Goal: Communication & Community: Answer question/provide support

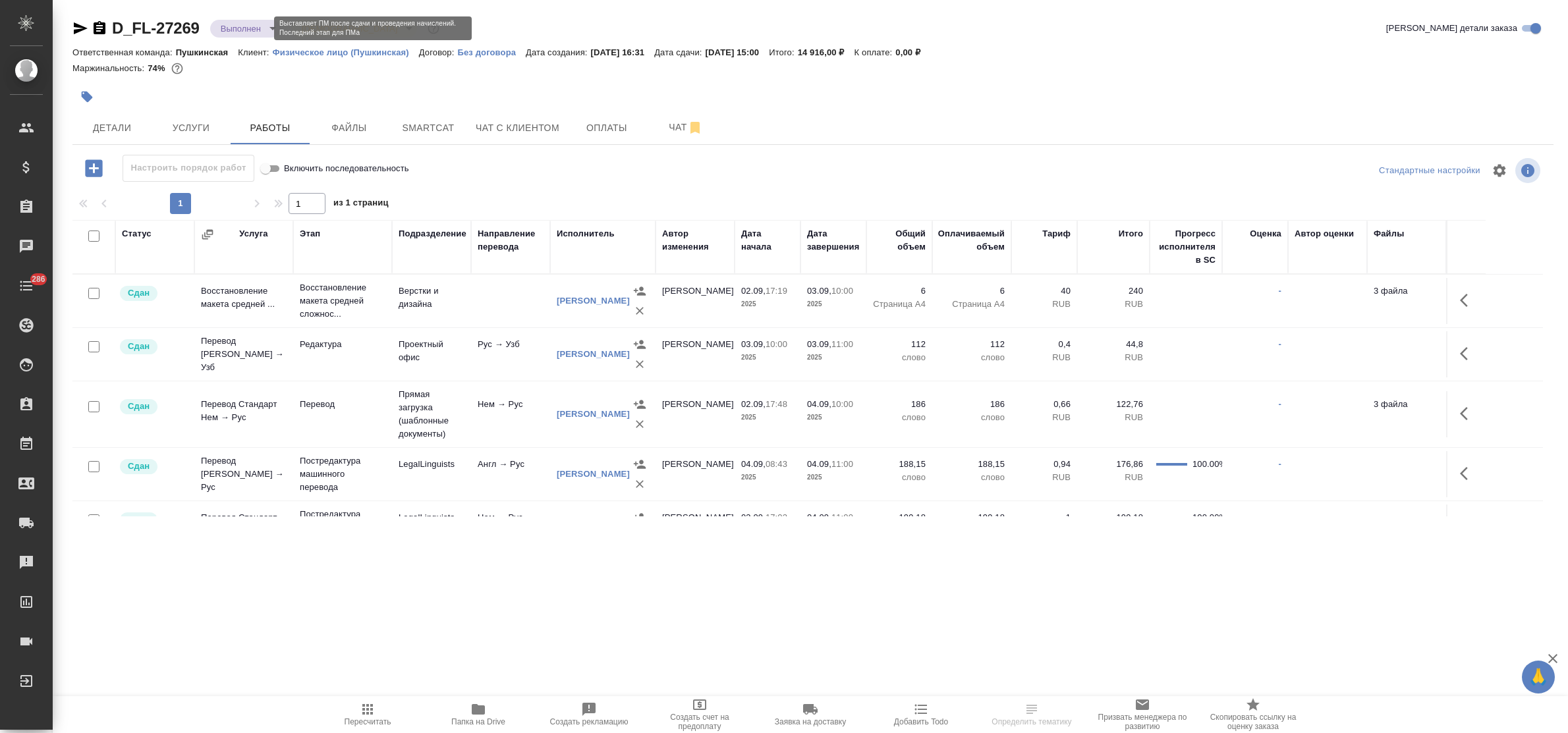
click at [256, 31] on body "🙏 .cls-1 fill:#fff; AWATERA Bulakhova Elena Клиенты Спецификации Заказы Чаты 28…" at bounding box center [784, 366] width 1568 height 733
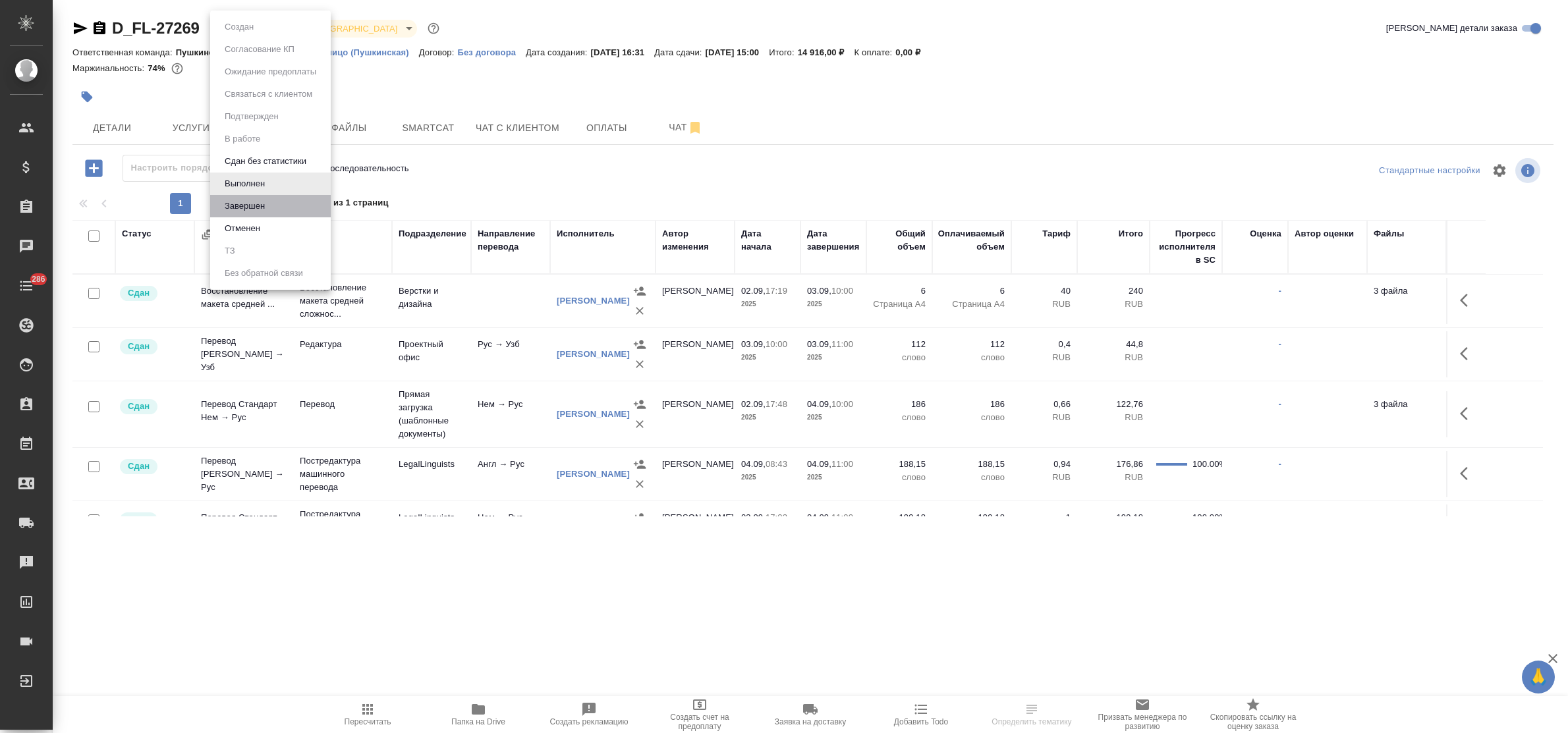
click at [270, 208] on li "Завершен" at bounding box center [270, 205] width 121 height 22
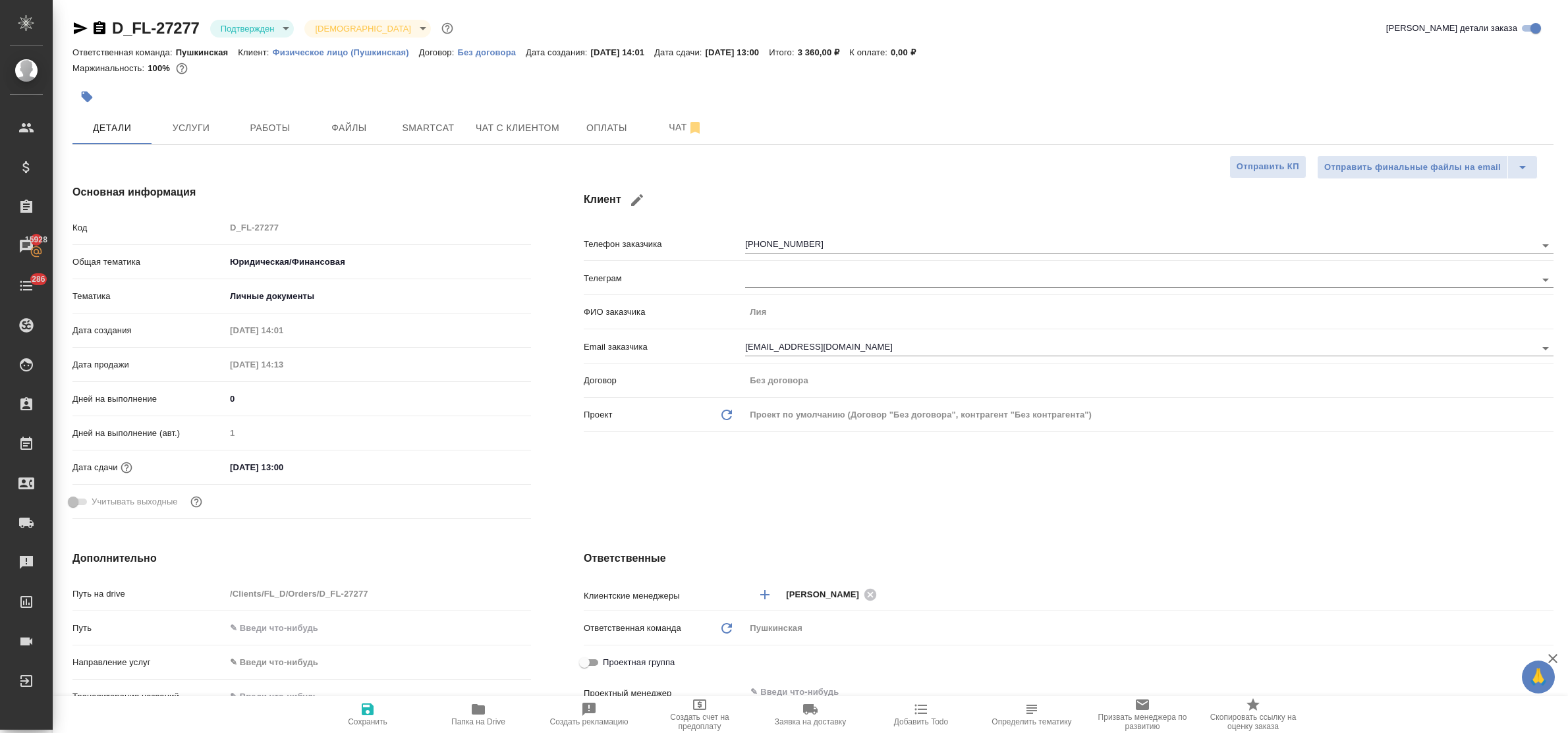
select select "RU"
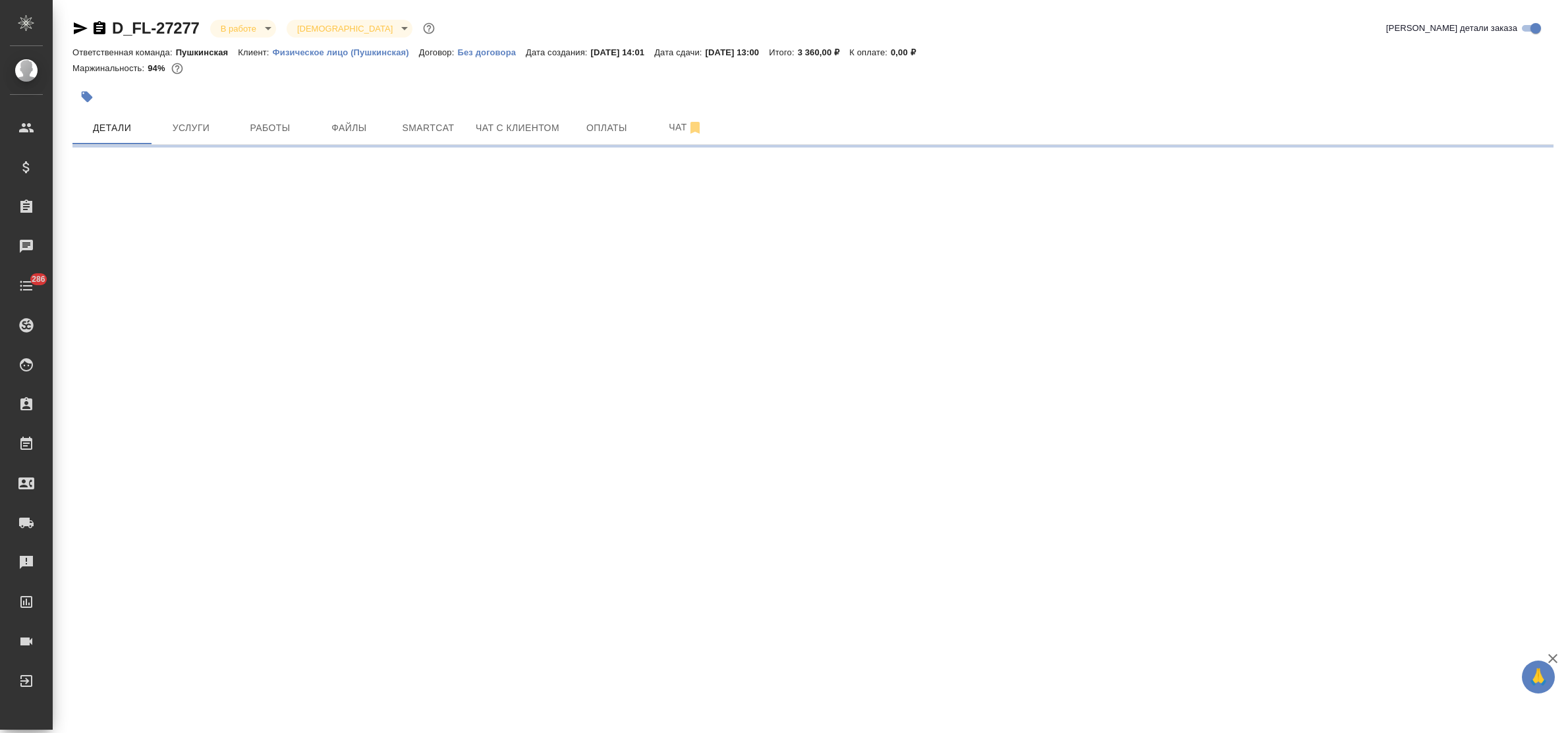
select select "RU"
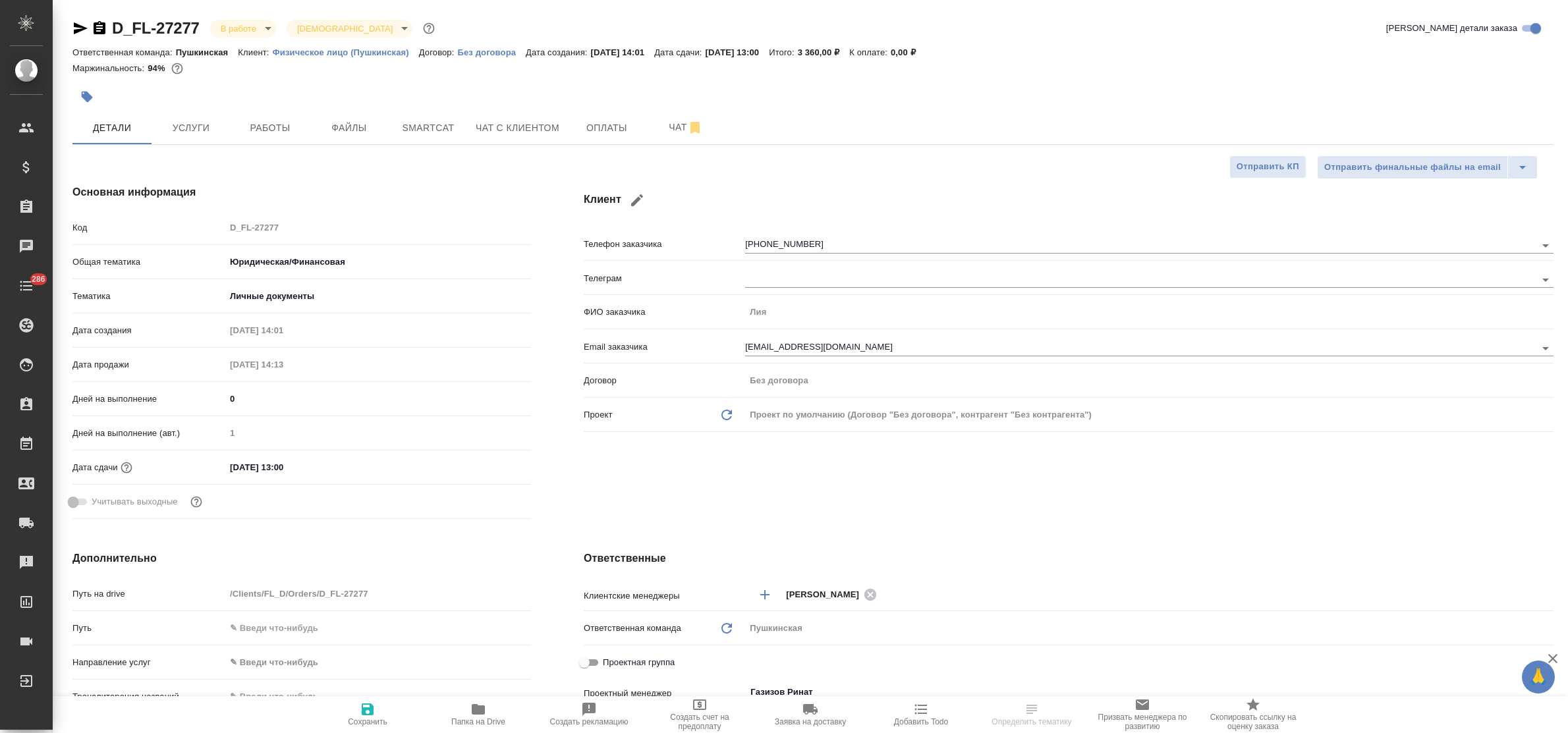
type textarea "x"
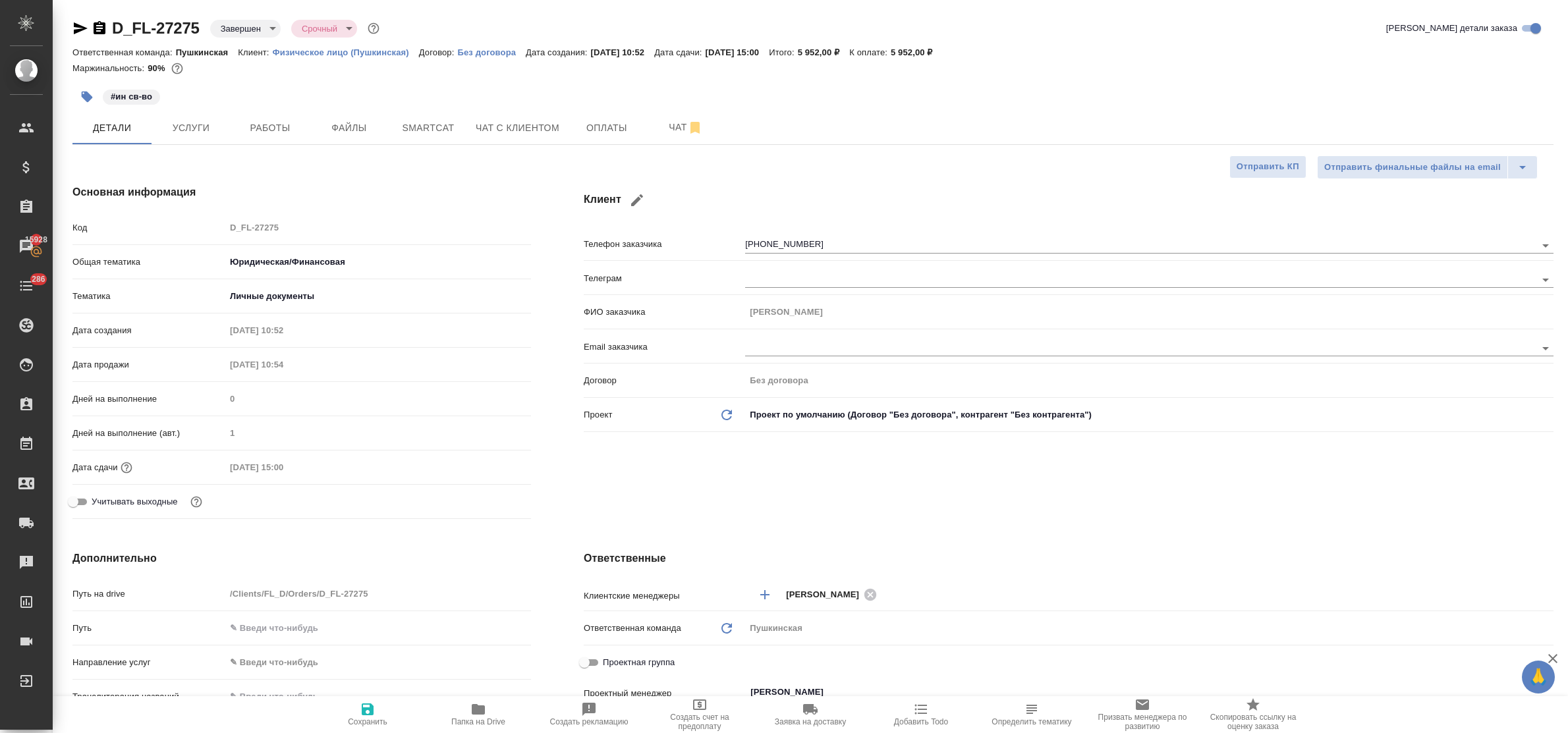
select select "RU"
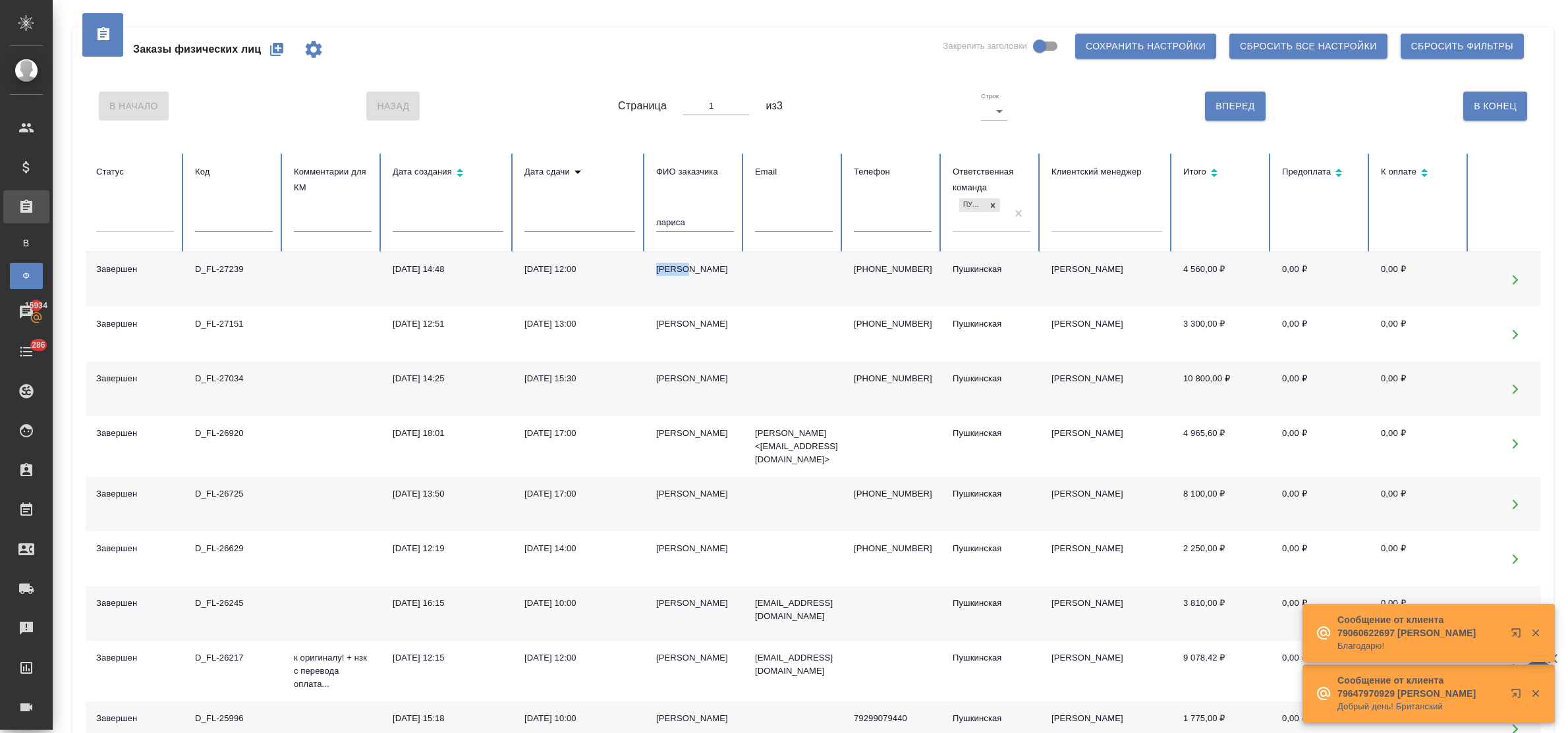
click at [280, 47] on icon "button" at bounding box center [277, 49] width 15 height 15
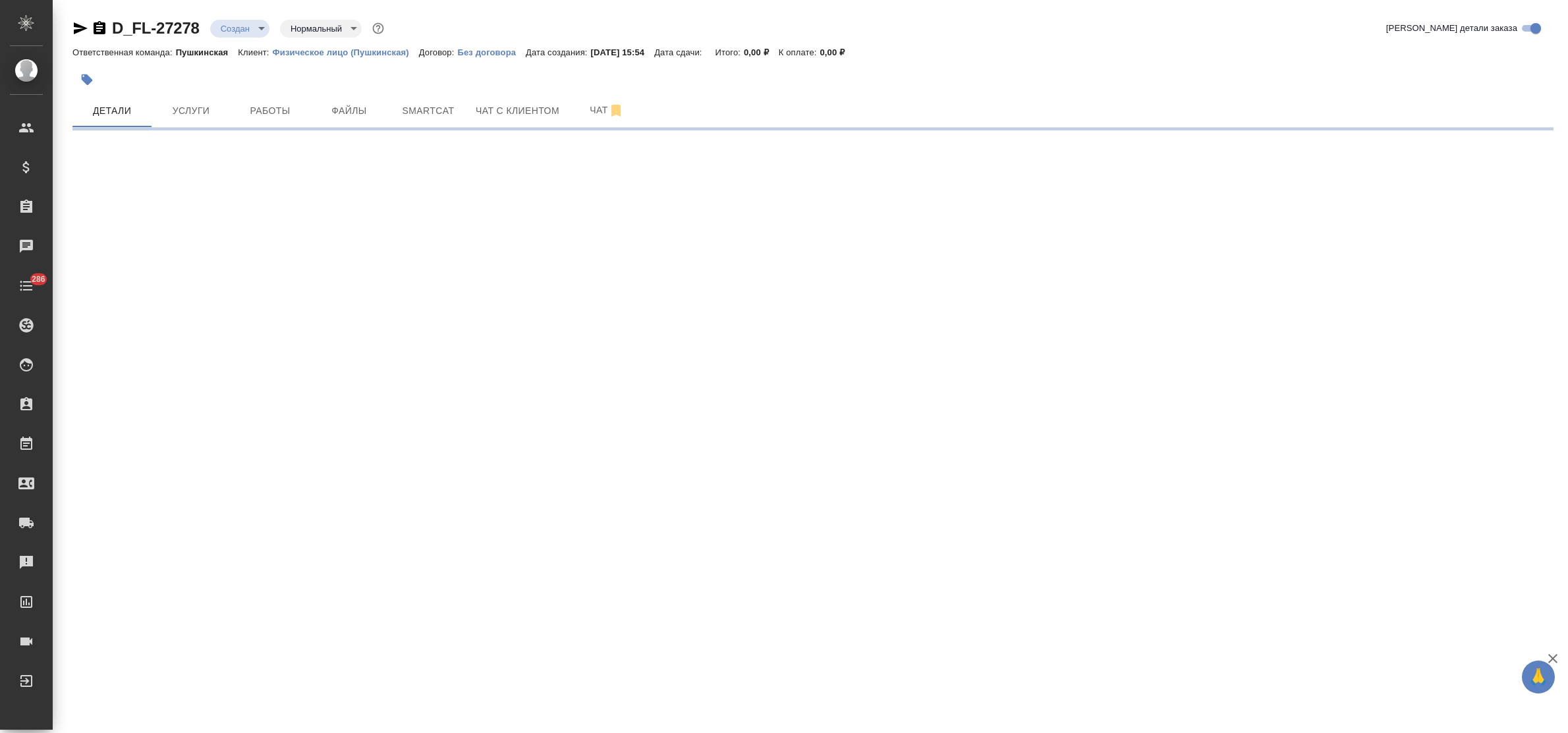
select select "RU"
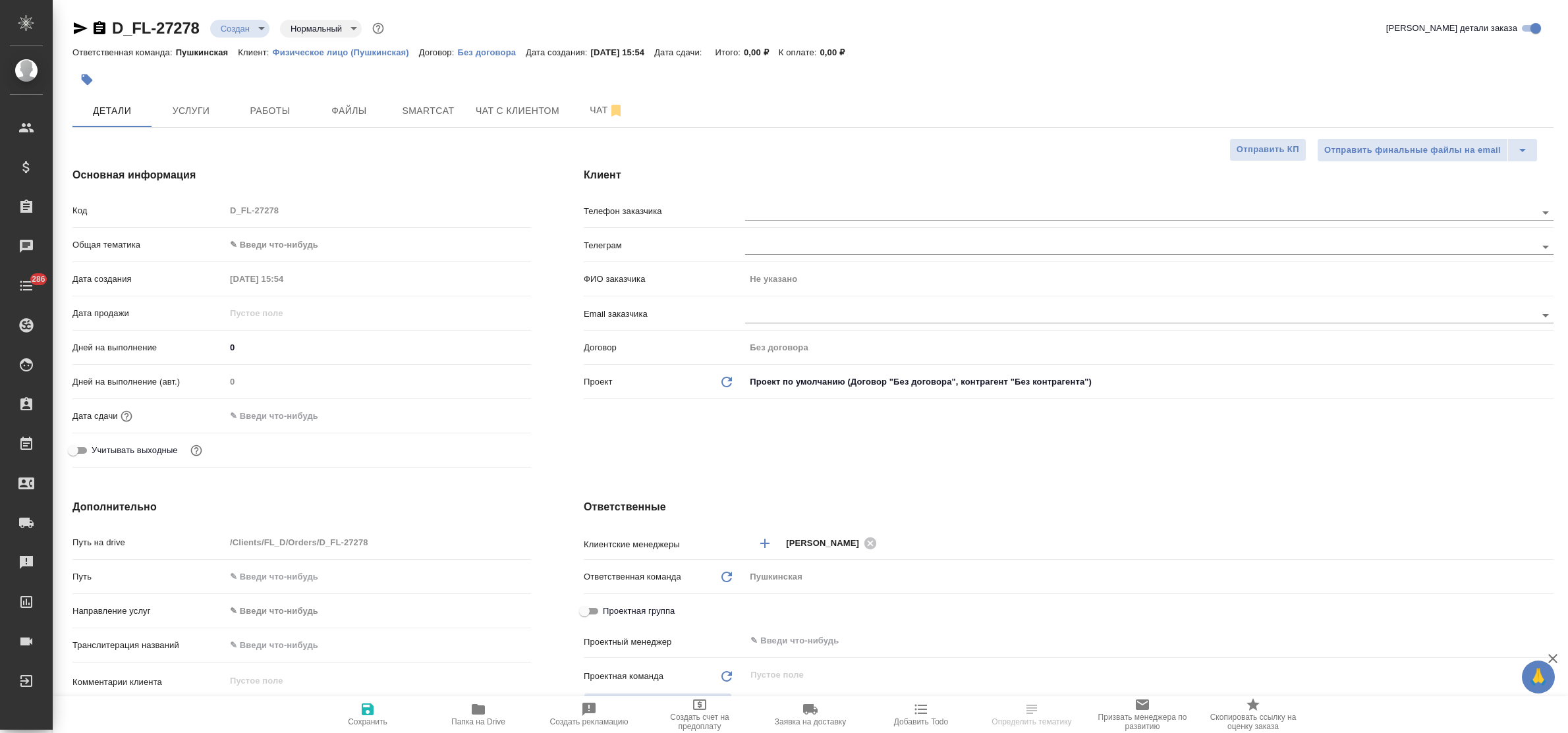
type textarea "x"
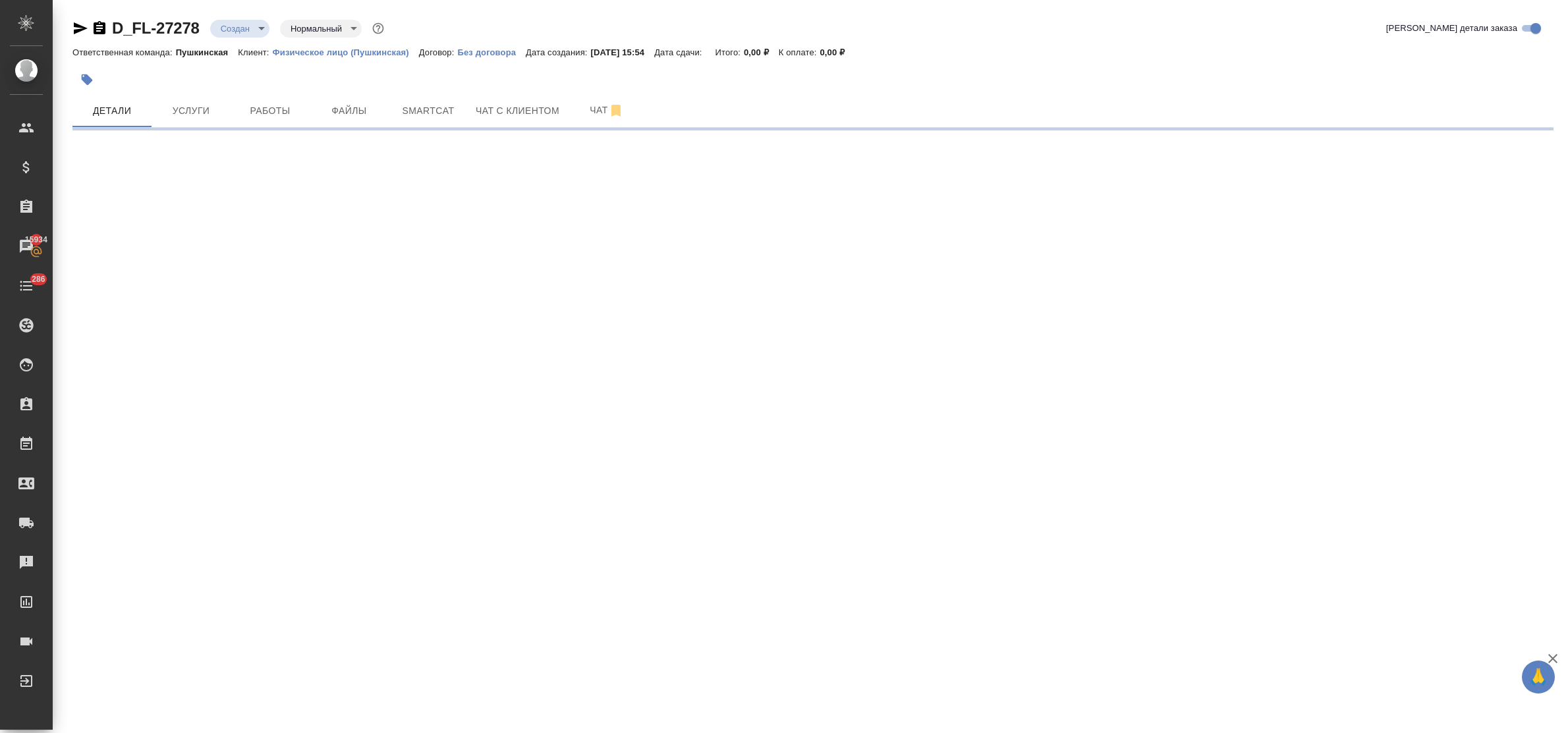
select select "RU"
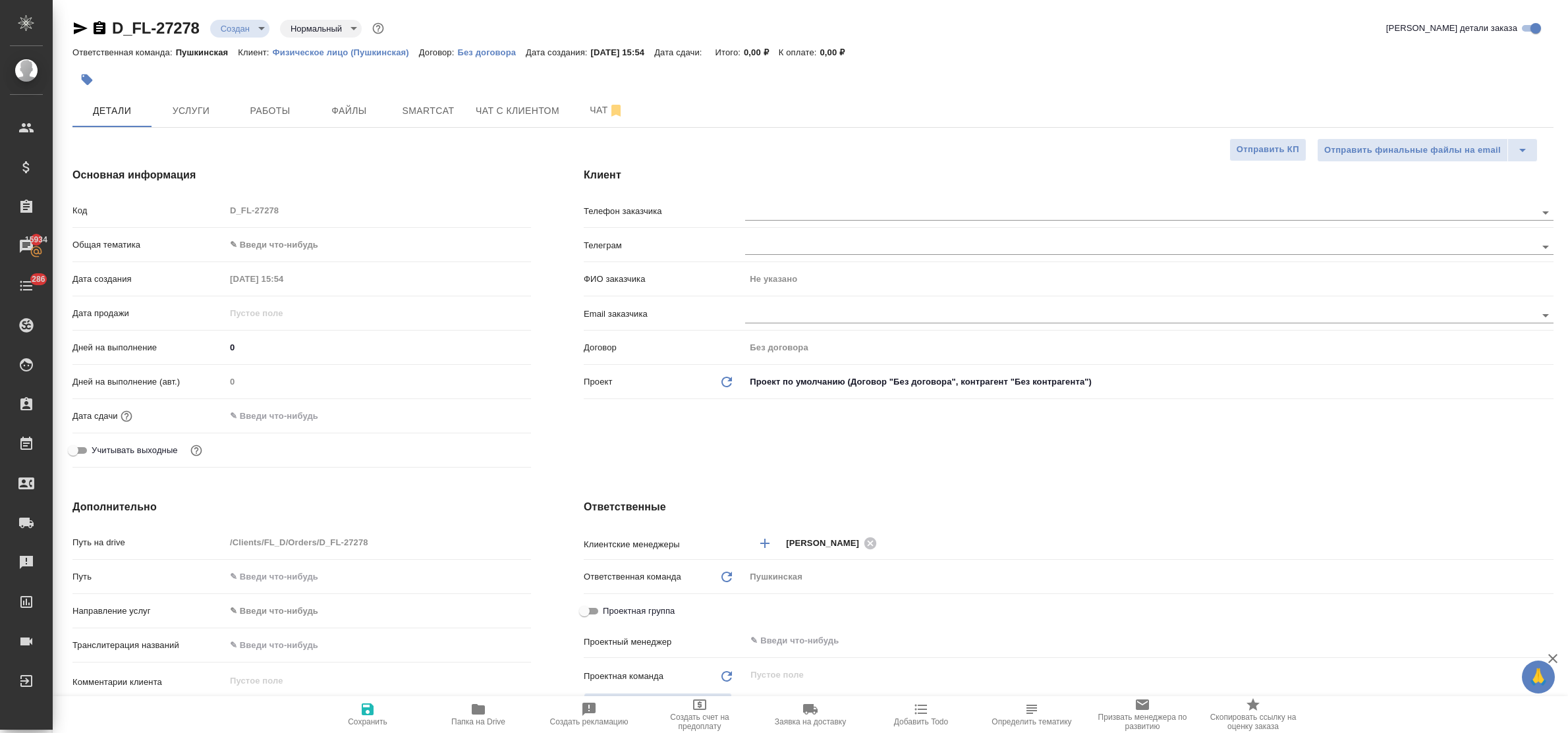
type textarea "x"
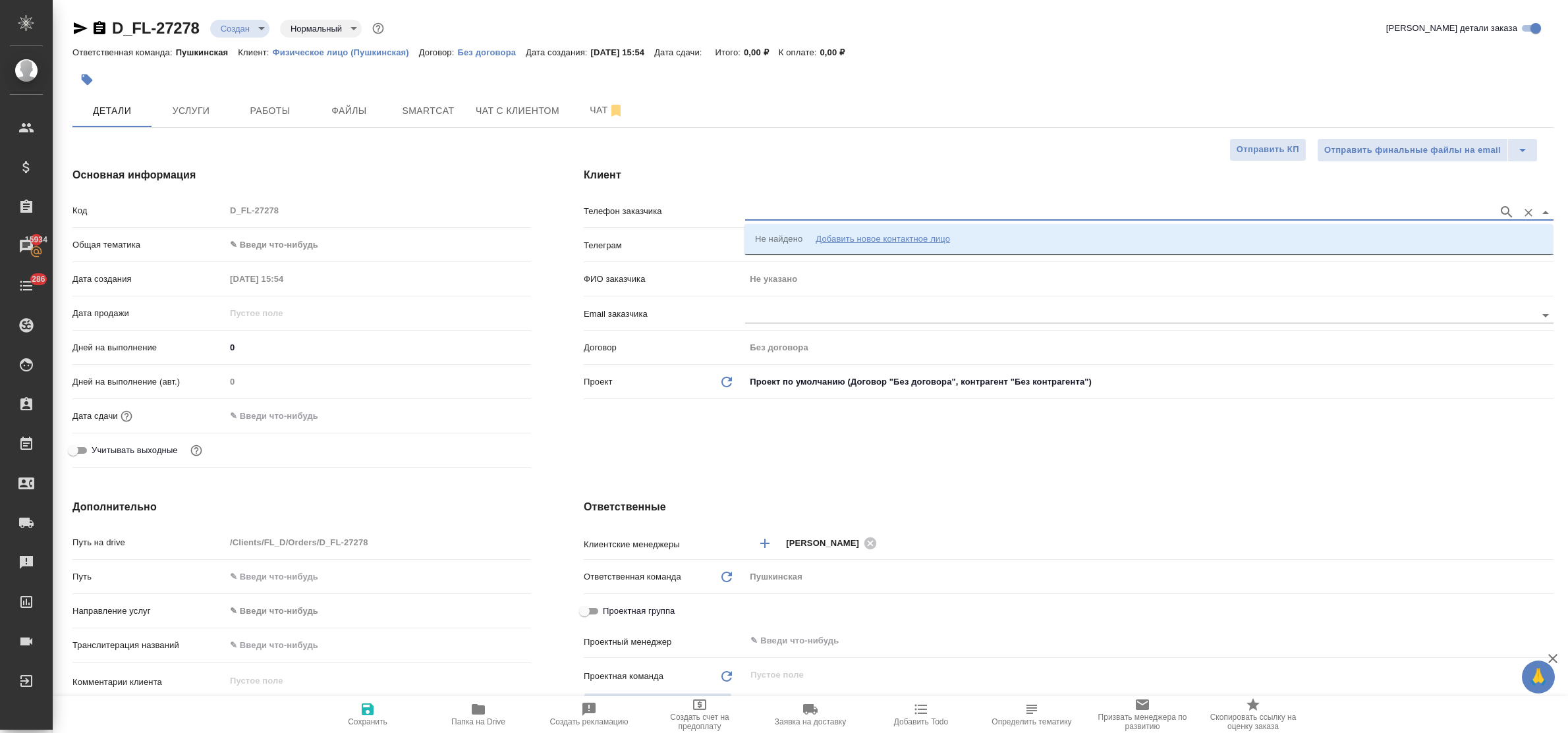
click at [809, 215] on input "text" at bounding box center [1118, 212] width 747 height 15
click at [848, 237] on div "Добавить новое контактное лицо" at bounding box center [882, 239] width 134 height 14
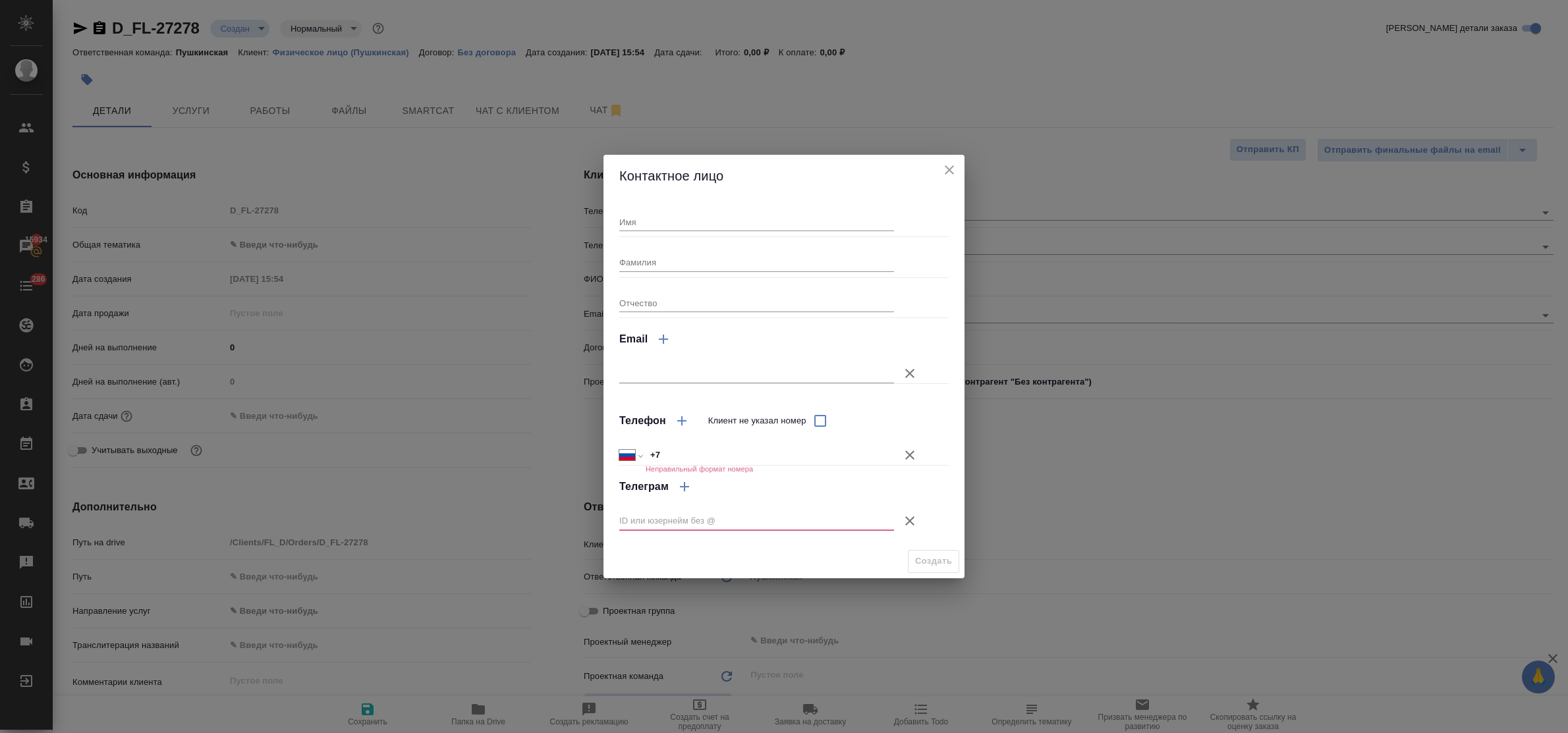
click at [660, 229] on input "Имя" at bounding box center [756, 222] width 275 height 18
type input "[PERSON_NAME]"
click at [670, 458] on input "+7" at bounding box center [769, 455] width 248 height 19
type input "+7 911 490 01 00"
click at [908, 518] on icon "button" at bounding box center [910, 521] width 15 height 15
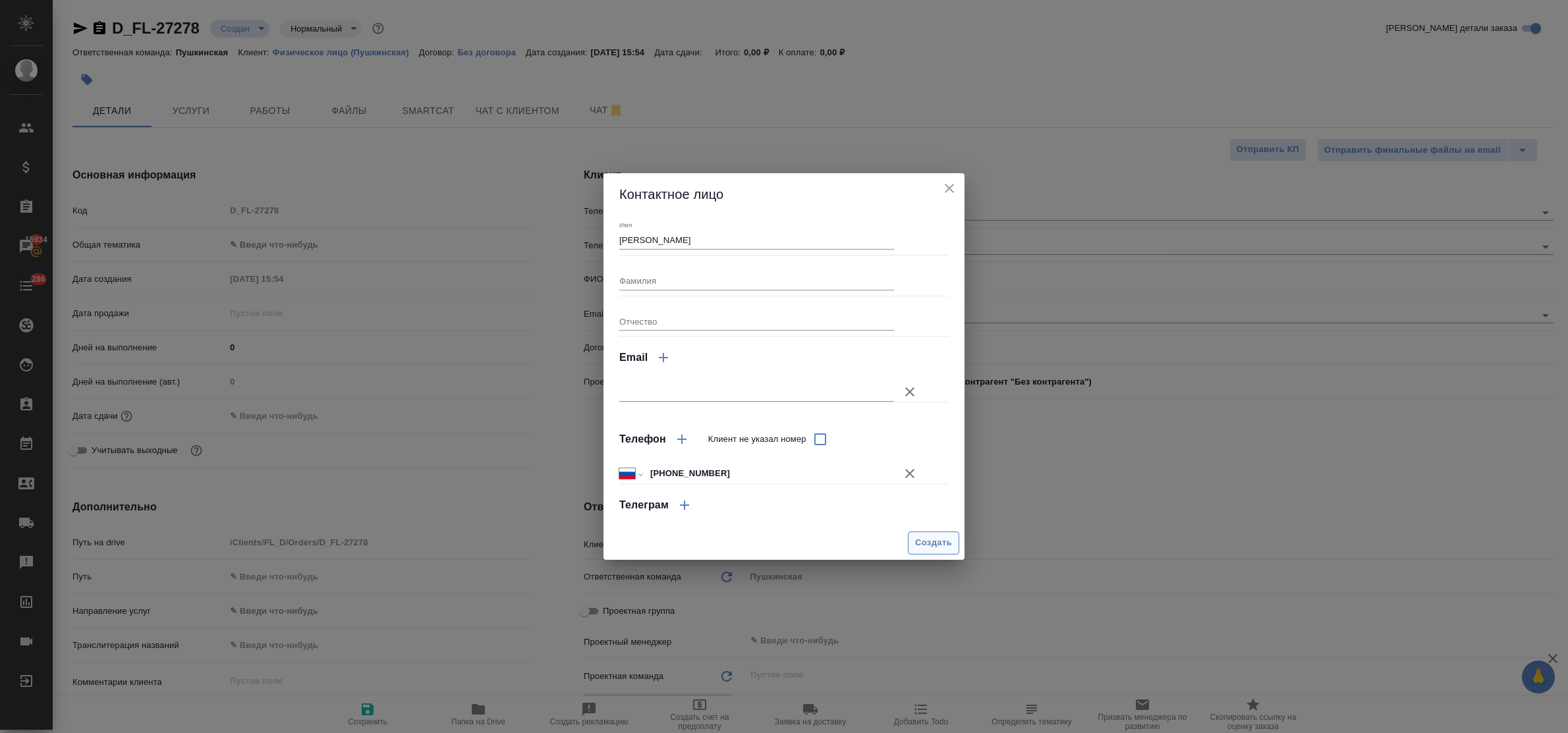
click at [920, 541] on span "Создать" at bounding box center [933, 543] width 37 height 15
type input "[PERSON_NAME]"
type textarea "x"
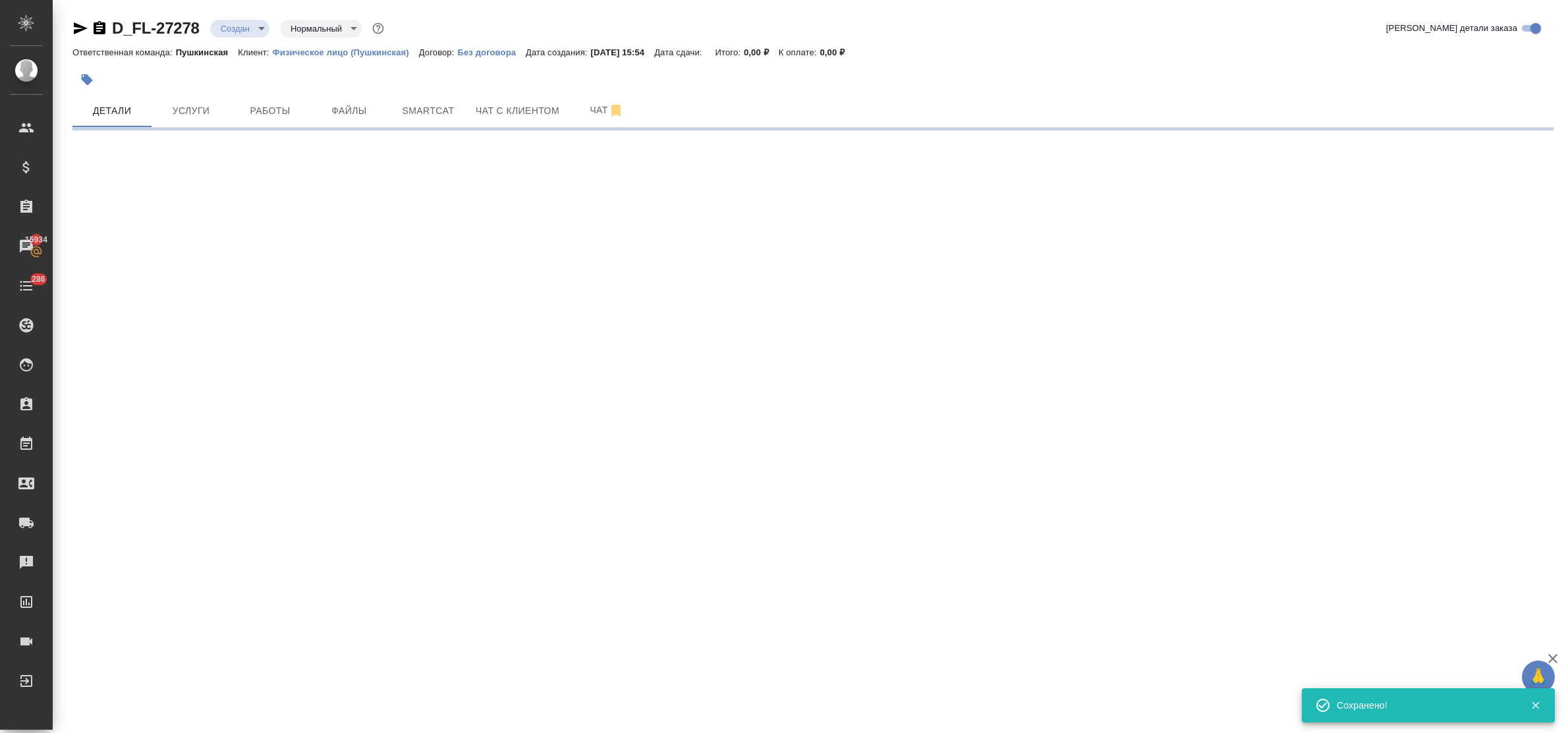
type input "holyTrinity"
select select "RU"
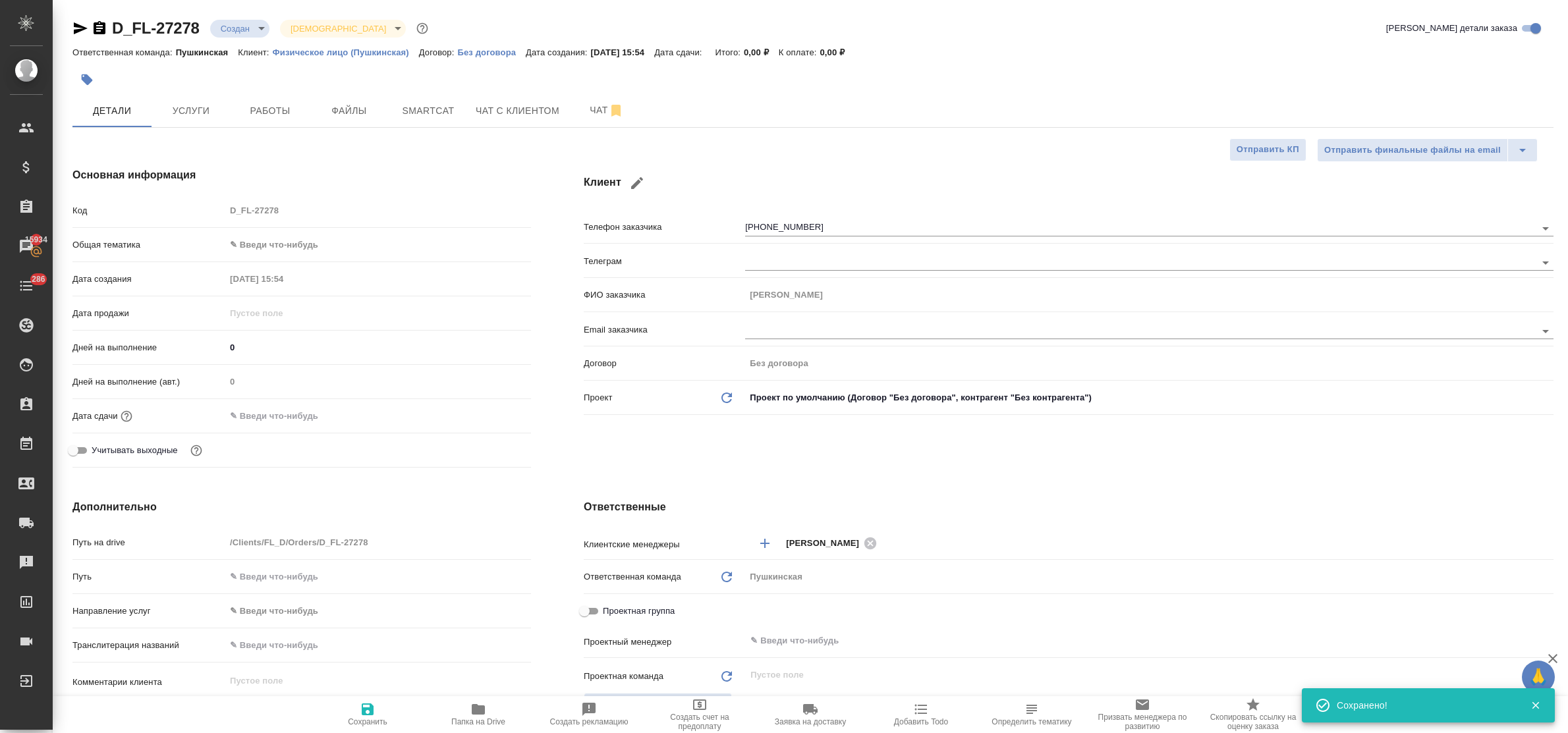
type textarea "x"
click at [297, 248] on body "🙏 .cls-1 fill:#fff; AWATERA Bulakhova Elena Клиенты Спецификации Заказы 15934 Ч…" at bounding box center [784, 366] width 1568 height 733
click at [315, 368] on li "Юридическая/Финансовая" at bounding box center [378, 371] width 306 height 21
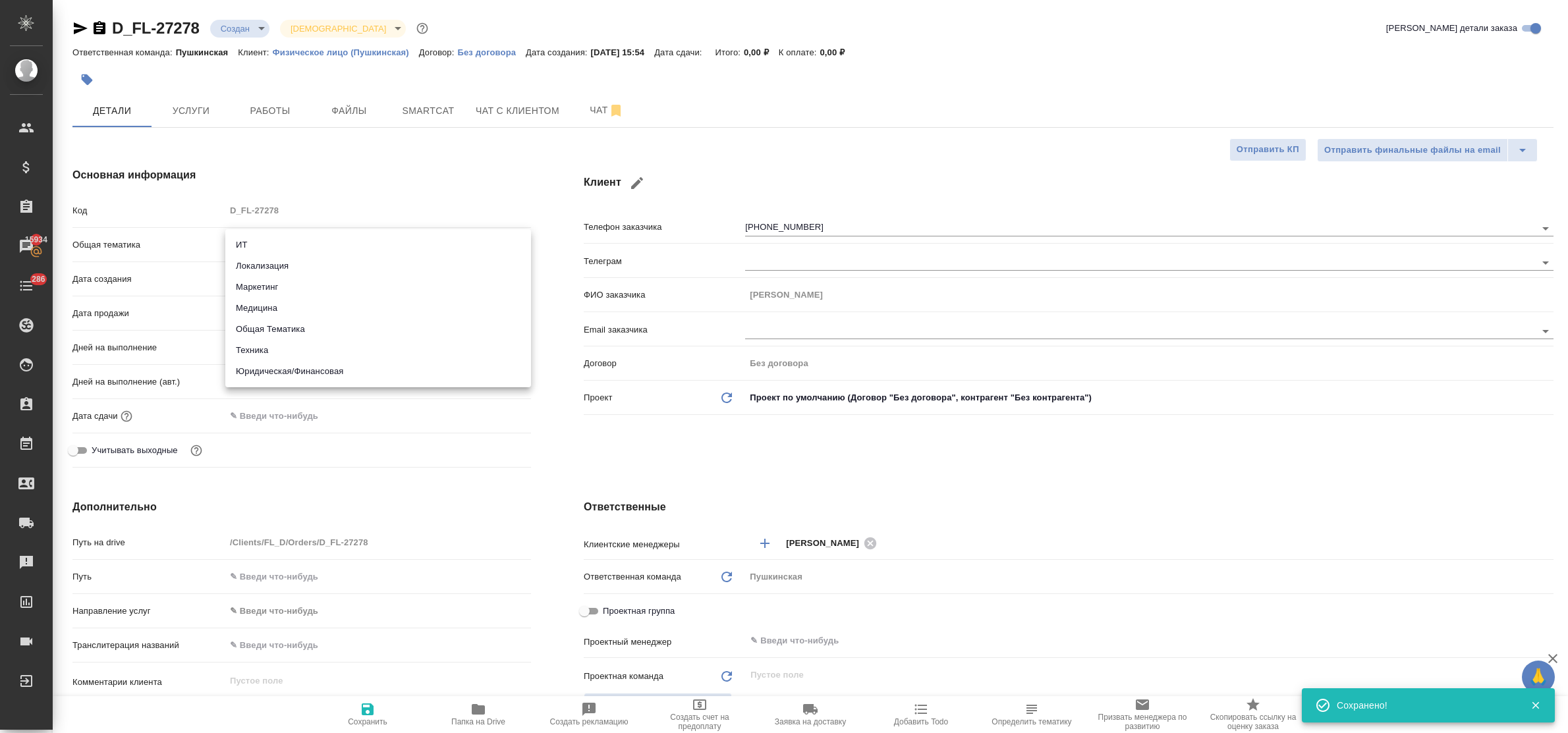
type input "yr-fn"
type textarea "x"
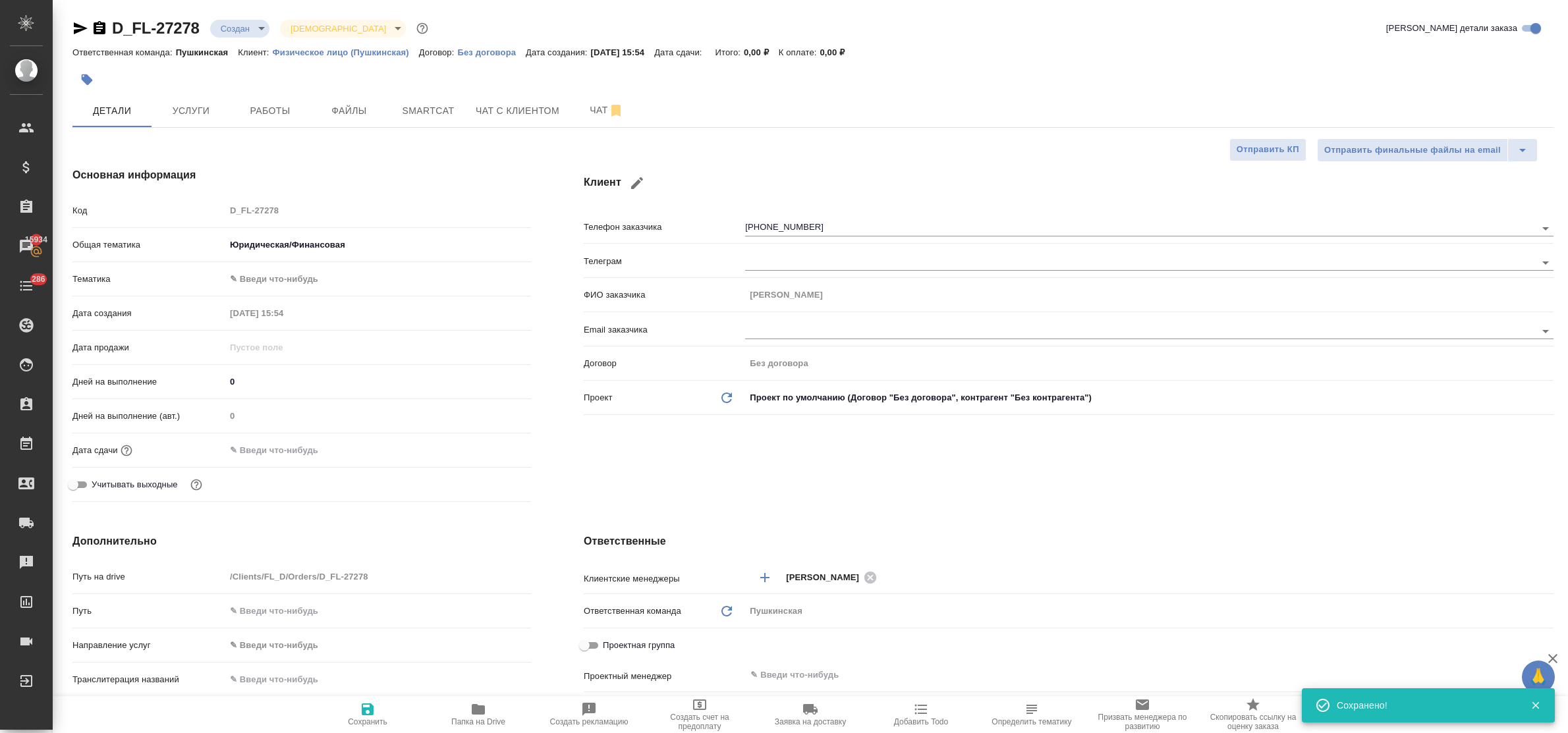
click at [282, 275] on body "🙏 .cls-1 fill:#fff; AWATERA Bulakhova Elena Клиенты Спецификации Заказы 15934 Ч…" at bounding box center [784, 366] width 1568 height 733
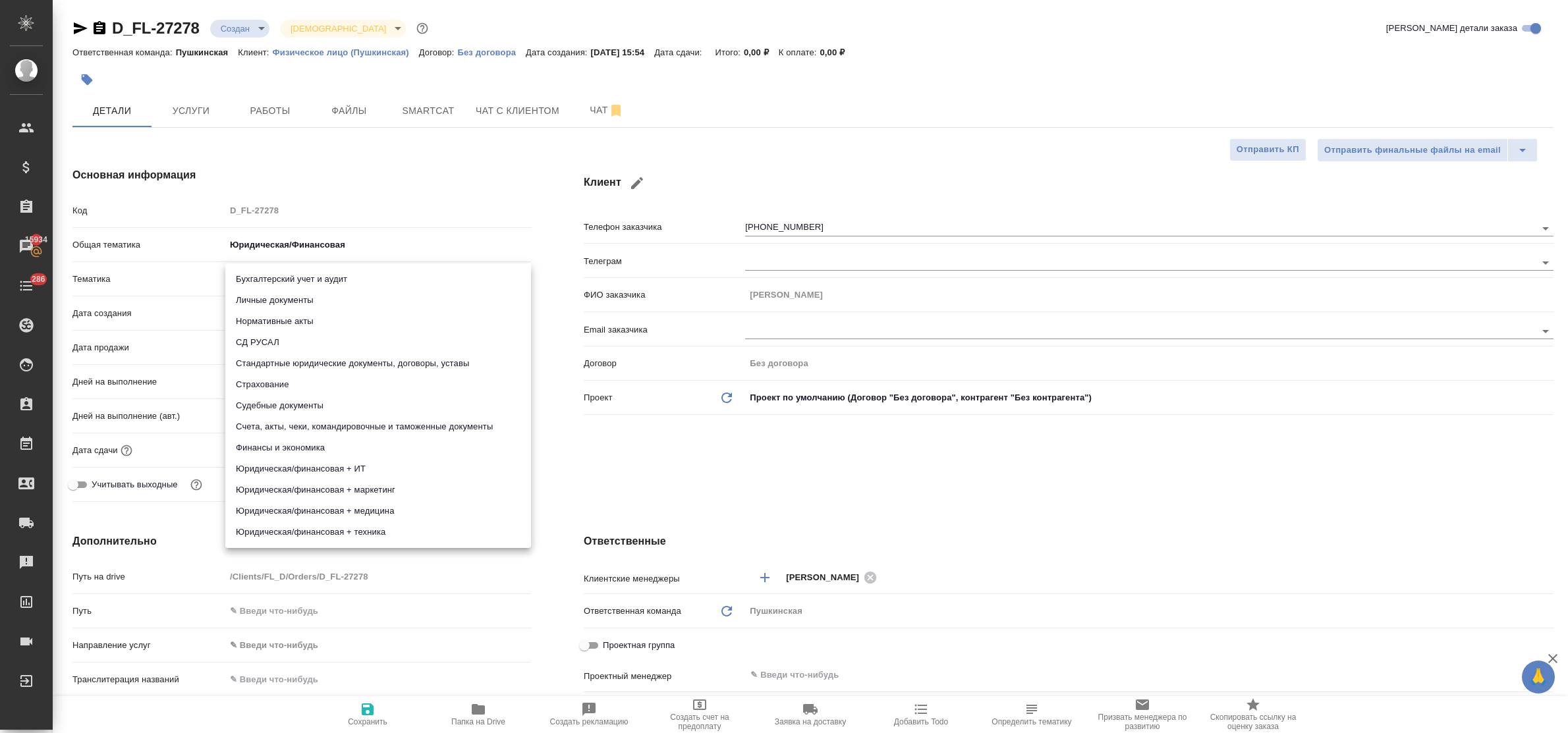
click at [285, 295] on li "Личные документы" at bounding box center [378, 300] width 306 height 21
type textarea "x"
type input "5a8b8b956a9677013d343cfe"
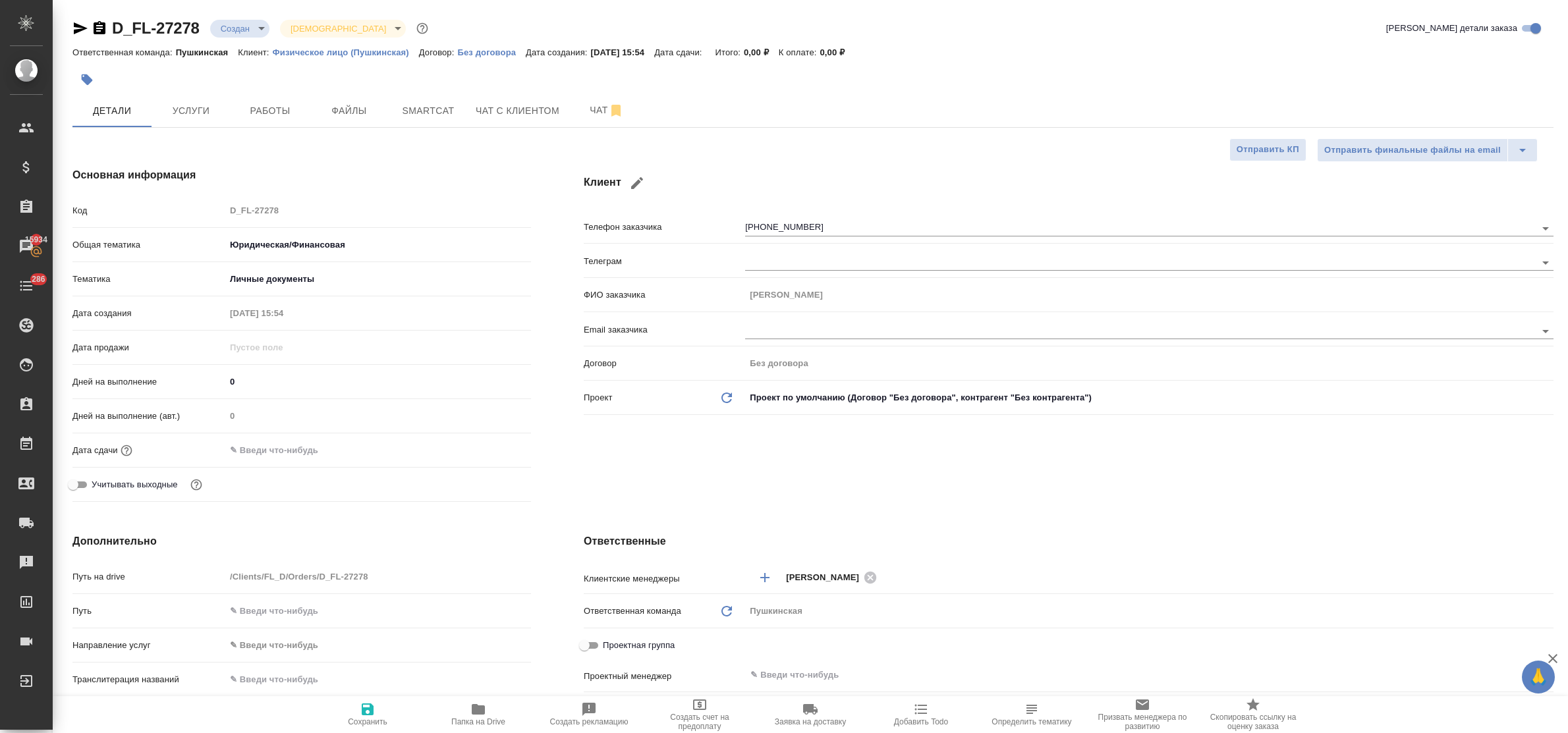
click at [294, 451] on input "text" at bounding box center [283, 450] width 115 height 19
click at [491, 449] on icon "button" at bounding box center [493, 448] width 15 height 15
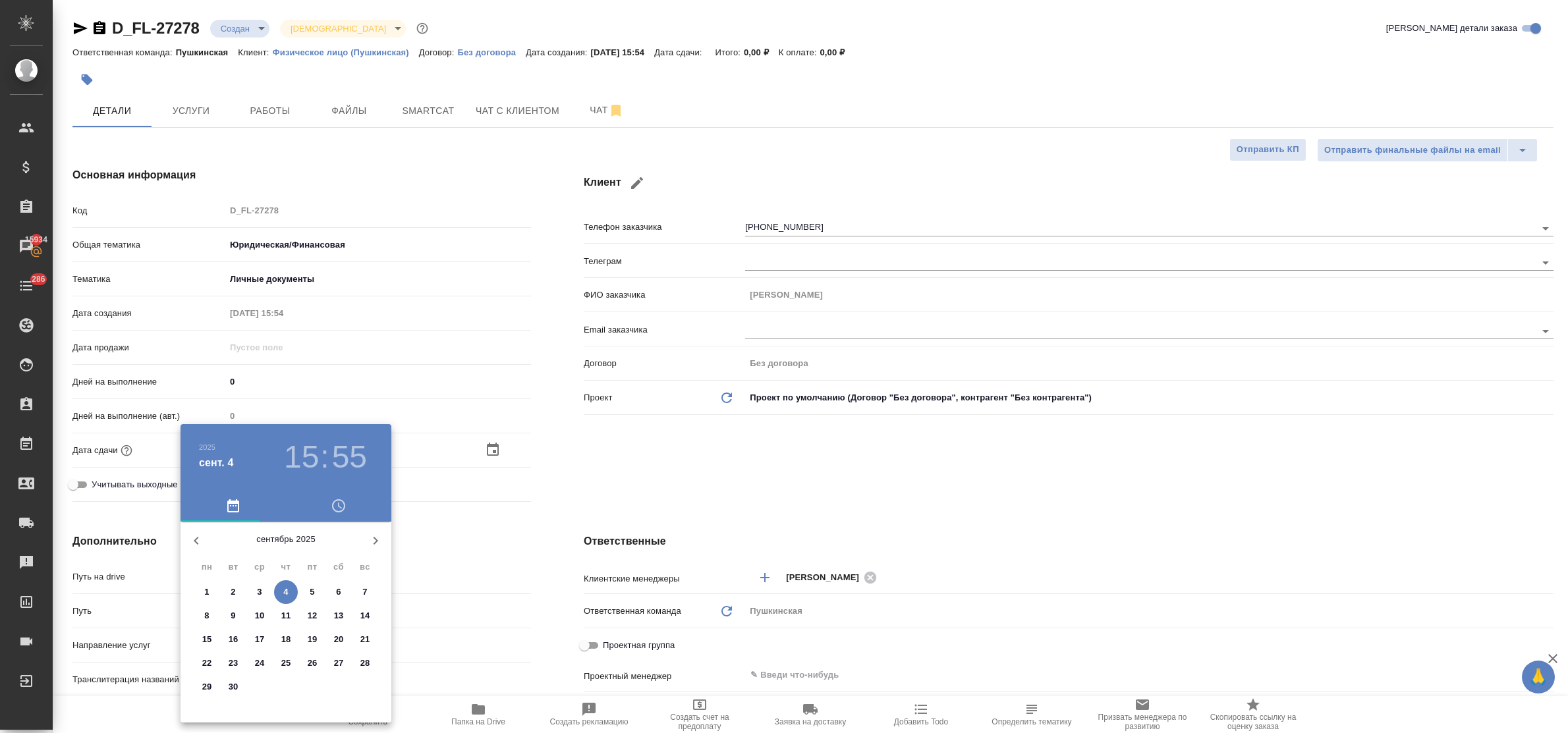
click at [310, 591] on p "5" at bounding box center [312, 592] width 5 height 14
type input "05.09.2025 15:55"
type textarea "x"
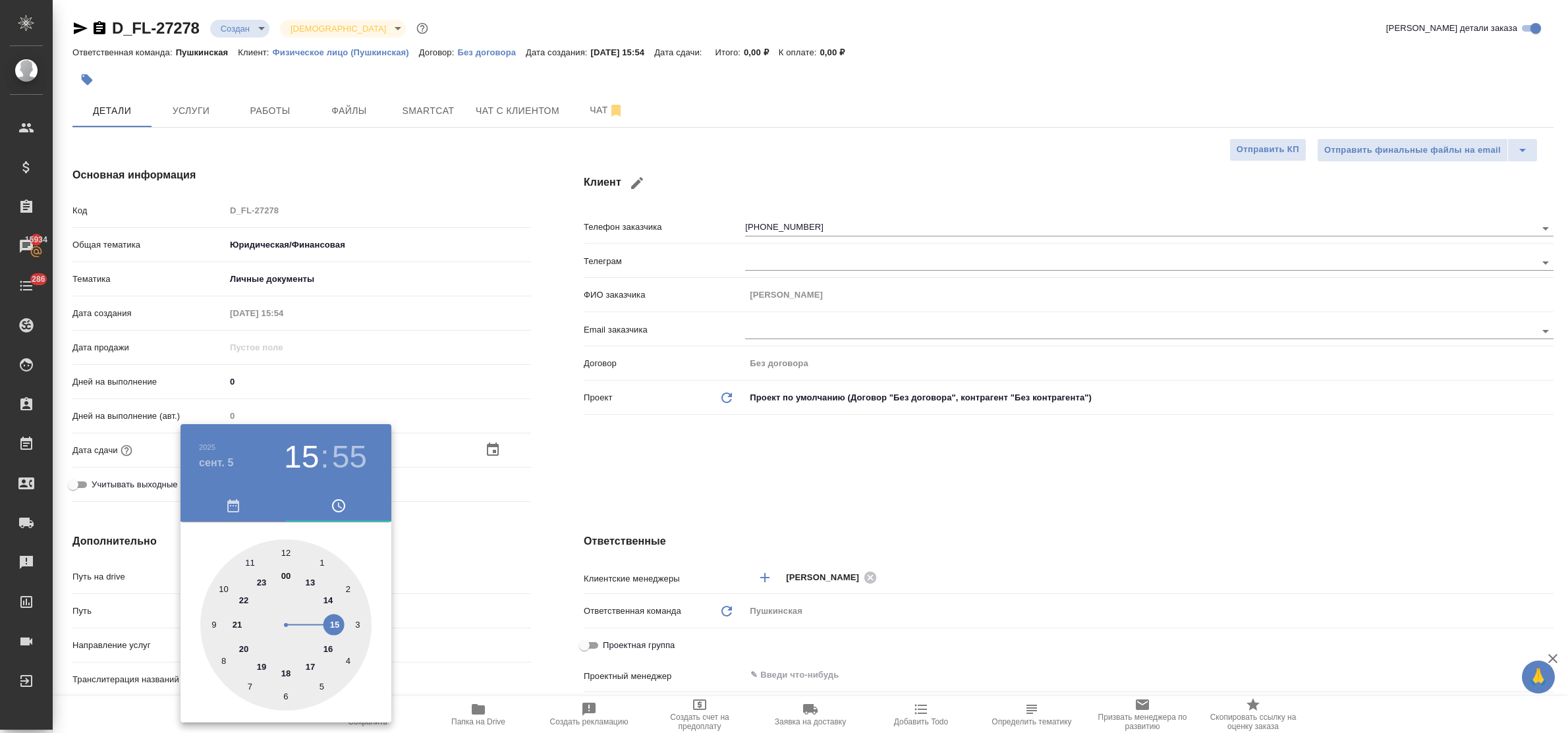
click at [336, 626] on div at bounding box center [287, 625] width 172 height 172
type textarea "x"
click at [286, 551] on div at bounding box center [287, 625] width 172 height 172
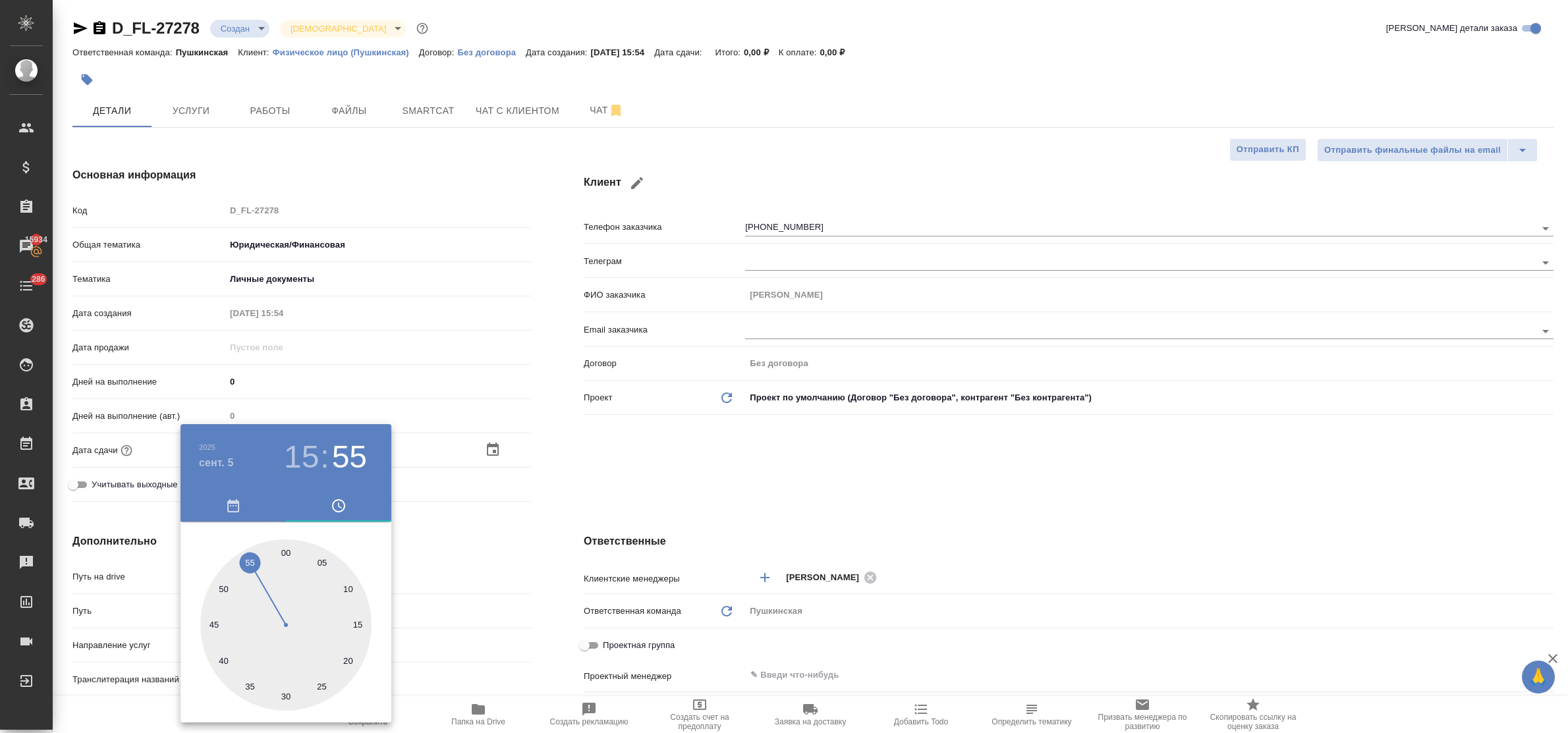
type input "05.09.2025 15:00"
type textarea "x"
click at [440, 545] on div at bounding box center [784, 366] width 1568 height 733
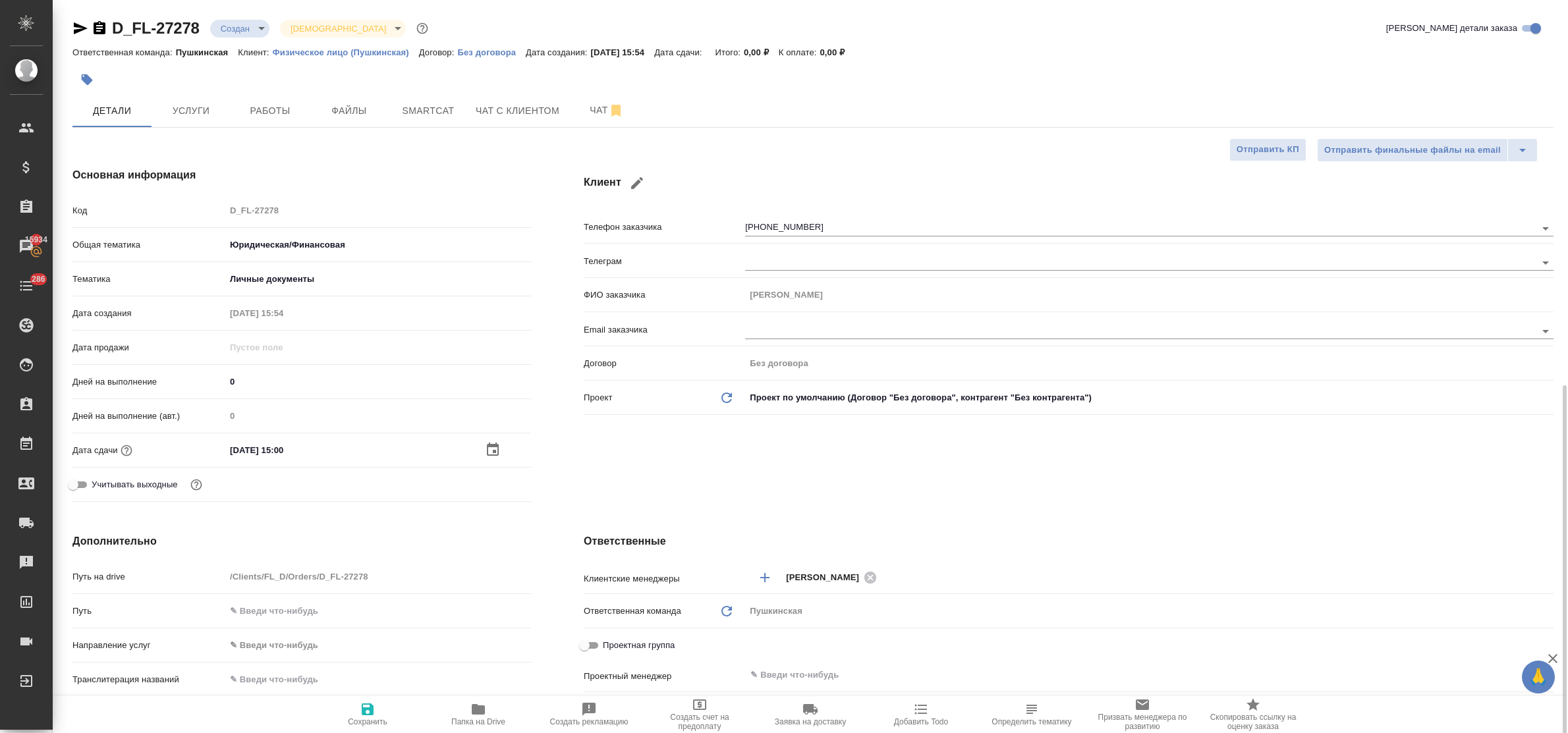
scroll to position [329, 0]
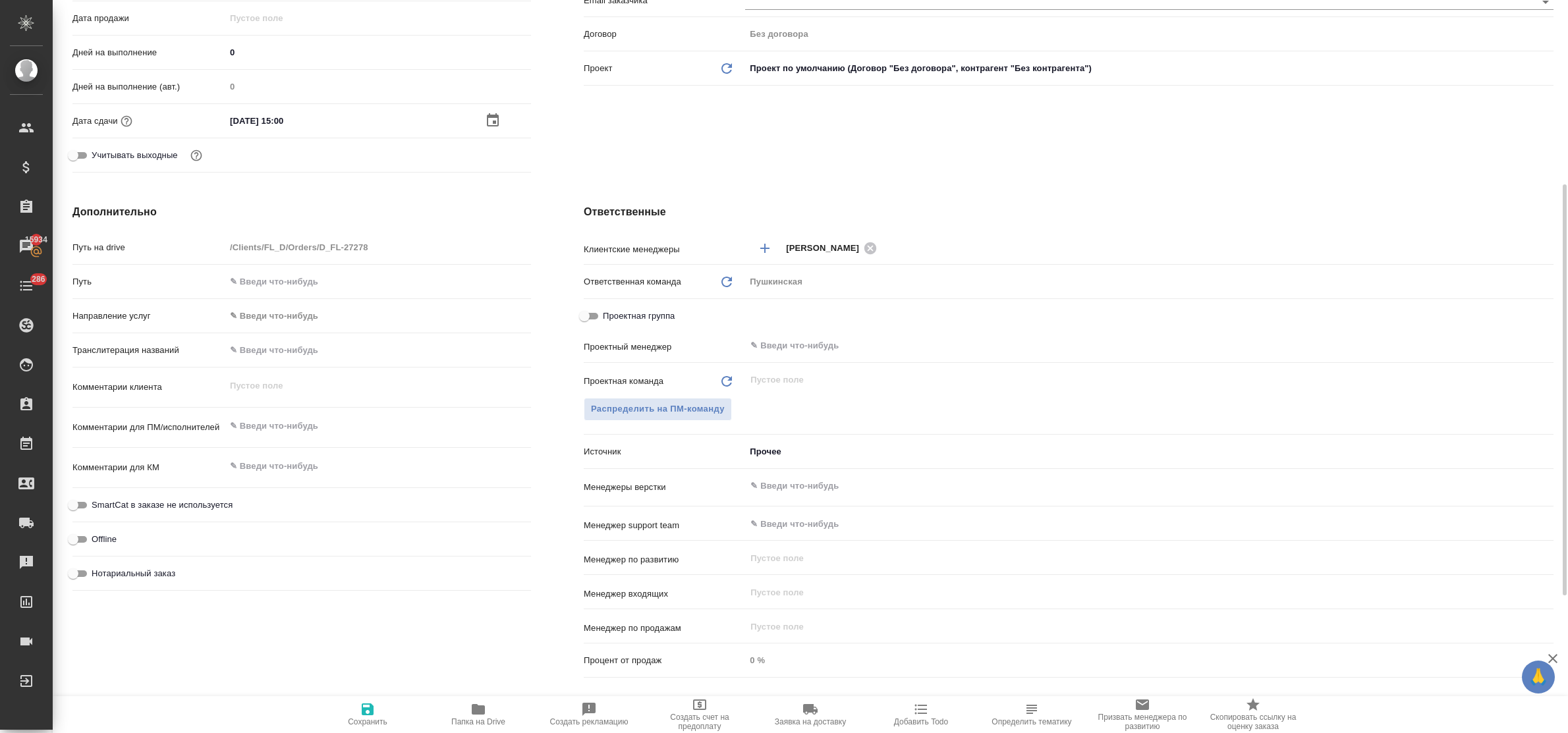
type textarea "x"
click at [262, 422] on textarea at bounding box center [377, 426] width 304 height 22
type textarea "x"
type textarea "в"
type textarea "x"
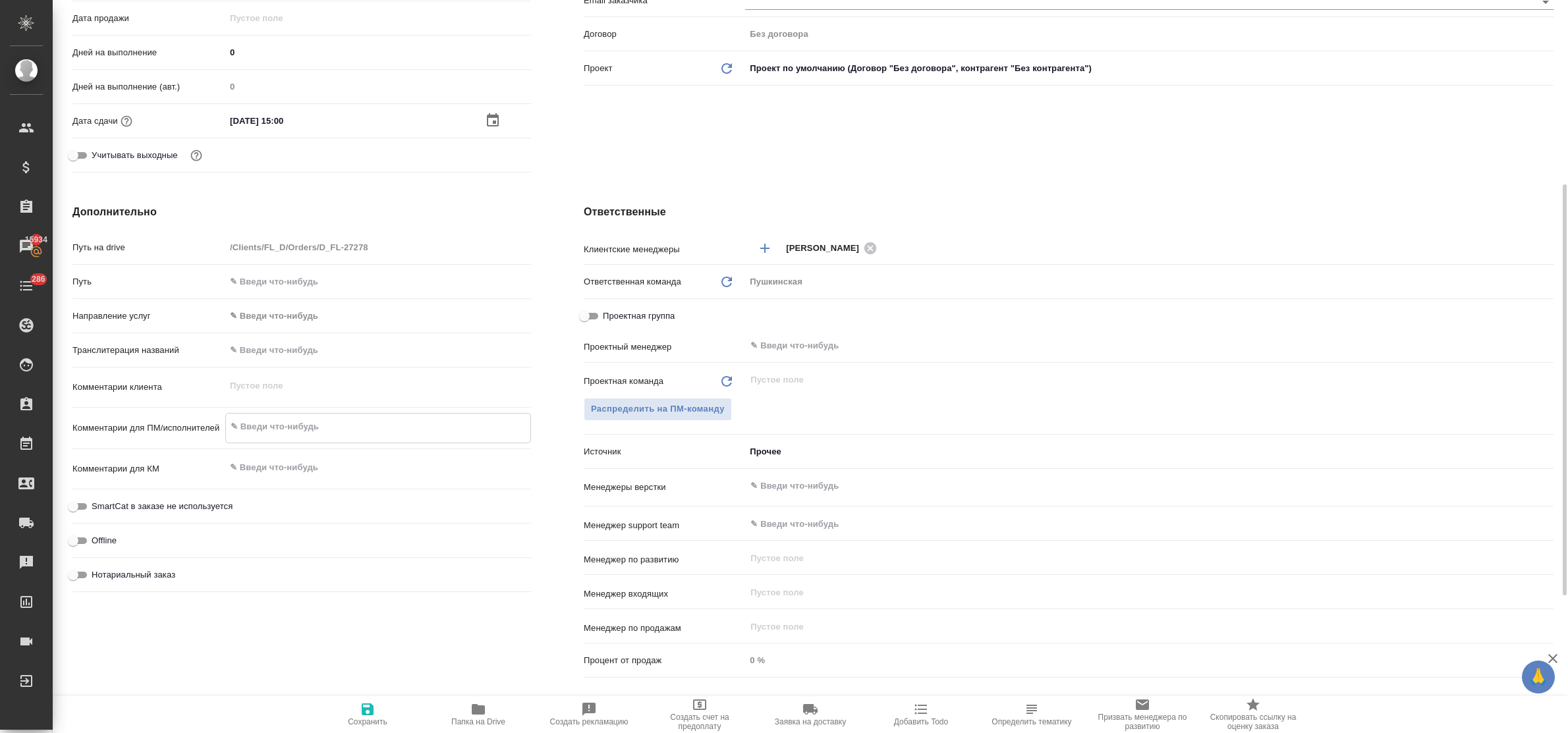
type textarea "x"
type textarea "в"
type textarea "x"
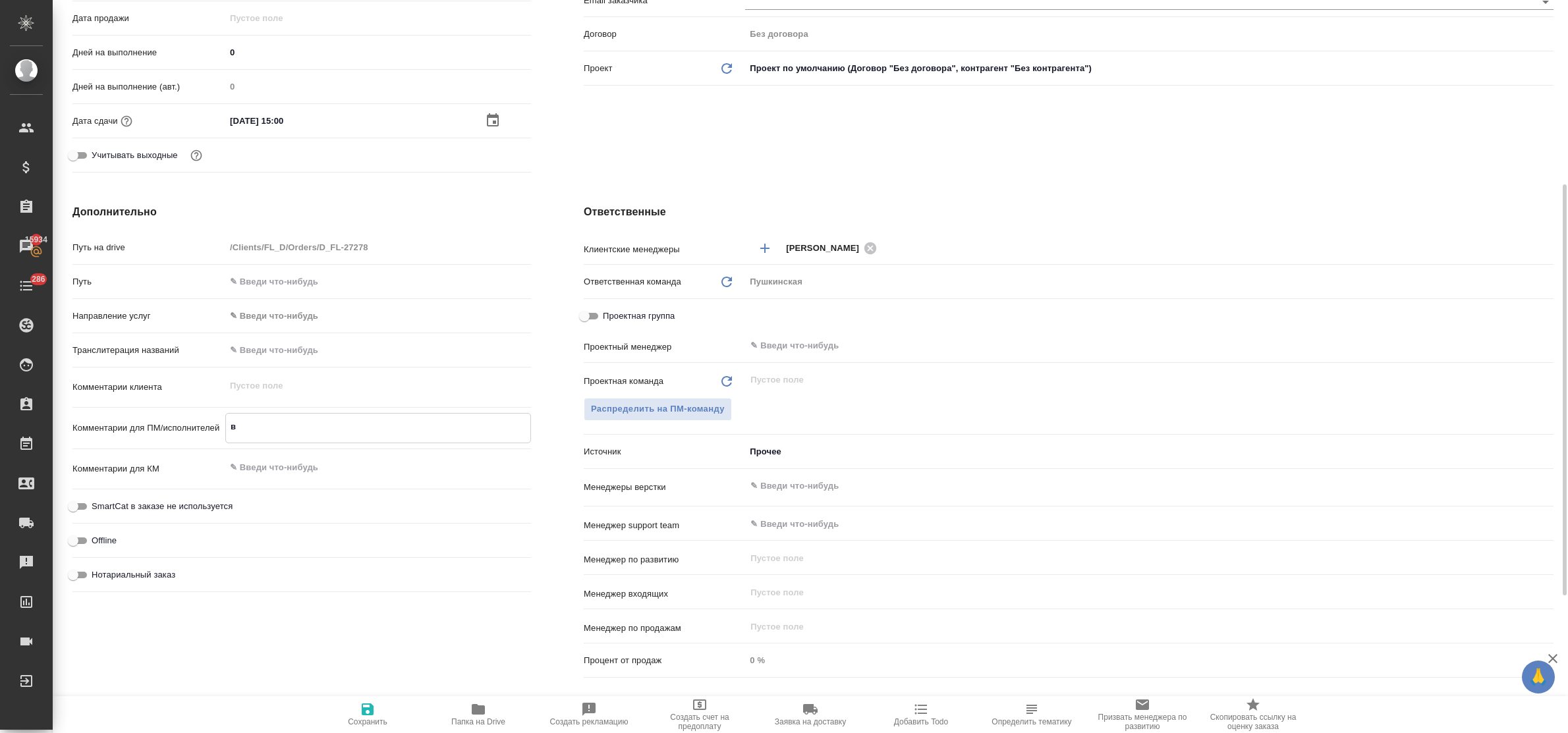
type textarea "в д"
type textarea "x"
type textarea "в до"
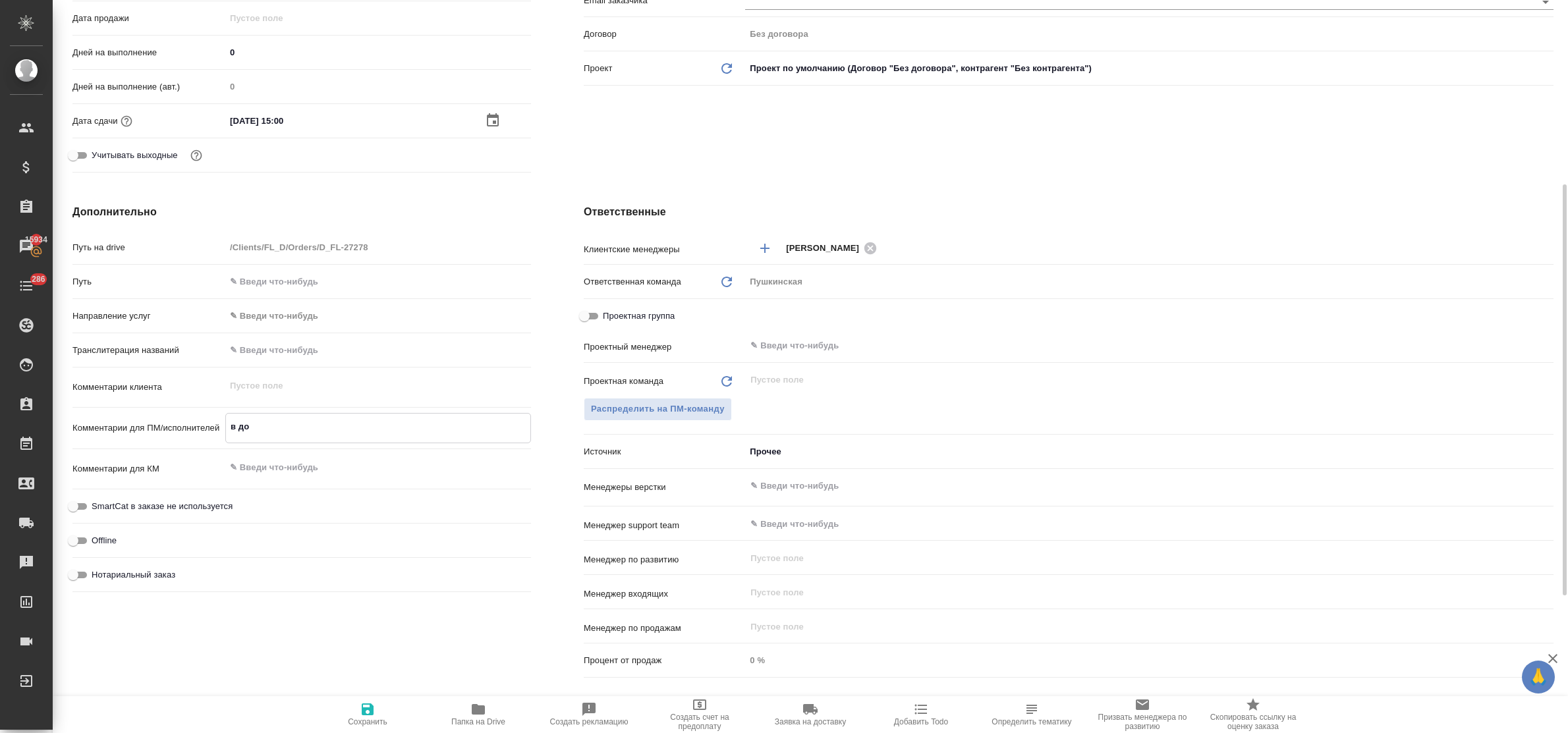
type textarea "x"
type textarea "в дог"
type textarea "x"
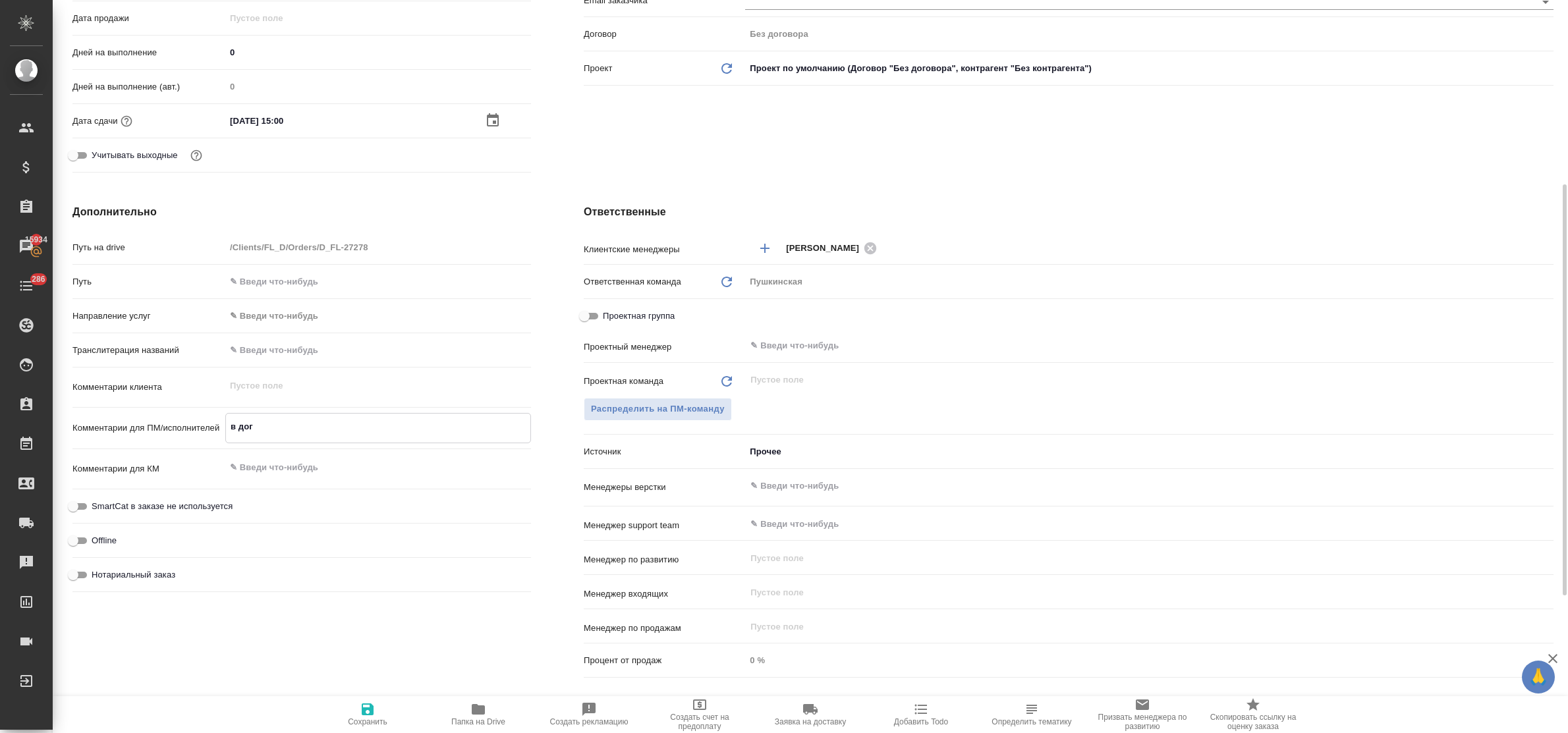
type textarea "x"
type textarea "в догов"
type textarea "x"
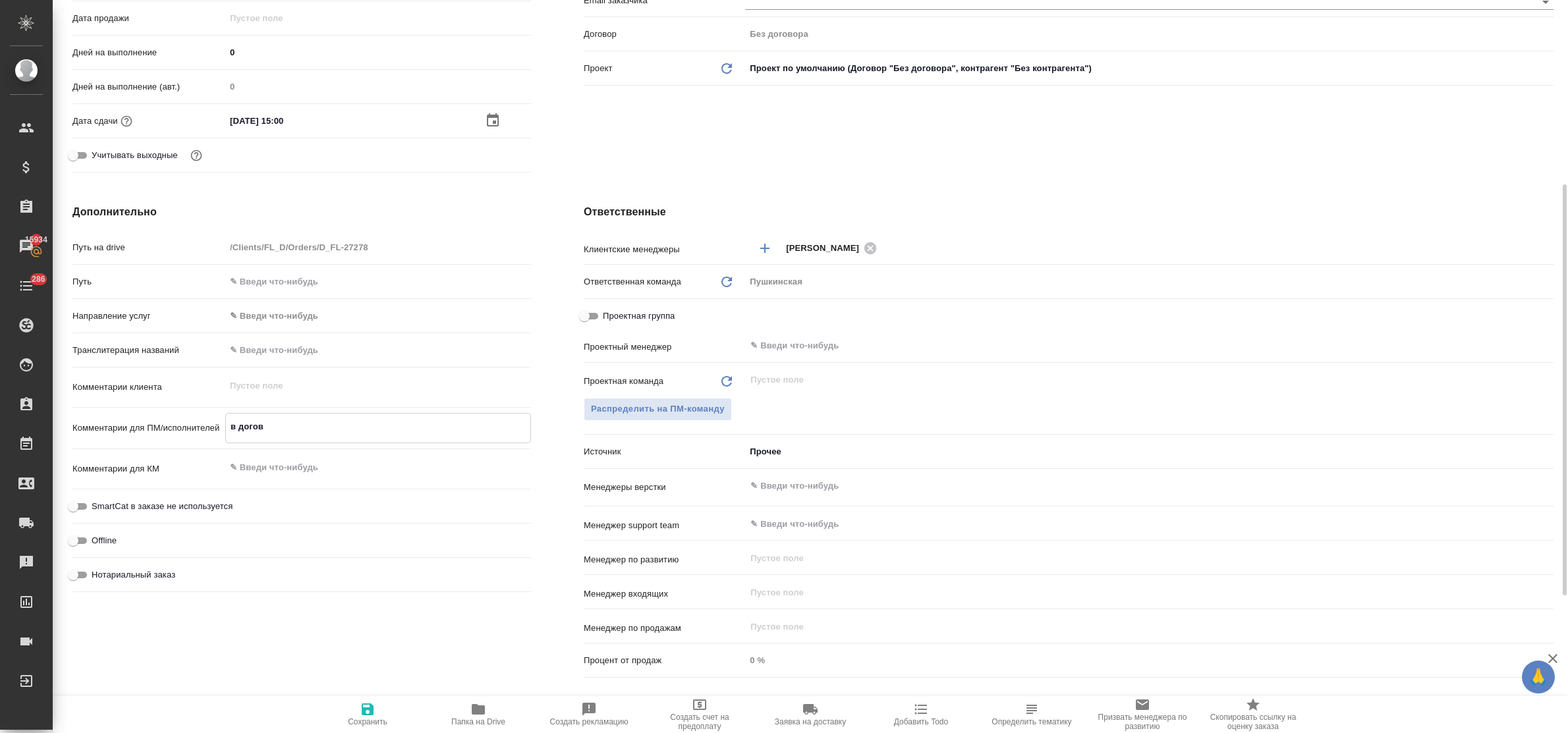
type textarea "x"
type textarea "в догово"
type textarea "x"
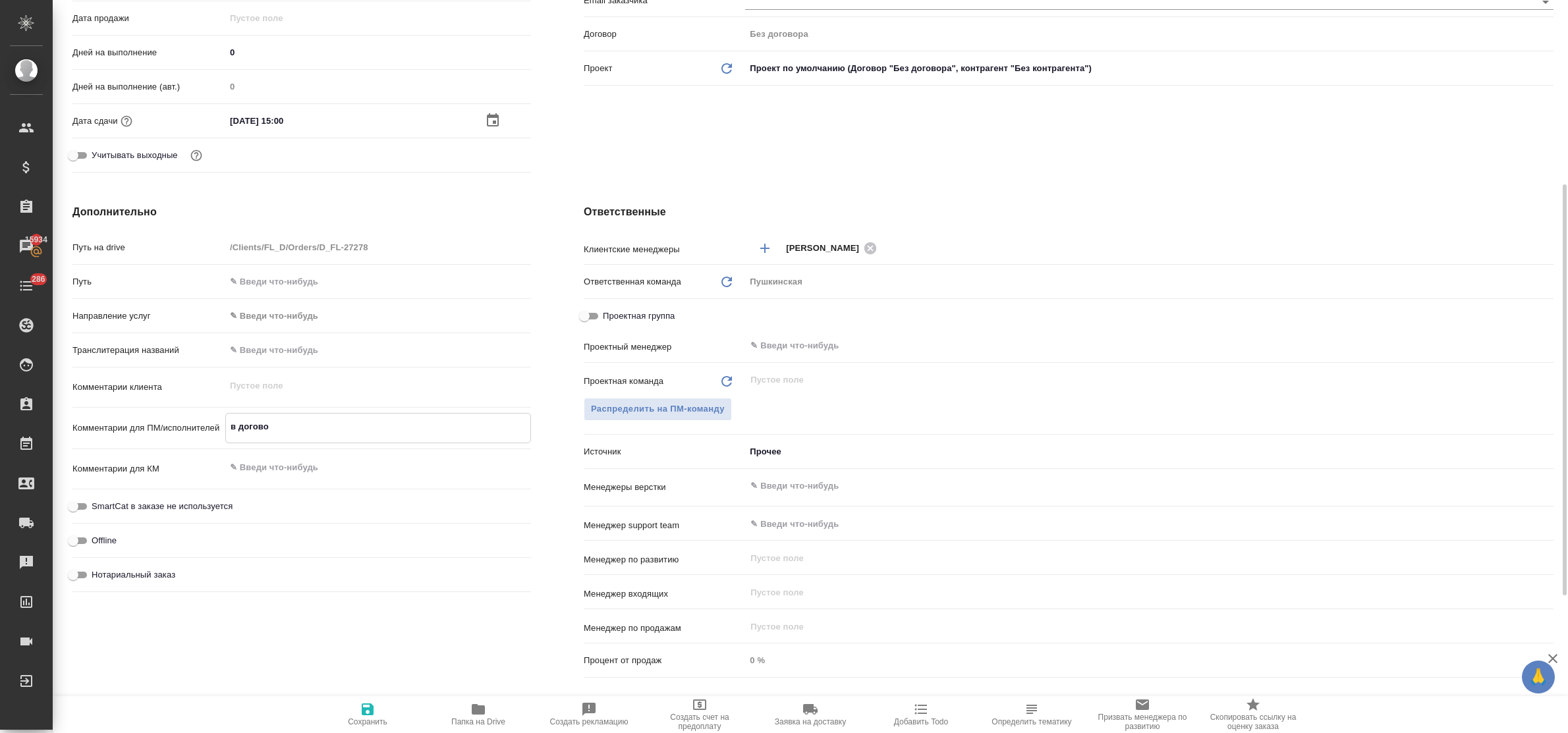
type textarea "в договор"
type textarea "x"
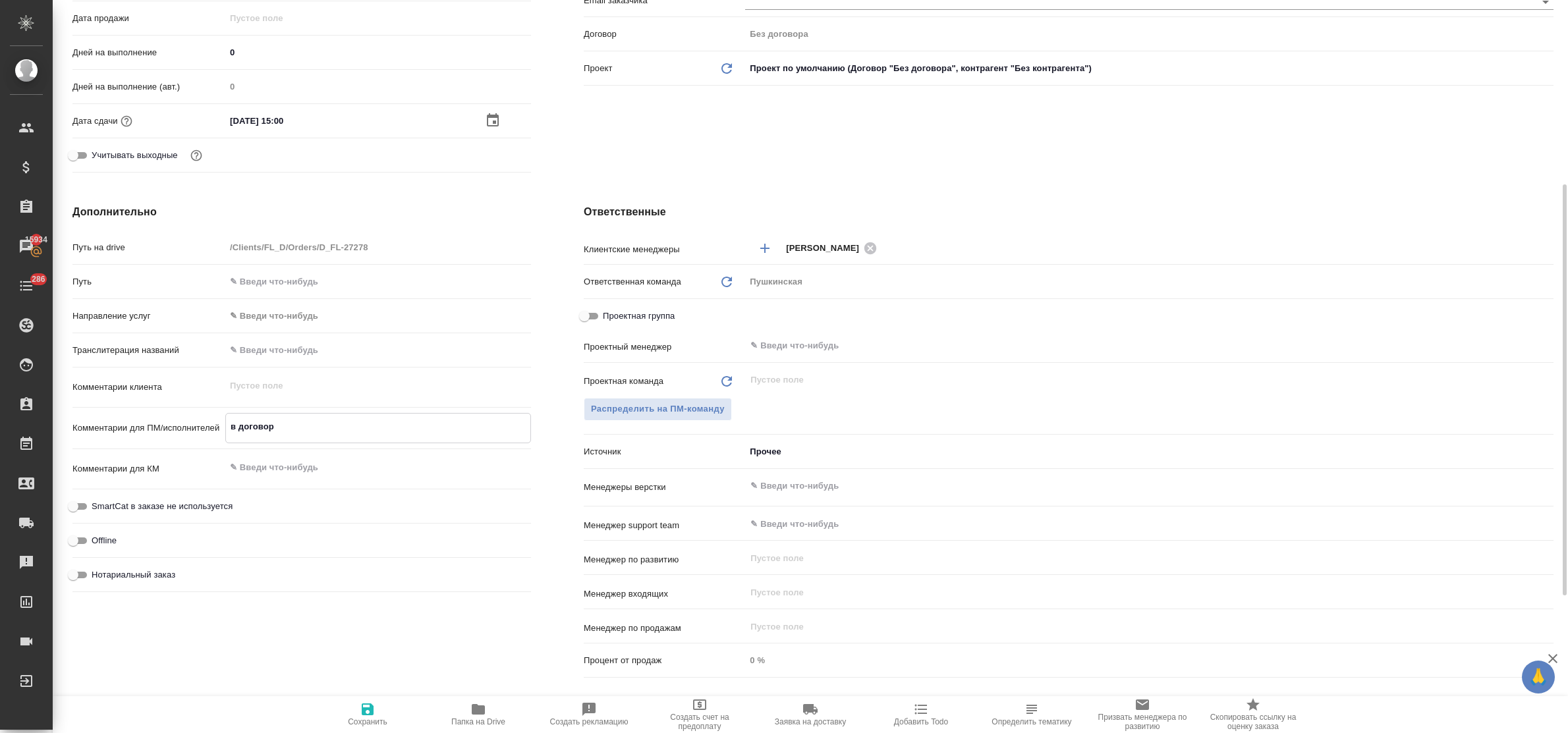
type textarea "в договоре"
type textarea "x"
type textarea "в договоре"
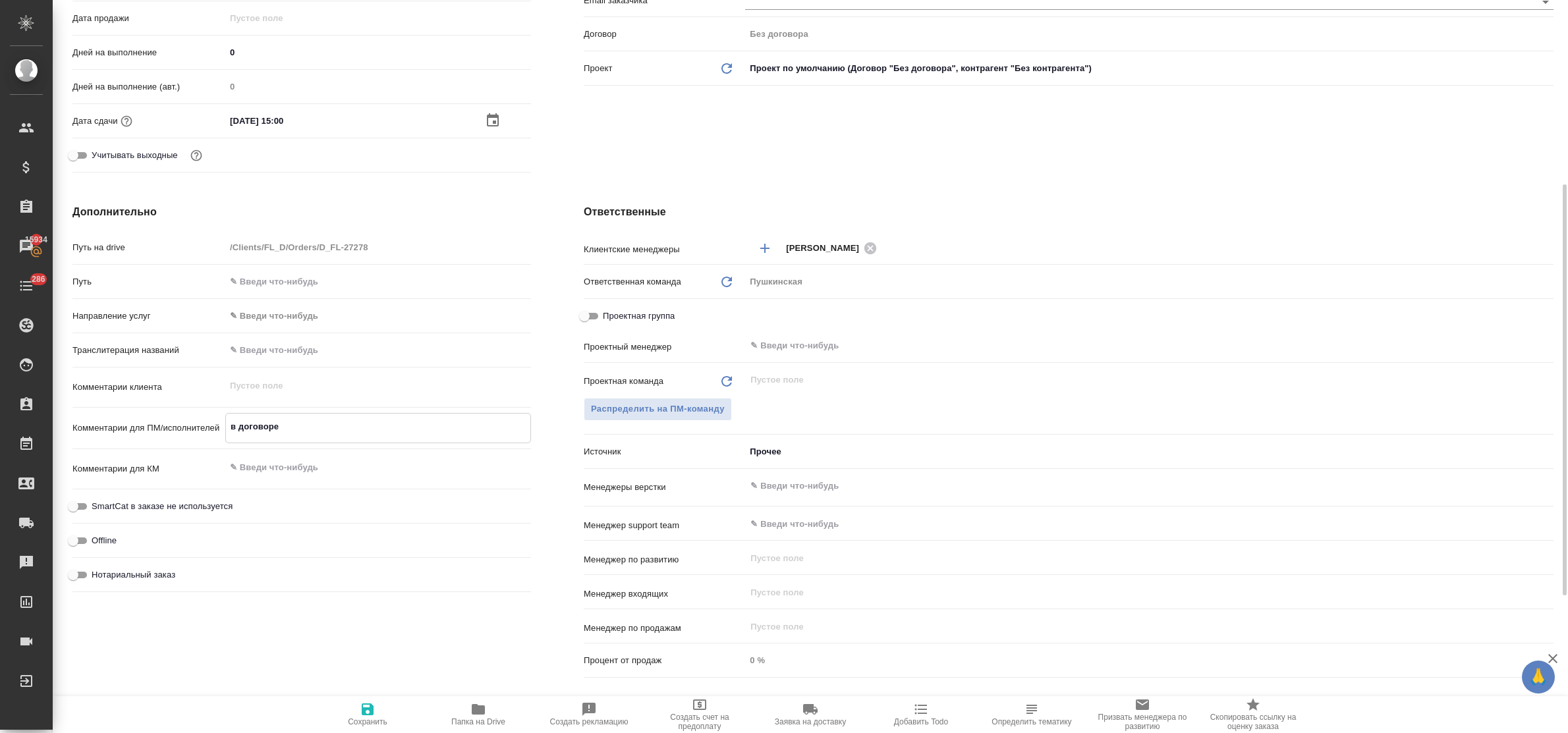
type textarea "x"
type textarea "в договоре п"
type textarea "x"
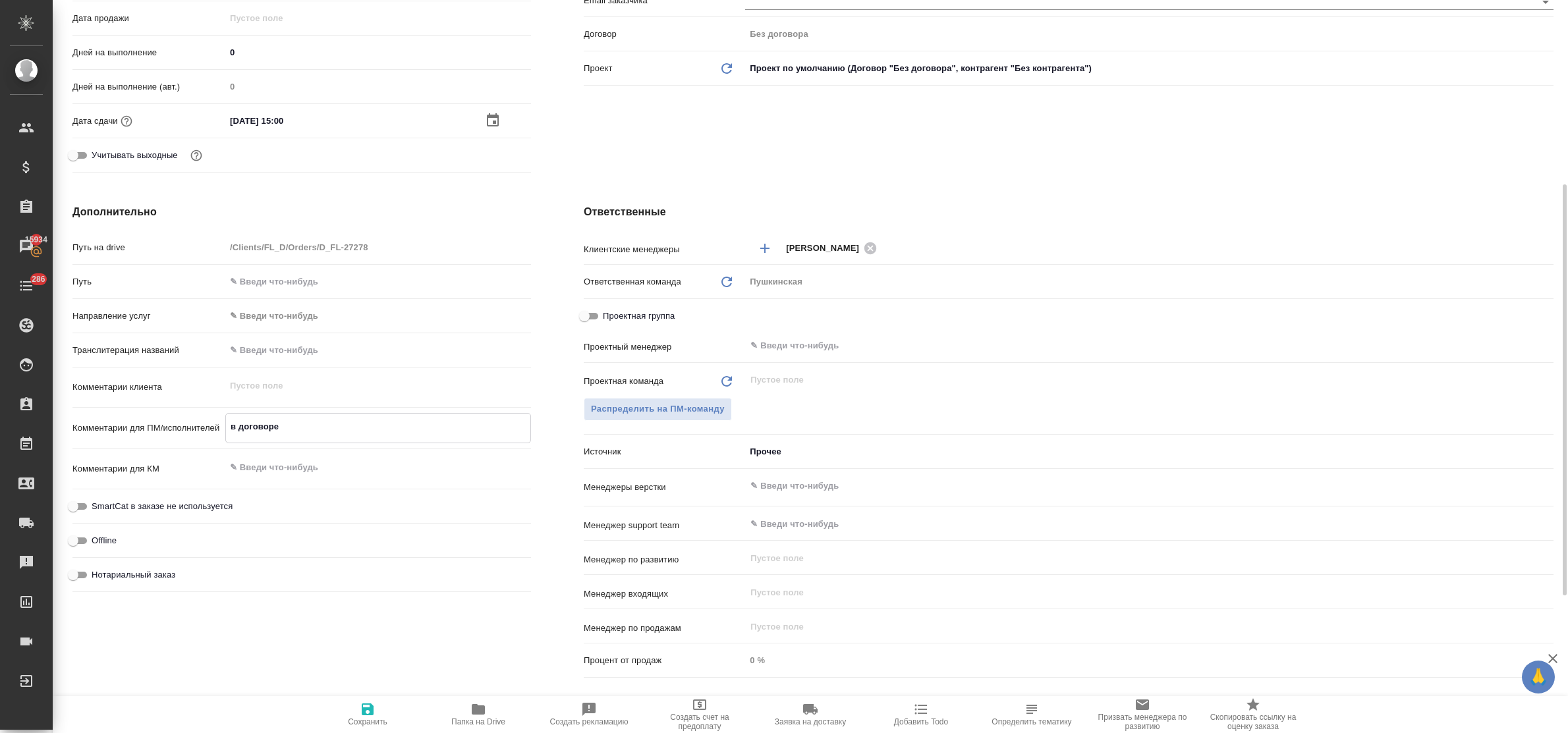
type textarea "x"
type textarea "в договоре пе"
type textarea "x"
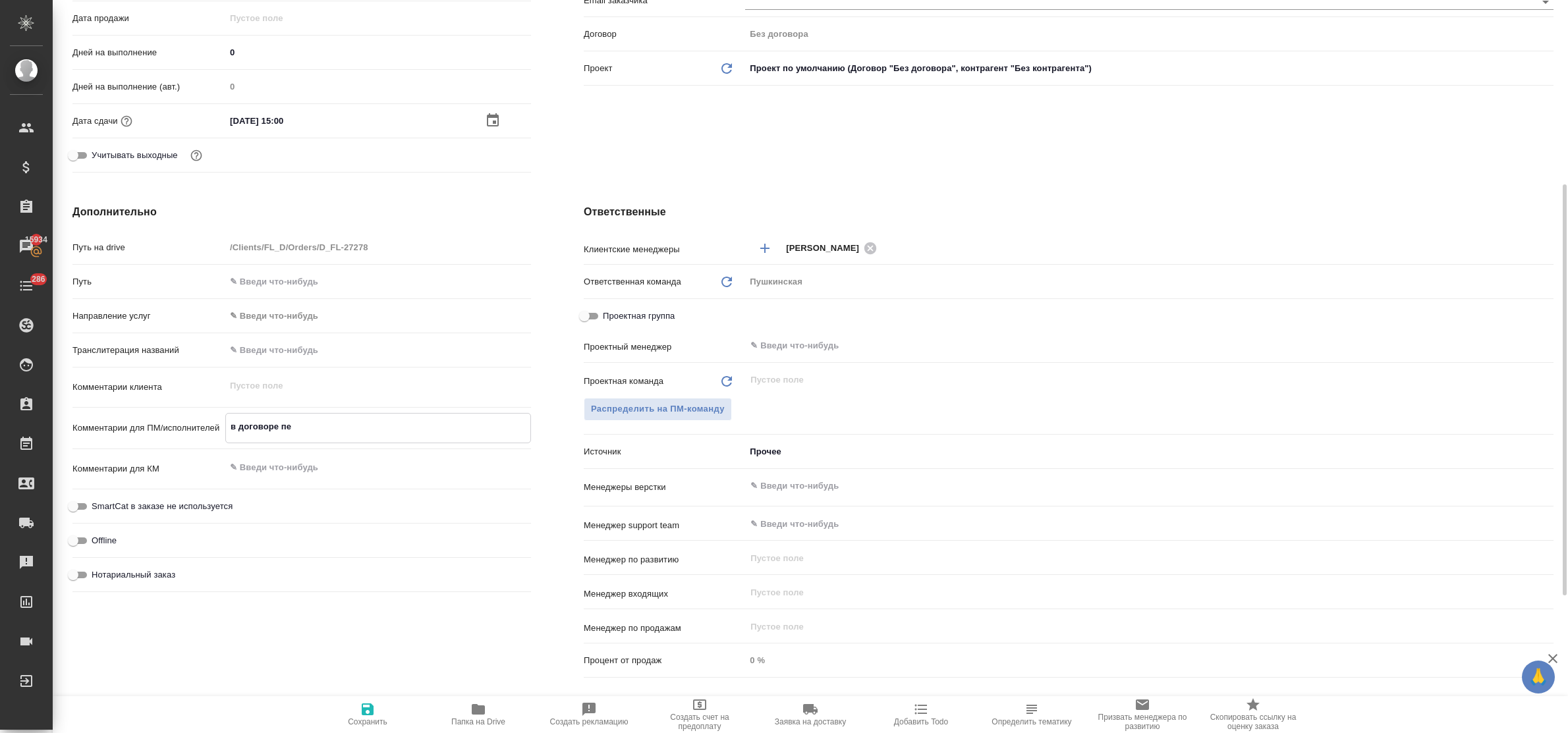
type textarea "x"
type textarea "в договоре пер"
type textarea "x"
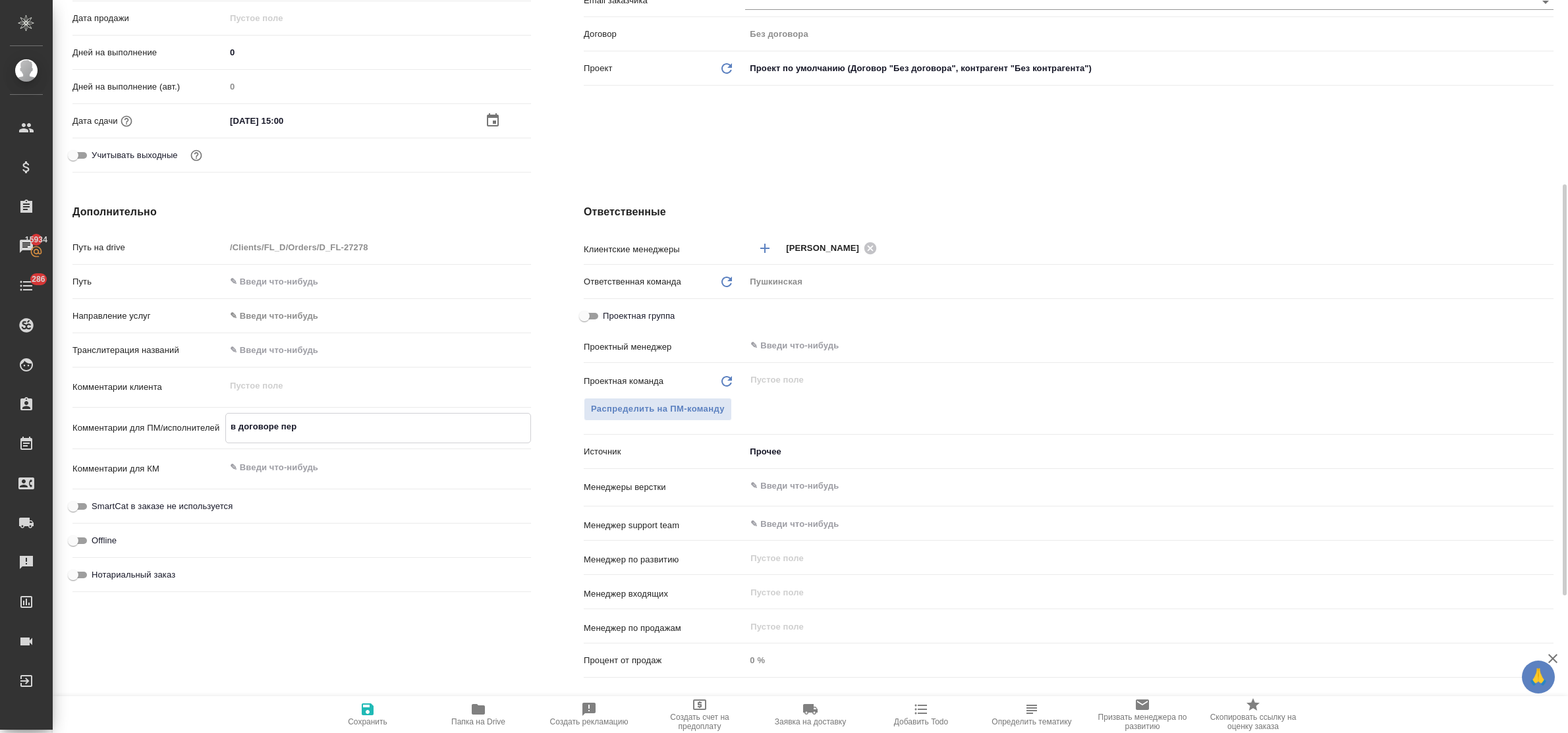
type textarea "в договоре пере"
type textarea "x"
type textarea "в договоре перев"
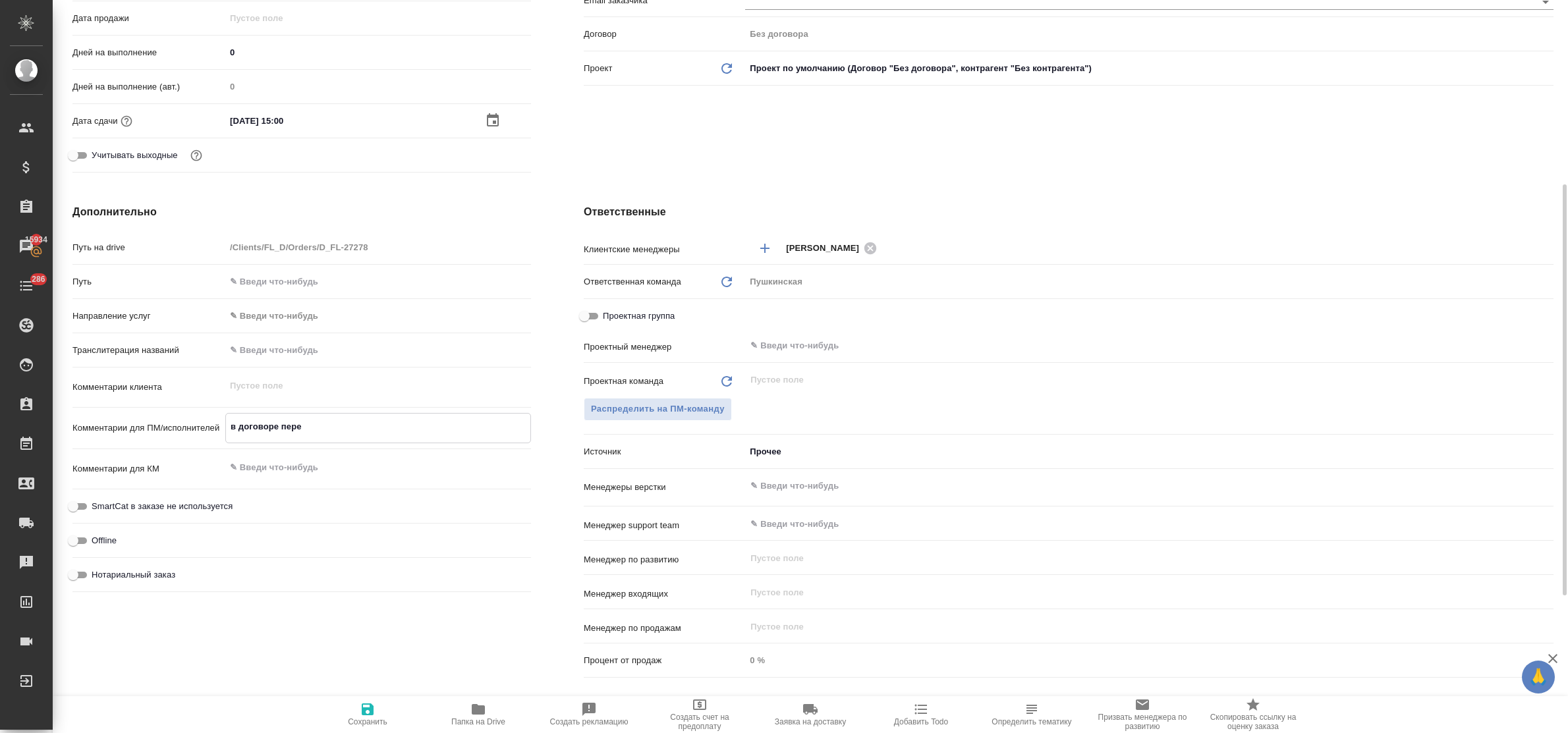
type textarea "x"
type textarea "в договоре перево"
type textarea "x"
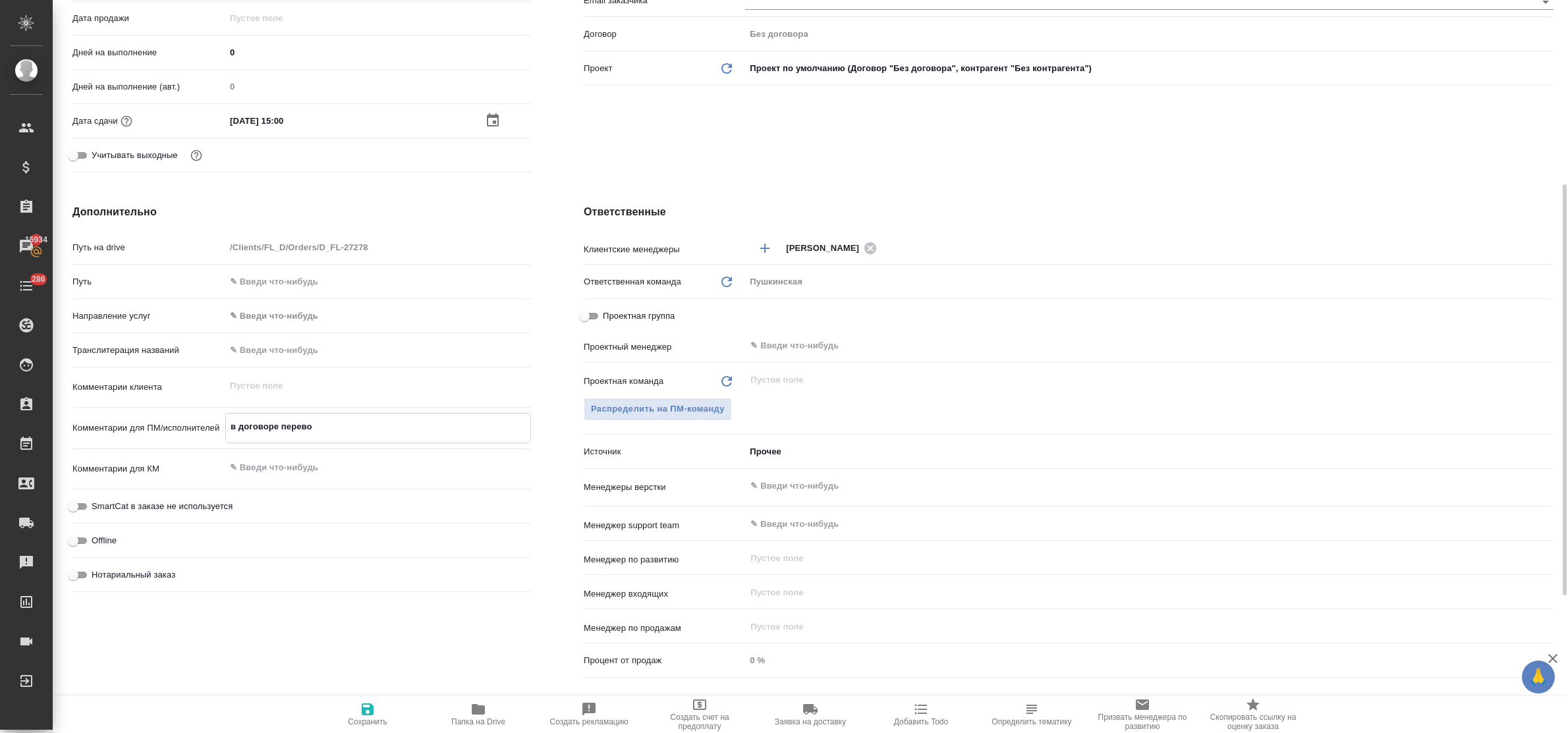
type textarea "x"
type textarea "в договоре перевод"
type textarea "x"
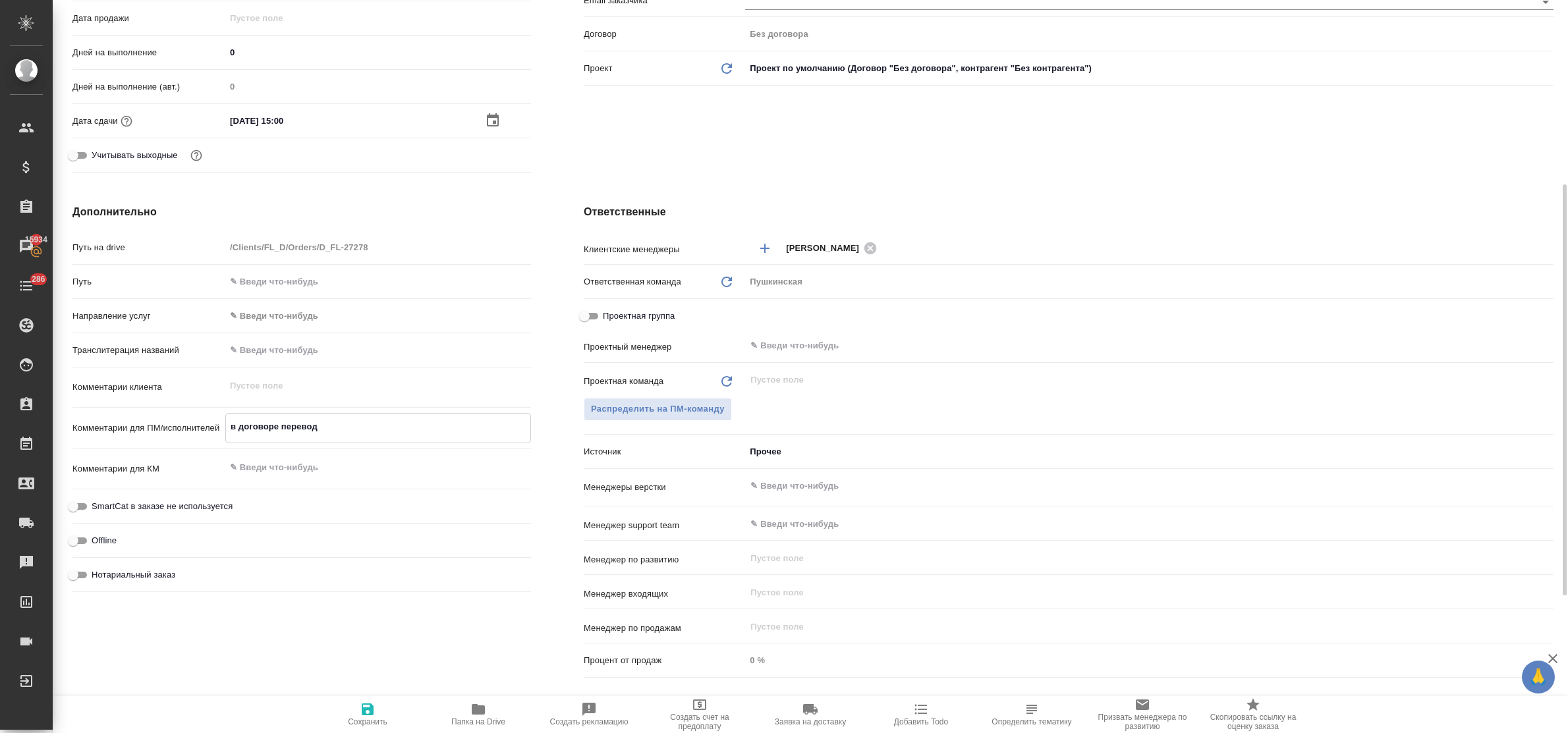
type textarea "x"
type textarea "в договоре переводи"
type textarea "x"
type textarea "в договоре переводим"
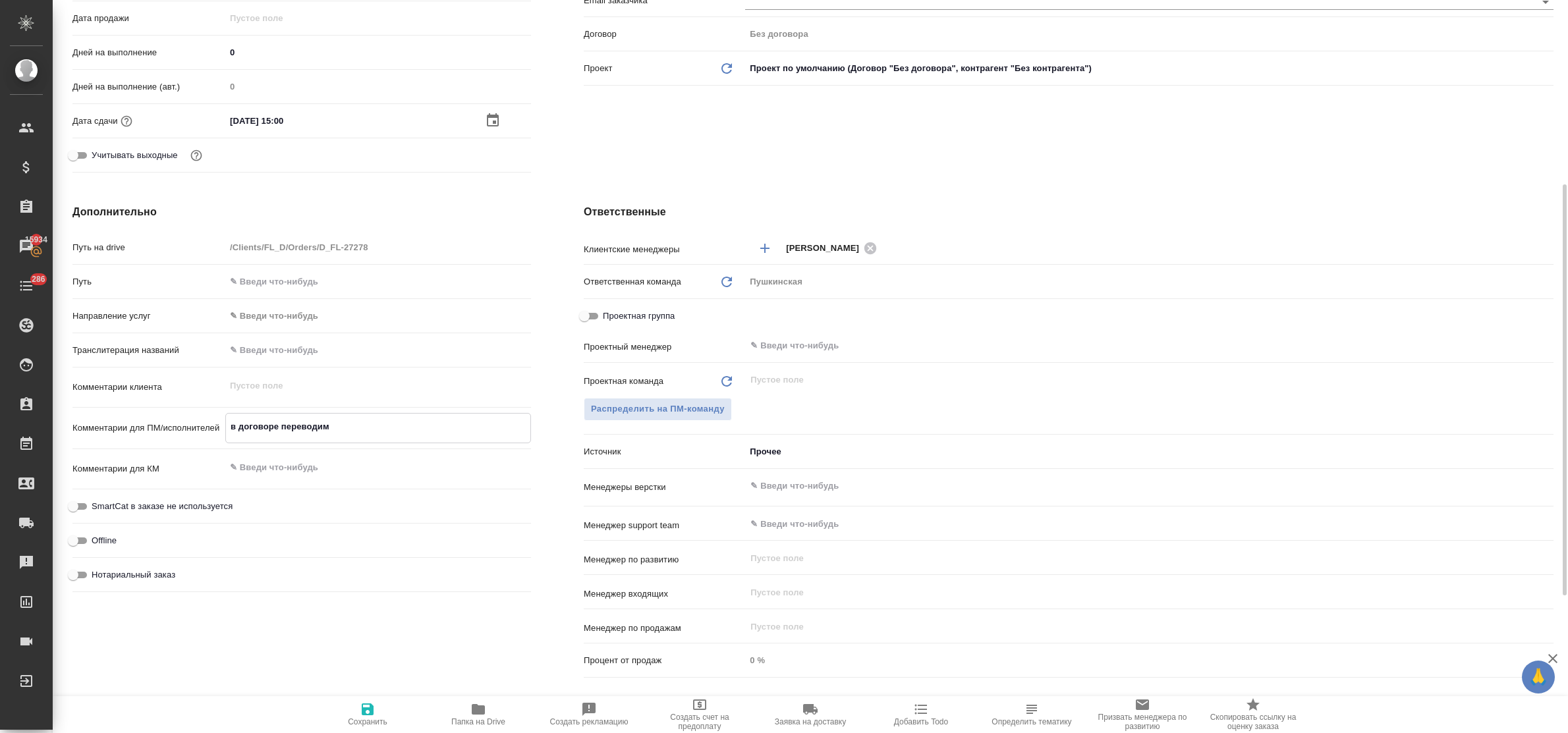
type textarea "x"
type textarea "в договоре переводим"
type textarea "x"
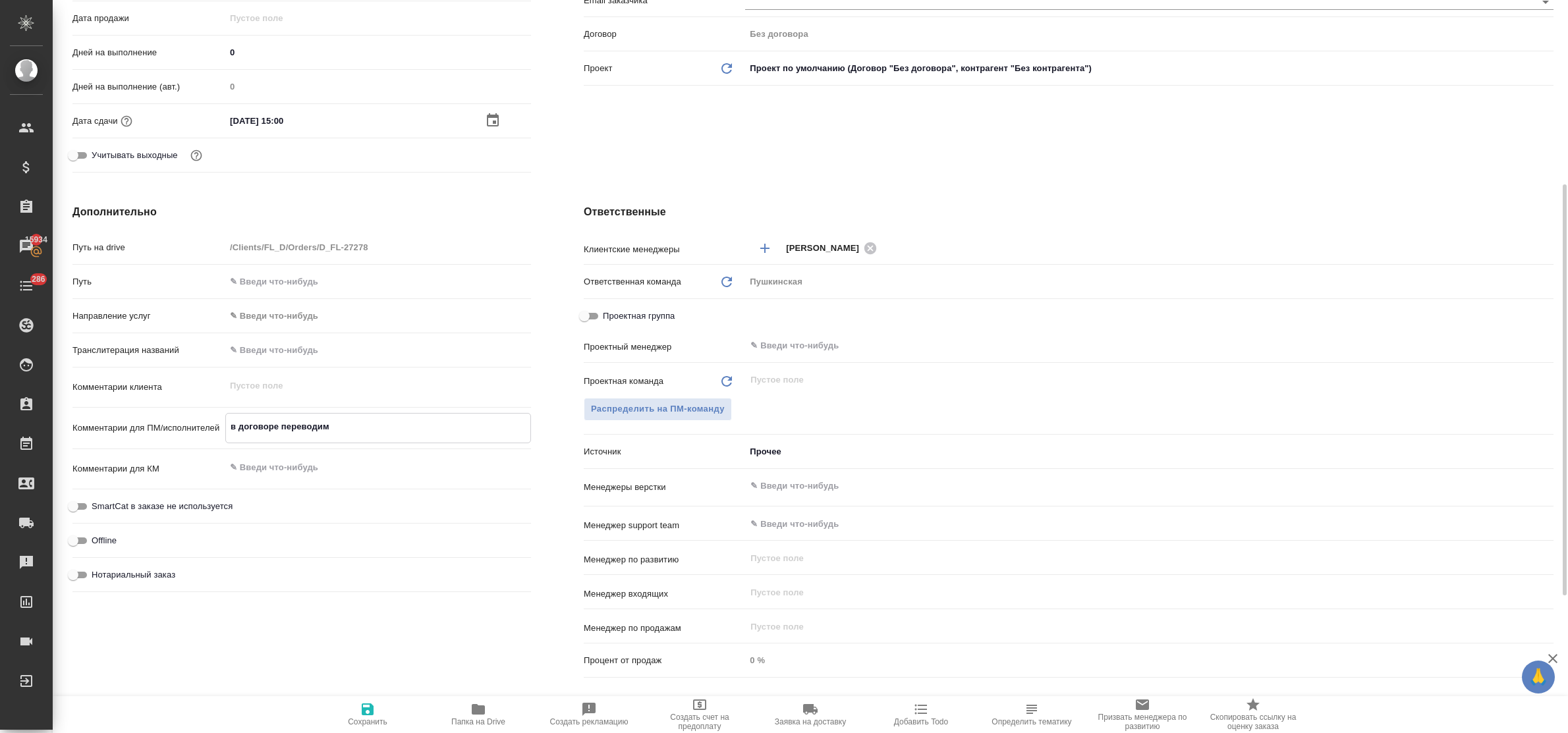
type textarea "x"
type textarea "в договоре переводим п"
type textarea "x"
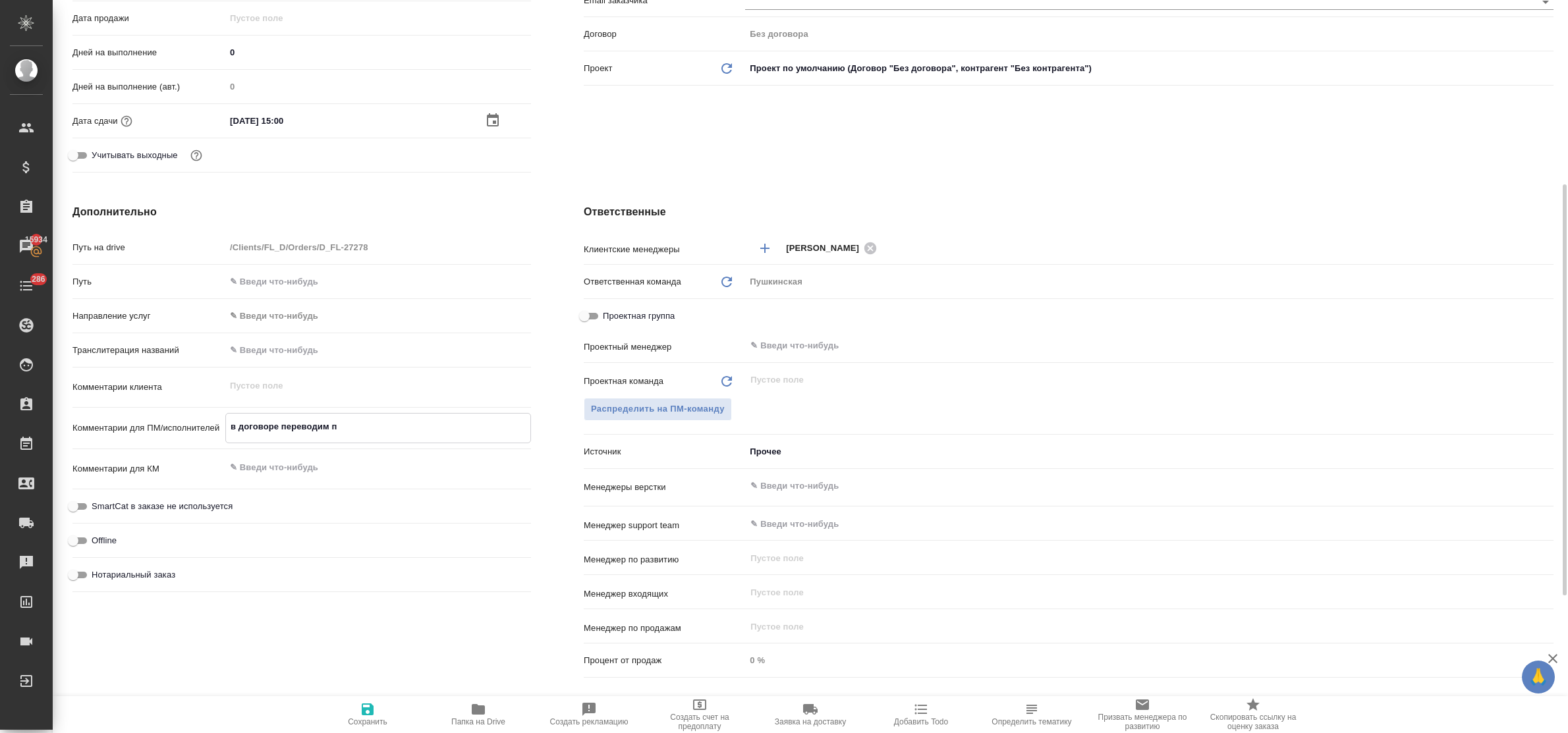
type textarea "x"
type textarea "в договоре переводим пе"
type textarea "x"
type textarea "в договоре переводим печ"
type textarea "x"
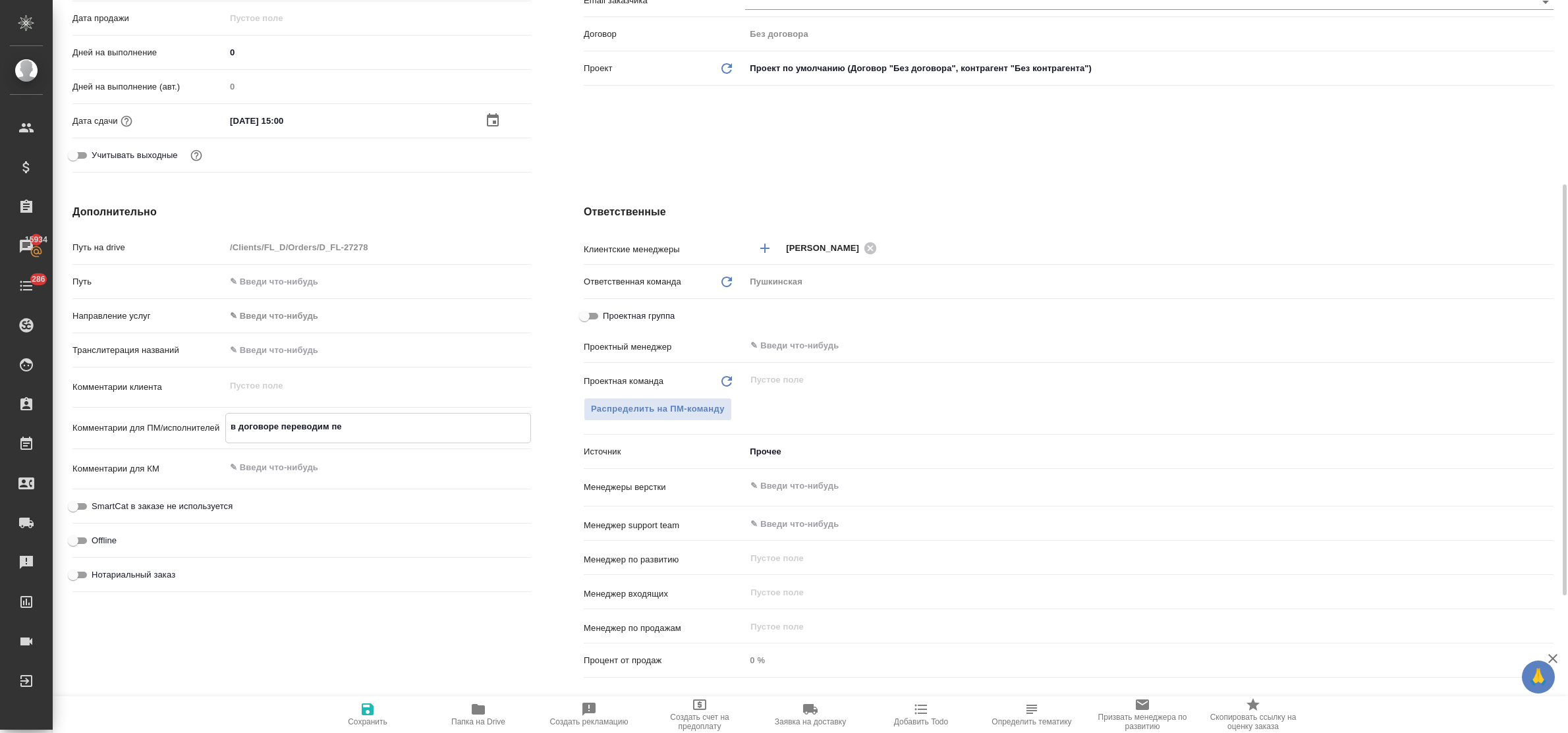
type textarea "x"
type textarea "в договоре переводим печа"
type textarea "x"
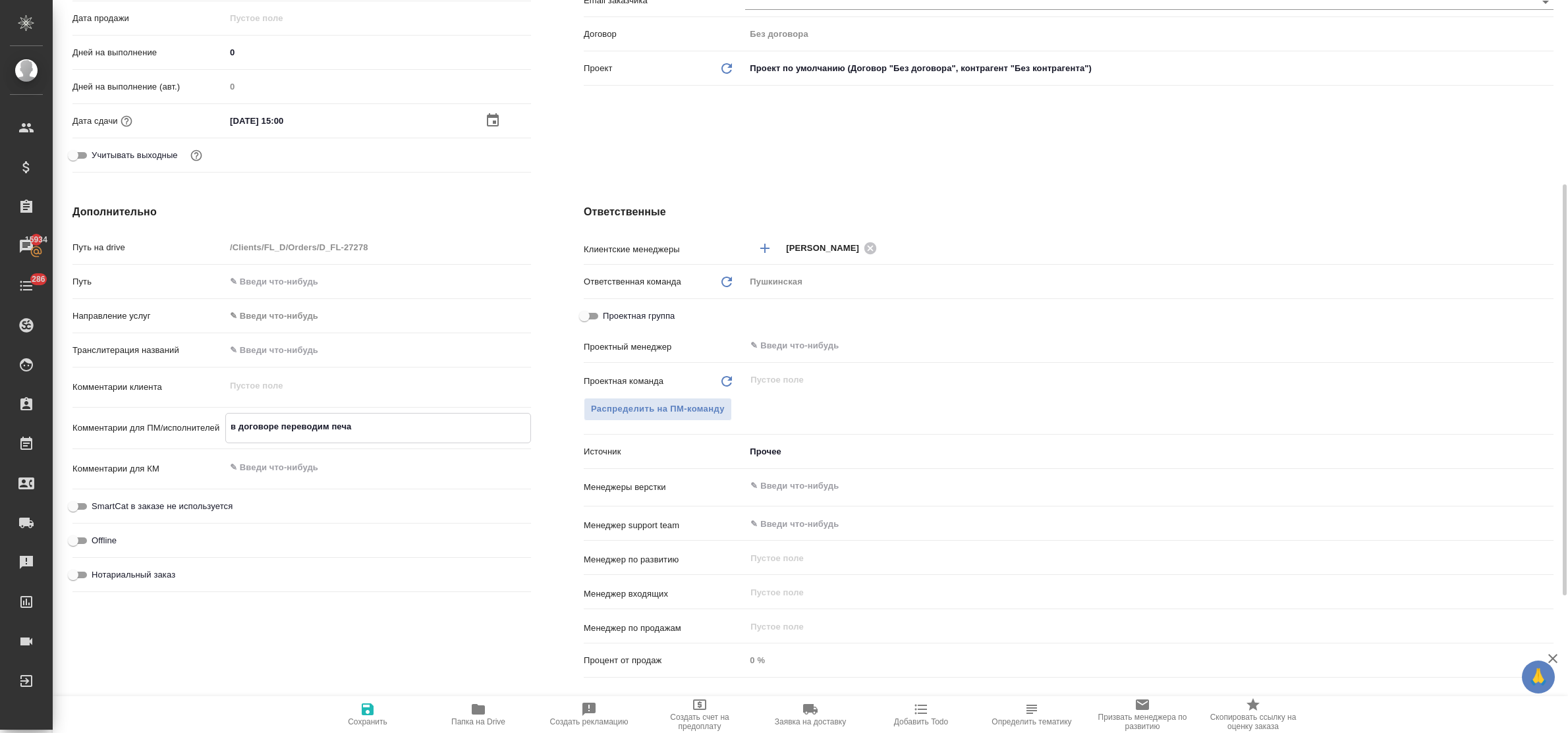
type textarea "x"
type textarea "в договоре переводим печ"
type textarea "x"
type textarea "в договоре переводим пе"
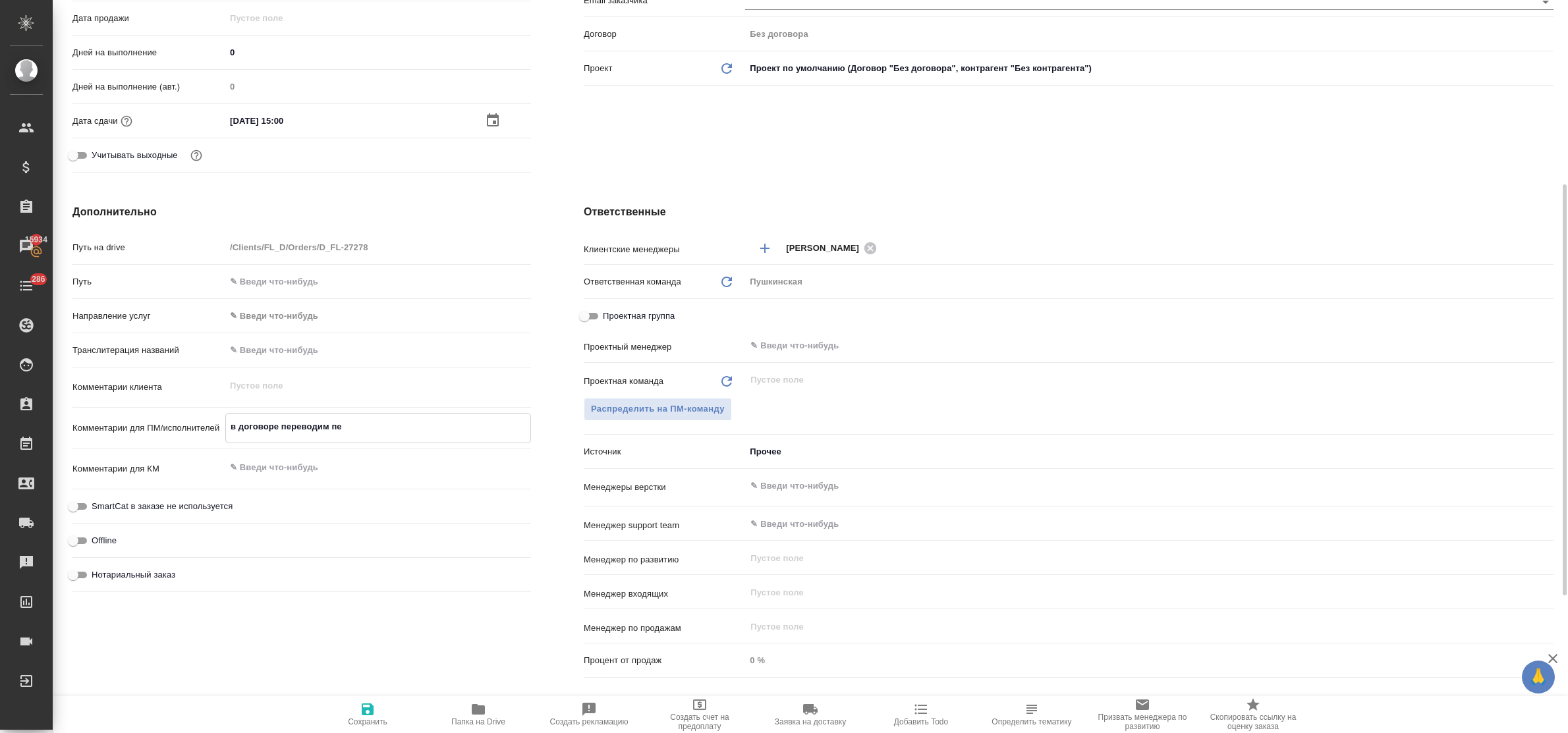
type textarea "x"
type textarea "в договоре переводим п"
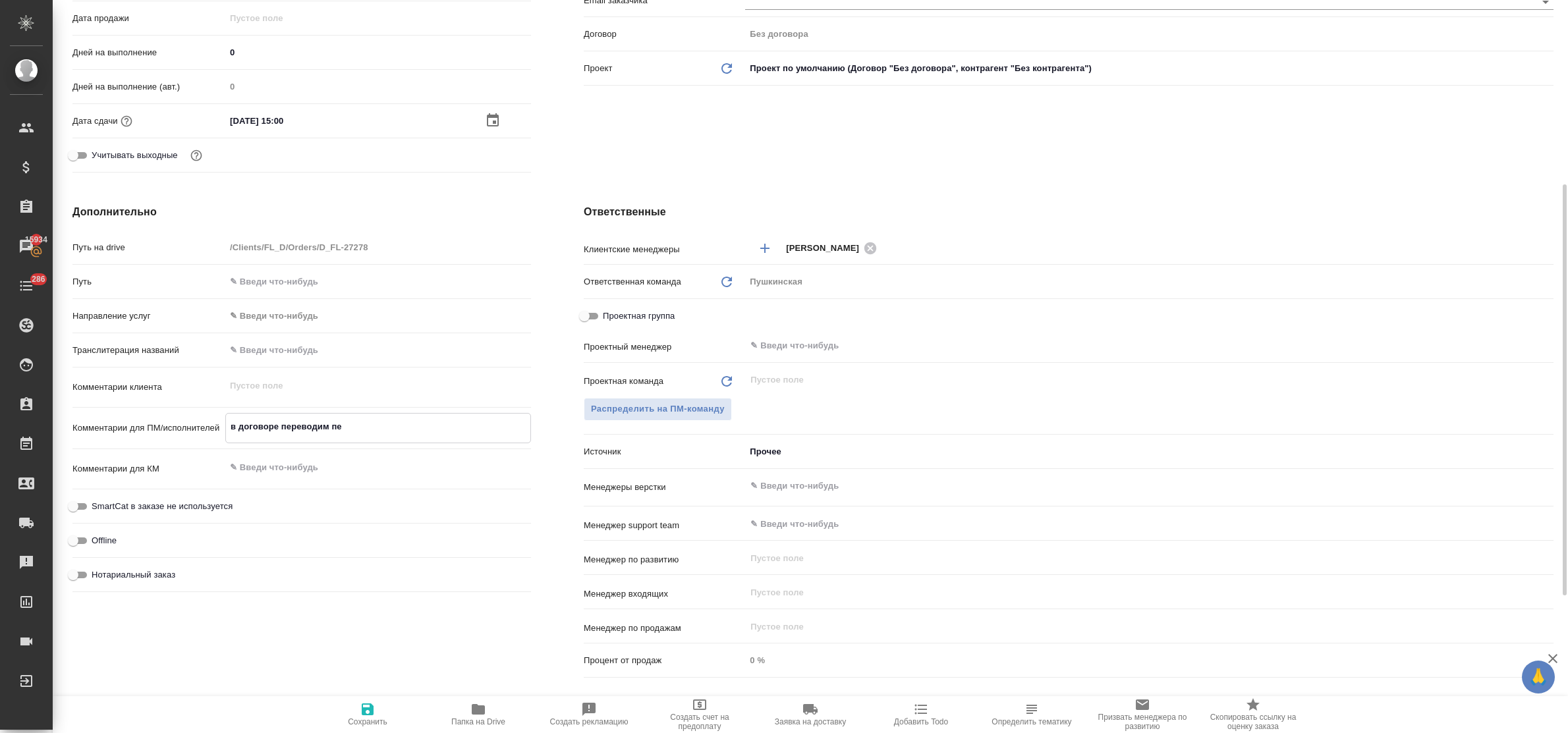
type textarea "x"
type textarea "в договоре переводим"
type textarea "x"
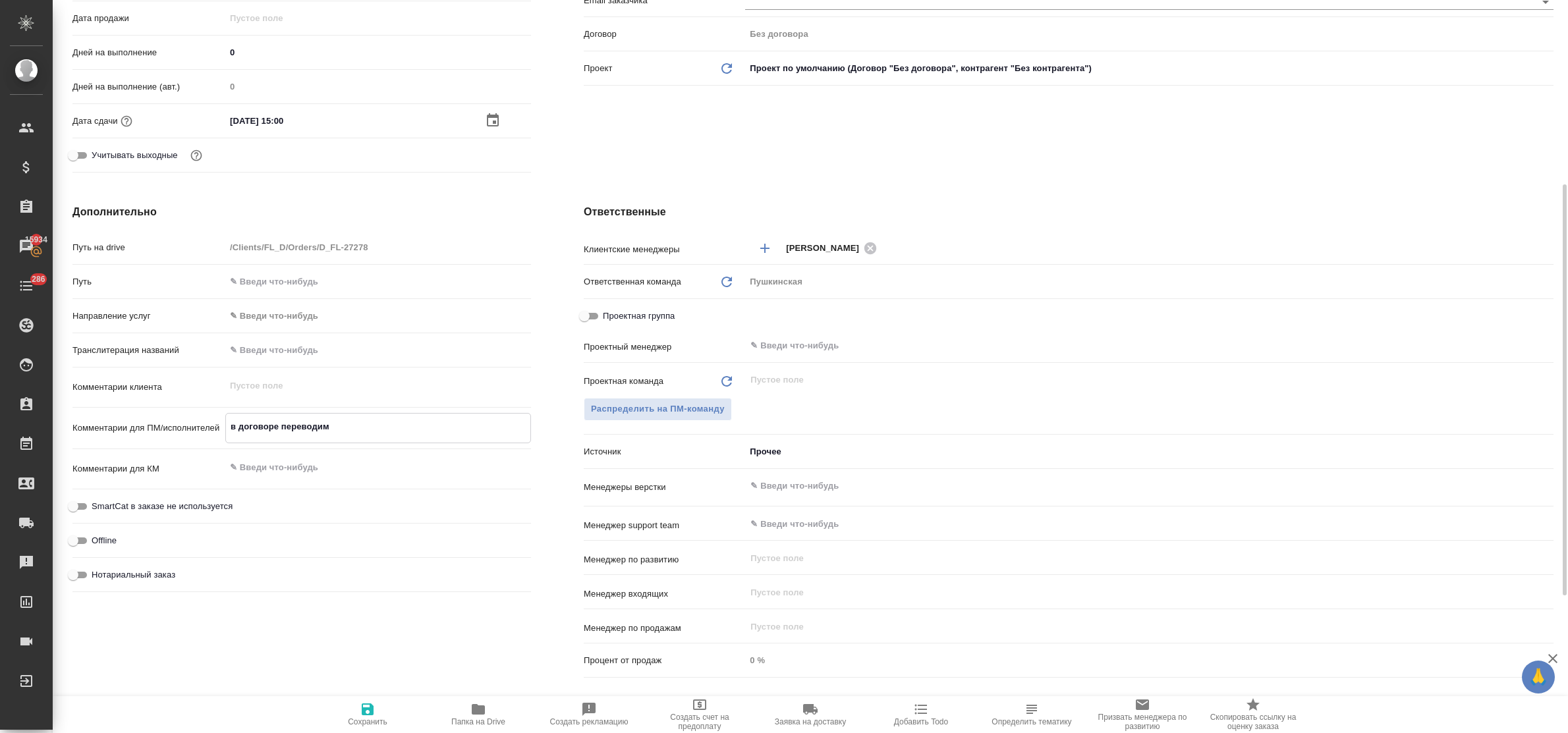
type textarea "x"
type textarea "в договоре переводим т"
type textarea "x"
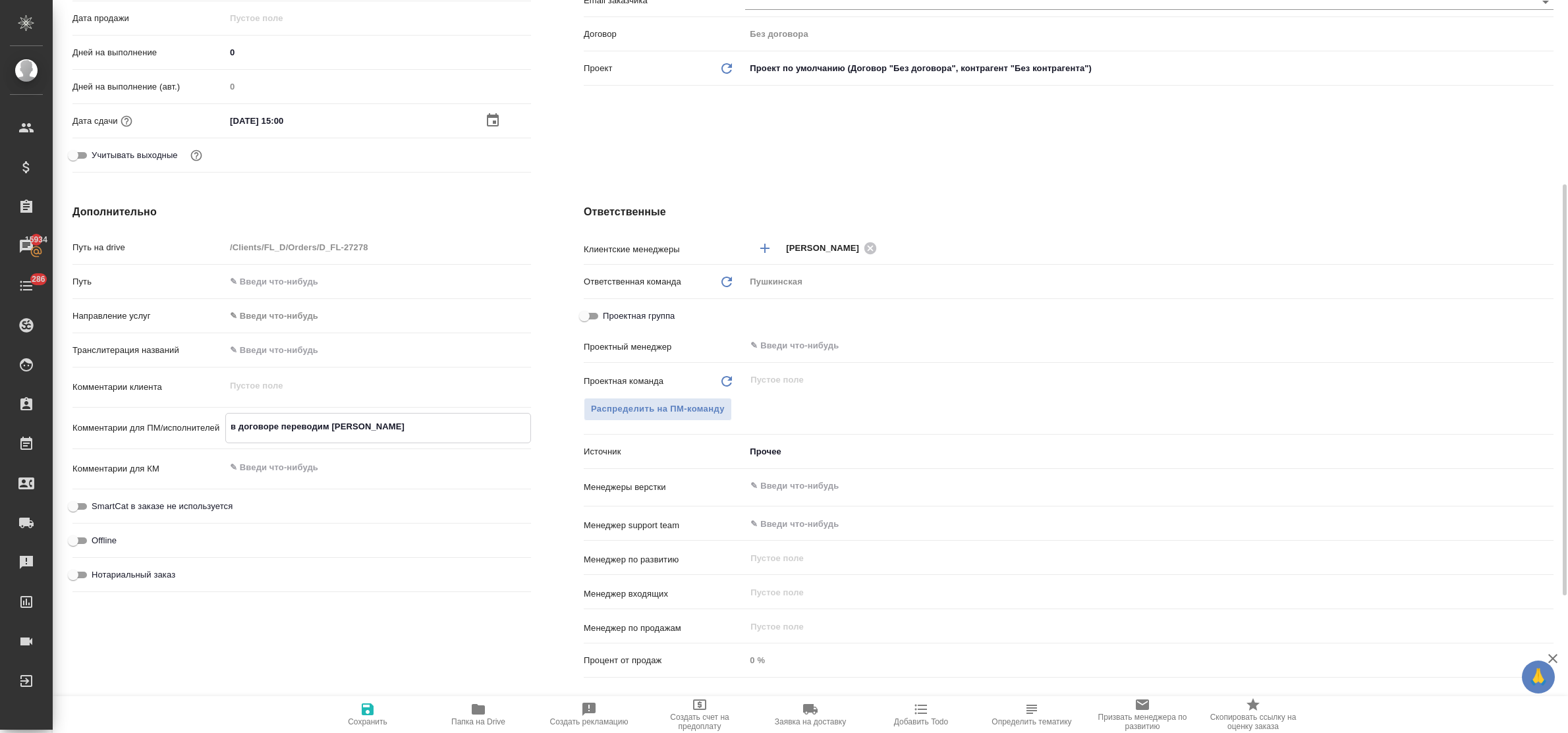
type textarea "x"
type textarea "в договоре переводим то"
type textarea "x"
type textarea "в договоре переводим тол"
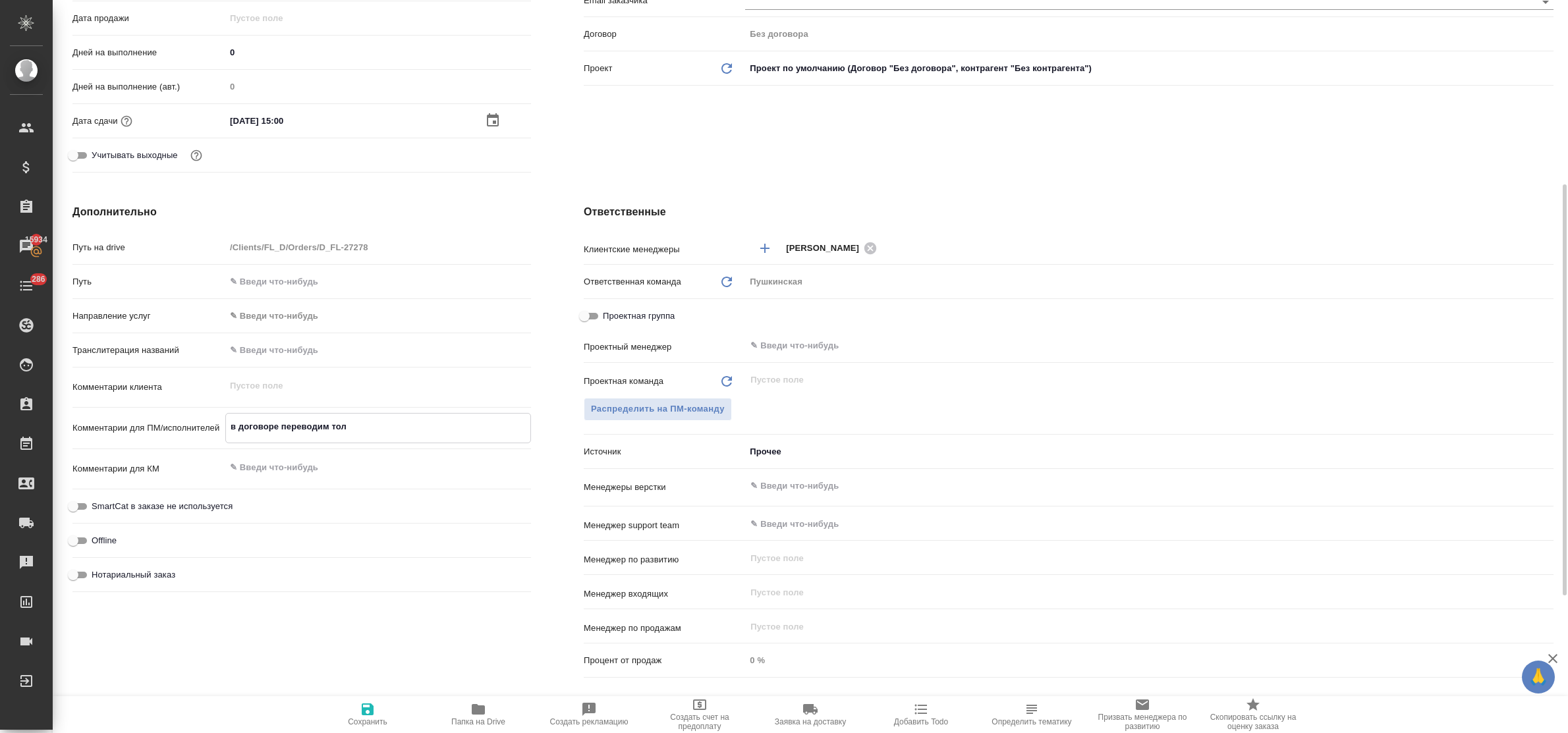
type textarea "x"
type textarea "в договоре переводим толь"
type textarea "x"
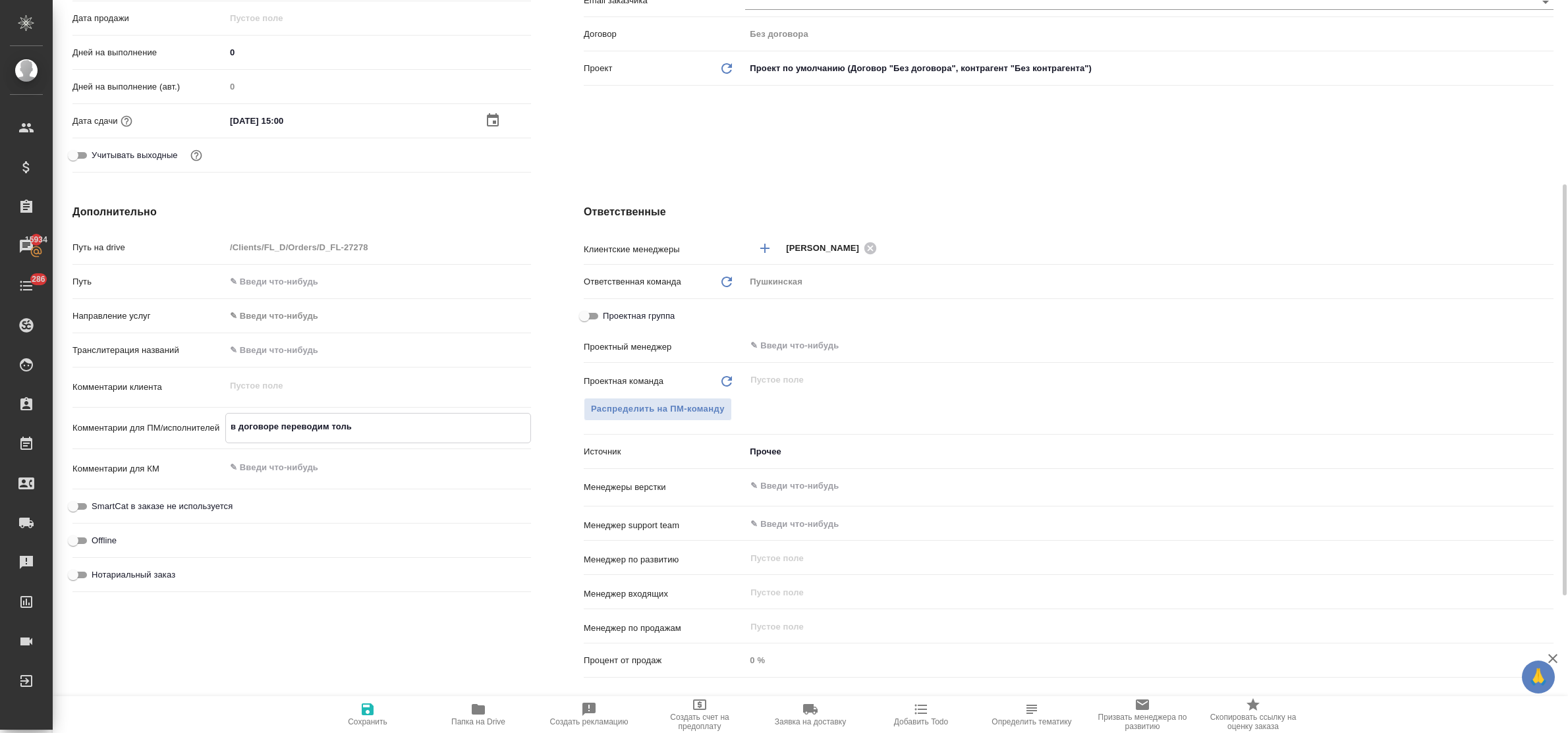
type textarea "x"
type textarea "в договоре переводим тольк"
type textarea "x"
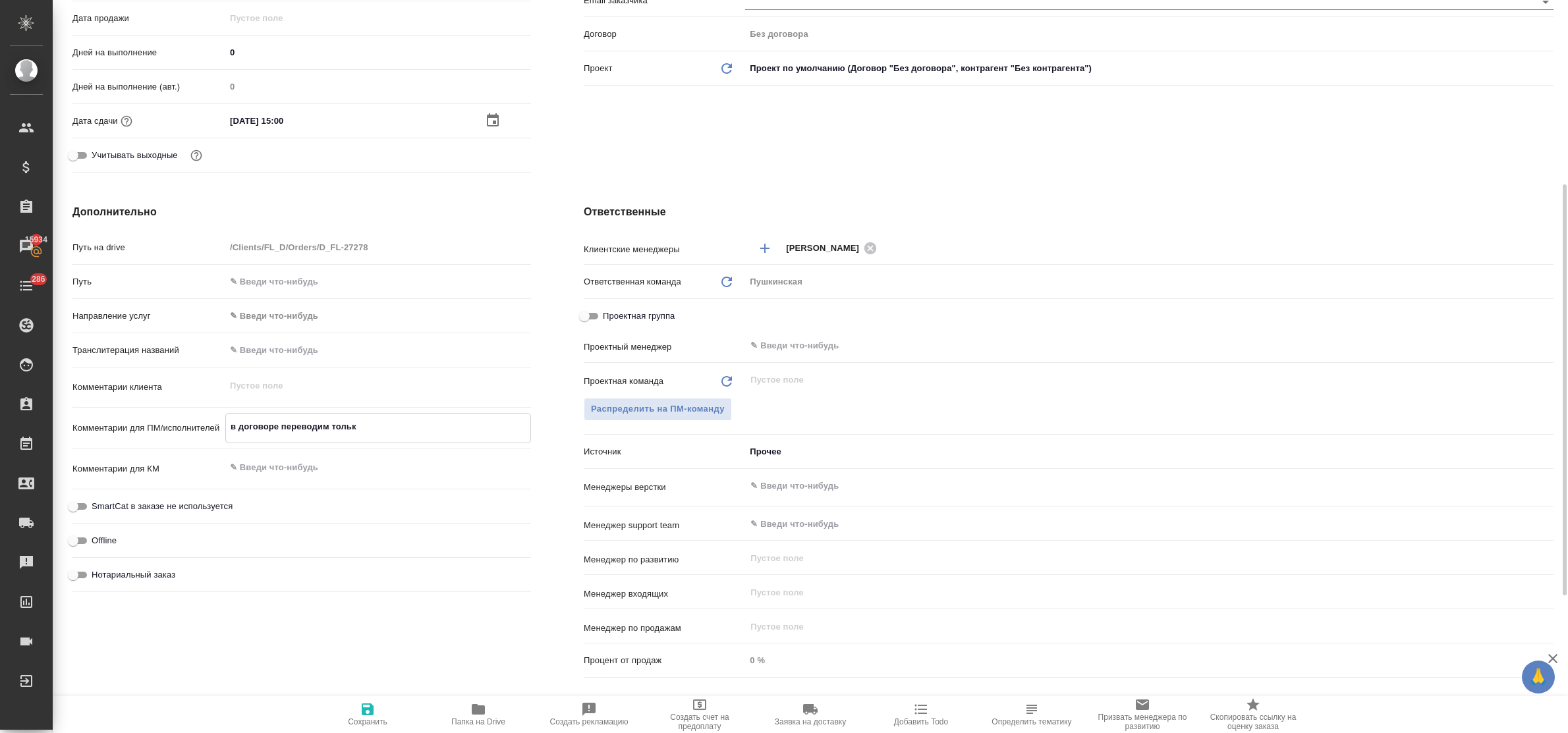
type textarea "x"
type textarea "в договоре переводим только"
type textarea "x"
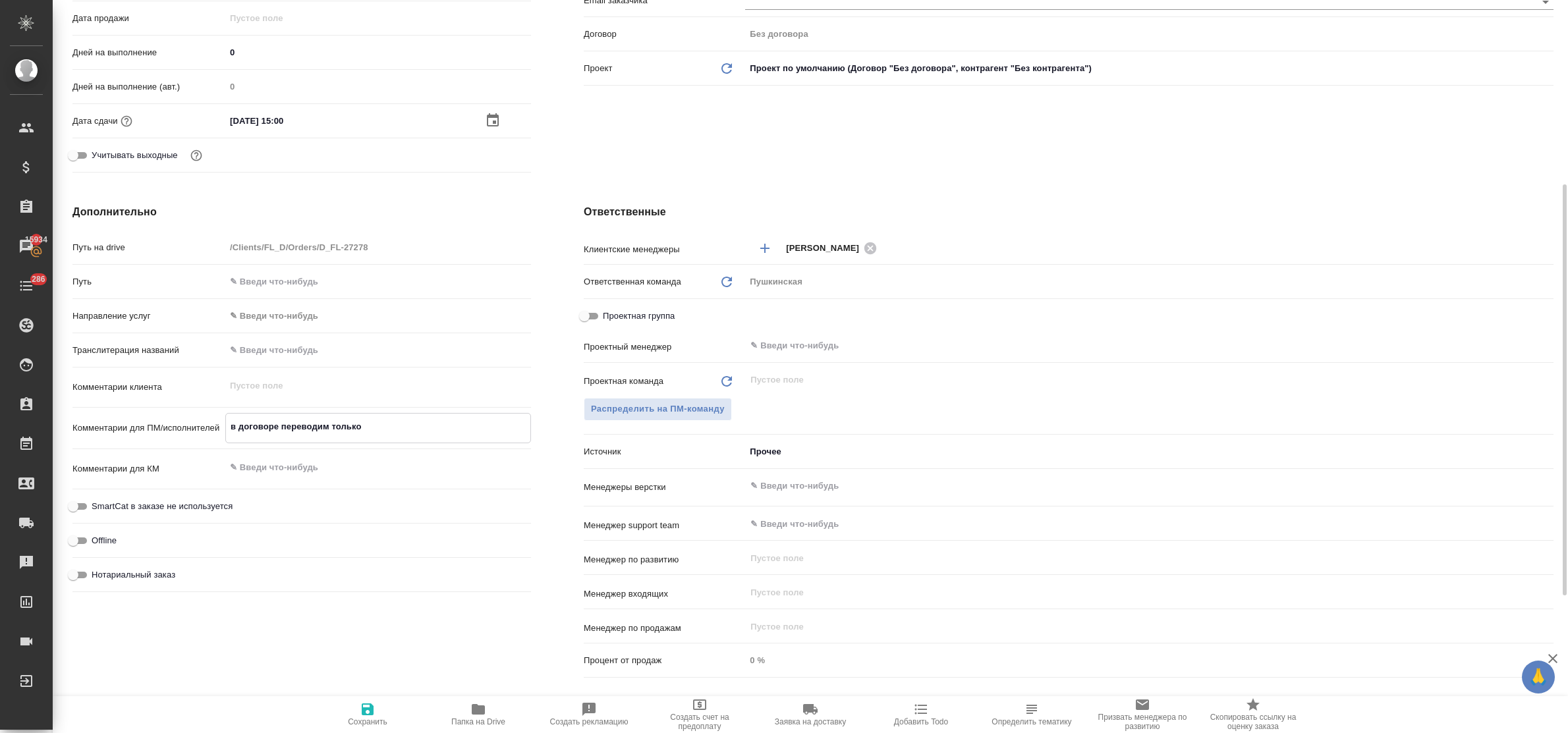
type textarea "в договоре переводим только"
type textarea "x"
type textarea "в договоре переводим только т"
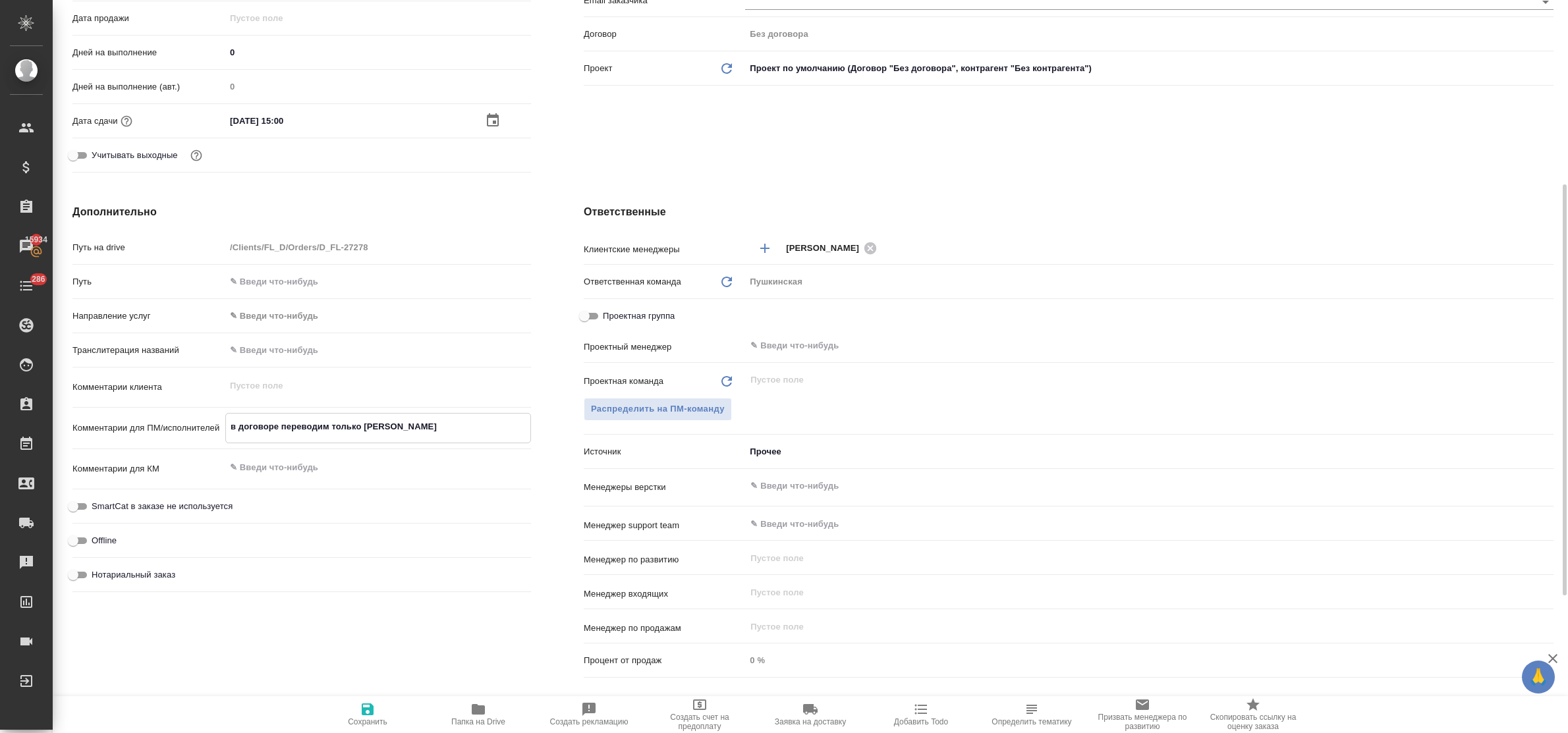
type textarea "x"
type textarea "в договоре переводим только то"
type textarea "x"
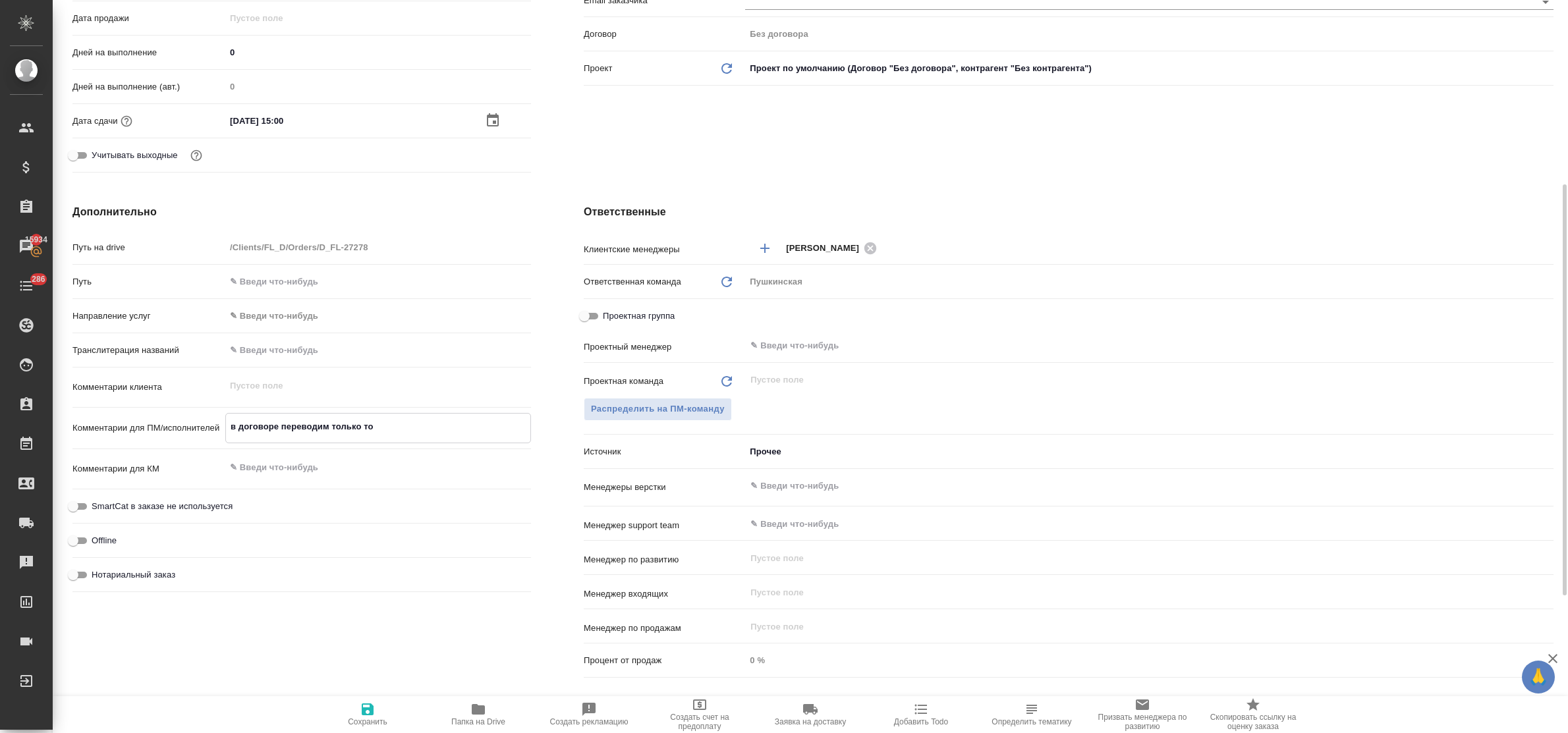
type textarea "x"
type textarea "в договоре переводим только то,"
type textarea "x"
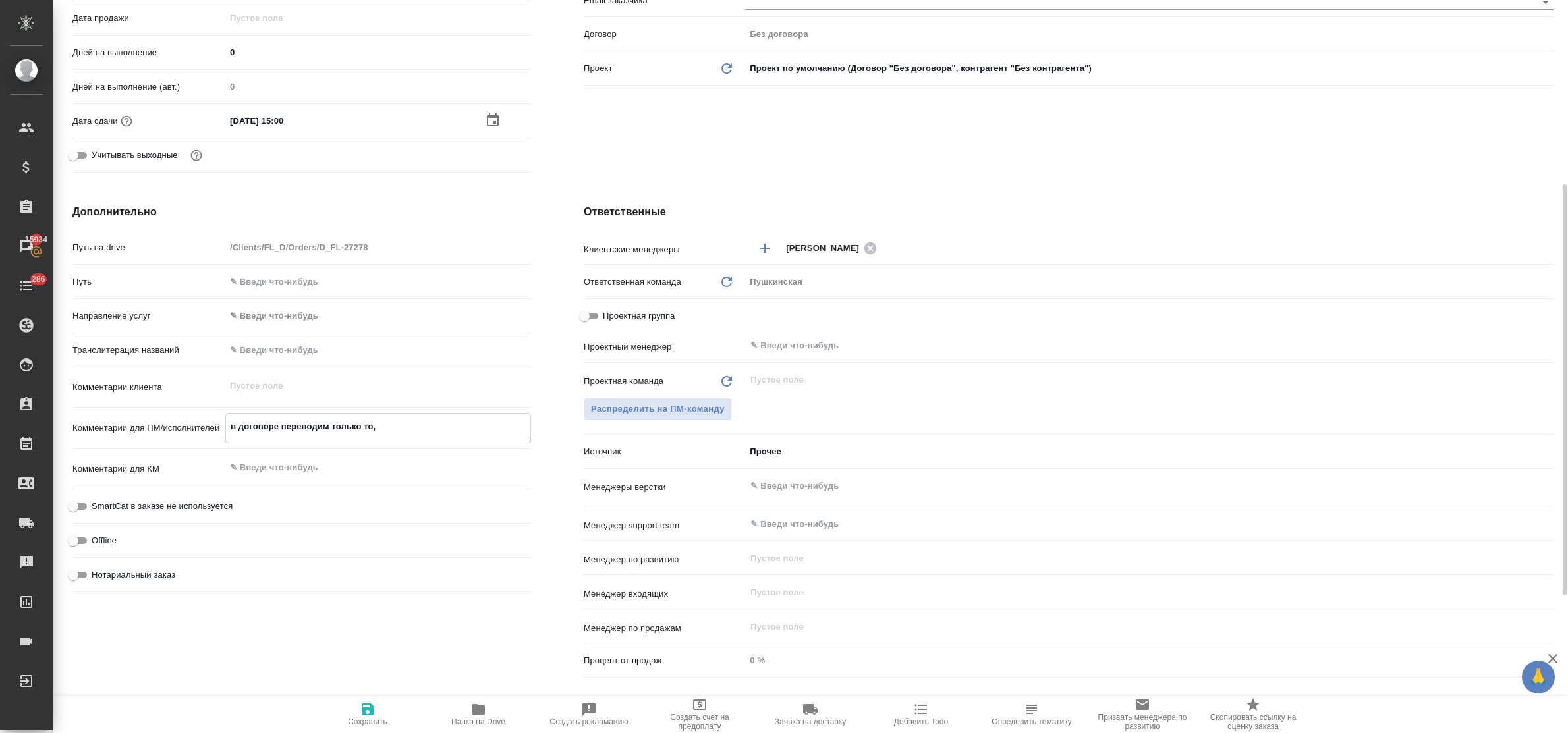
type textarea "x"
type textarea "в договоре переводим только то,"
type textarea "x"
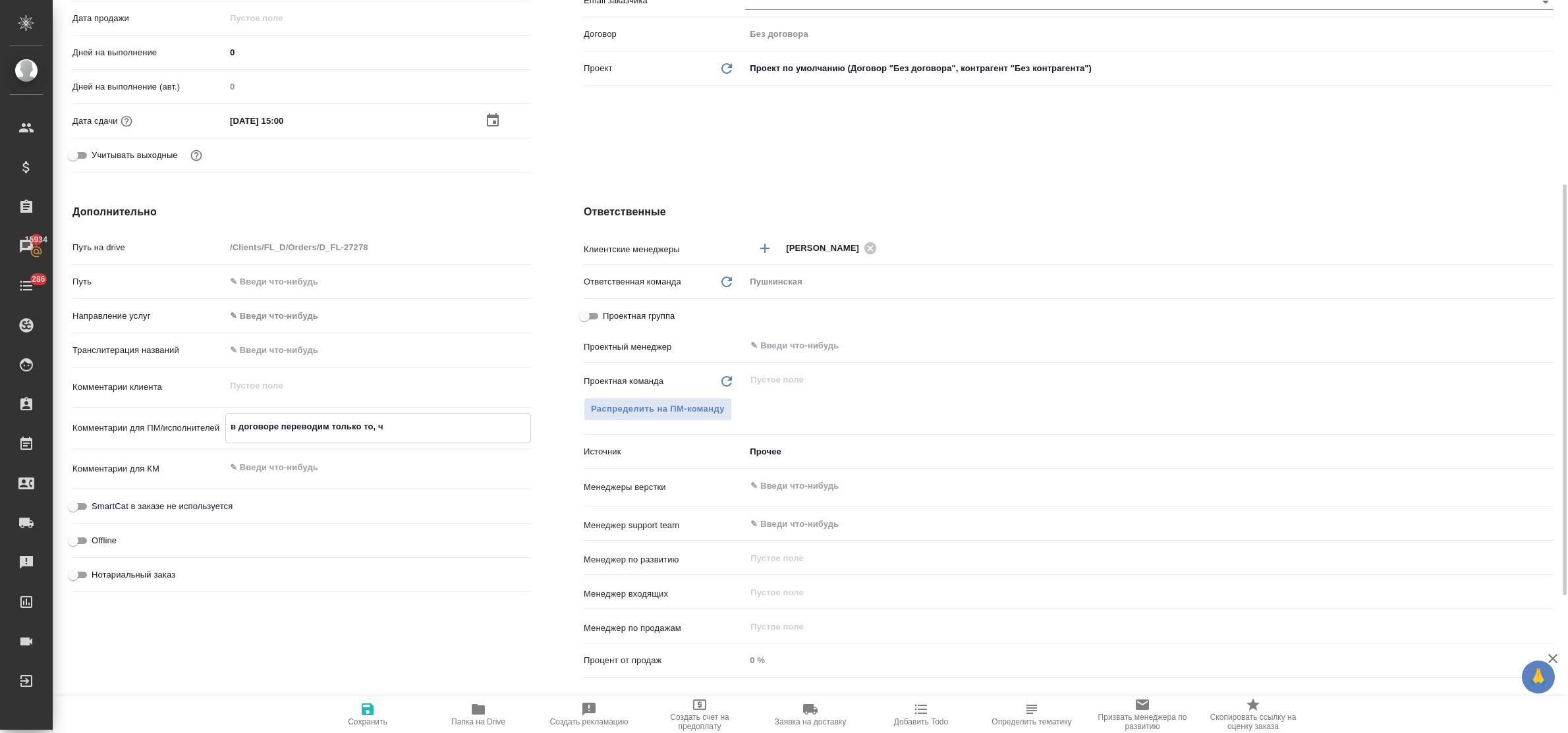
type textarea "в договоре переводим только то, чт"
type textarea "x"
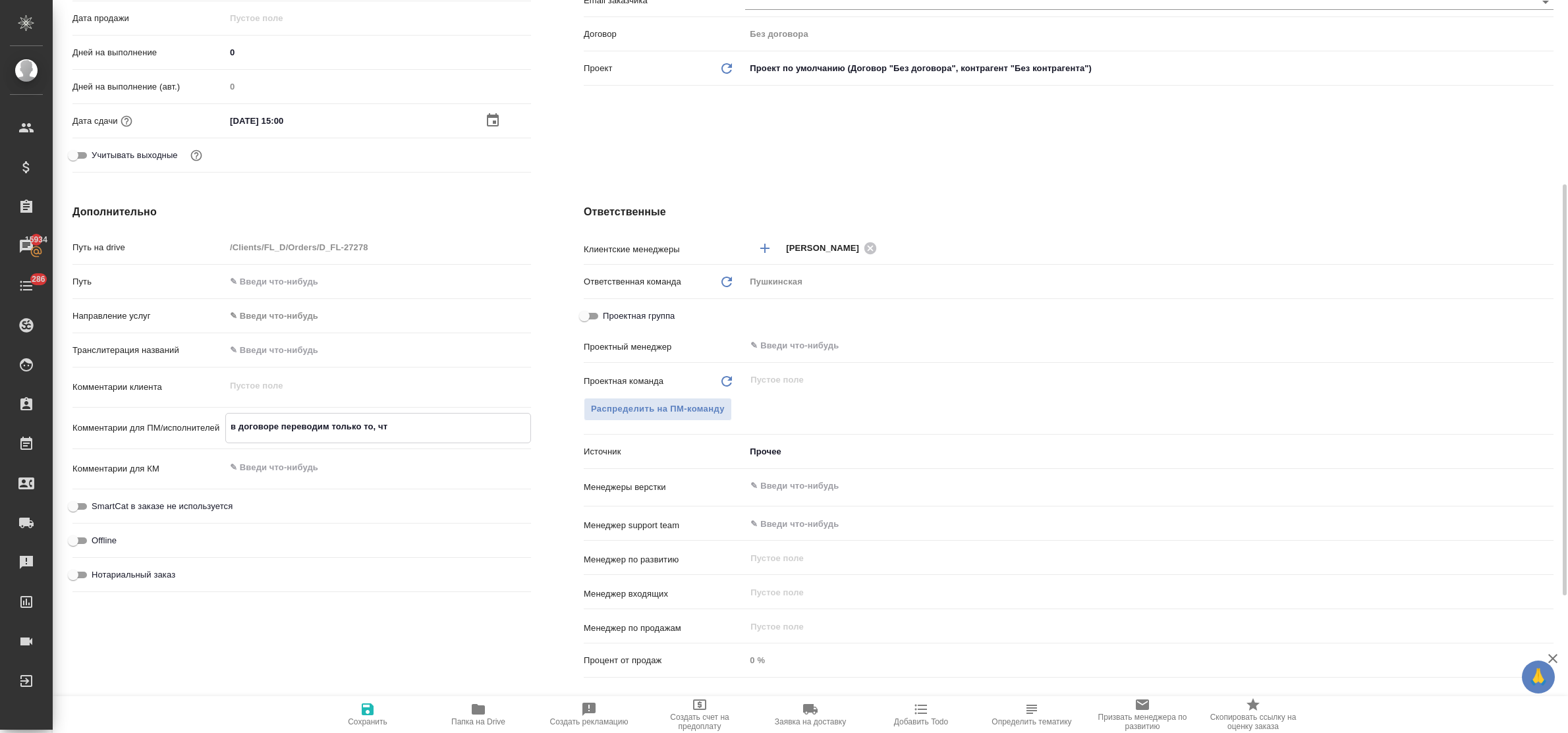
type textarea "в договоре переводим только то, что"
type textarea "x"
click at [373, 715] on icon "button" at bounding box center [368, 709] width 15 height 15
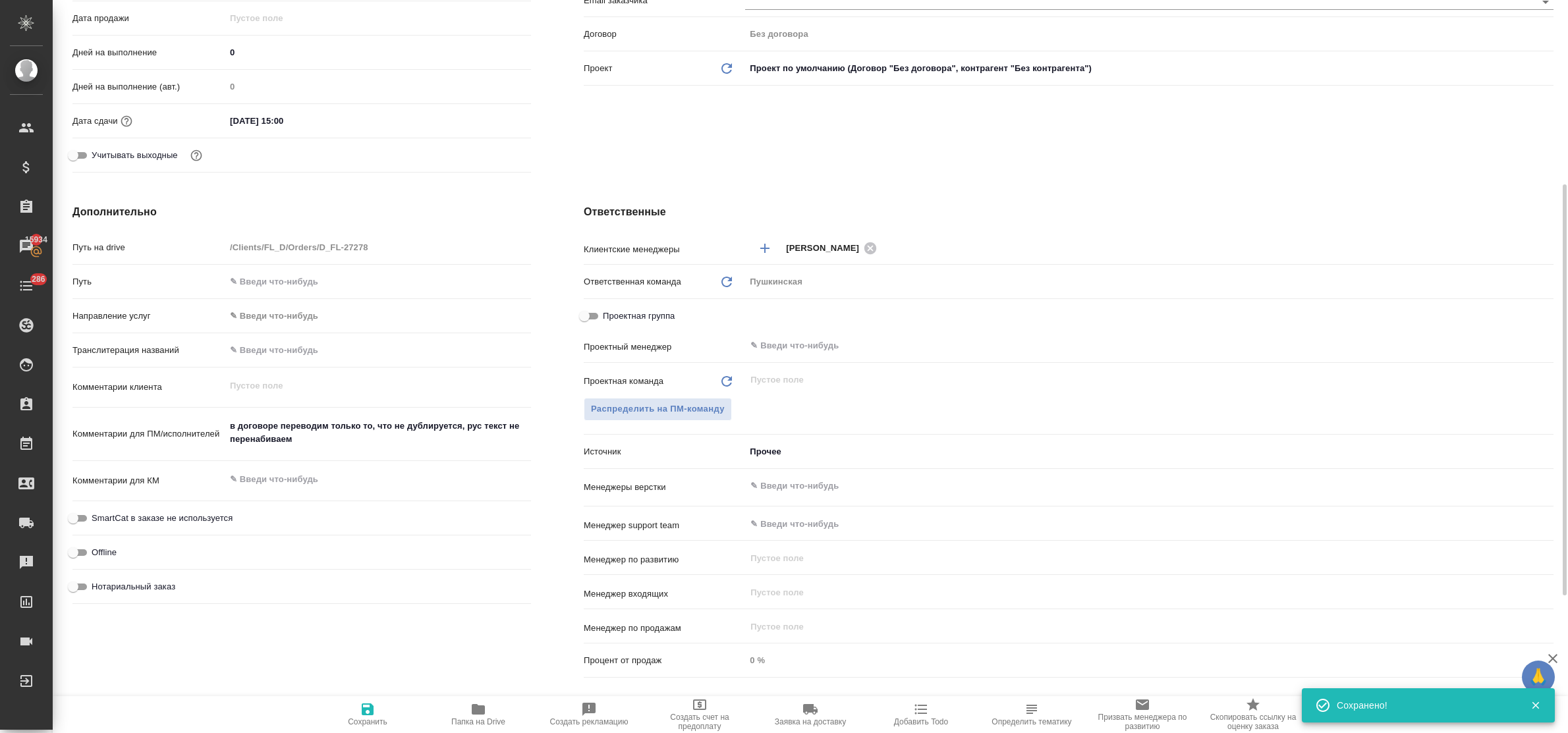
scroll to position [0, 0]
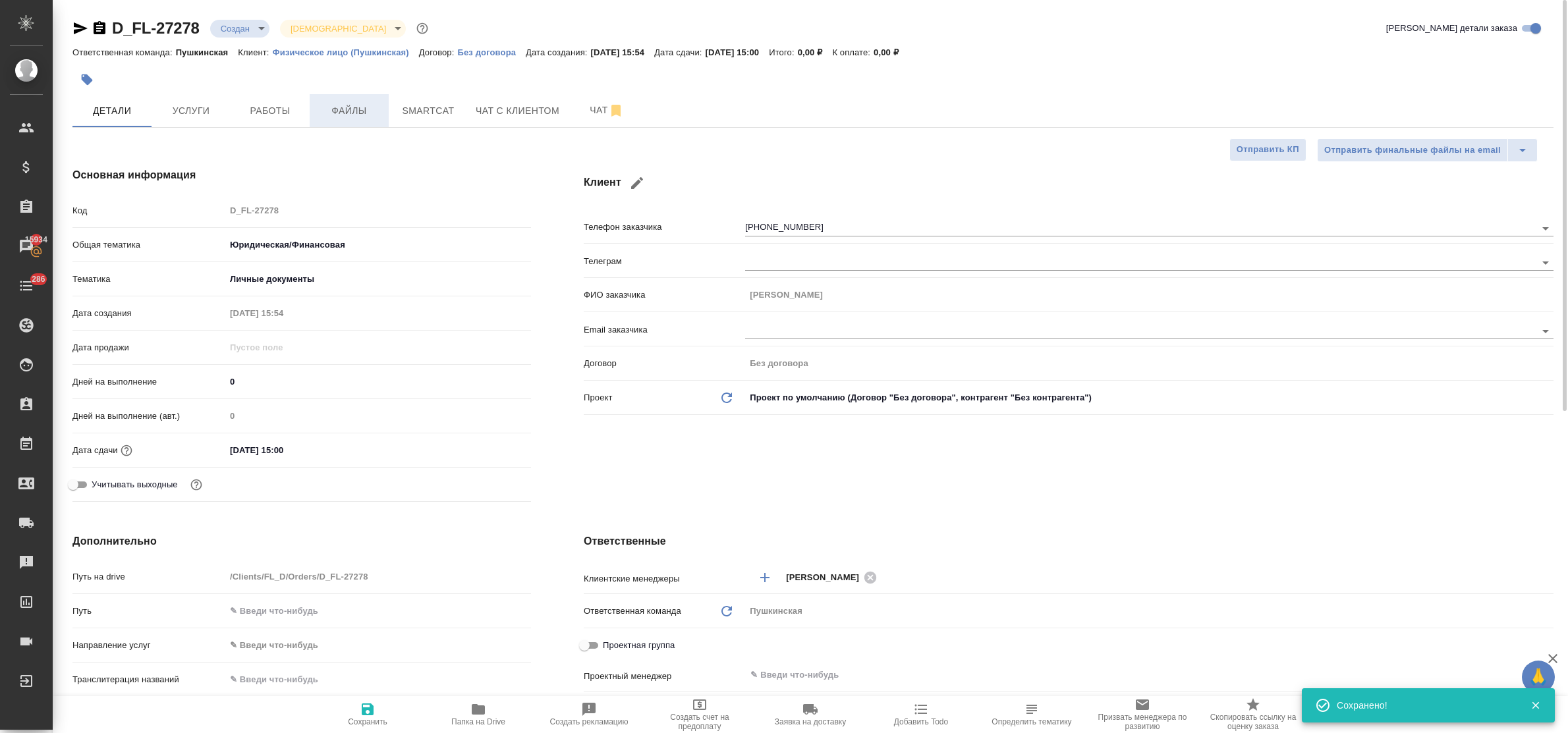
click at [331, 113] on span "Файлы" at bounding box center [349, 111] width 64 height 16
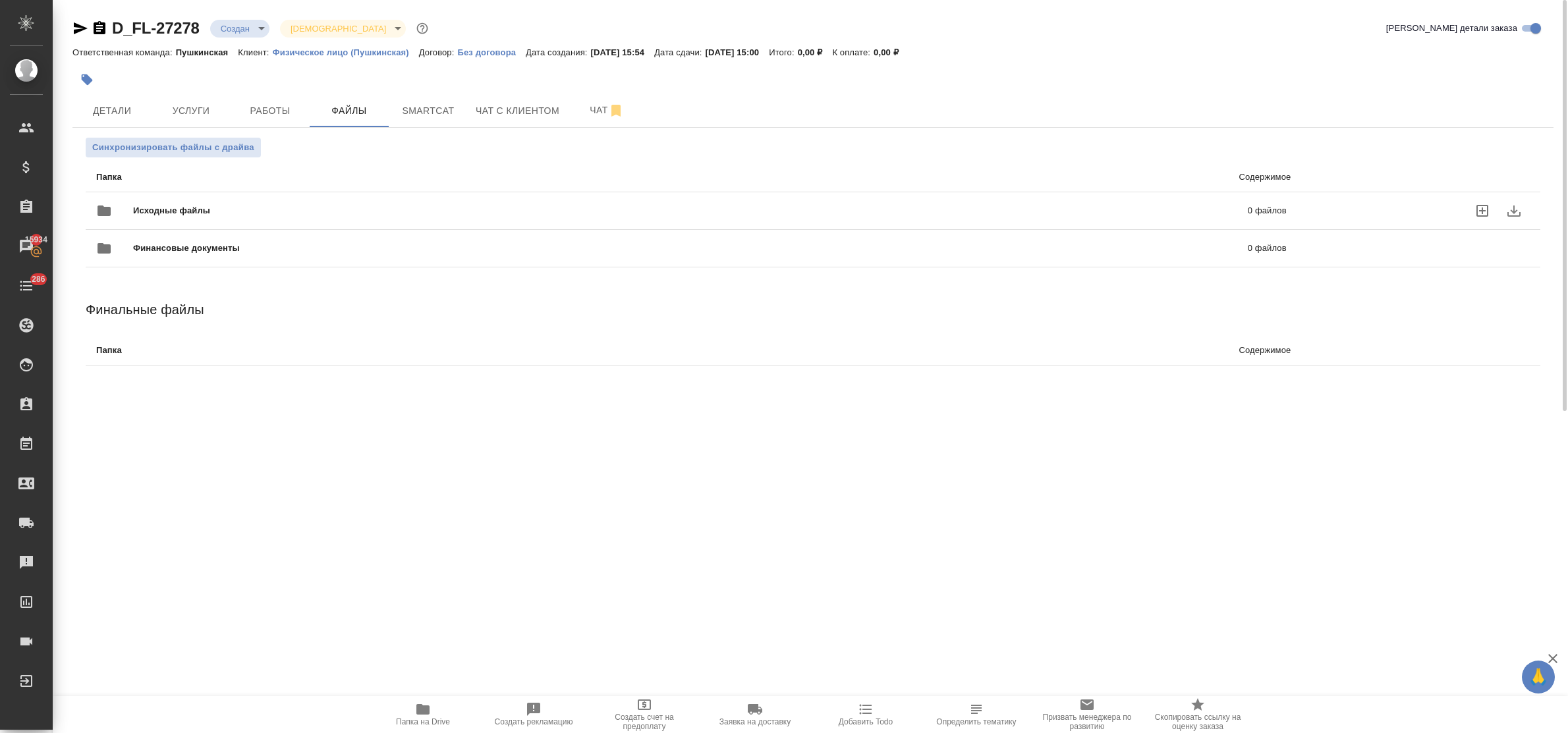
click at [1481, 204] on icon "uploadFiles" at bounding box center [1482, 210] width 12 height 12
click at [0, 0] on input "uploadFiles" at bounding box center [0, 0] width 0 height 0
click at [196, 107] on span "Услуги" at bounding box center [191, 111] width 64 height 16
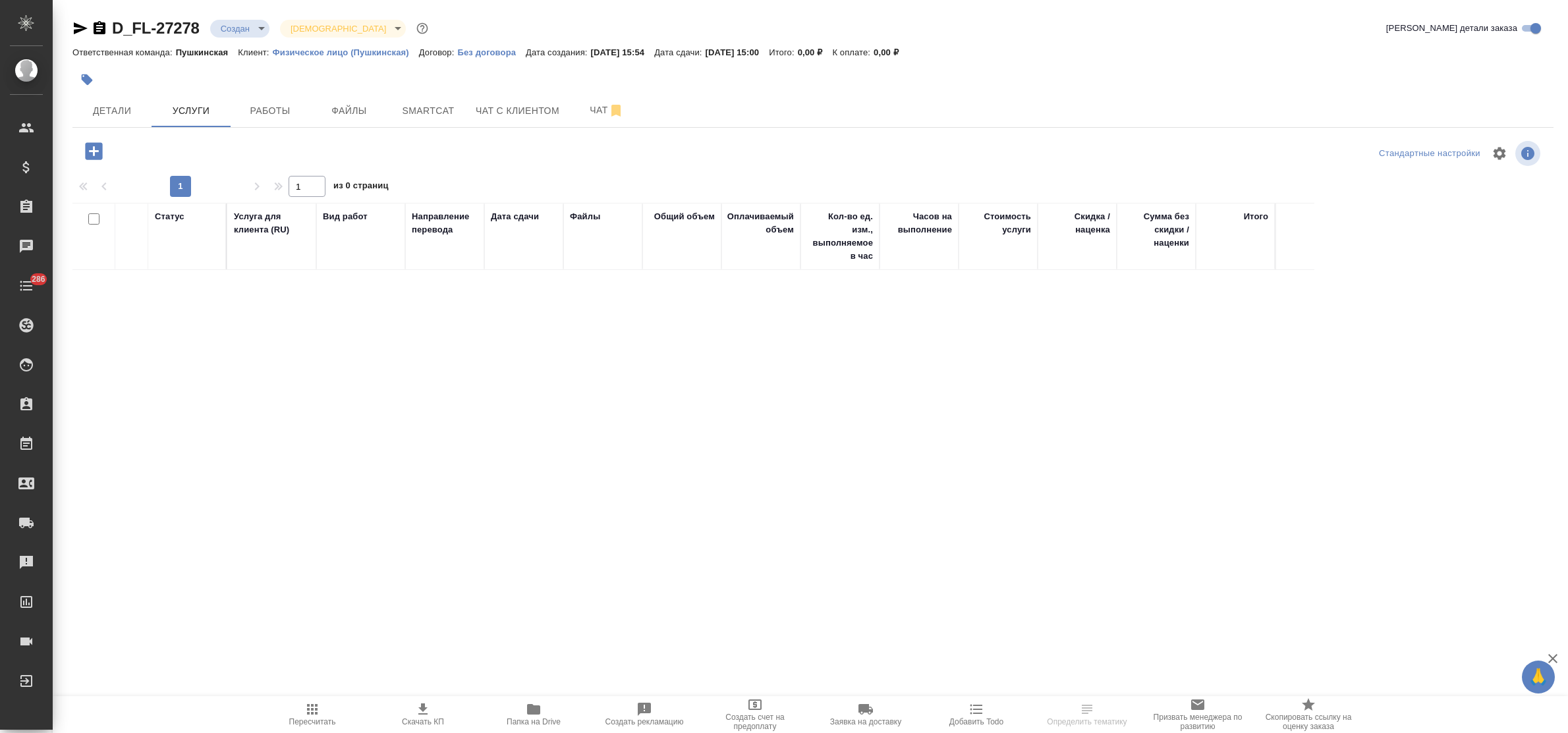
click at [89, 150] on icon "button" at bounding box center [94, 150] width 17 height 17
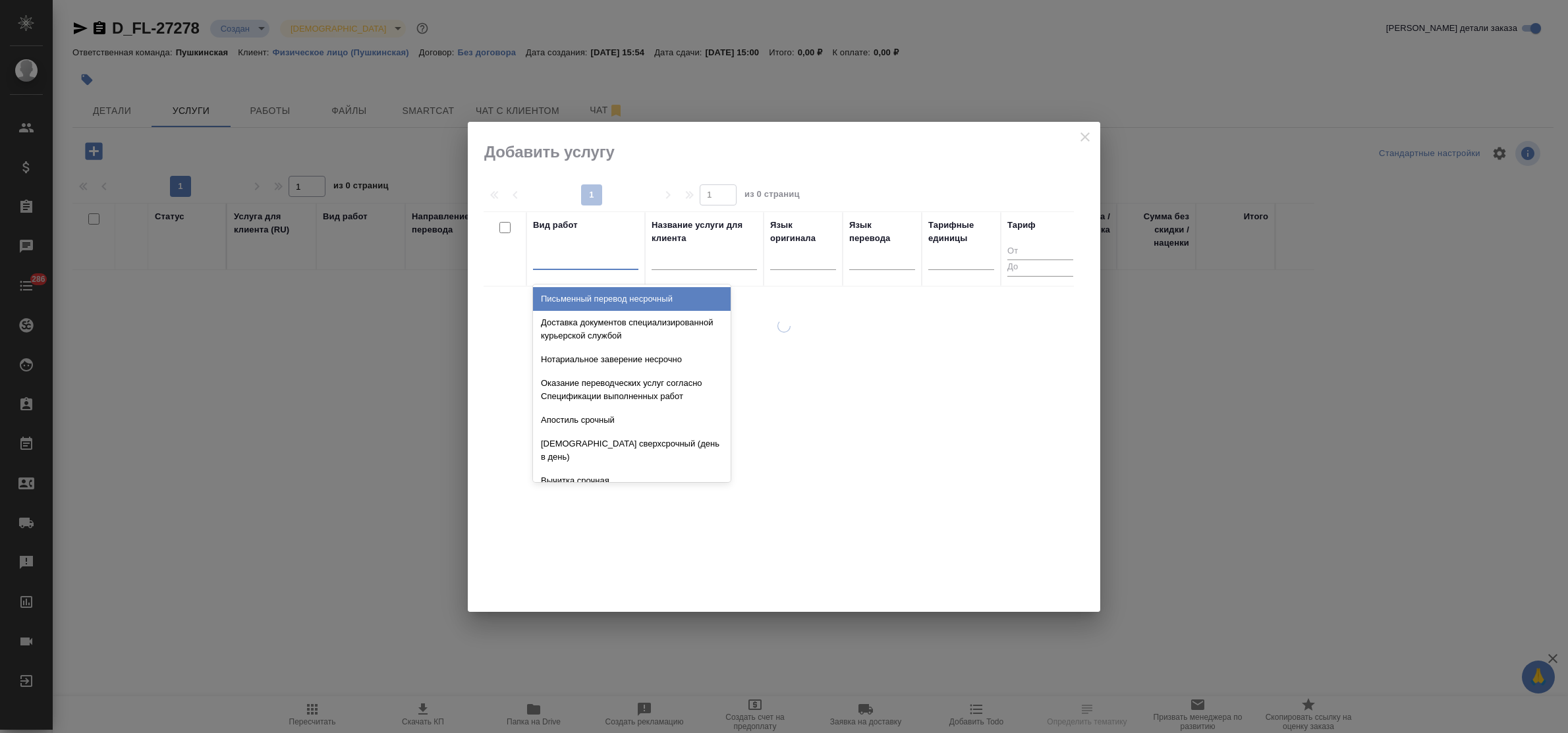
click at [565, 262] on div at bounding box center [585, 257] width 105 height 19
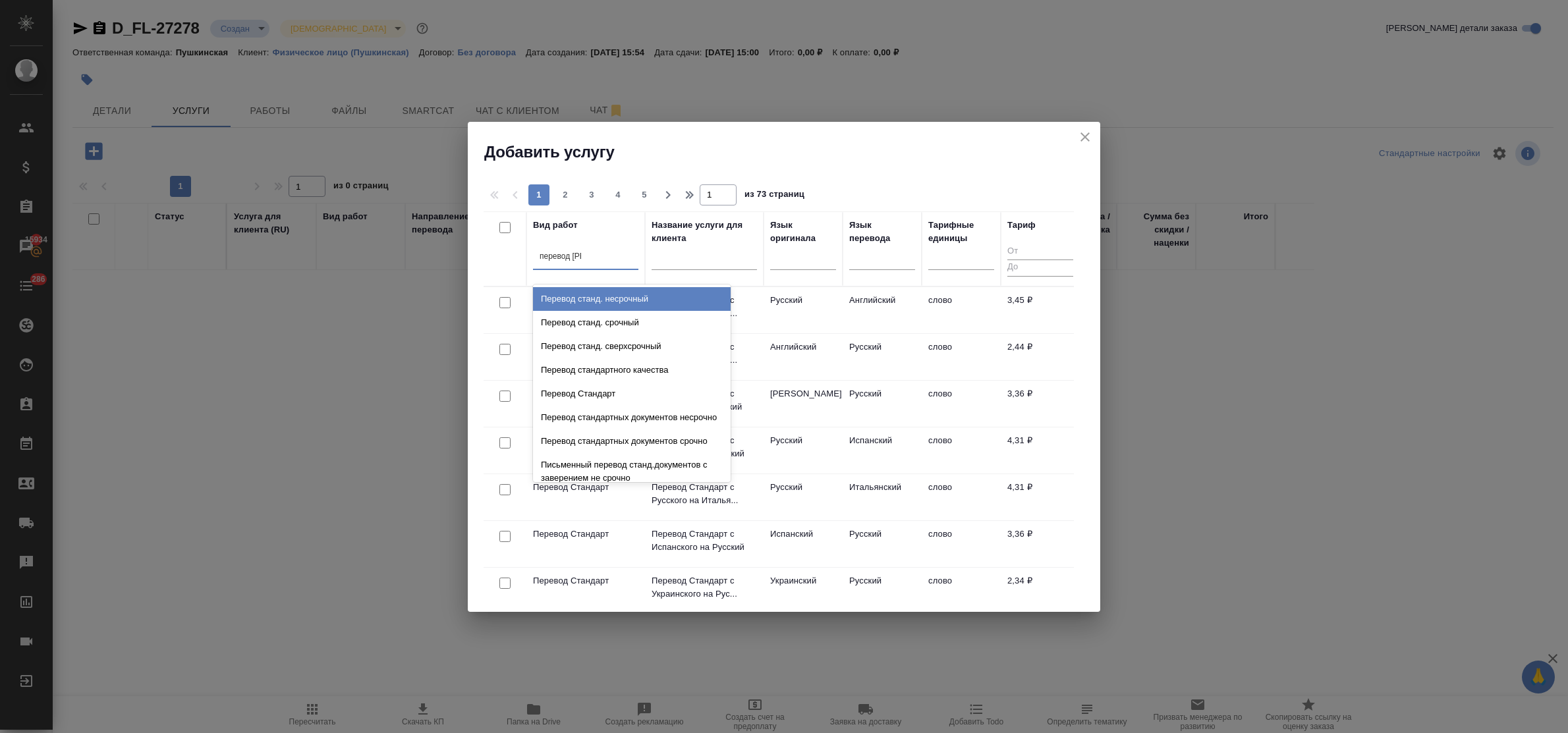
type input "перевод ст"
click at [587, 293] on div "Перевод станд. несрочный" at bounding box center [631, 299] width 198 height 24
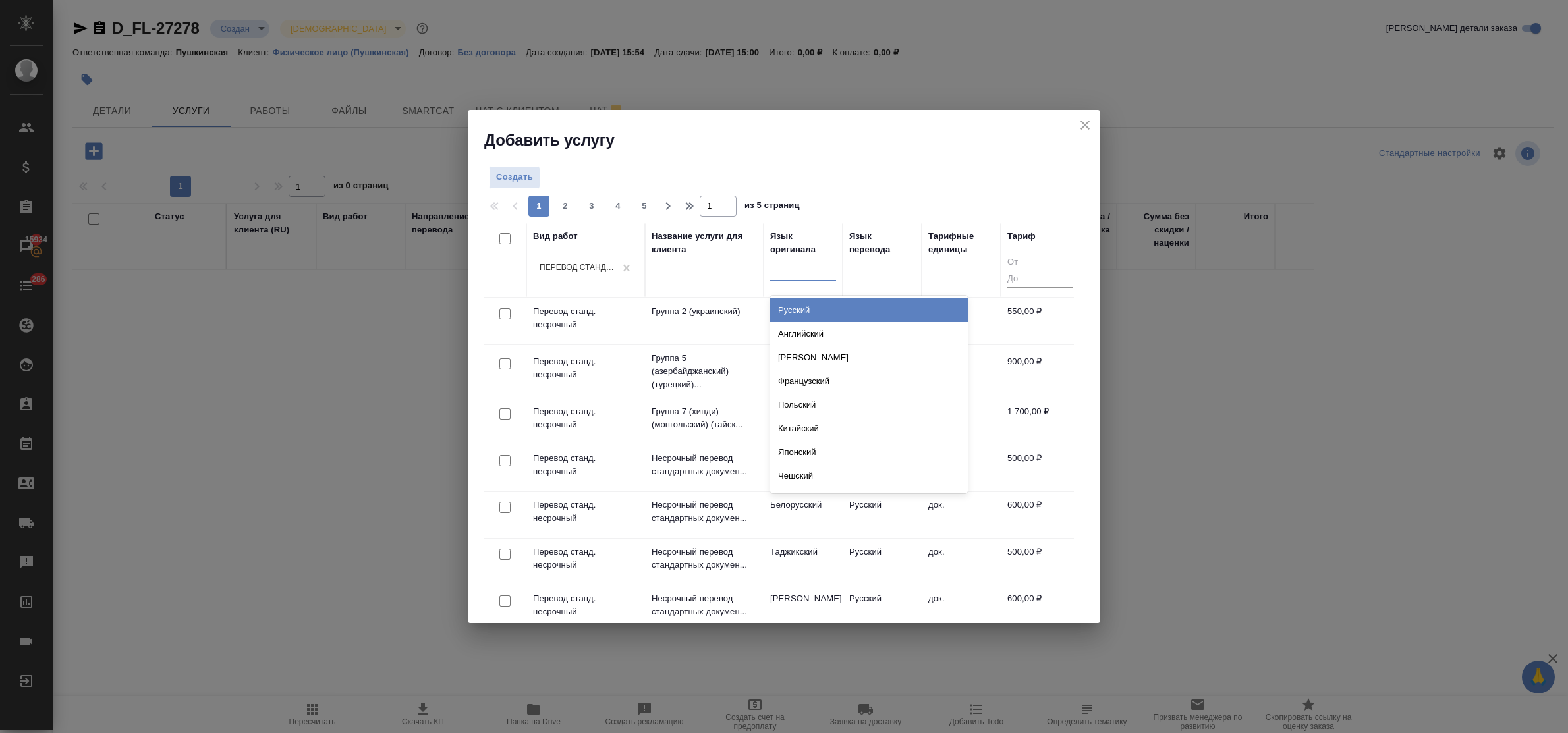
click at [817, 272] on div at bounding box center [803, 268] width 66 height 19
type input "че"
click at [831, 307] on div "Чешский" at bounding box center [868, 310] width 198 height 24
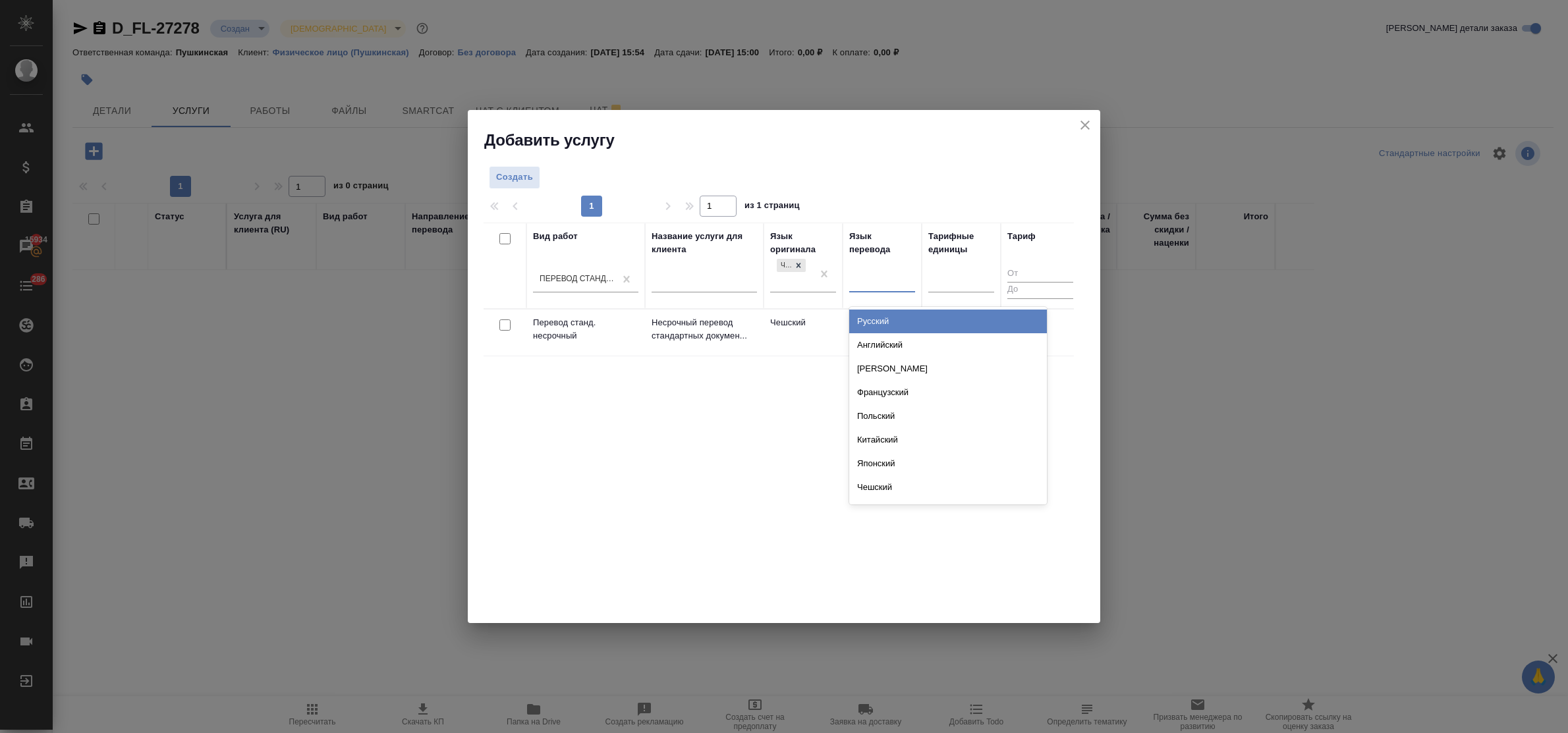
click at [875, 275] on div at bounding box center [882, 279] width 66 height 19
click at [886, 318] on div "Русский" at bounding box center [948, 321] width 198 height 24
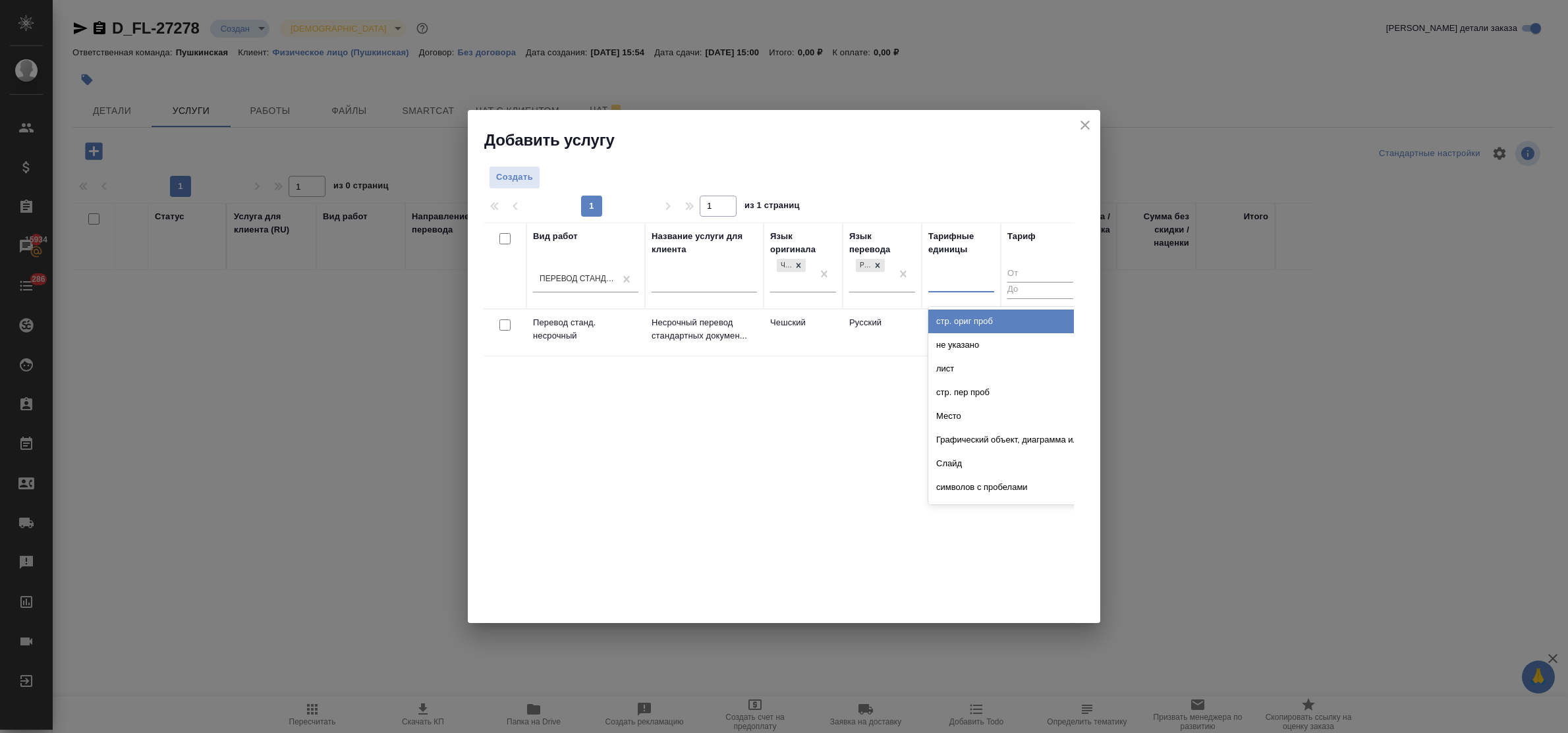
click at [939, 288] on div at bounding box center [961, 279] width 66 height 19
type input "до"
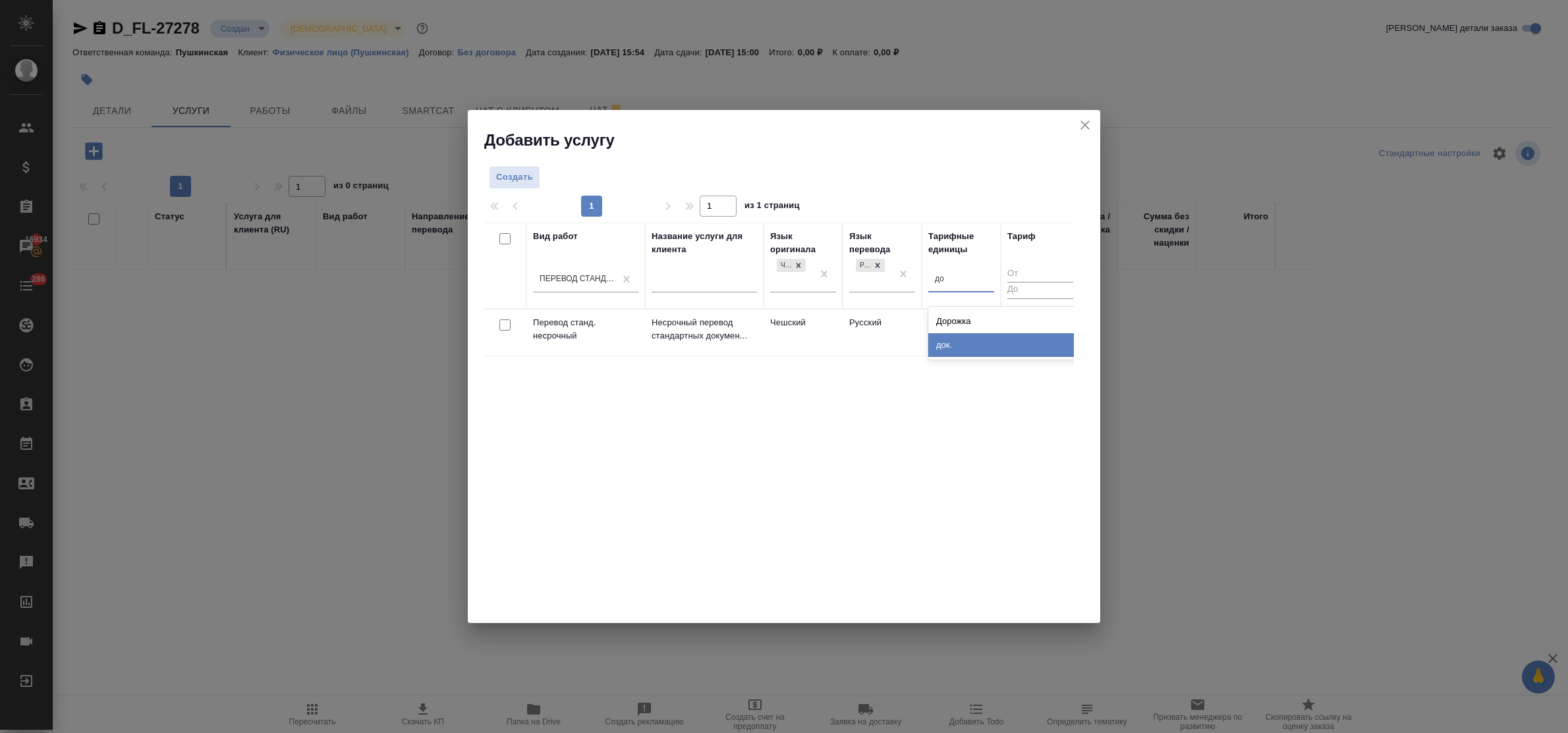
click at [956, 333] on div "док." at bounding box center [1027, 344] width 198 height 24
click at [505, 176] on span "Создать" at bounding box center [514, 177] width 37 height 15
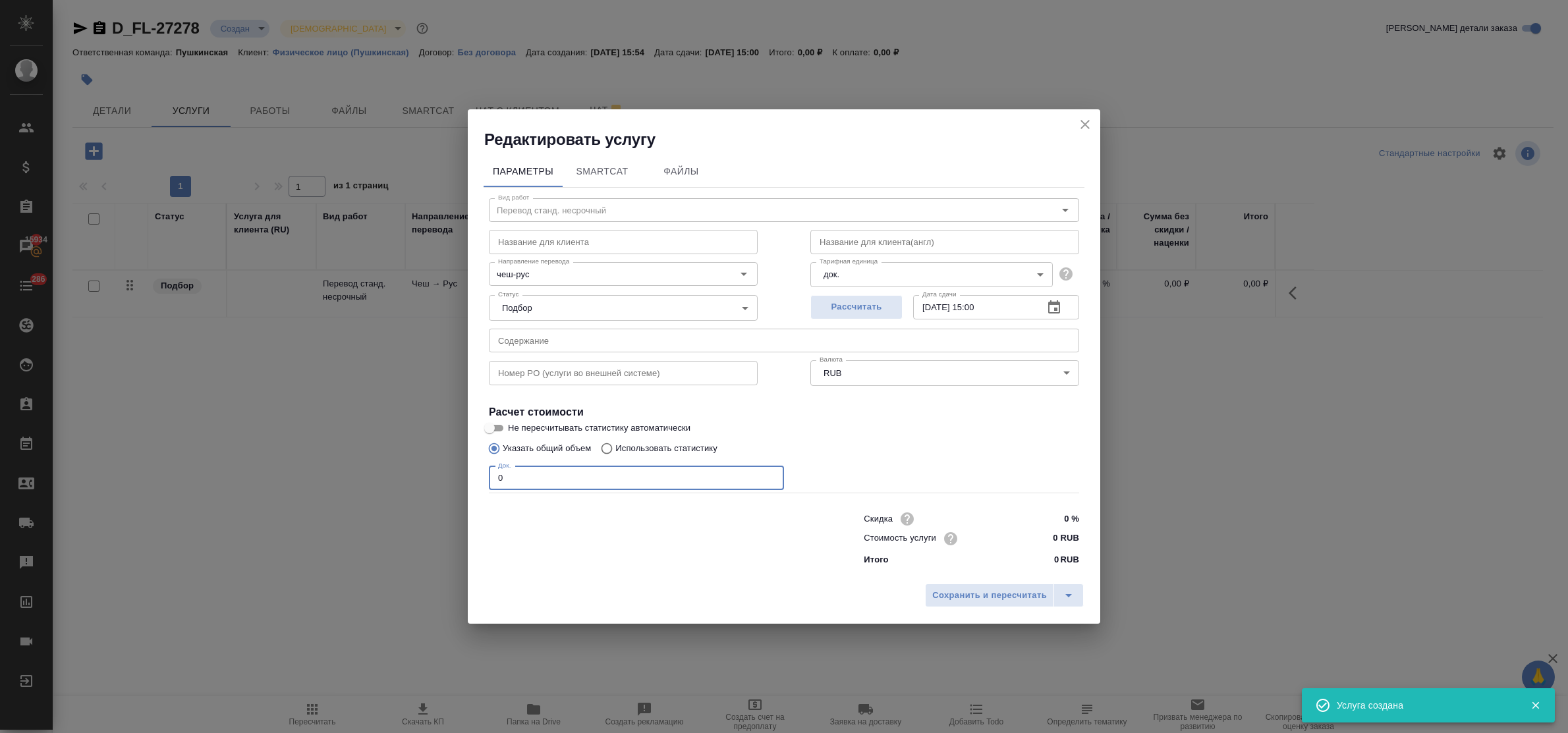
drag, startPoint x: 491, startPoint y: 475, endPoint x: 449, endPoint y: 473, distance: 42.0
click at [449, 473] on div "Редактировать услугу Параметры SmartCat Файлы Вид работ Перевод станд. несрочны…" at bounding box center [784, 366] width 1568 height 733
type input "1"
click at [1042, 541] on input "0 RUB" at bounding box center [1054, 538] width 49 height 19
type input "900 RUB"
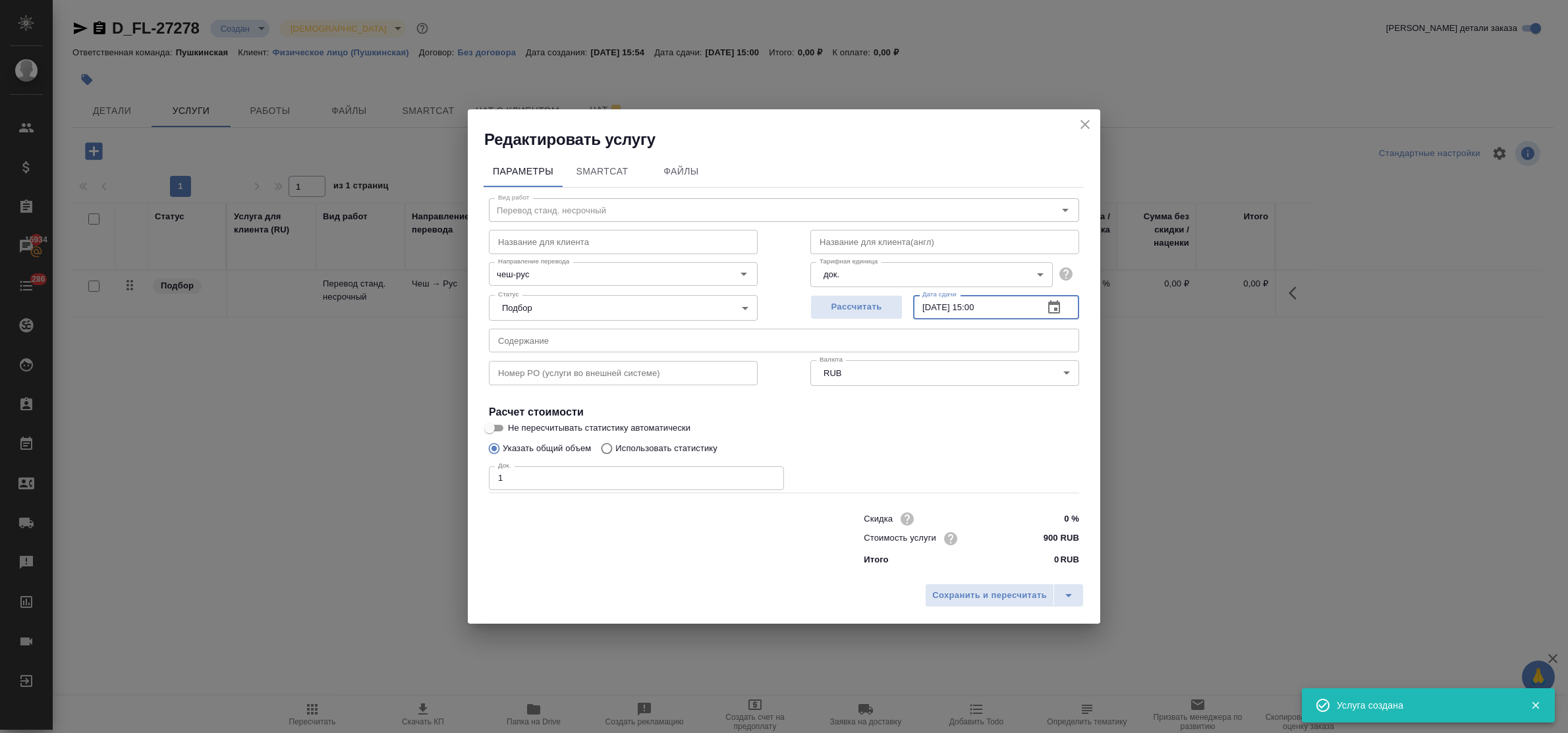
click at [982, 307] on input "05.09.2025 15:00" at bounding box center [973, 307] width 120 height 24
type input "05.09.2025 13:00"
click at [1033, 594] on span "Сохранить и пересчитать" at bounding box center [989, 596] width 115 height 15
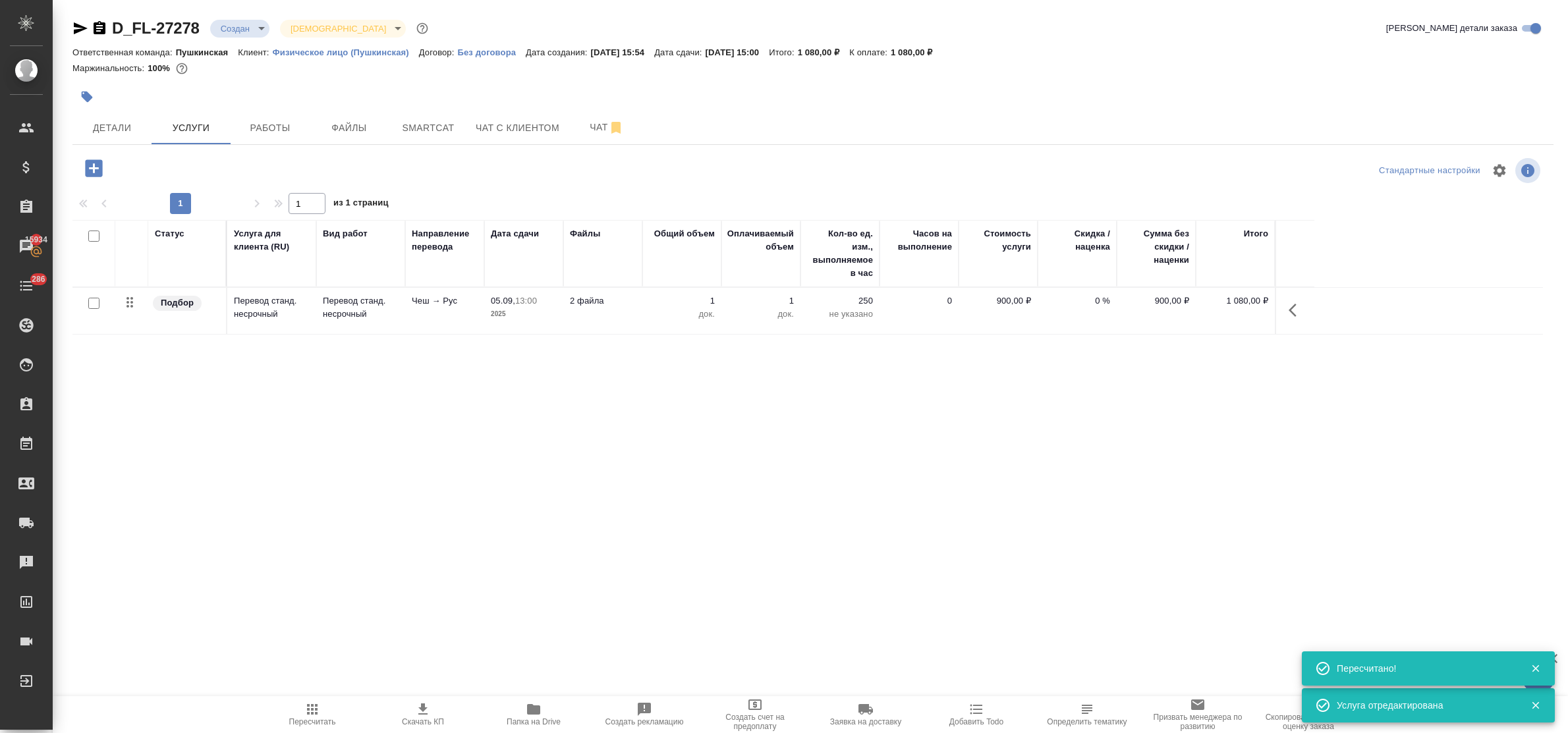
click at [93, 168] on icon "button" at bounding box center [94, 169] width 23 height 23
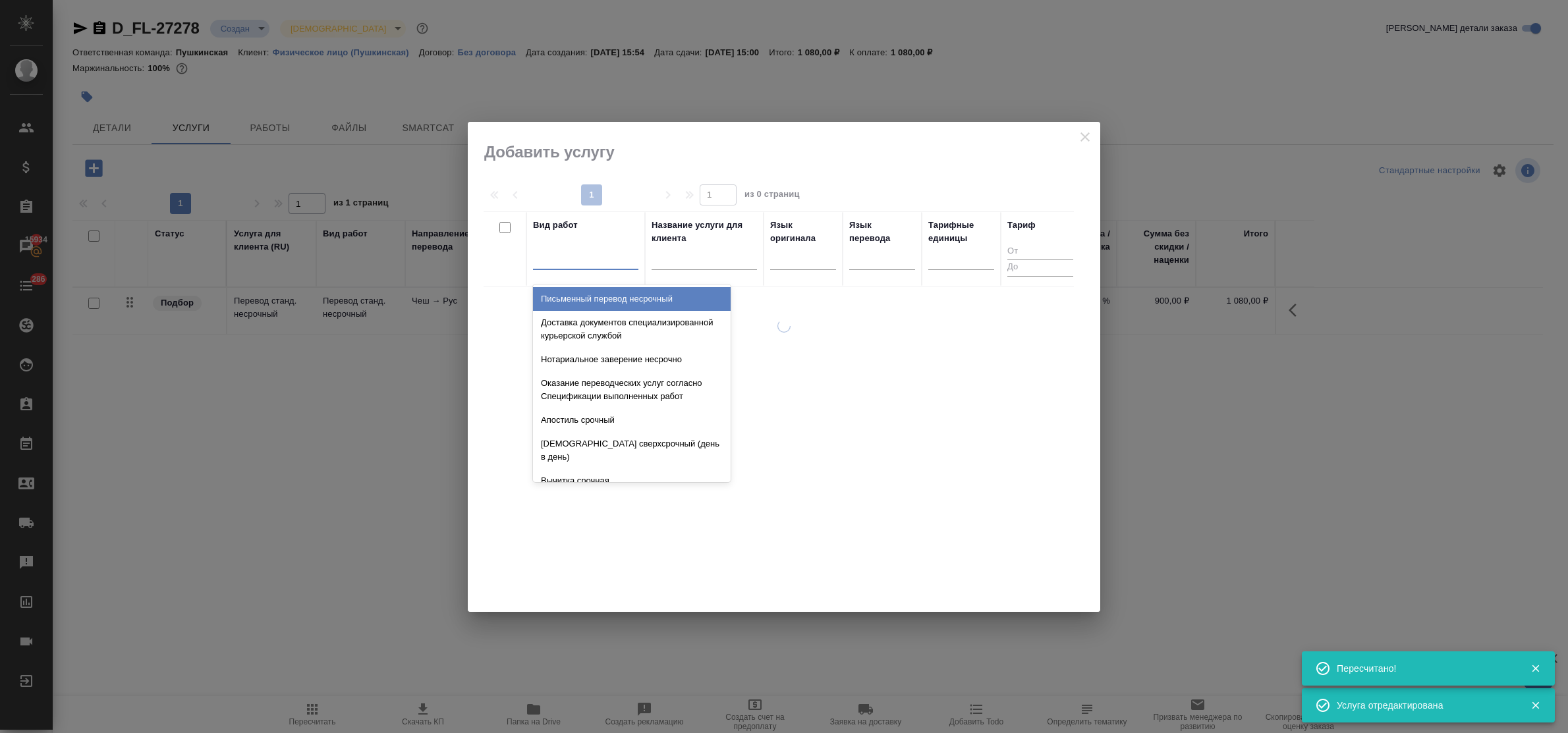
click at [603, 265] on div at bounding box center [585, 257] width 105 height 19
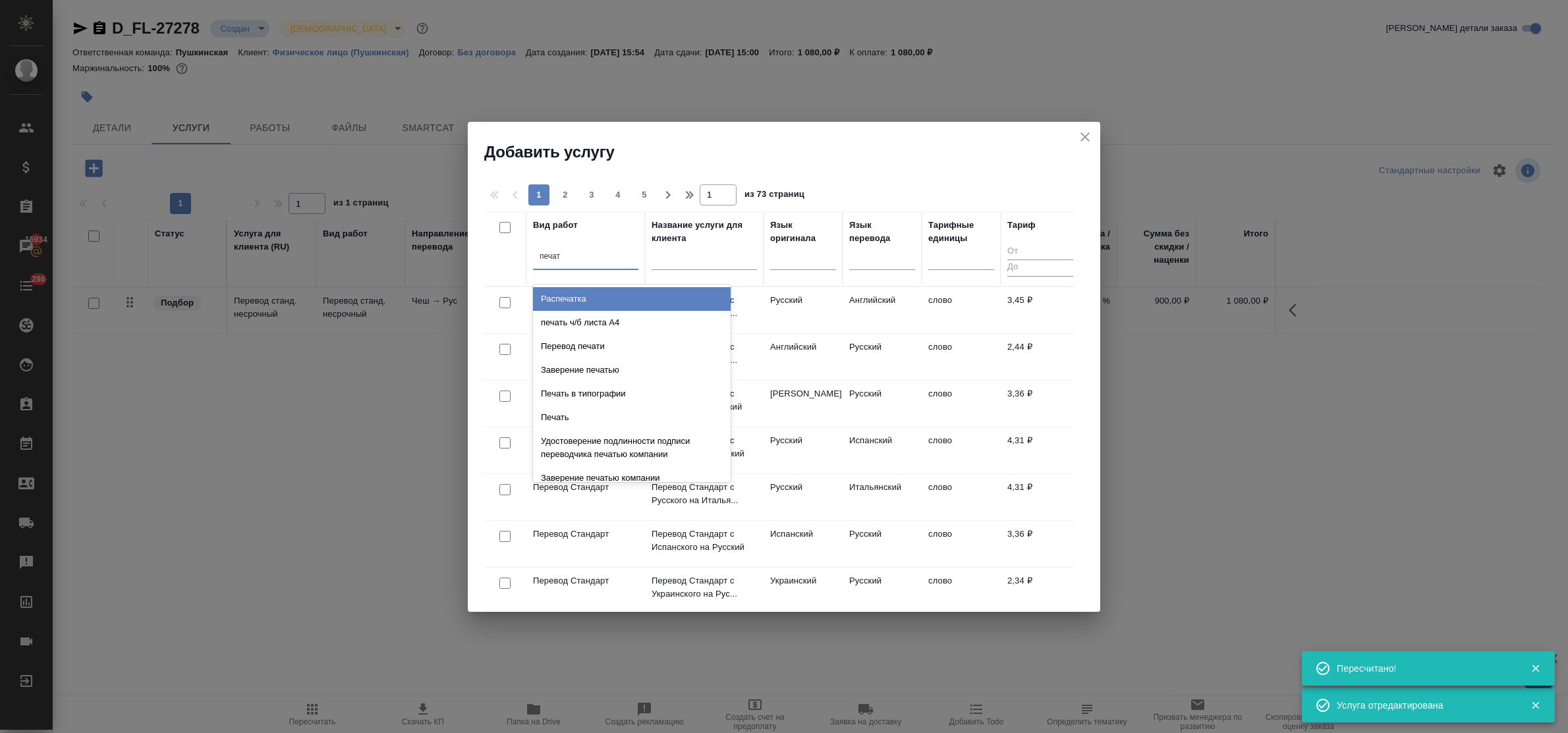
type input "печати"
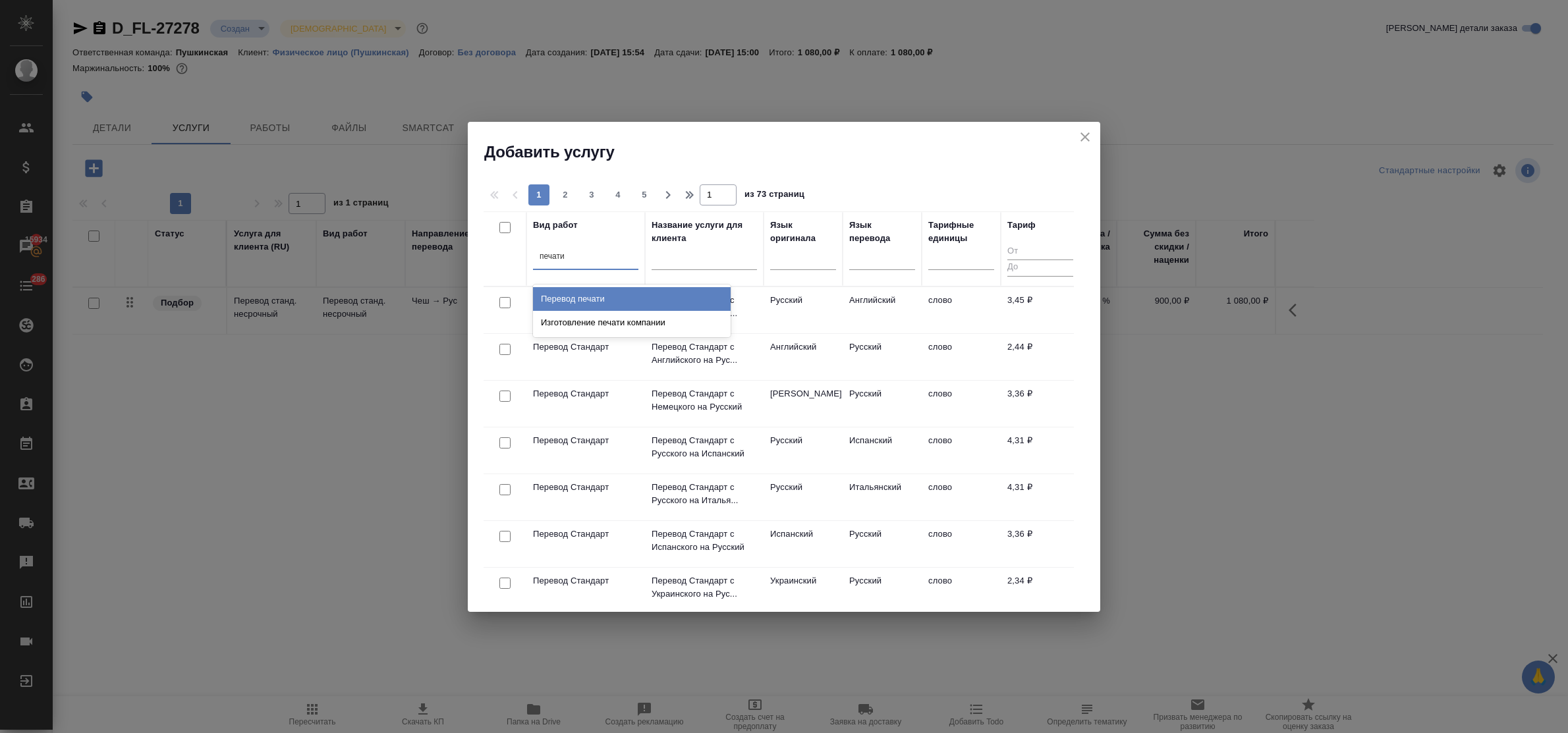
click at [608, 298] on div "Перевод печати" at bounding box center [631, 299] width 198 height 24
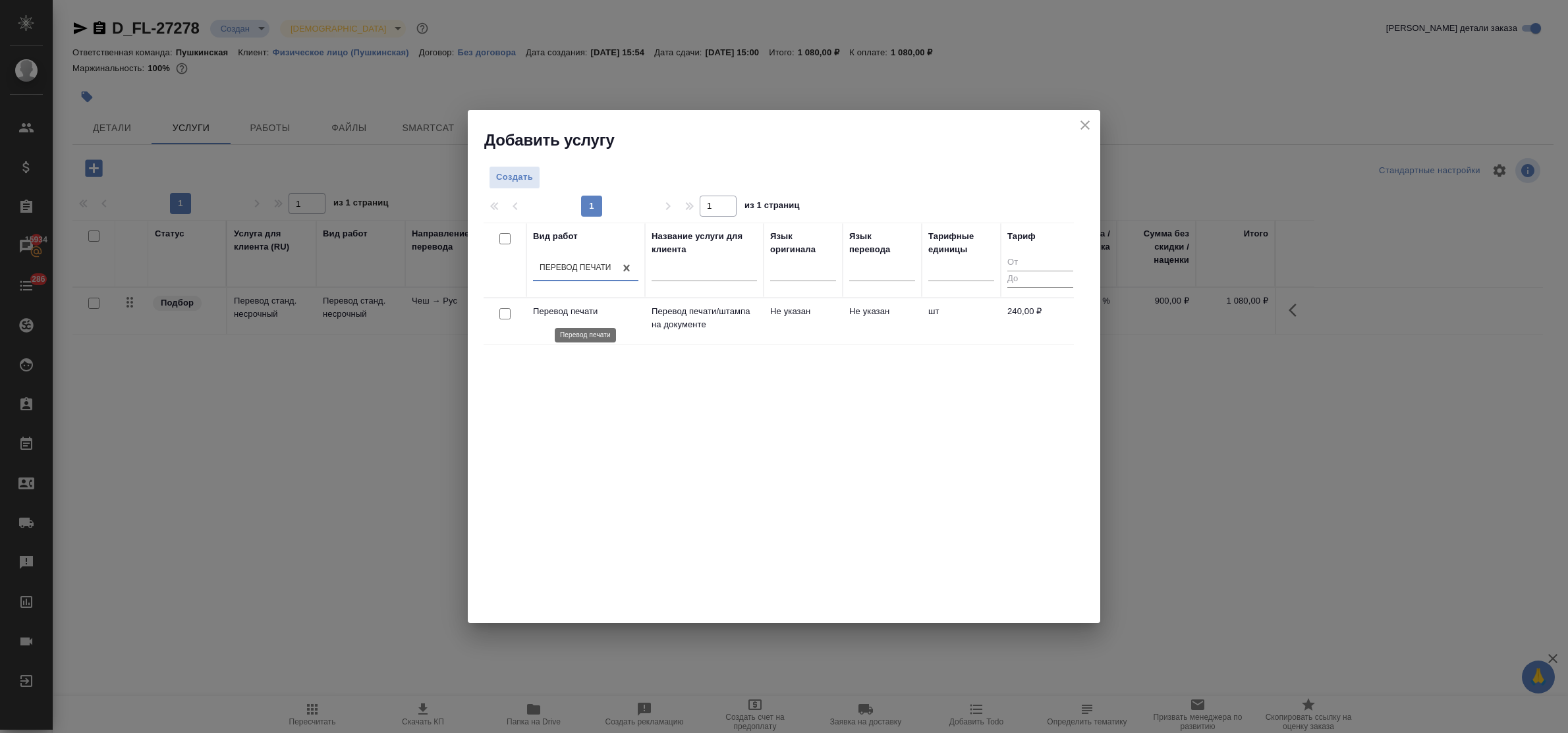
click at [597, 309] on p "Перевод печати" at bounding box center [585, 312] width 105 height 14
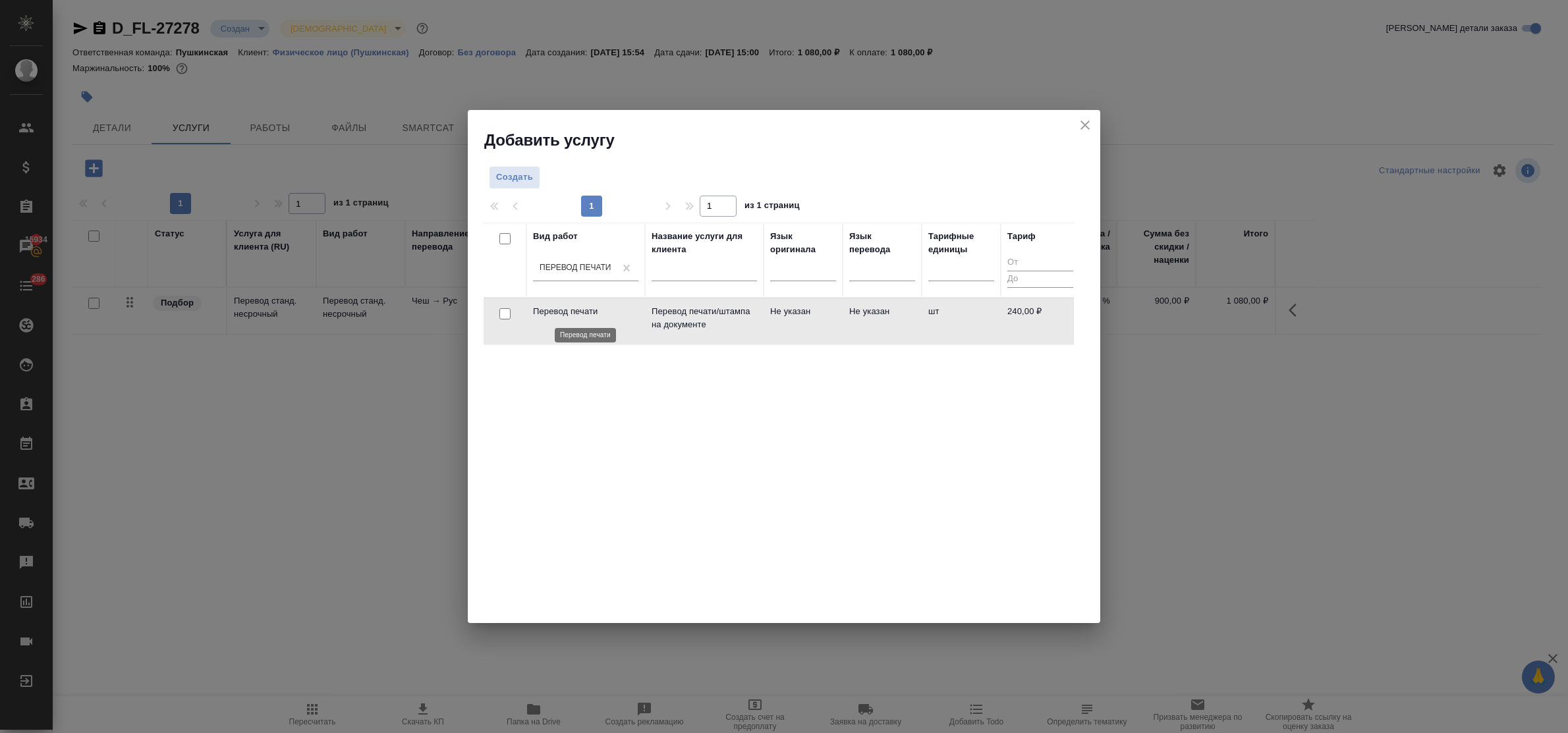
click at [597, 309] on p "Перевод печати" at bounding box center [585, 312] width 105 height 14
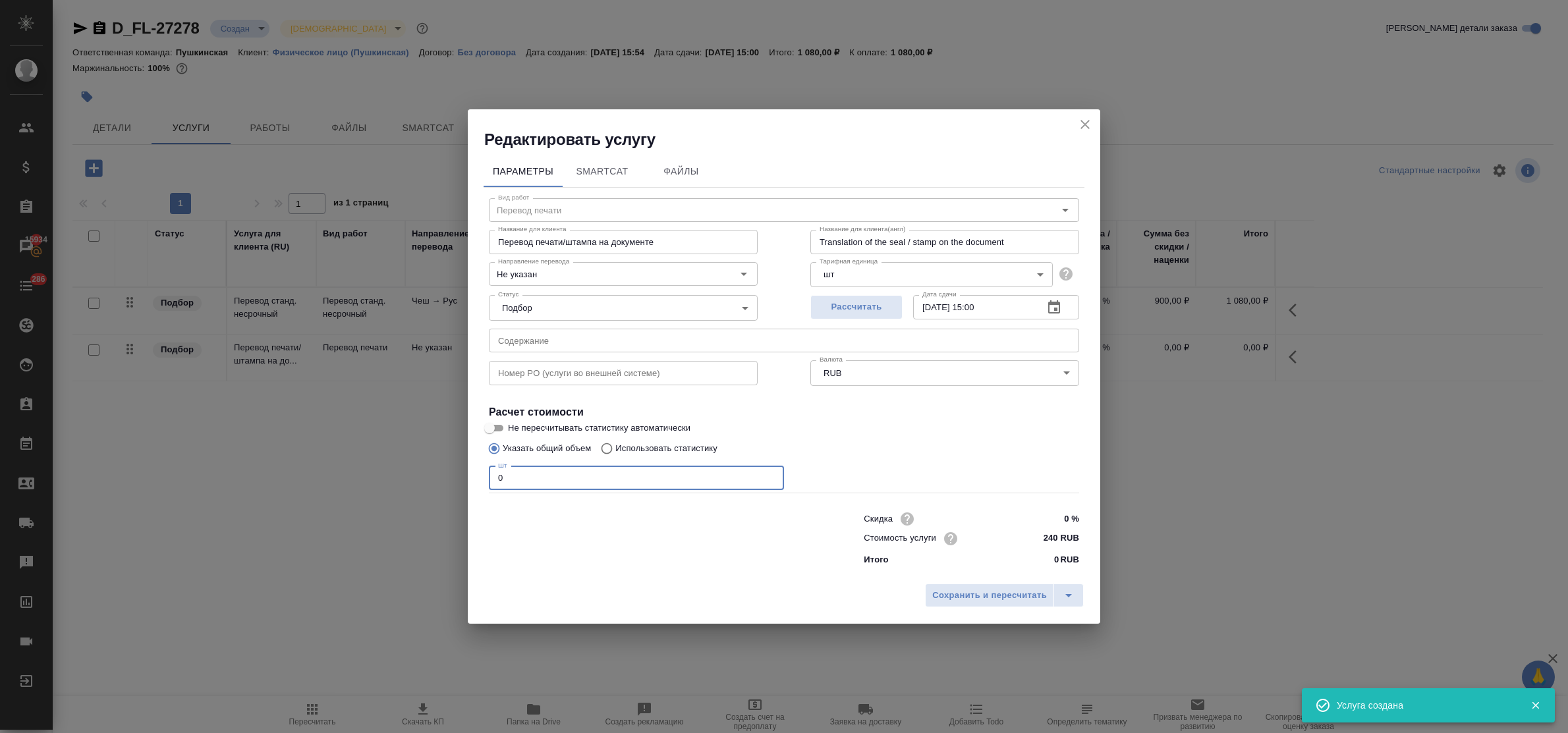
drag, startPoint x: 499, startPoint y: 475, endPoint x: 445, endPoint y: 478, distance: 54.1
click at [449, 479] on div "Редактировать услугу Параметры SmartCat Файлы Вид работ Перевод печати Вид рабо…" at bounding box center [784, 366] width 1568 height 733
type input "3"
click at [980, 308] on input "05.09.2025 15:00" at bounding box center [973, 307] width 120 height 24
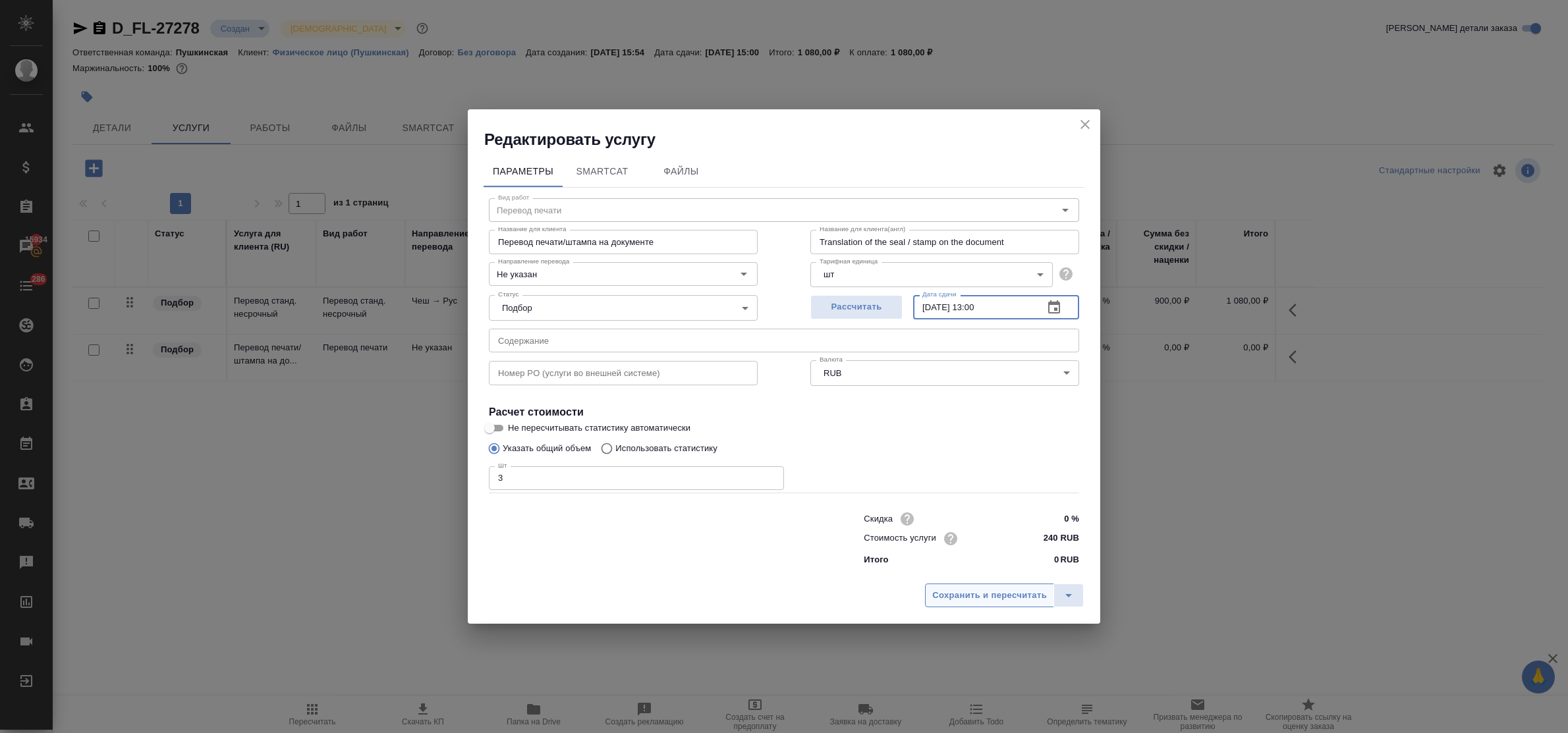
type input "05.09.2025 13:00"
click at [974, 603] on button "Сохранить и пересчитать" at bounding box center [990, 595] width 129 height 24
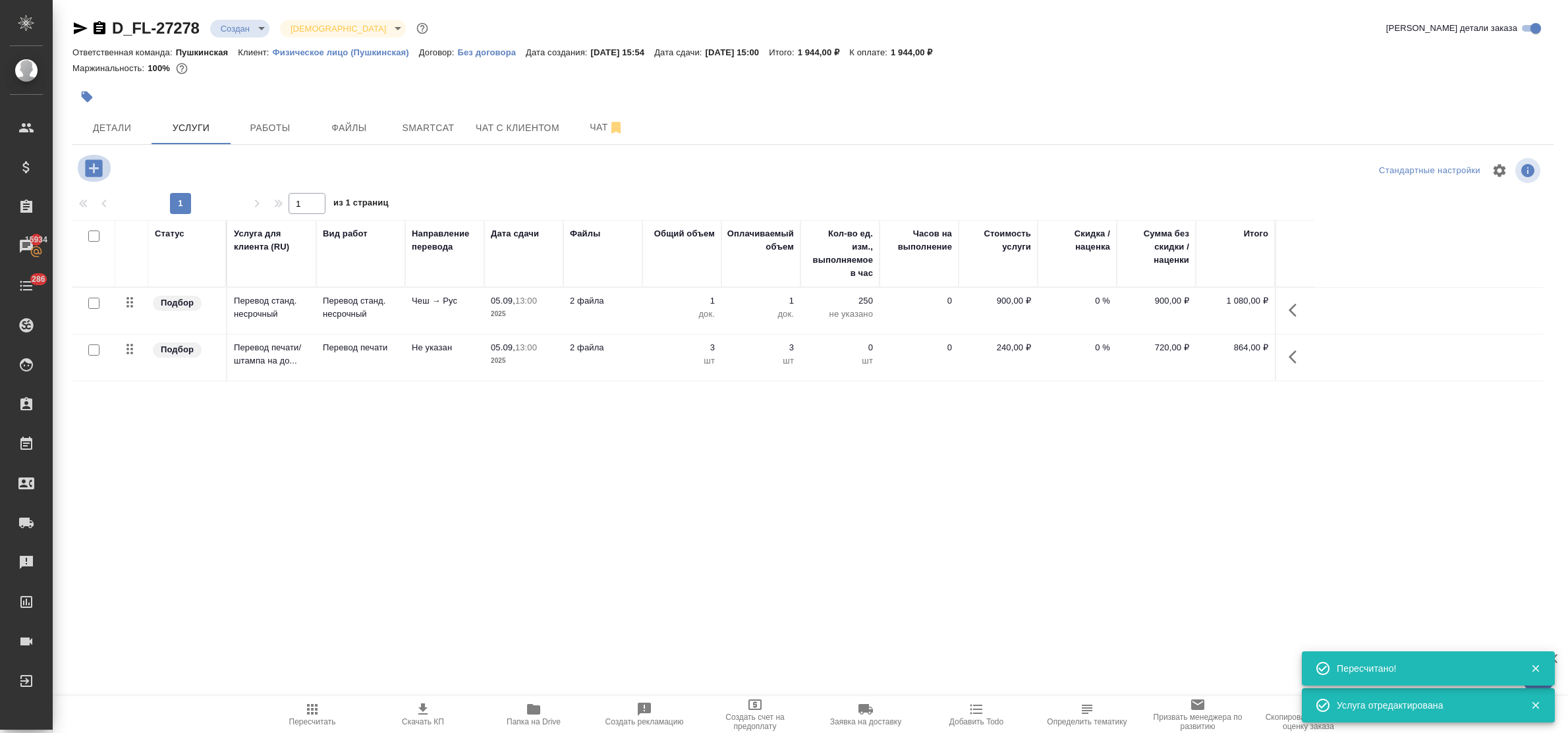
click at [91, 172] on icon "button" at bounding box center [94, 168] width 17 height 17
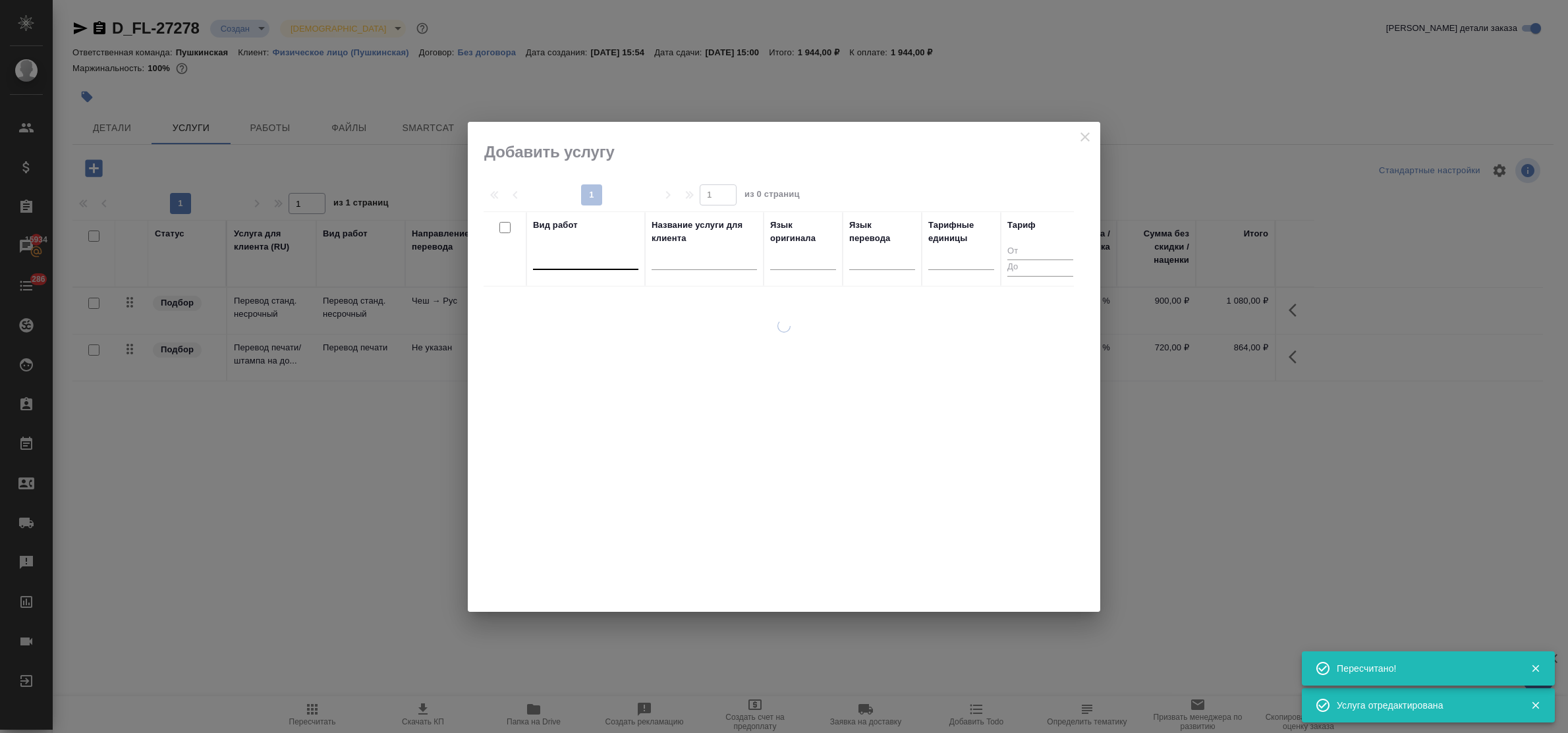
click at [585, 261] on div at bounding box center [585, 257] width 105 height 19
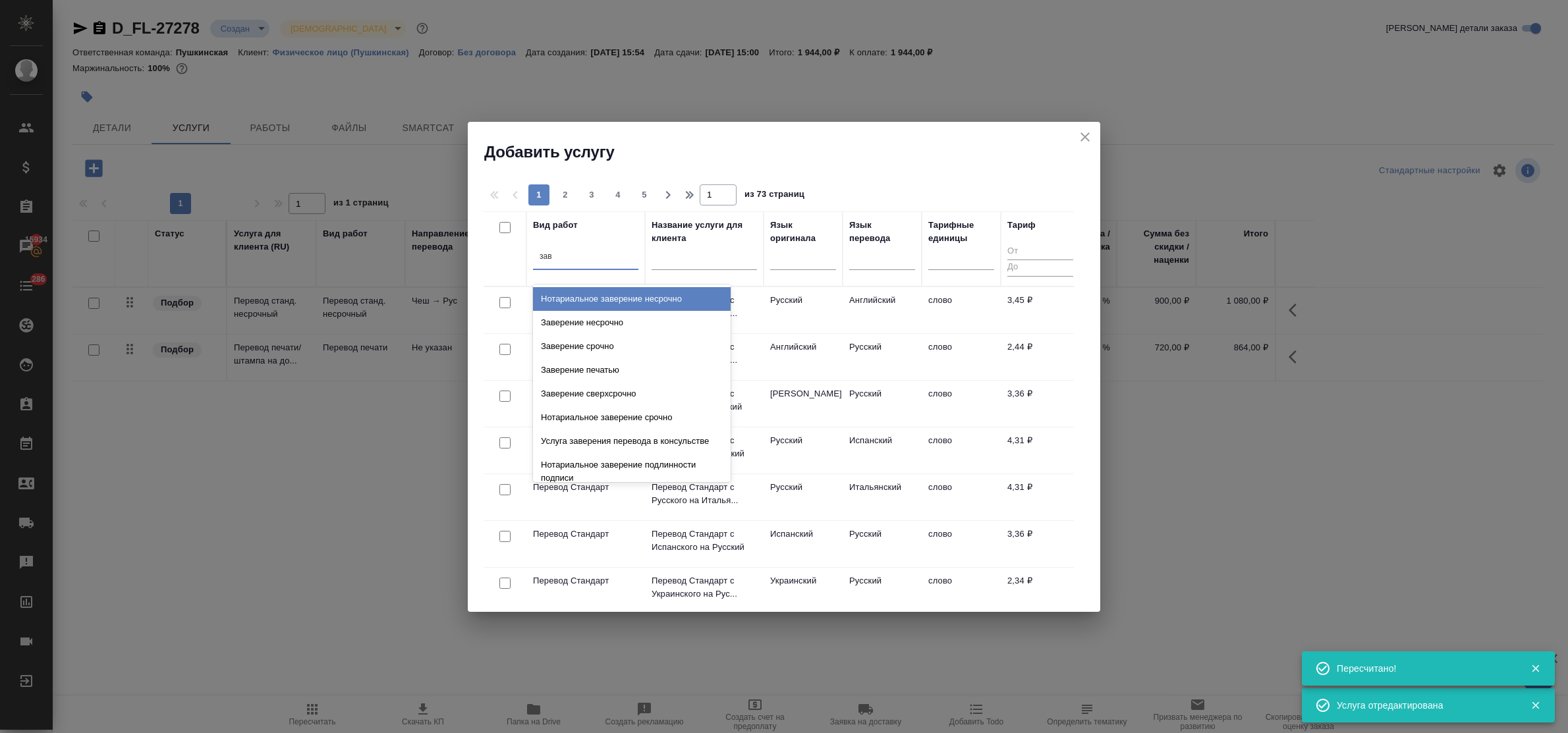
type input "заве"
click at [614, 316] on div "Заверение несрочно" at bounding box center [631, 322] width 198 height 24
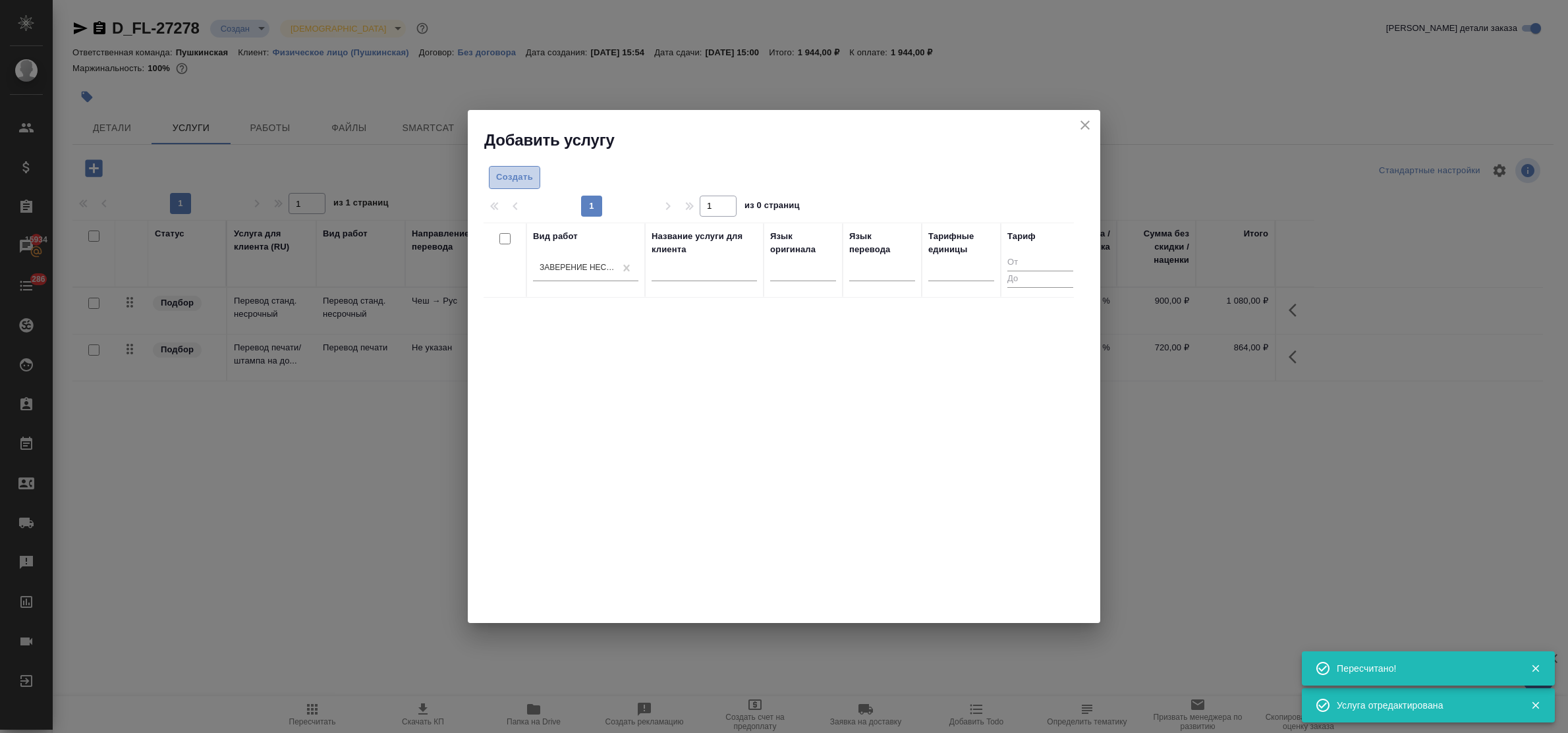
click at [526, 176] on span "Создать" at bounding box center [514, 177] width 37 height 15
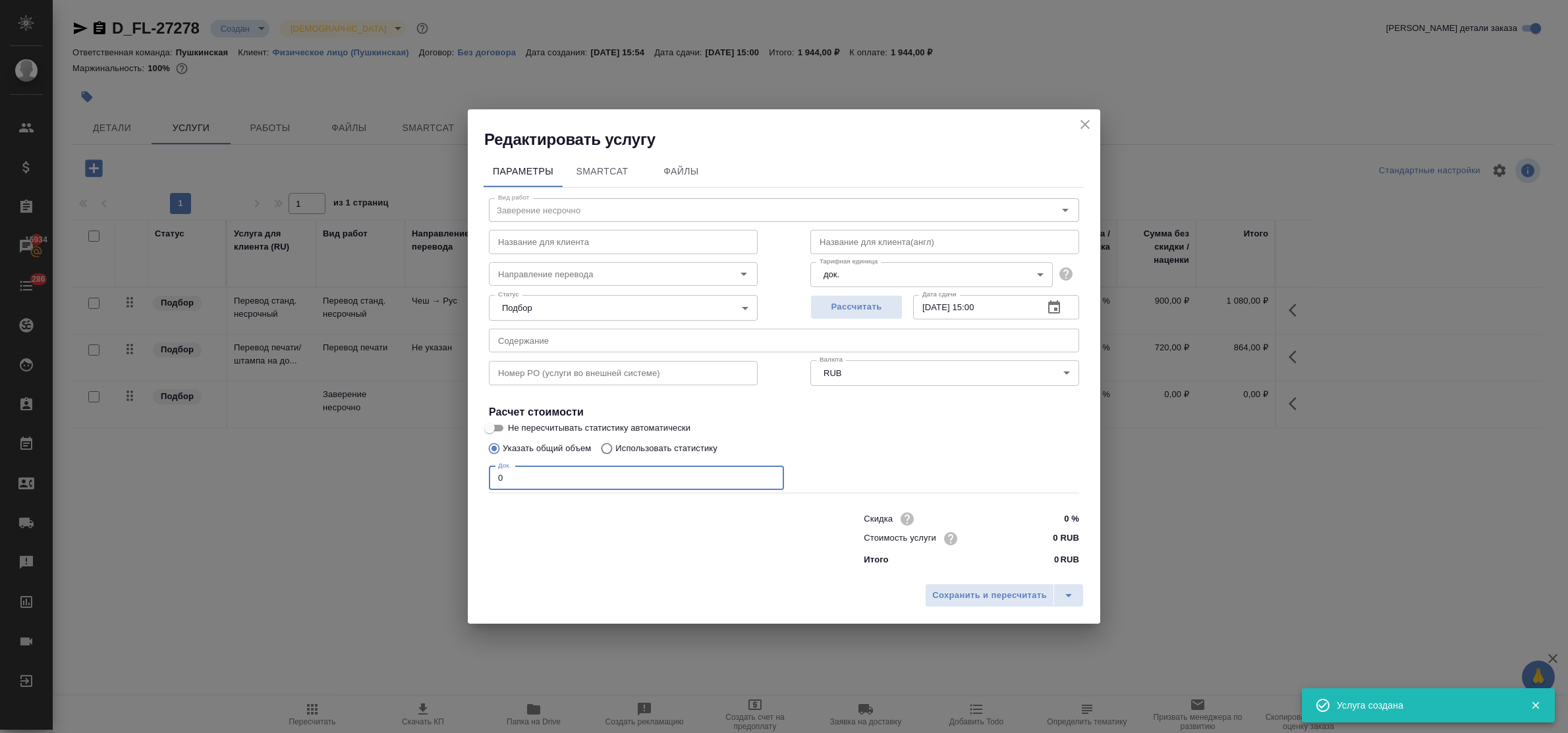
drag, startPoint x: 518, startPoint y: 468, endPoint x: 471, endPoint y: 469, distance: 47.0
click at [471, 469] on div "Параметры SmartCat Файлы Вид работ Заверение несрочно Вид работ Название для кл…" at bounding box center [784, 364] width 632 height 426
type input "1"
type input "2"
click at [1046, 529] on input "0 RUB" at bounding box center [1054, 538] width 49 height 19
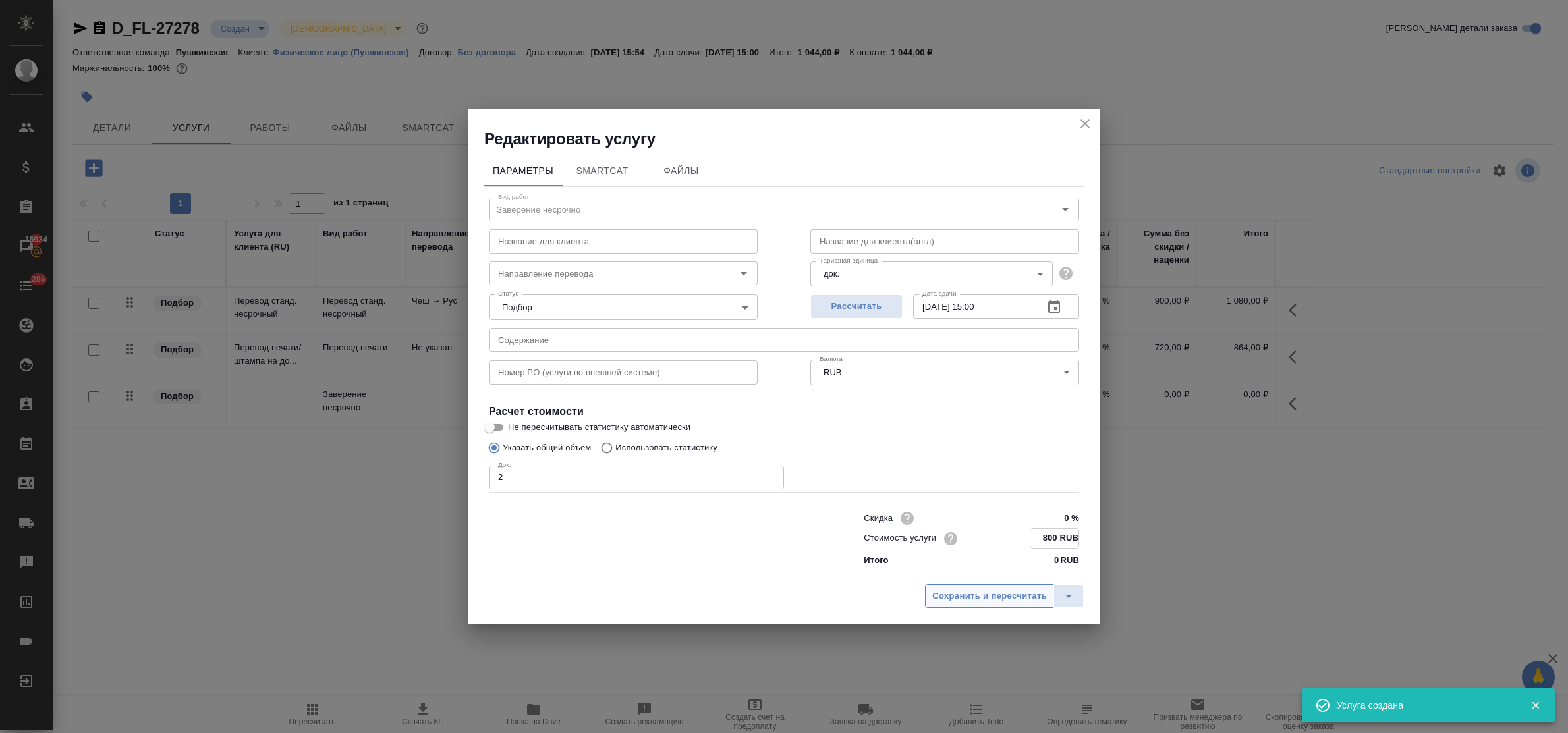
type input "800 RUB"
click at [1013, 586] on button "Сохранить и пересчитать" at bounding box center [990, 595] width 129 height 24
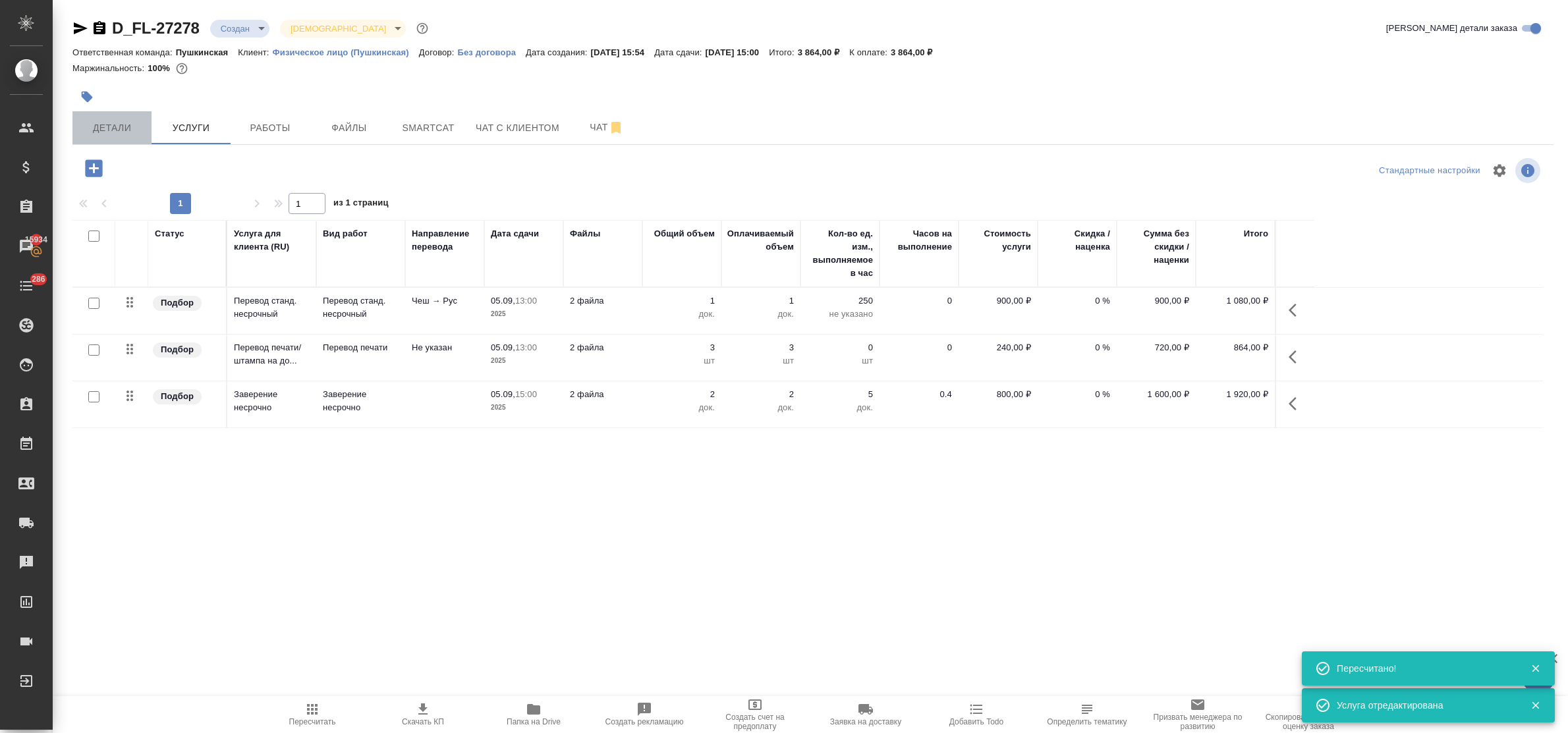
click at [124, 123] on span "Детали" at bounding box center [112, 127] width 64 height 16
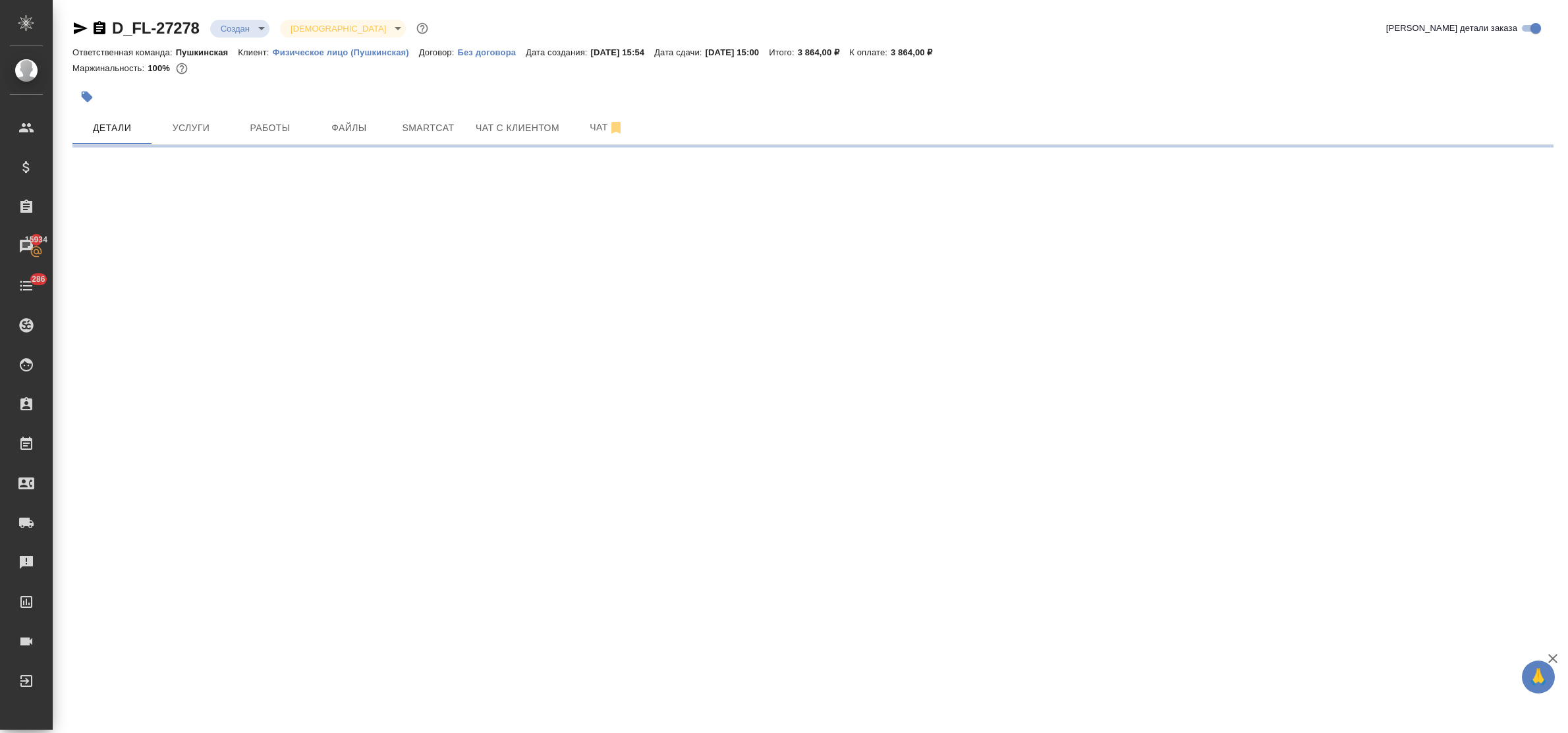
select select "RU"
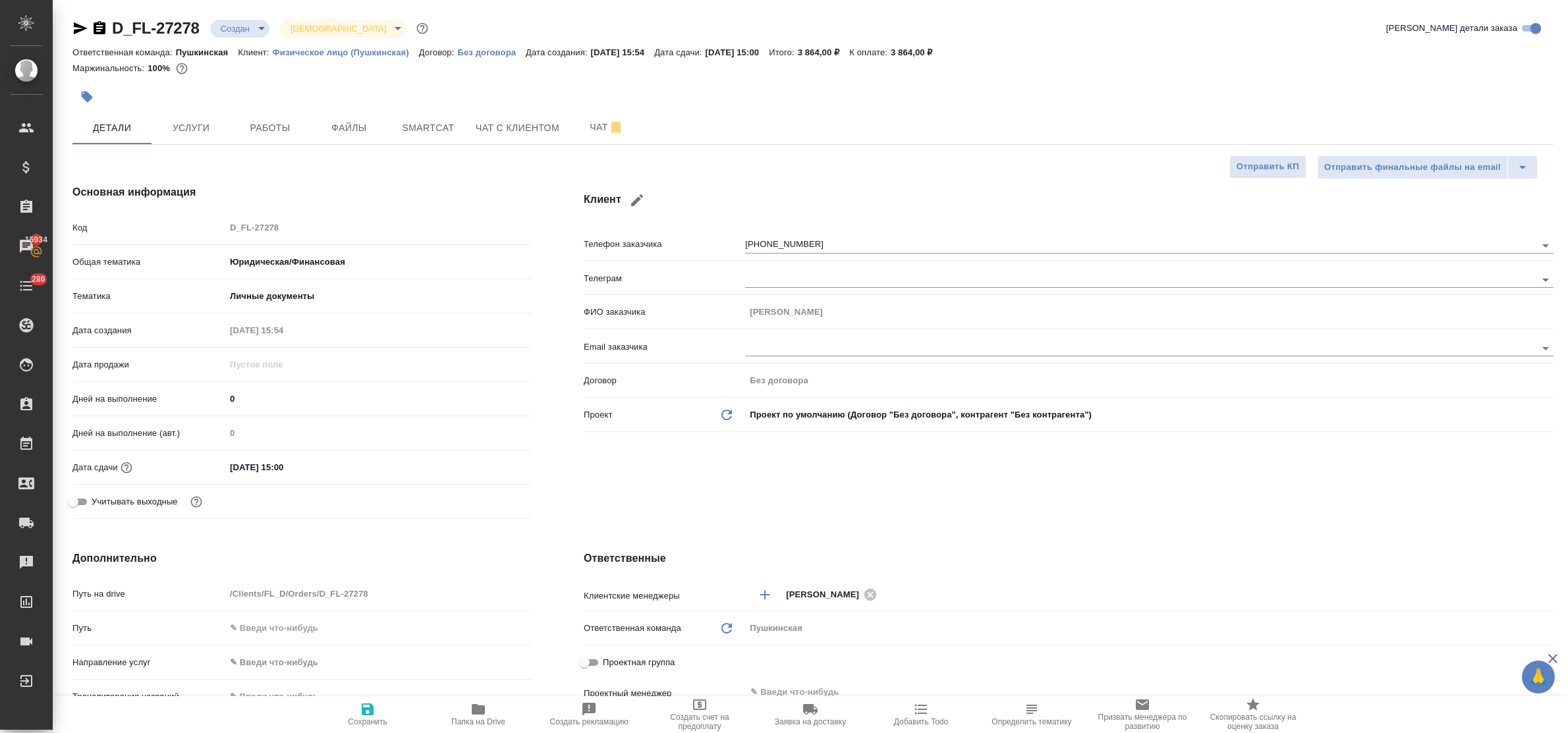
type textarea "x"
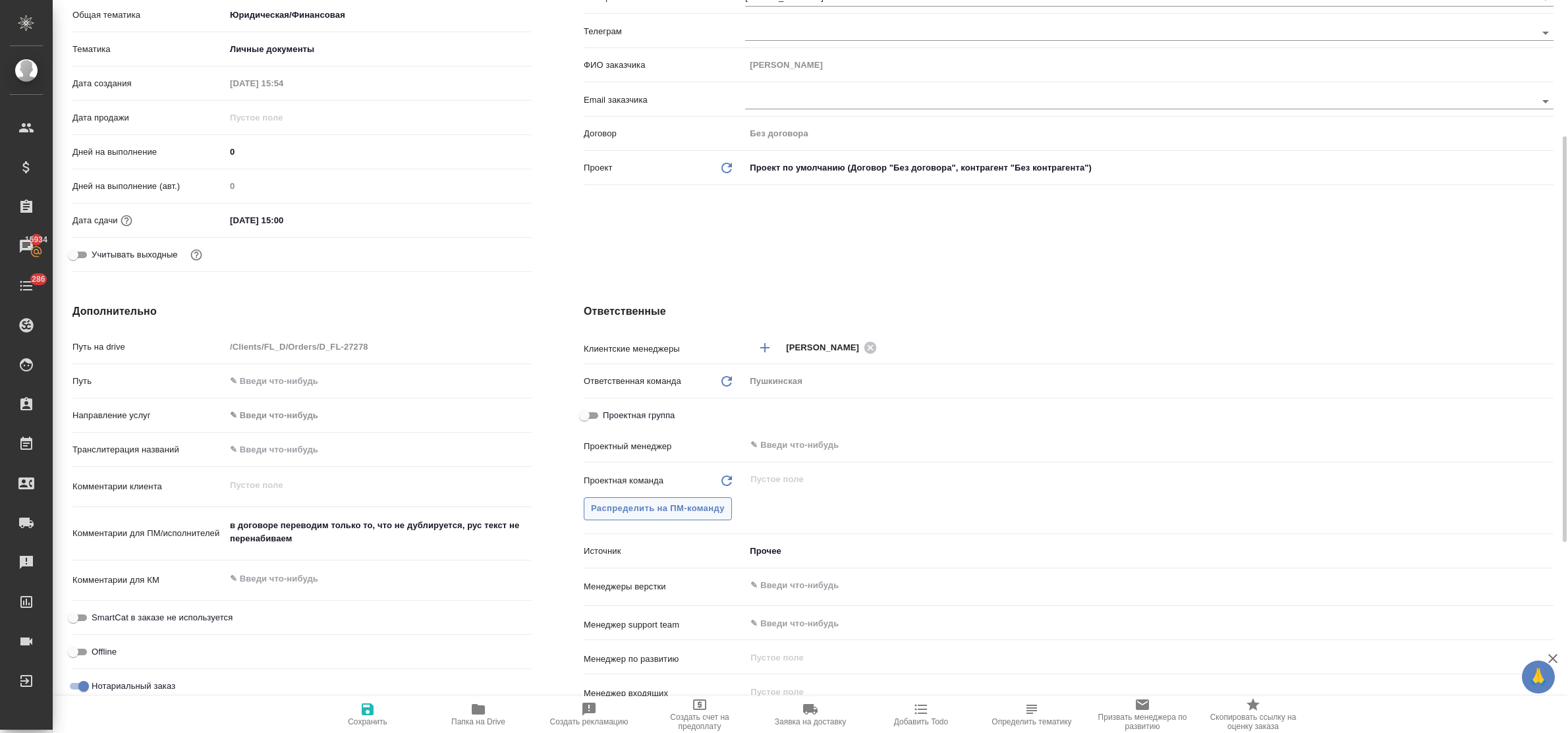
click at [620, 507] on span "Распределить на ПМ-команду" at bounding box center [657, 509] width 134 height 15
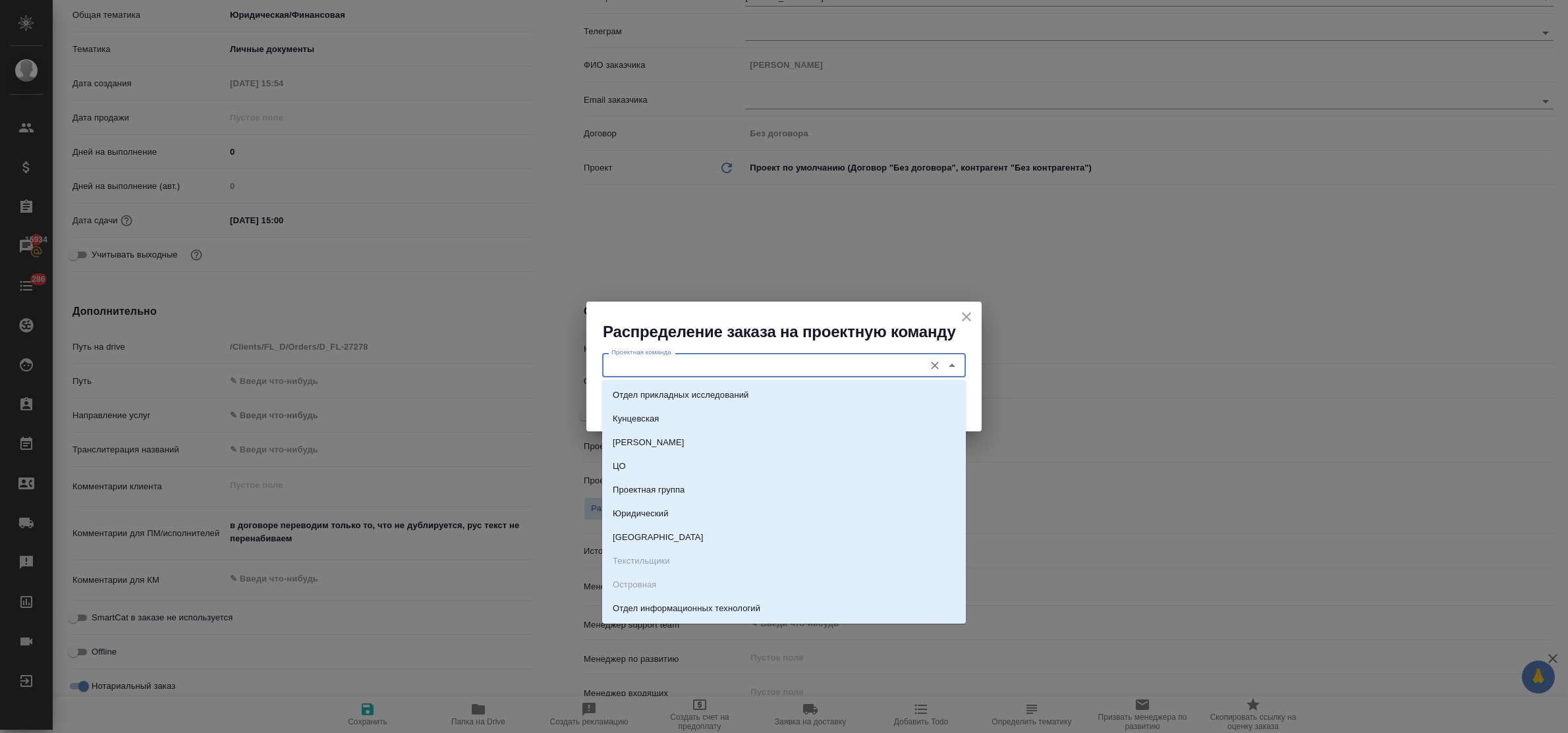
click at [656, 367] on input "Проектная команда" at bounding box center [761, 365] width 312 height 15
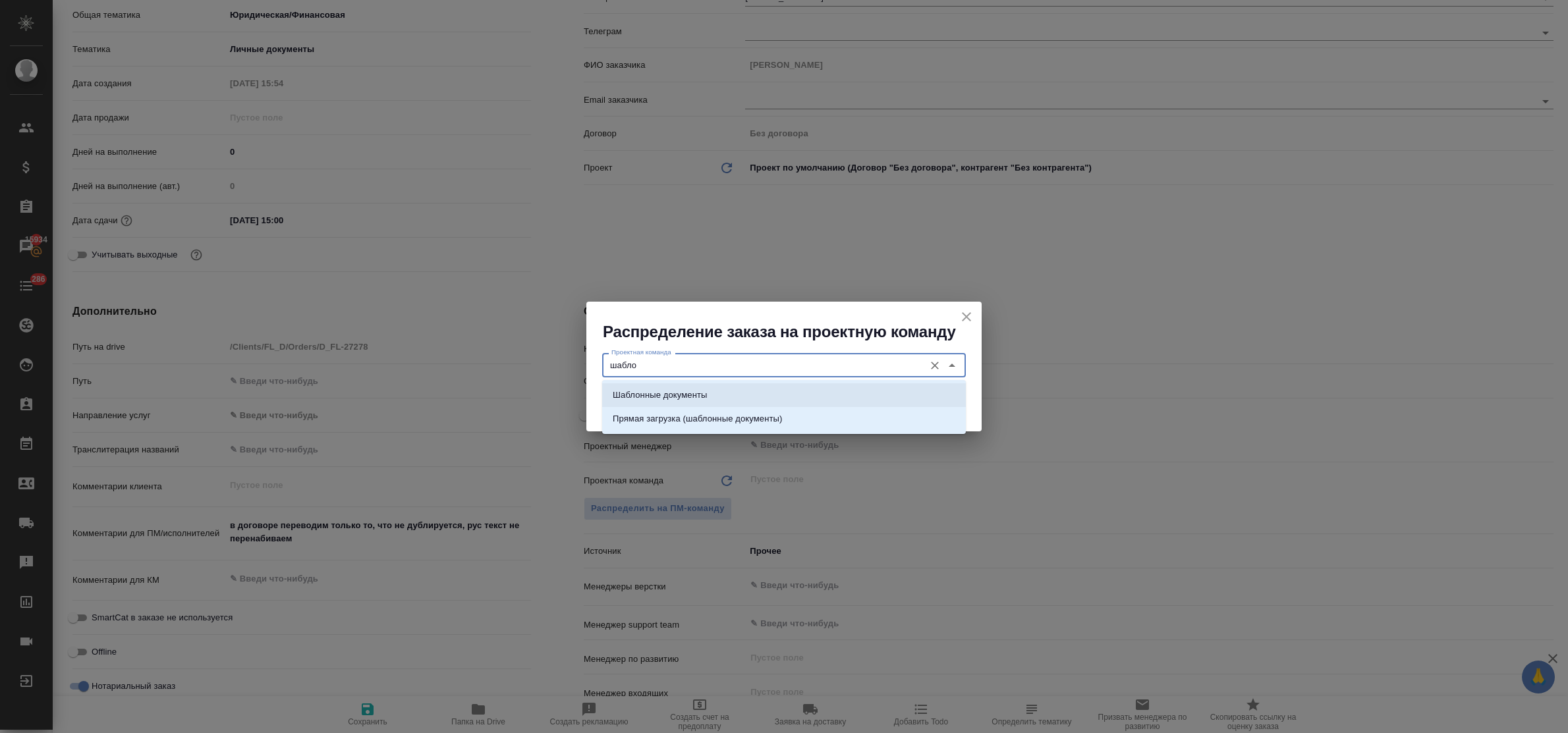
click at [676, 395] on p "Шаблонные документы" at bounding box center [660, 395] width 95 height 14
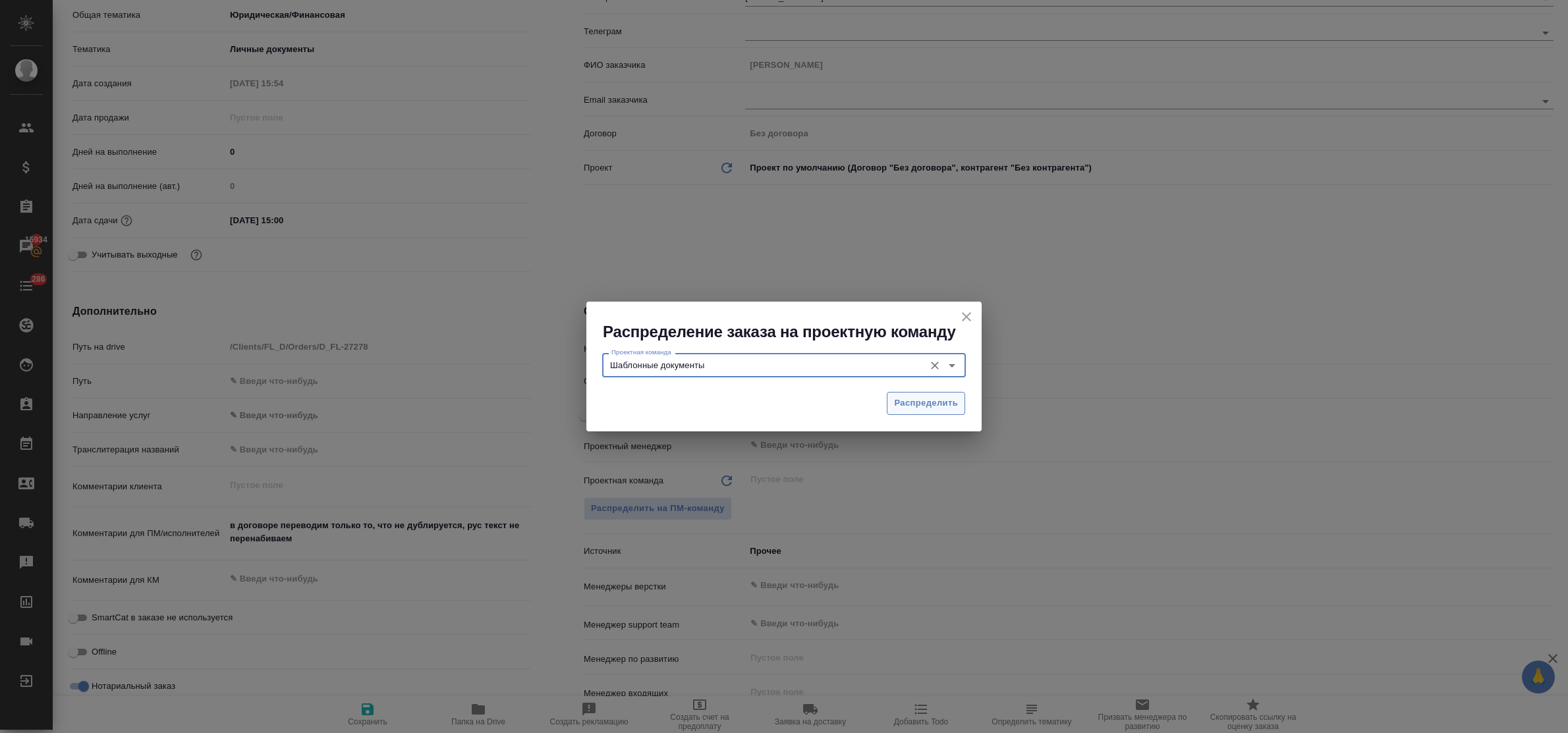
type input "Шаблонные документы"
click at [898, 395] on span "Распределить" at bounding box center [926, 403] width 64 height 15
type textarea "x"
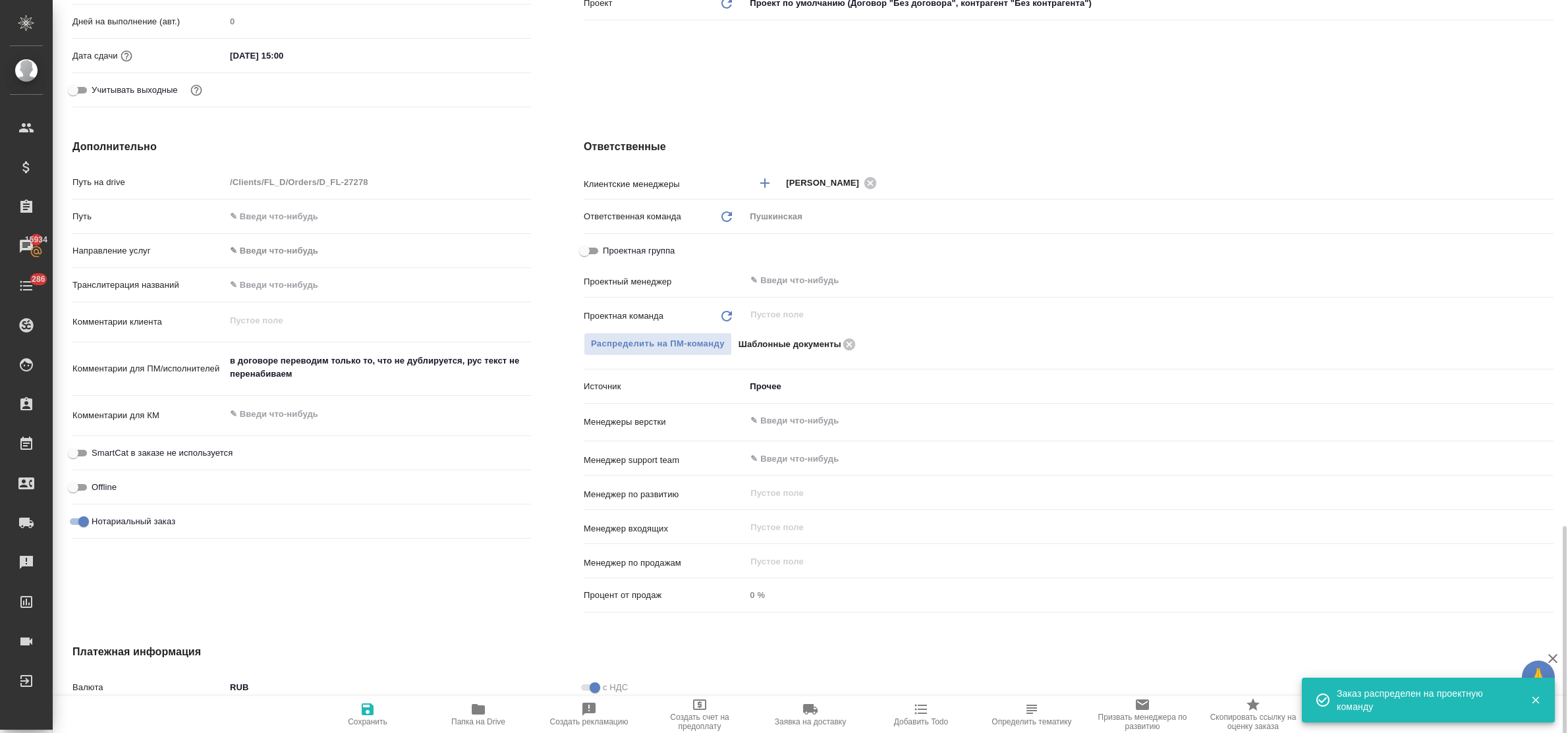
scroll to position [617, 0]
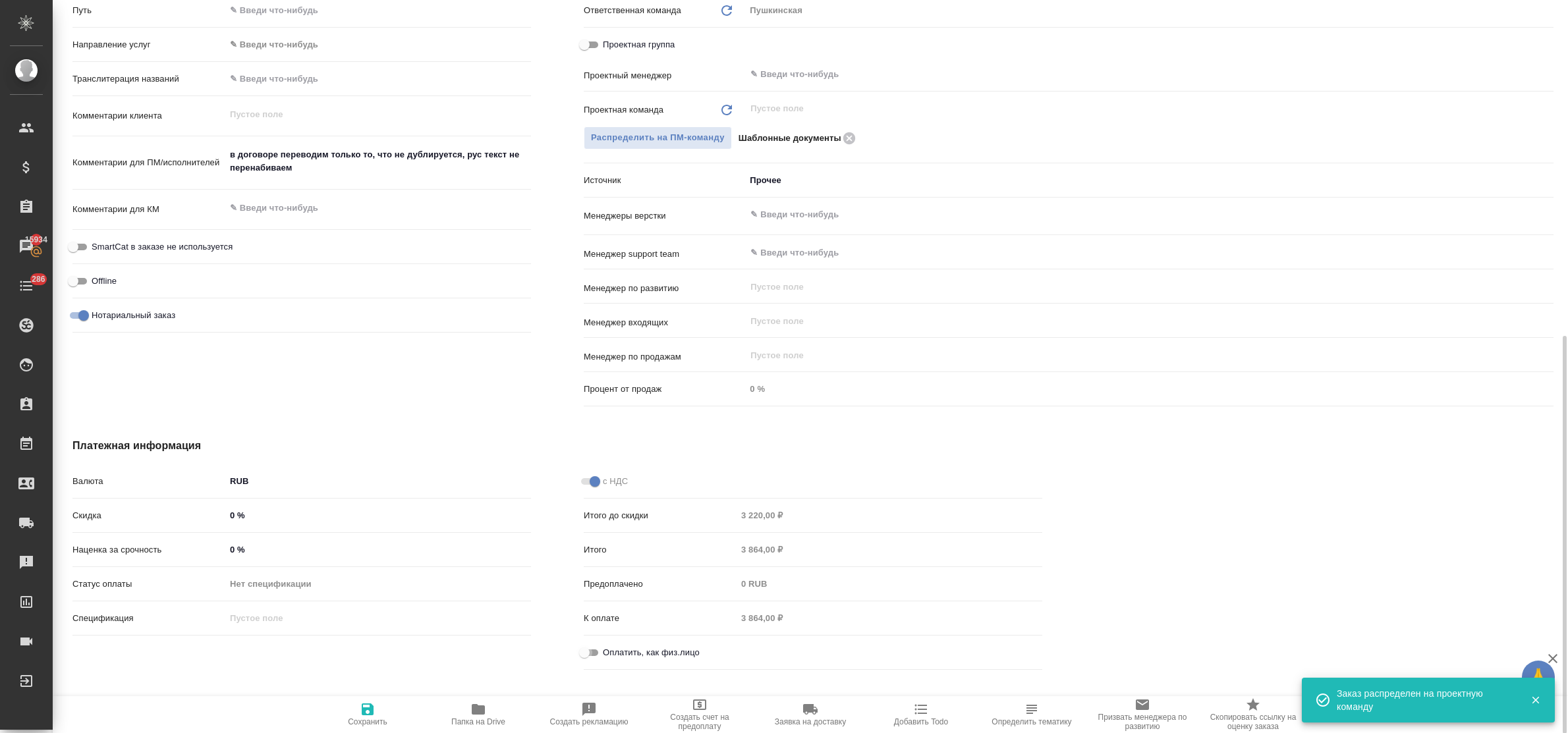
click at [585, 654] on input "Оплатить, как физ.лицо" at bounding box center [584, 652] width 47 height 15
checkbox input "true"
type textarea "x"
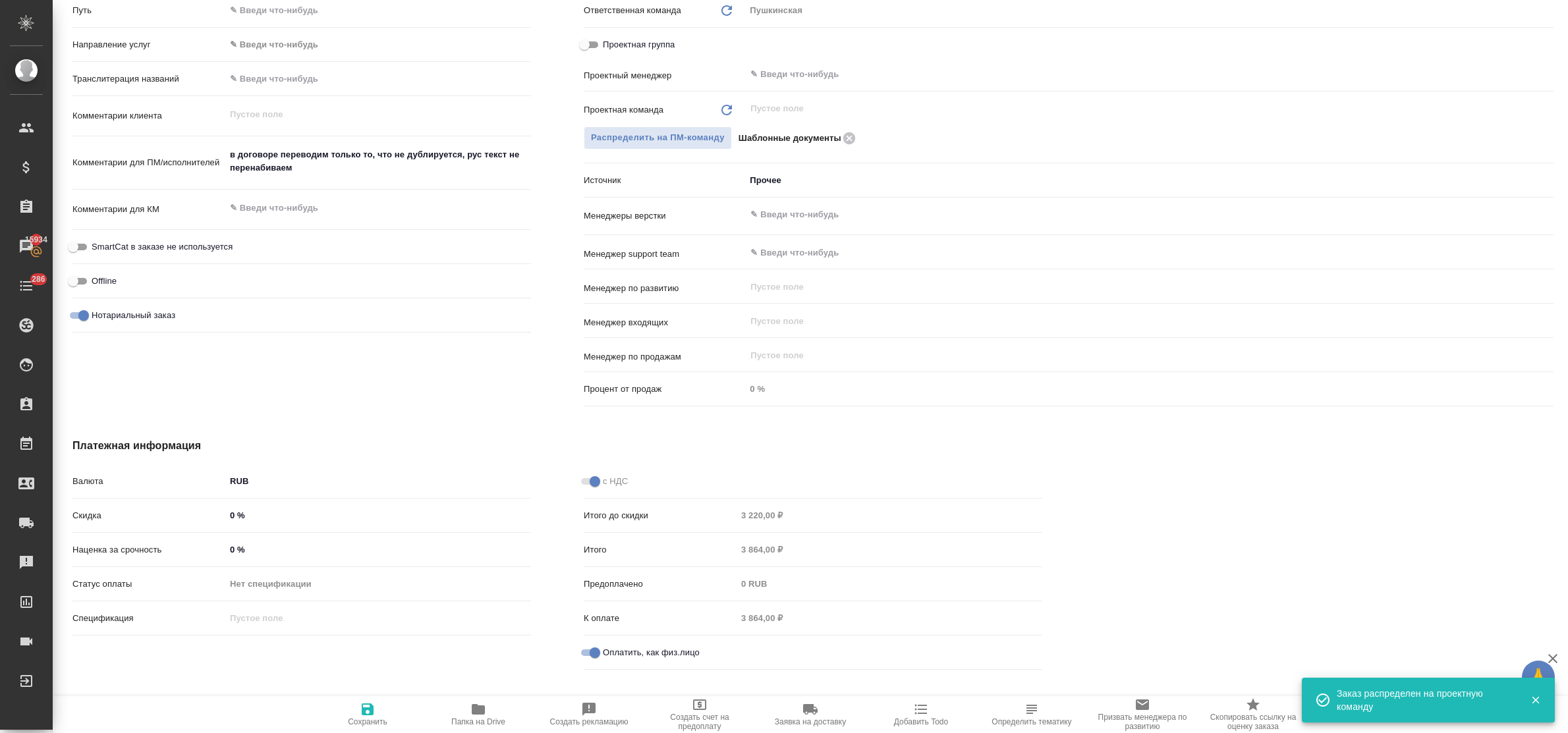
click at [368, 708] on icon "button" at bounding box center [368, 709] width 12 height 12
type textarea "x"
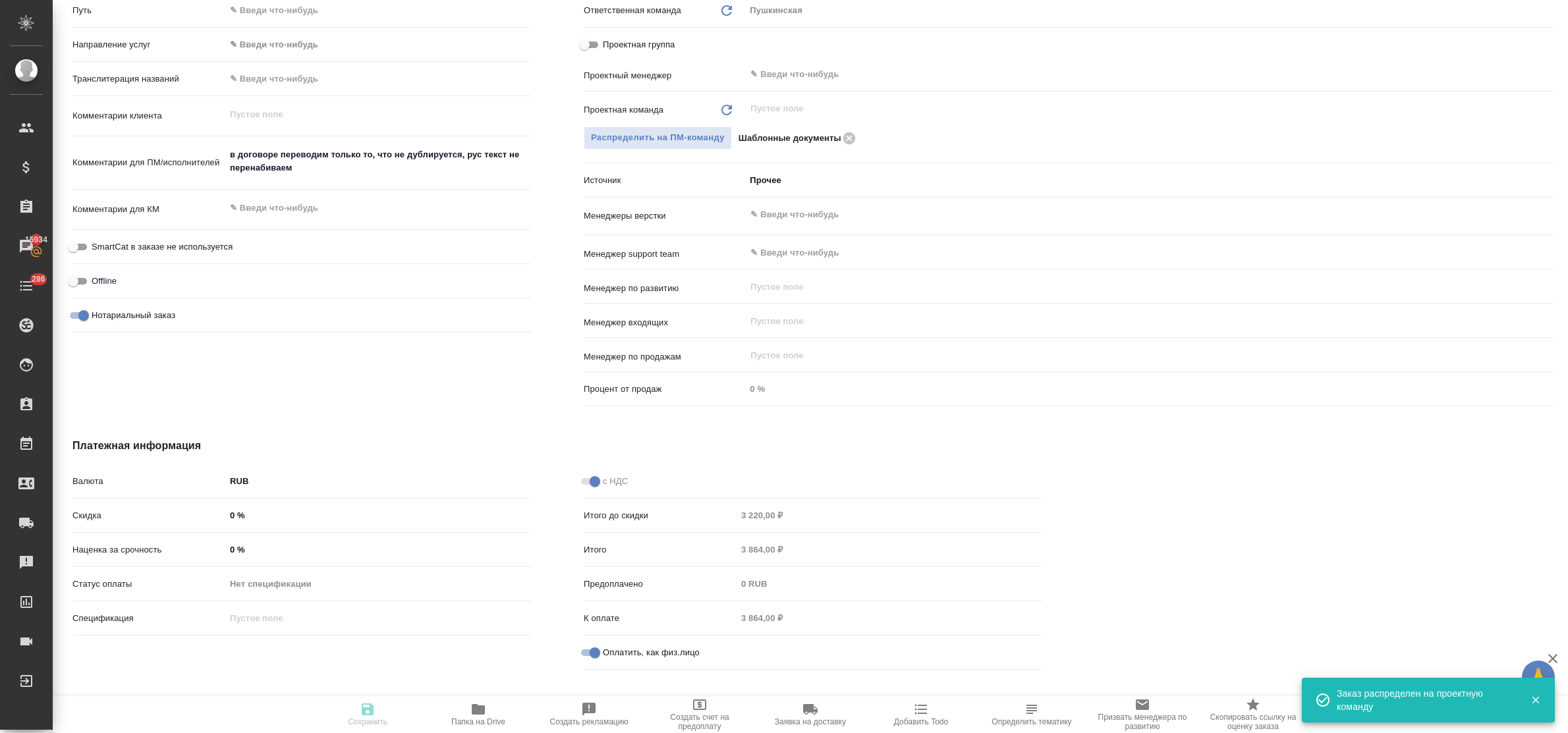
type textarea "x"
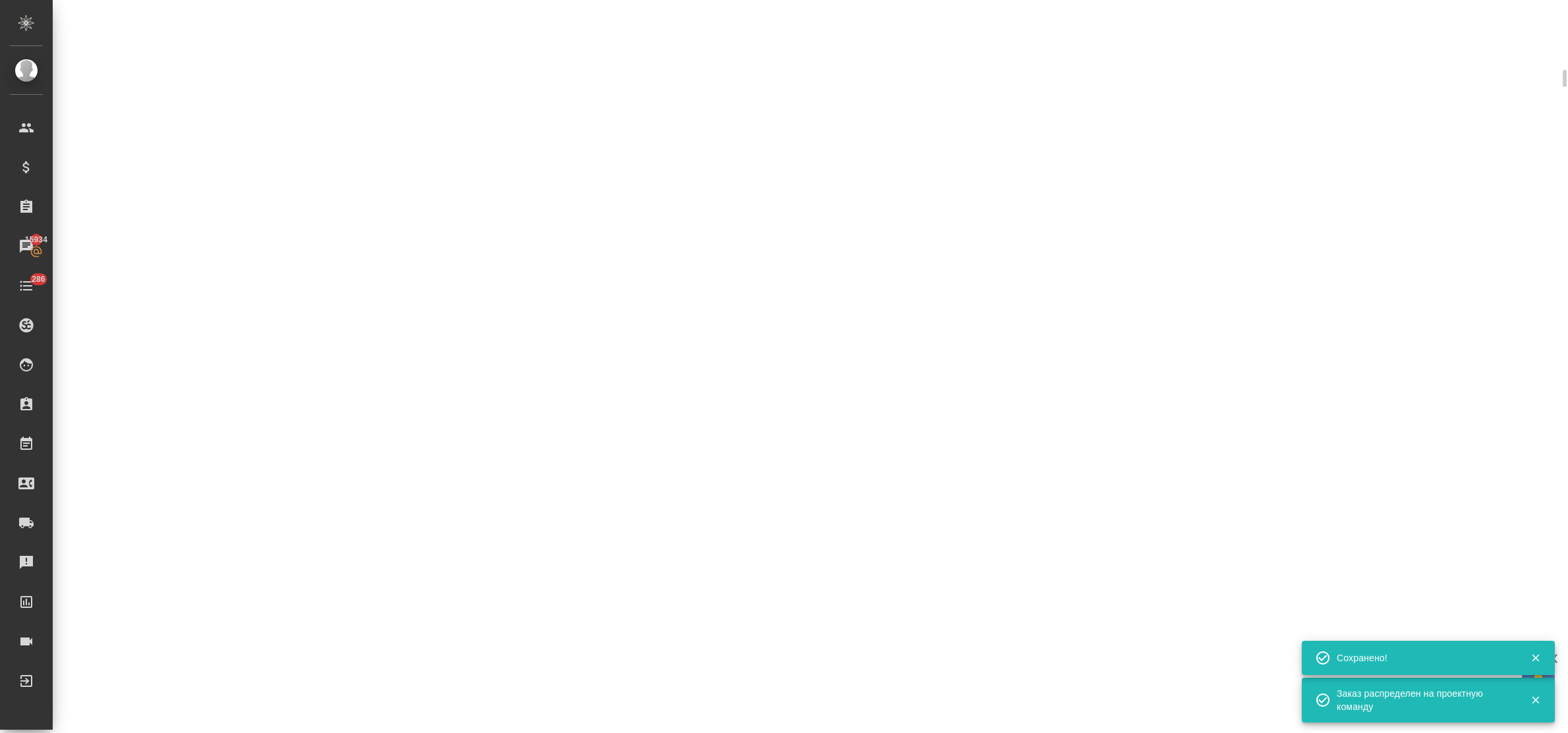
scroll to position [608, 0]
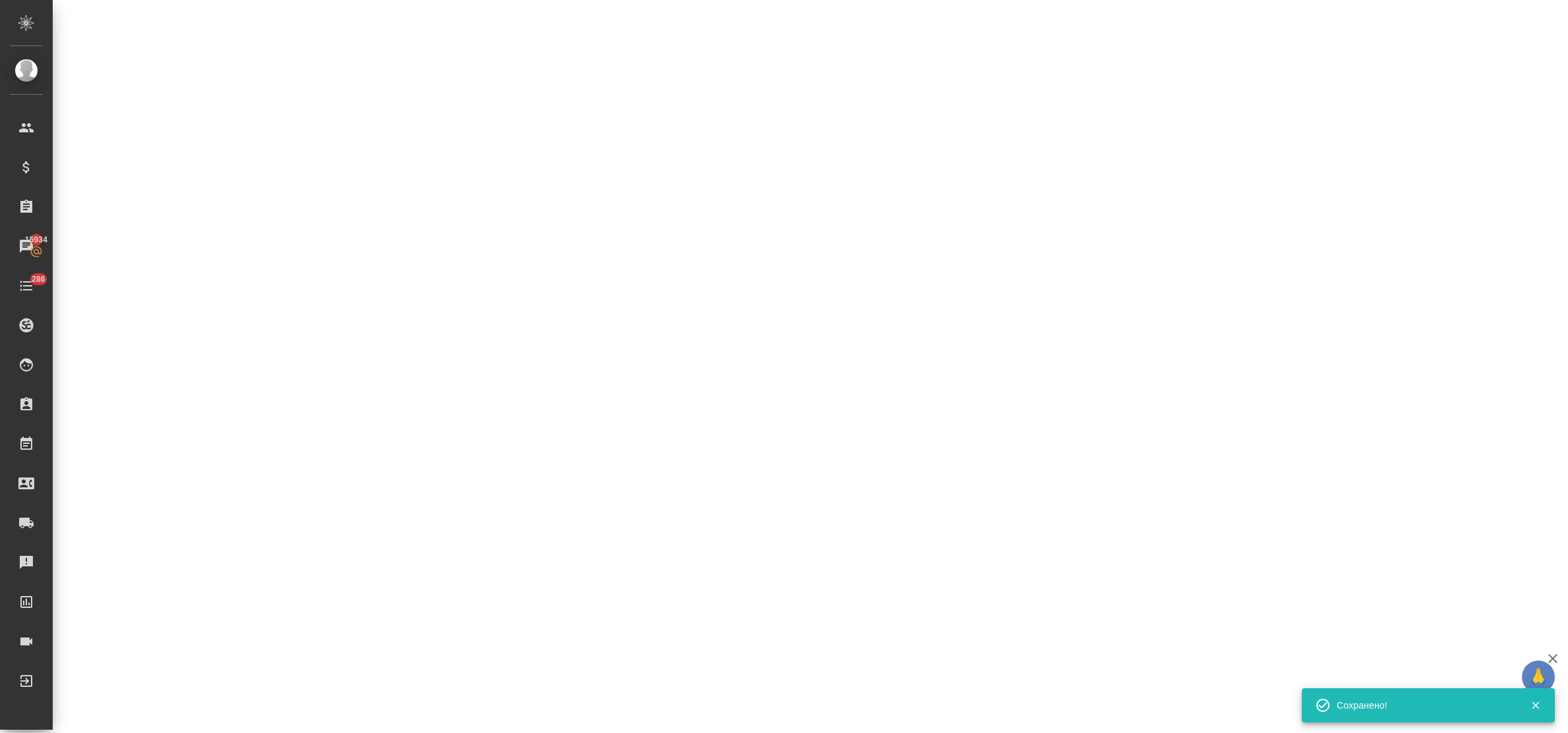
select select "RU"
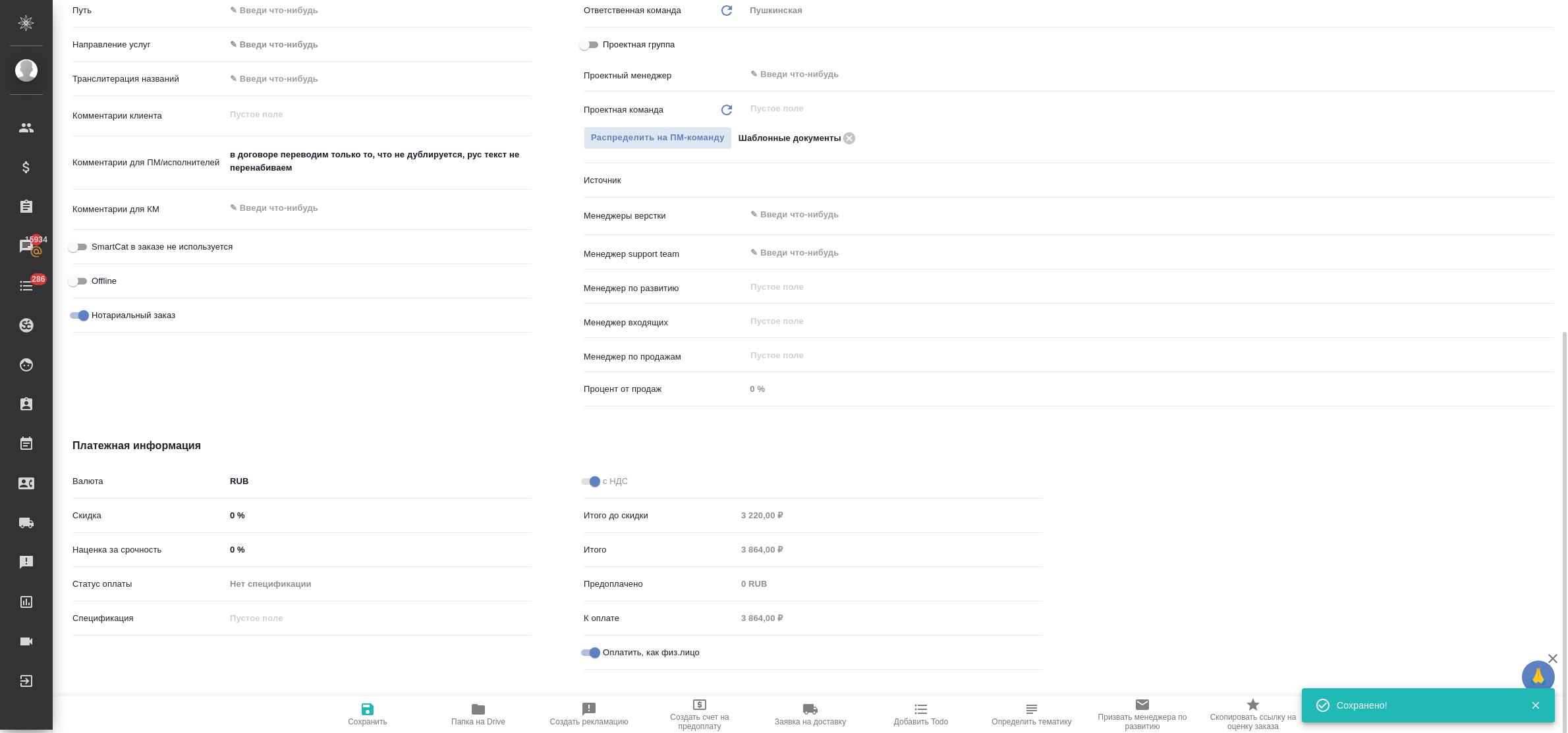
type textarea "x"
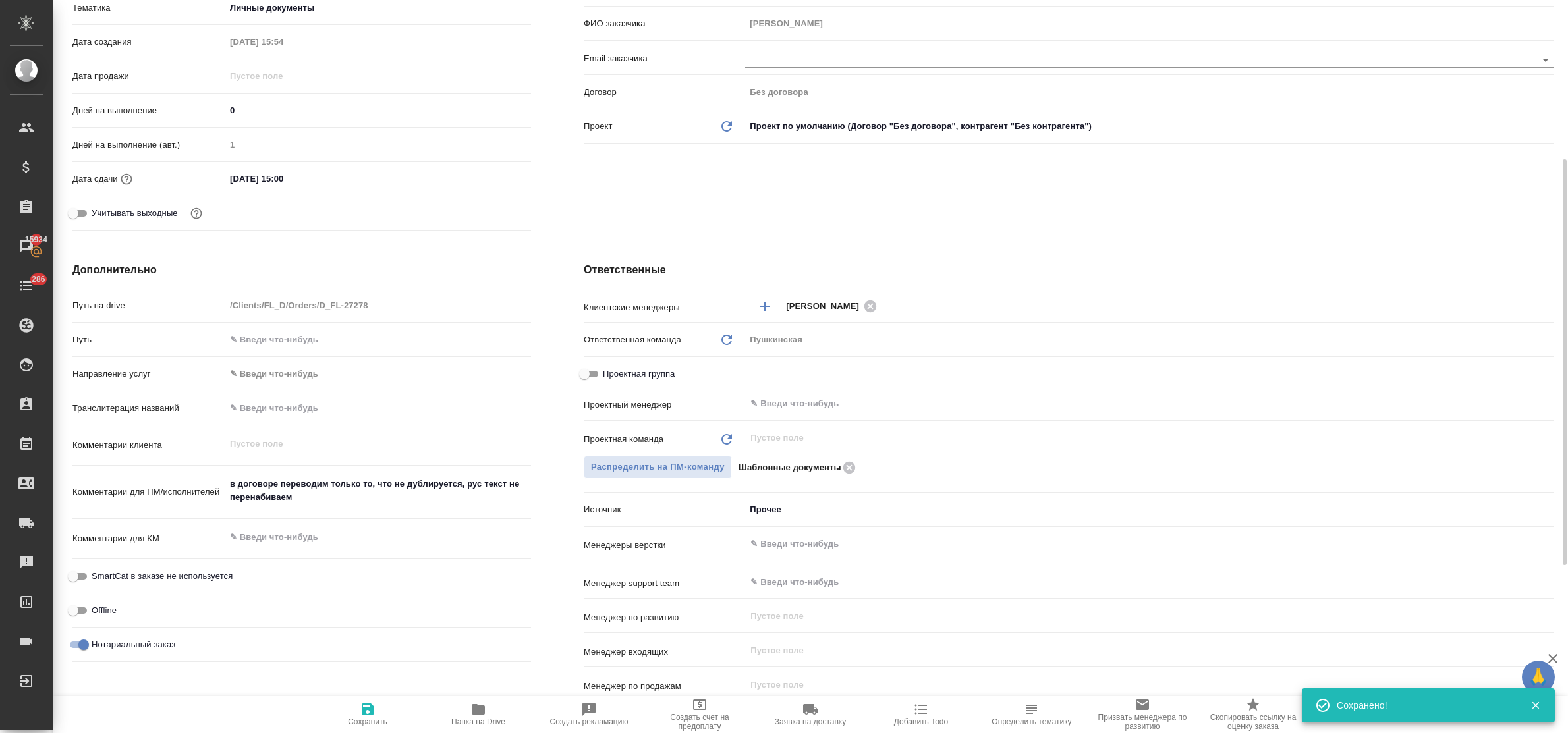
scroll to position [0, 0]
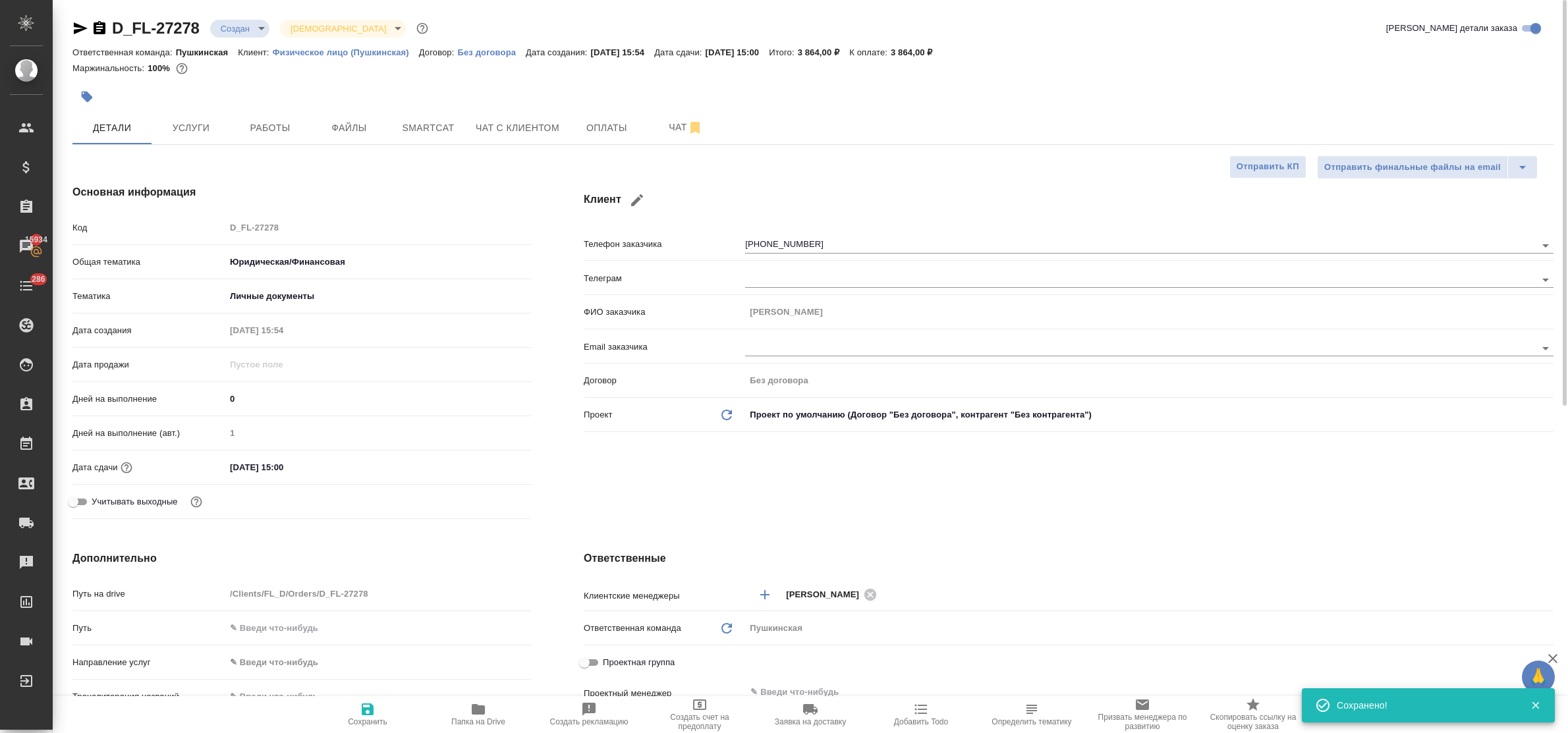
click at [249, 27] on body "🙏 .cls-1 fill:#fff; AWATERA Bulakhova Elena Клиенты Спецификации Заказы 15934 Ч…" at bounding box center [784, 366] width 1568 height 733
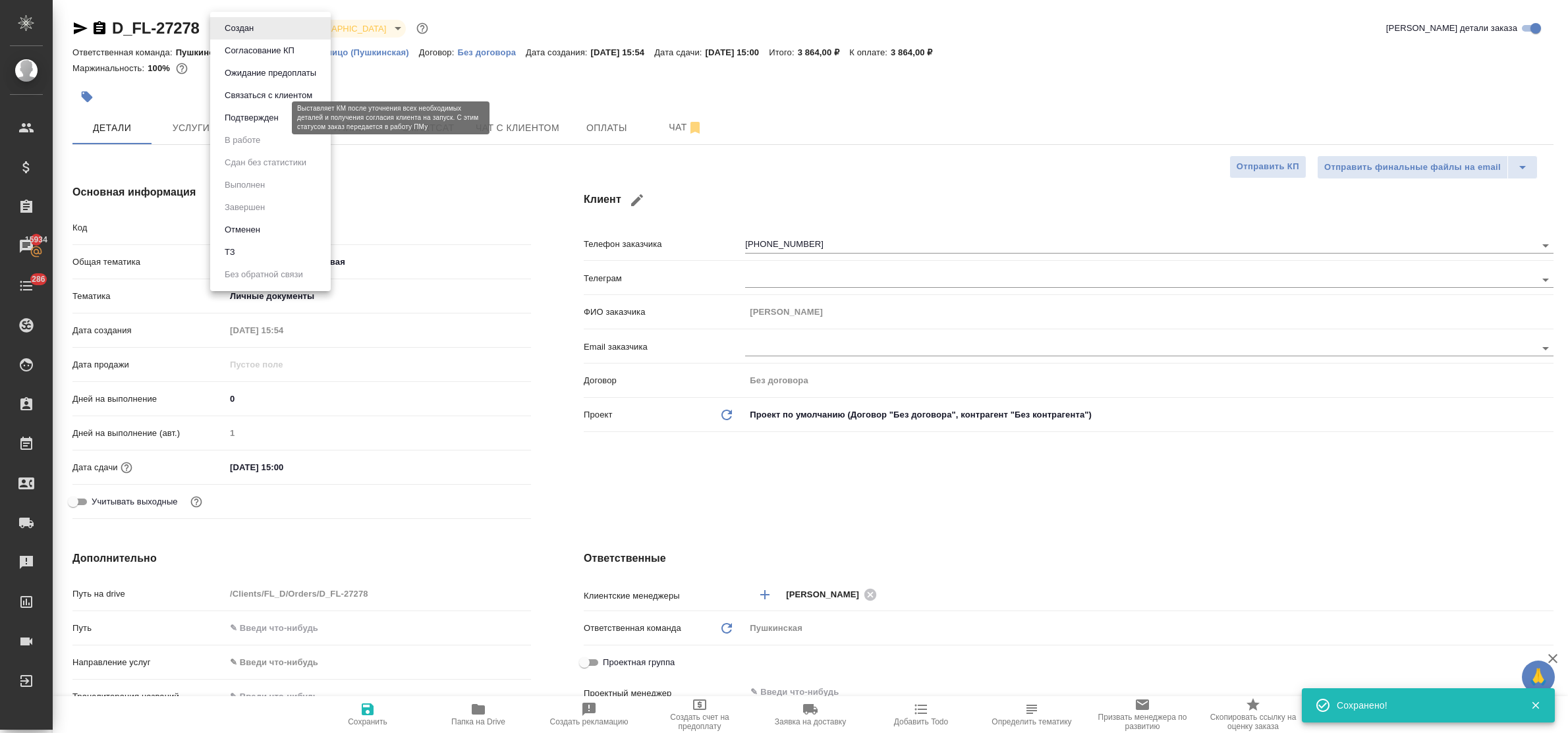
click at [258, 121] on button "Подтвержден" at bounding box center [252, 118] width 62 height 14
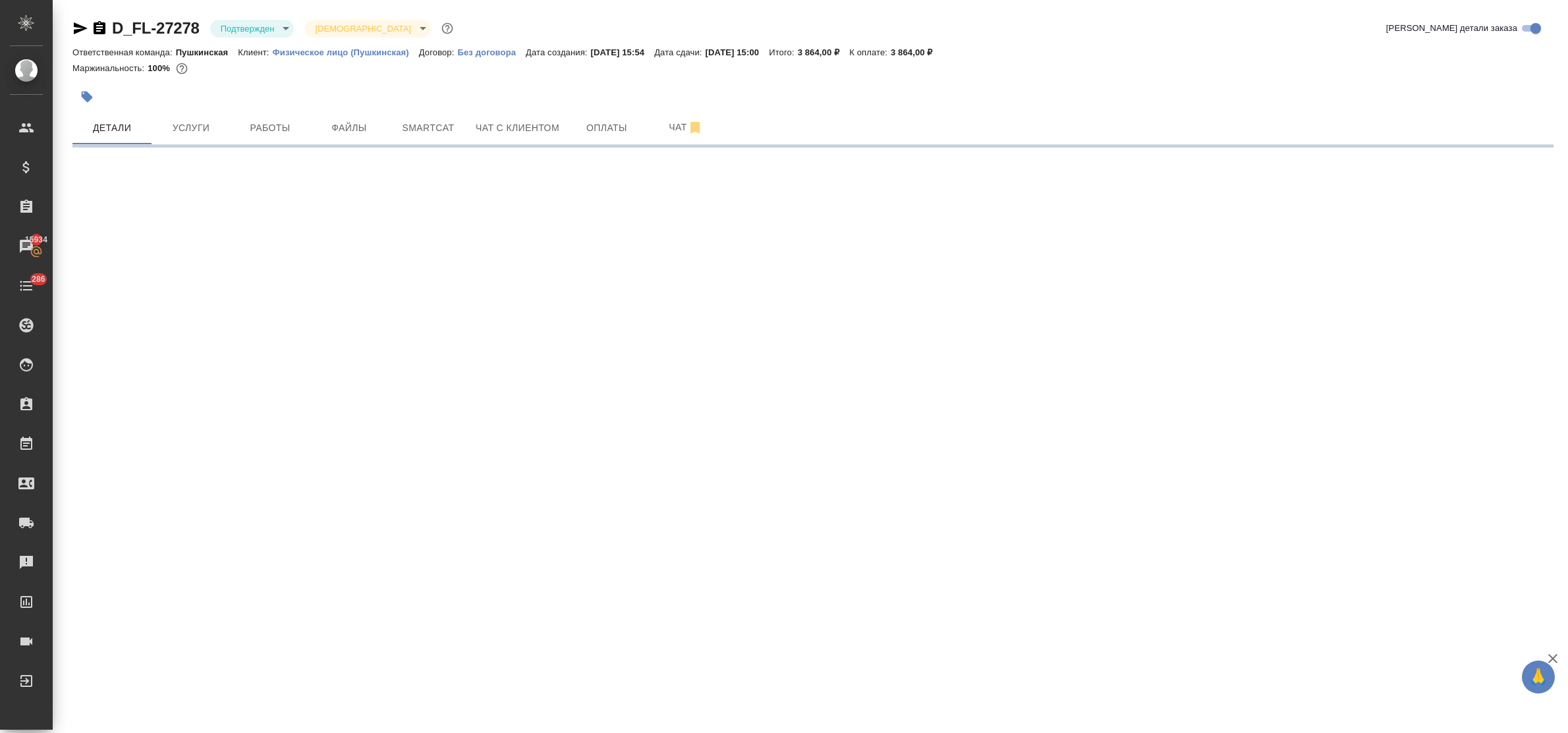
select select "RU"
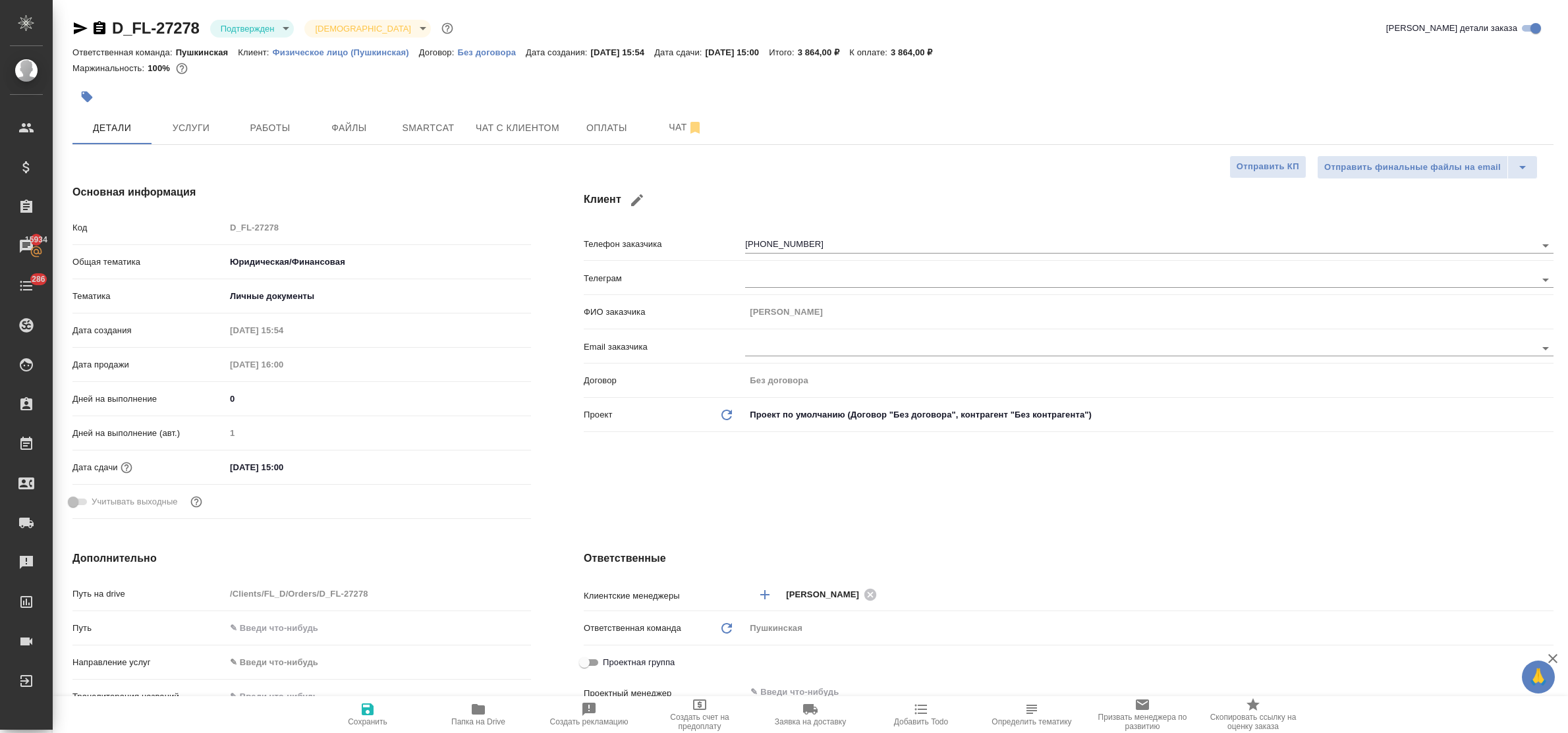
type textarea "x"
click at [593, 126] on span "Оплаты" at bounding box center [607, 127] width 64 height 16
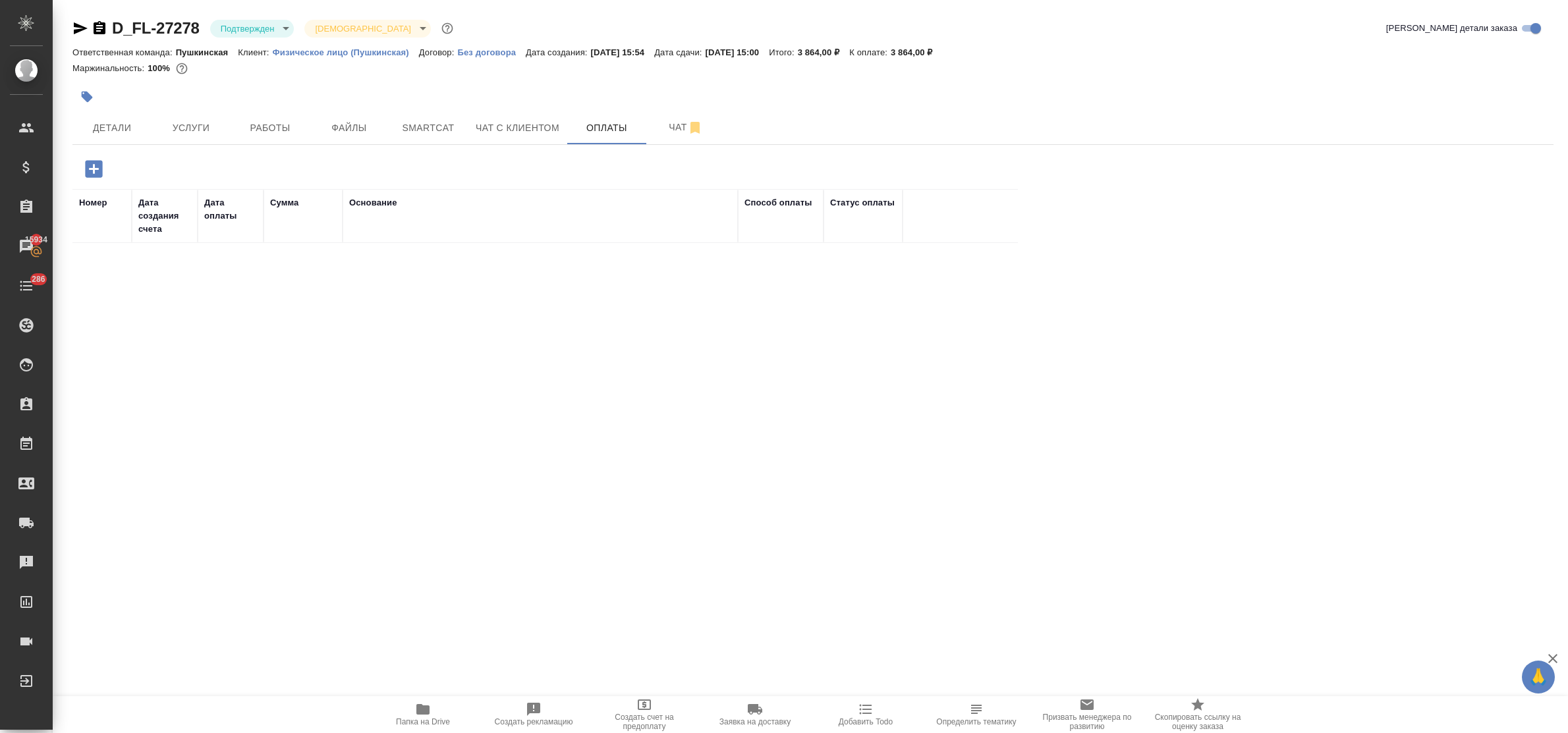
click at [94, 170] on icon "button" at bounding box center [94, 169] width 23 height 23
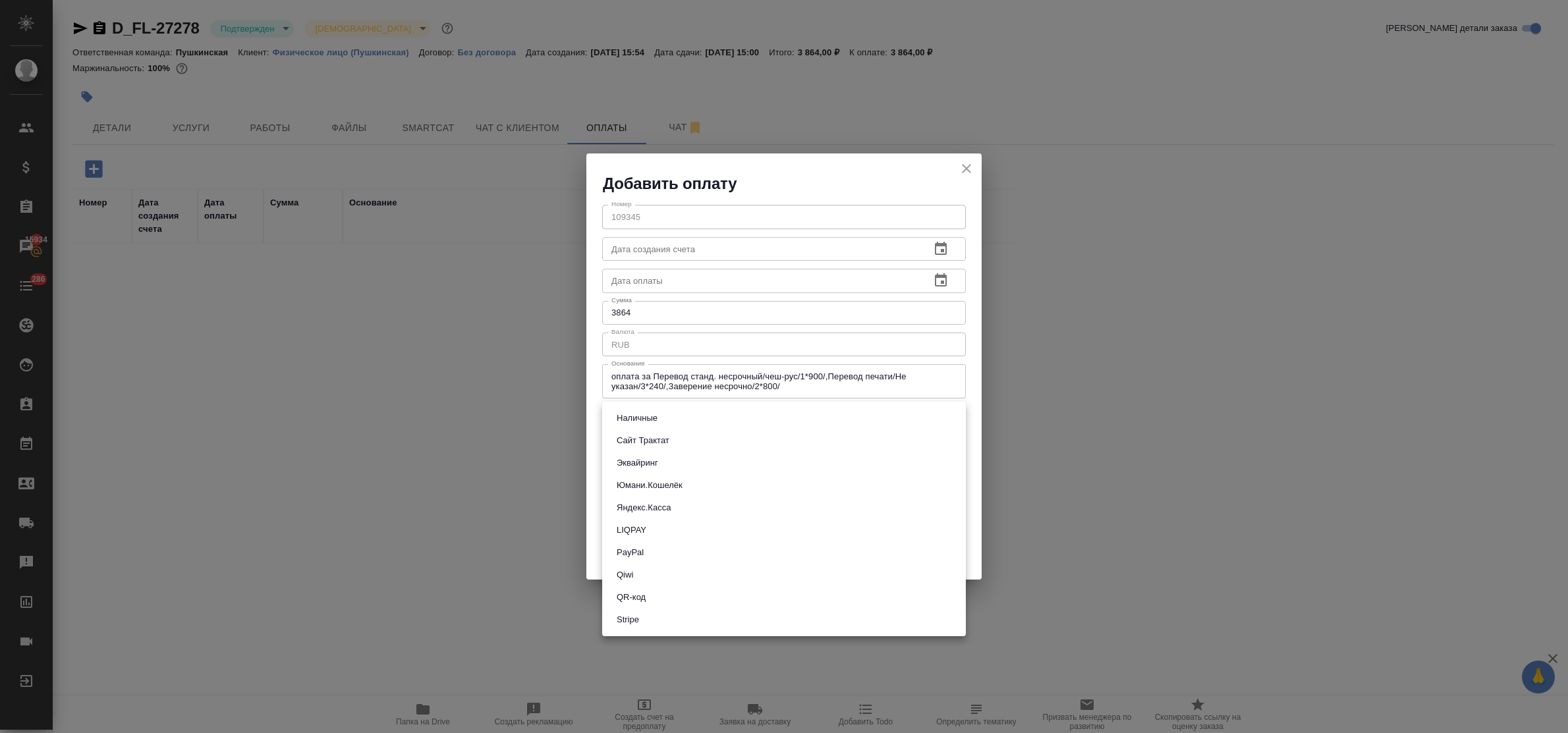
click at [662, 421] on body "🙏 .cls-1 fill:#fff; AWATERA Bulakhova Elena Клиенты Спецификации Заказы 15934 Ч…" at bounding box center [784, 366] width 1568 height 733
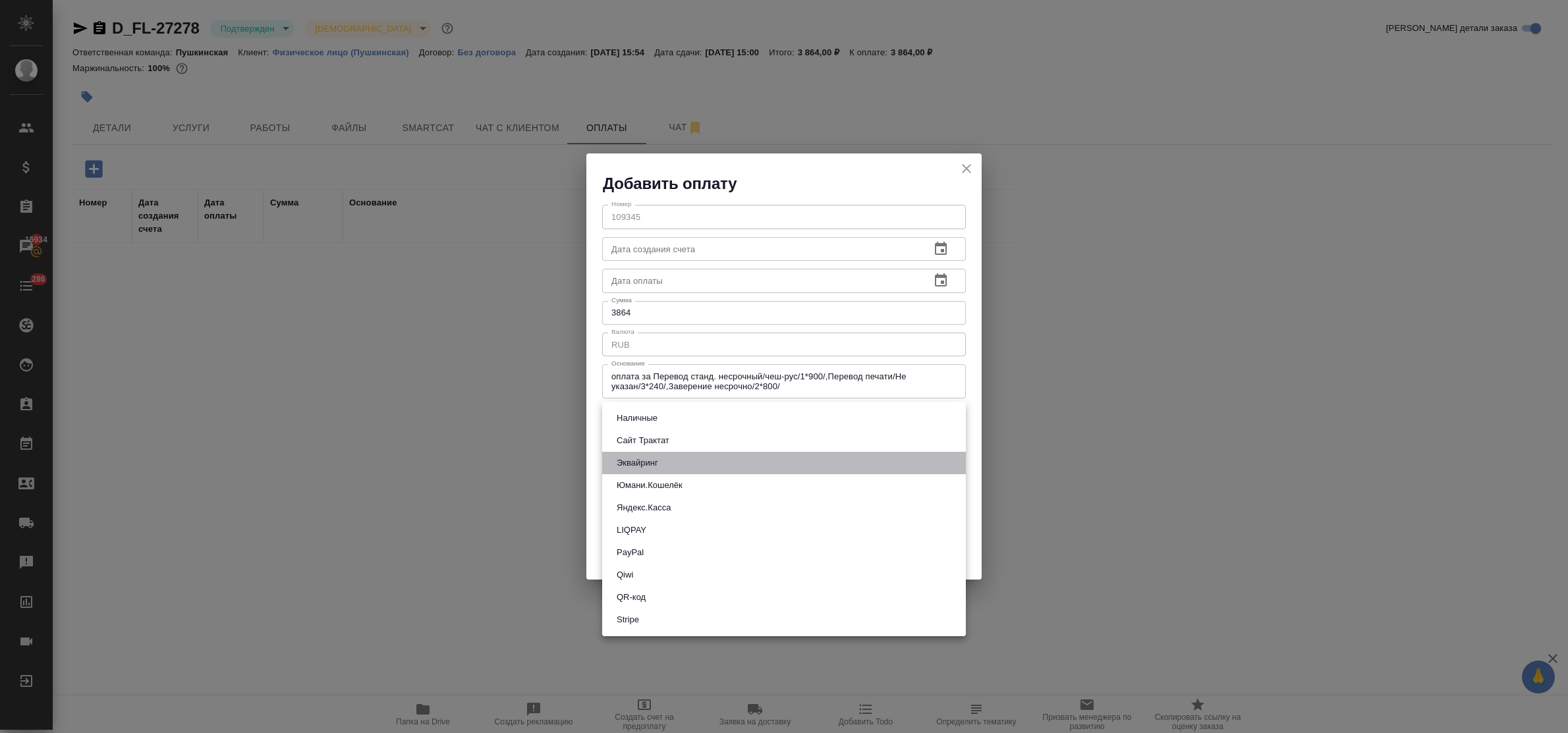
click at [660, 462] on button "Эквайринг" at bounding box center [637, 462] width 49 height 14
type input "acquiring"
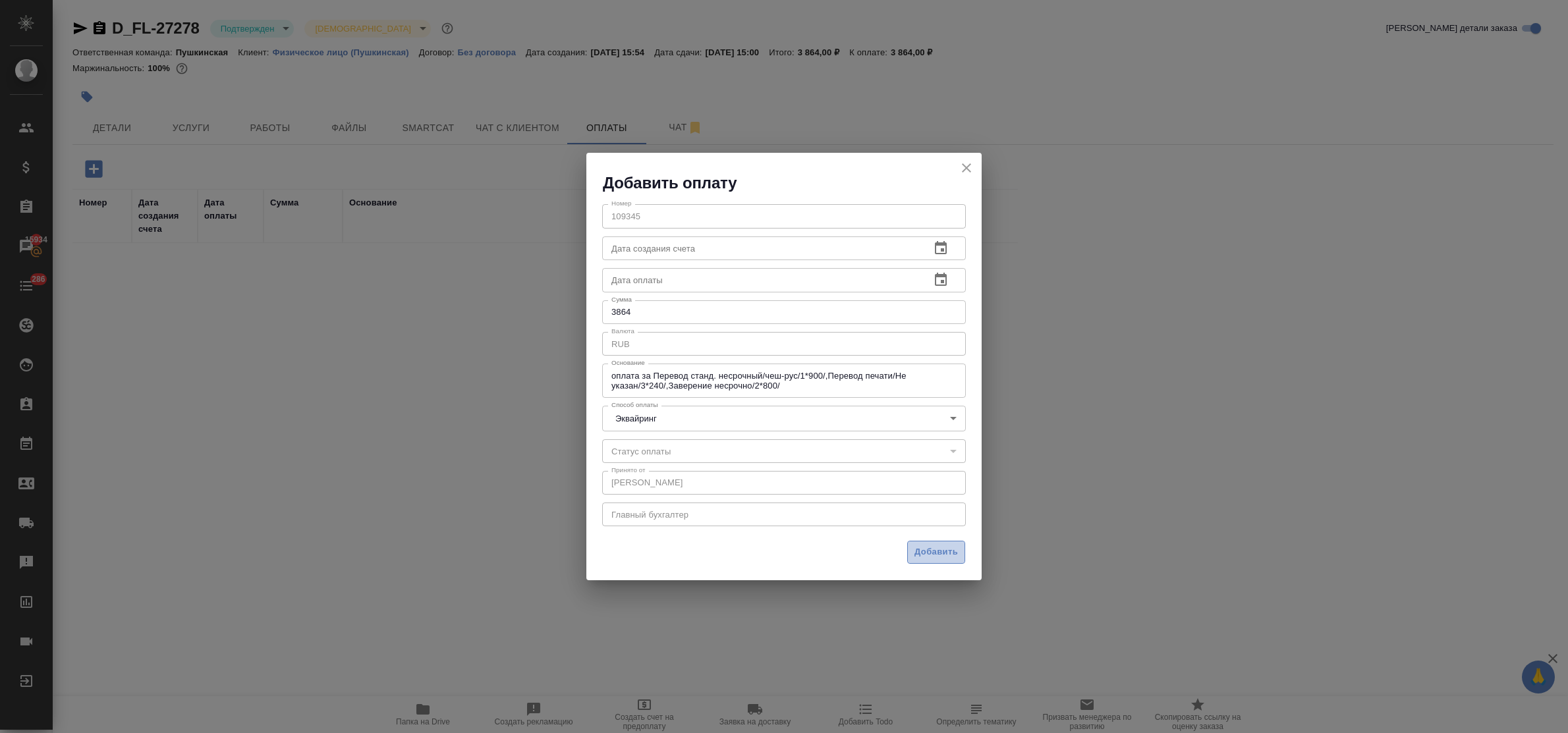
click at [923, 547] on span "Добавить" at bounding box center [936, 553] width 43 height 15
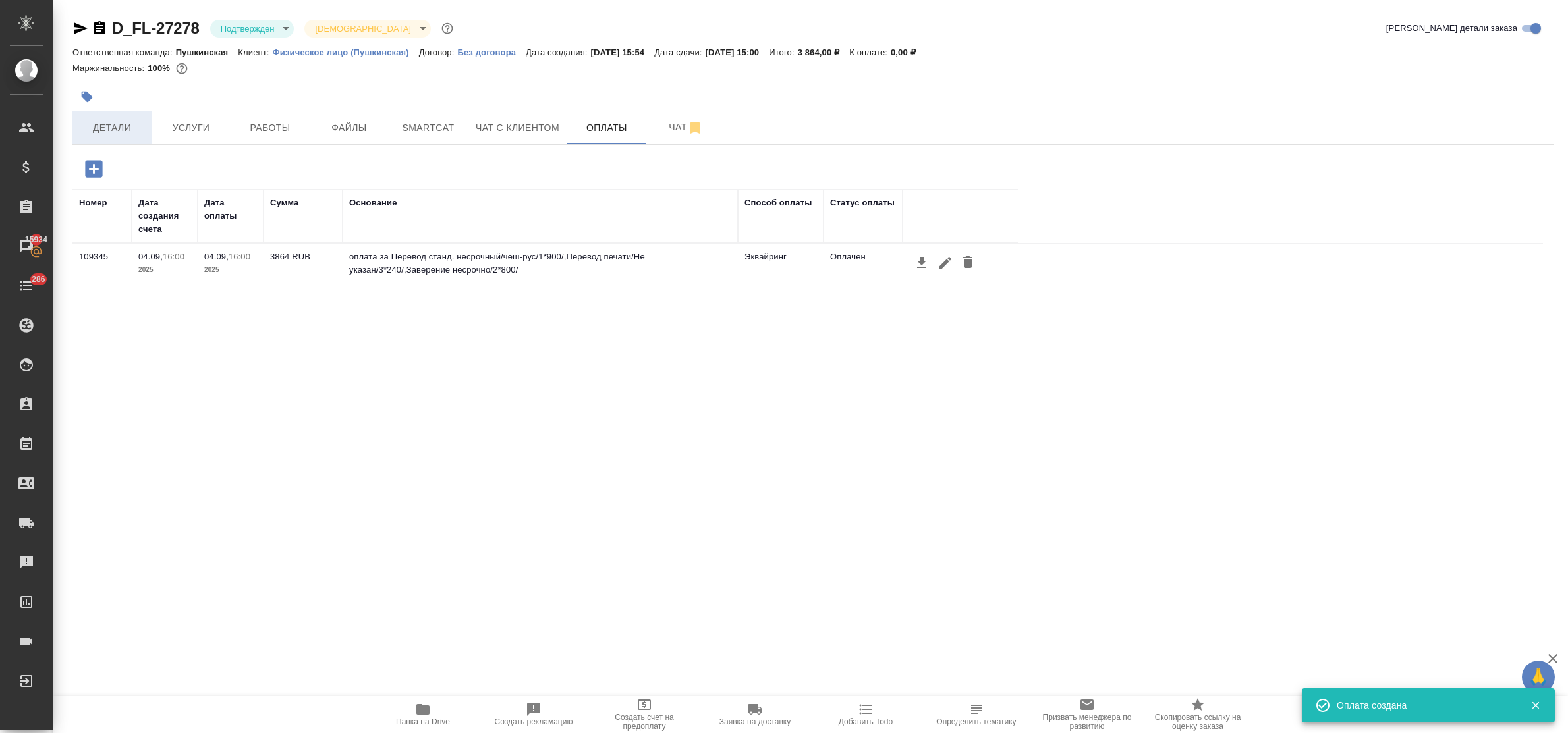
click at [123, 120] on span "Детали" at bounding box center [112, 127] width 64 height 16
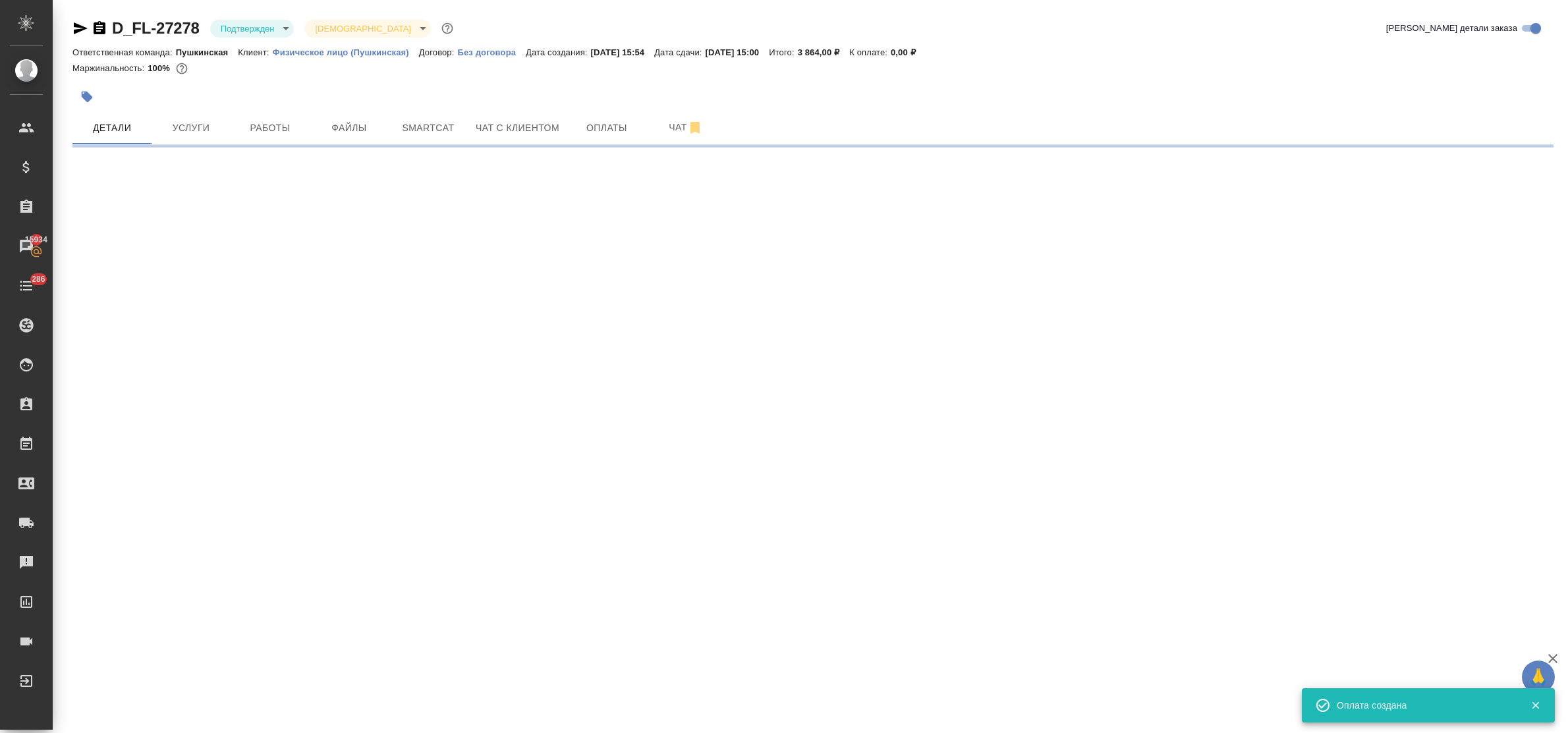
select select "RU"
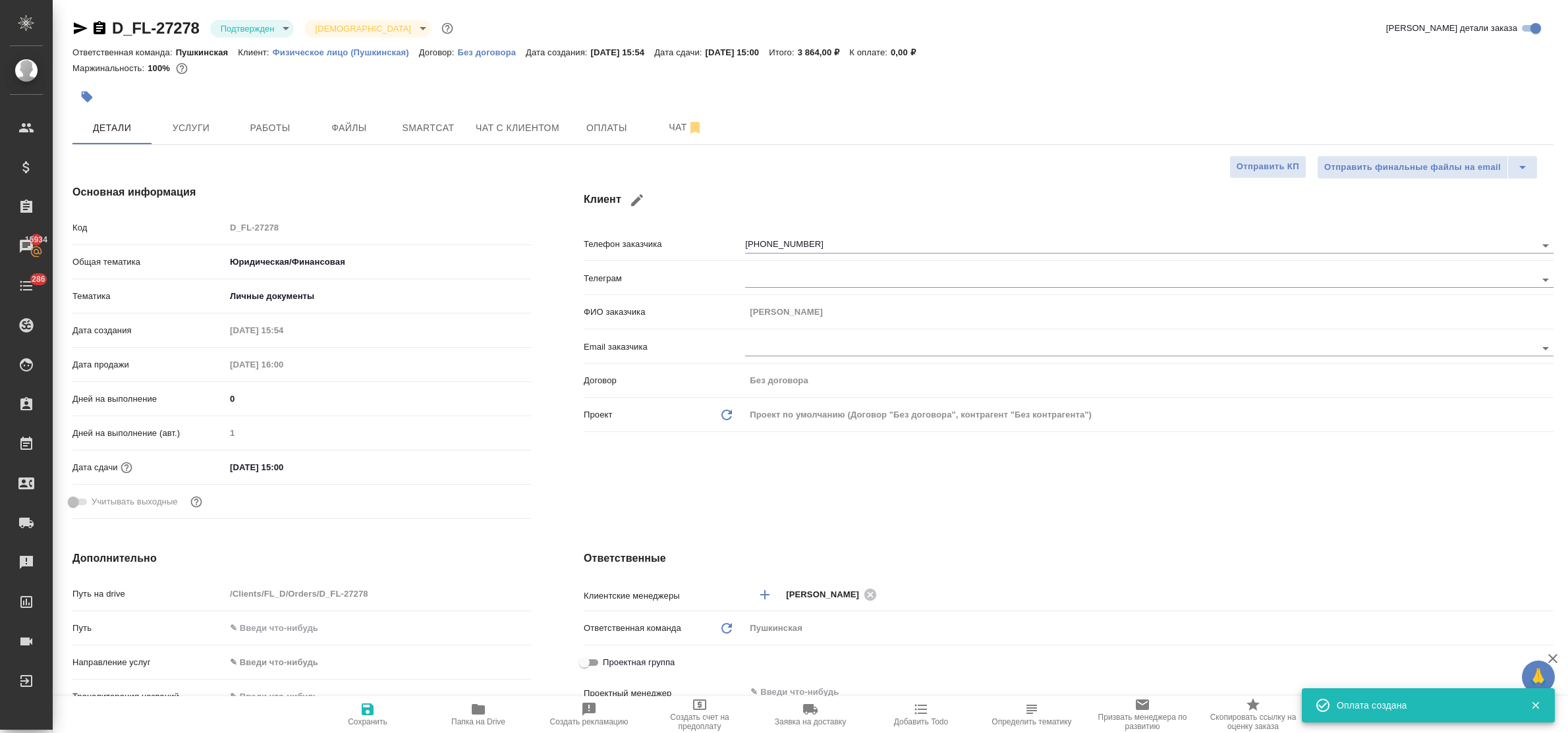
type textarea "x"
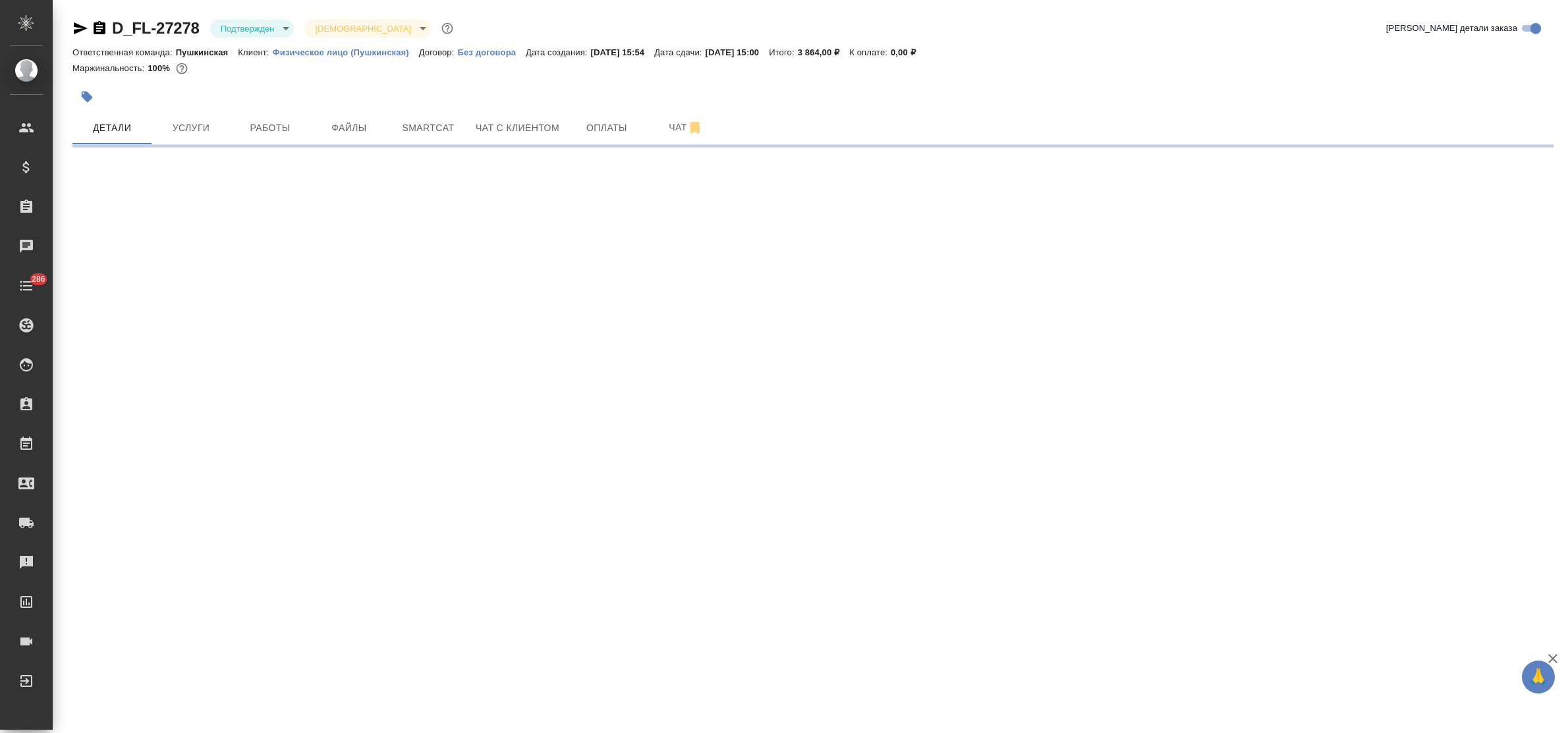
select select "RU"
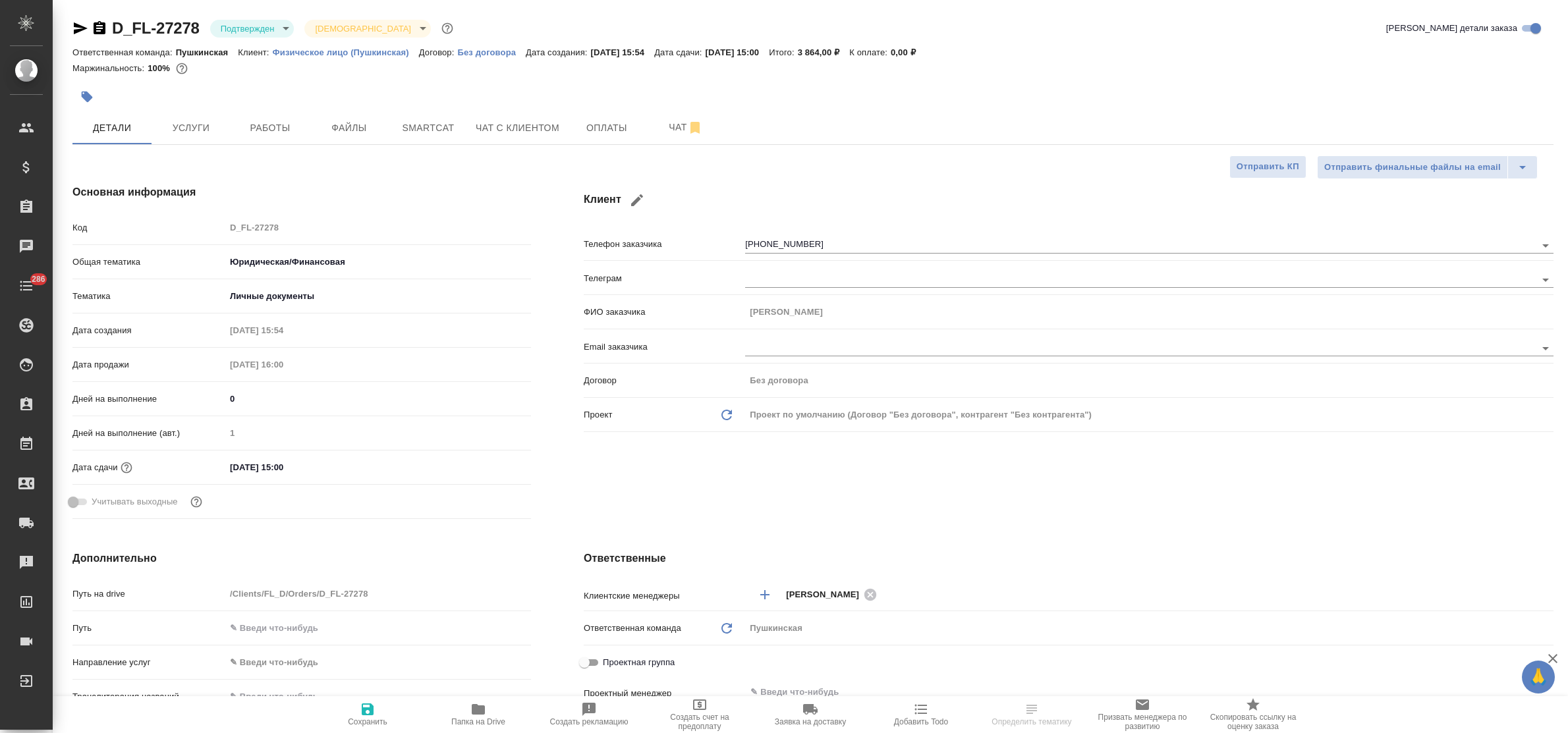
type textarea "x"
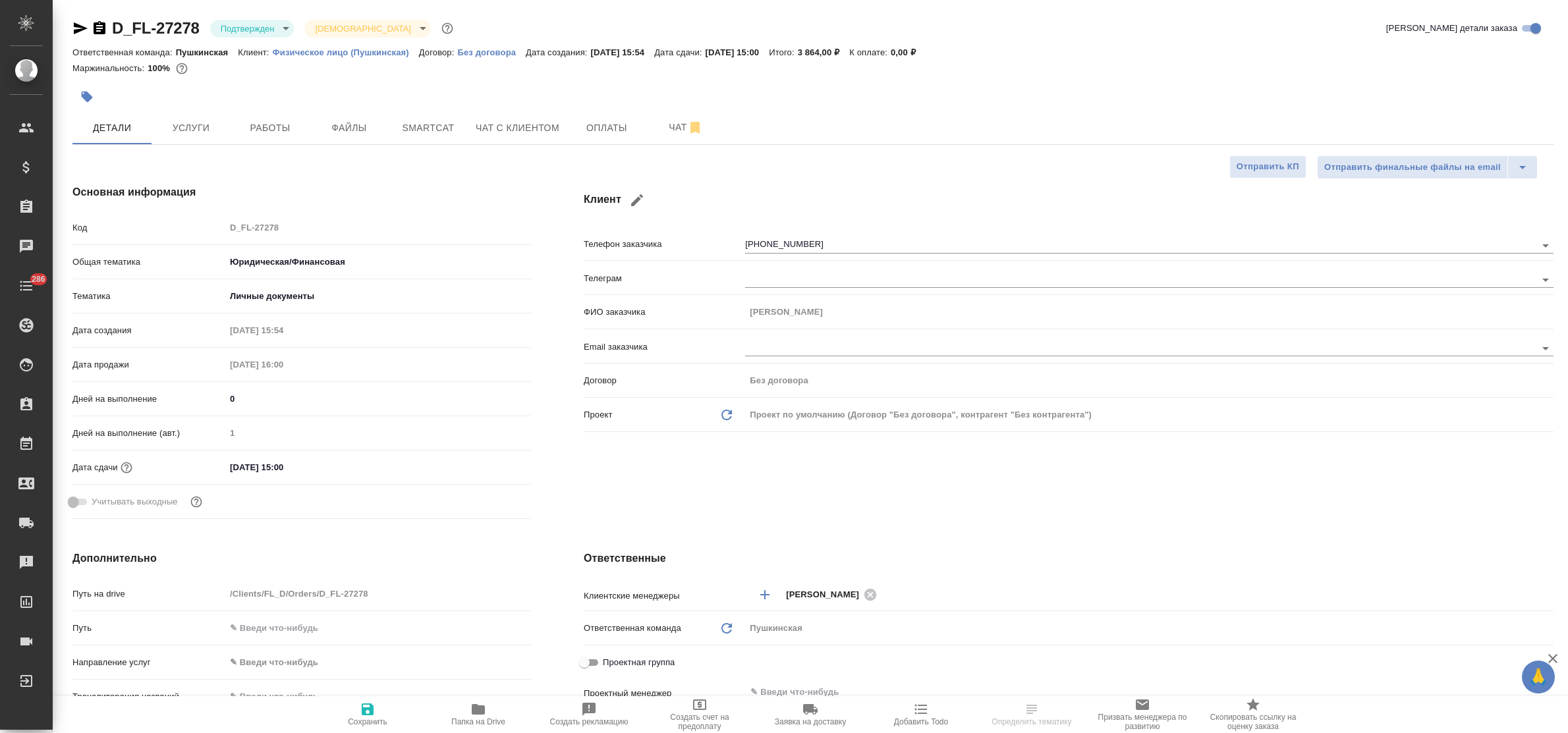
type textarea "x"
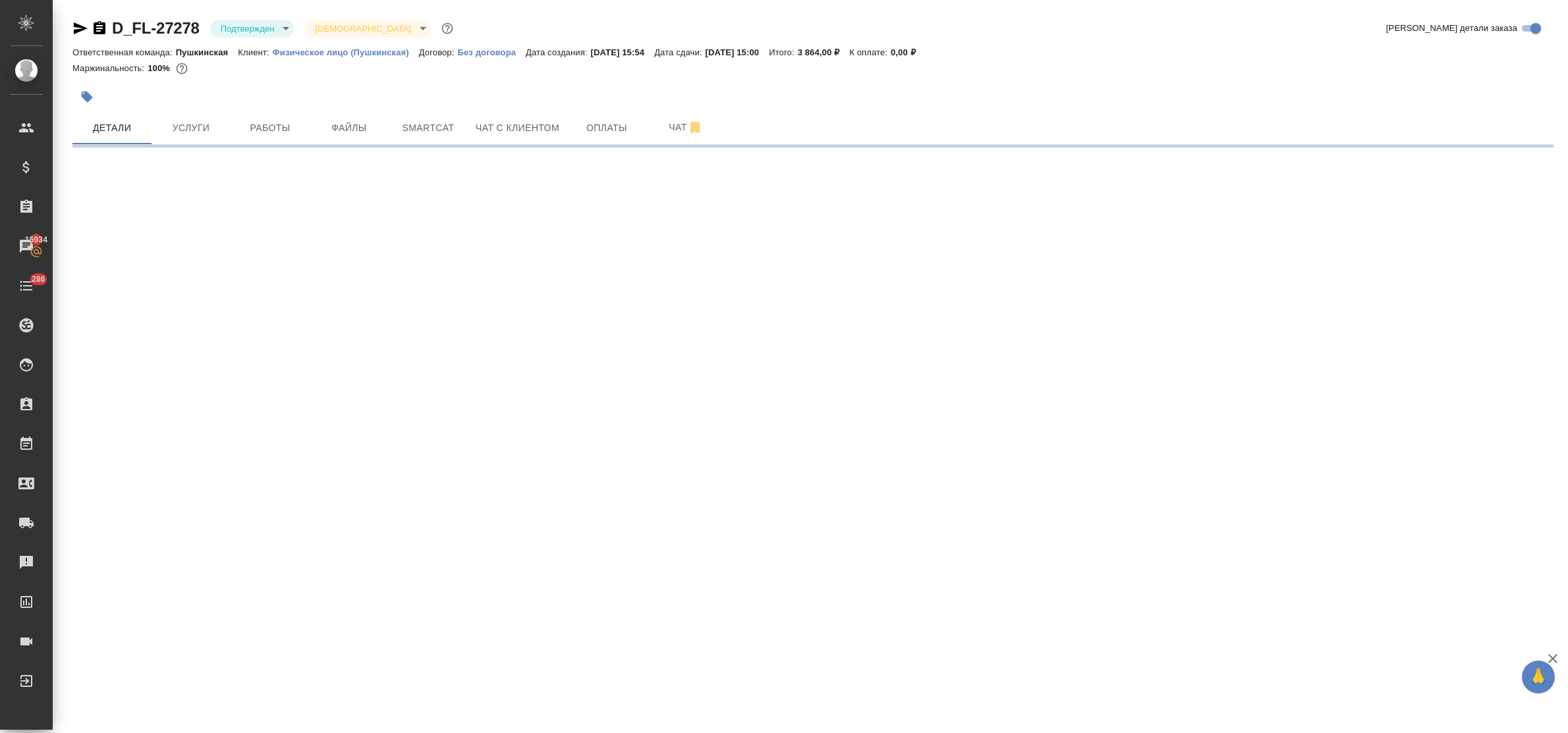
select select "RU"
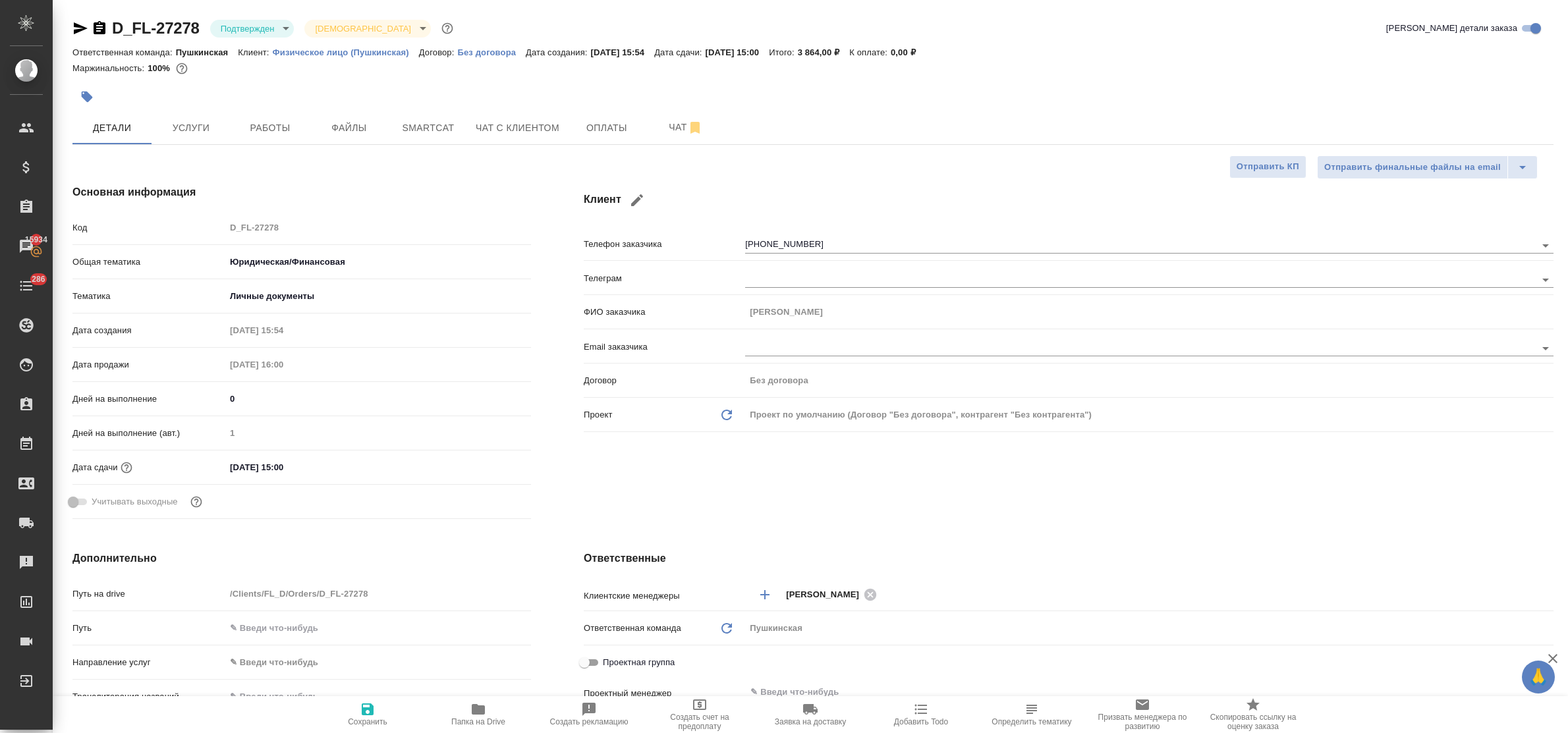
type textarea "x"
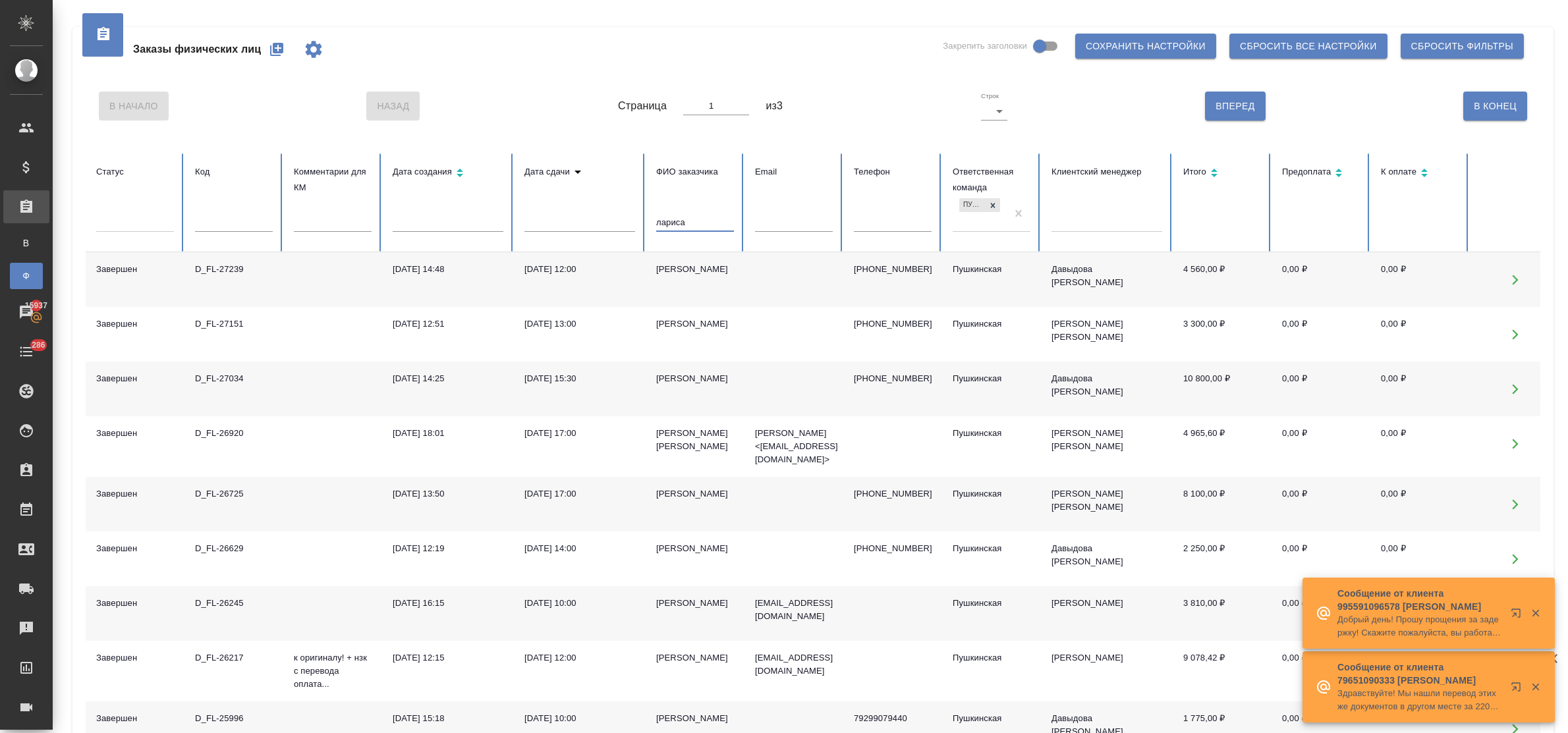
drag, startPoint x: 643, startPoint y: 222, endPoint x: 605, endPoint y: 222, distance: 38.0
click at [605, 222] on tr "Статус Код Комментарии для КМ Дата создания Дата сдачи ФИО заказчика лариса Ema…" at bounding box center [827, 203] width 1482 height 98
click at [196, 230] on input "text" at bounding box center [234, 222] width 78 height 18
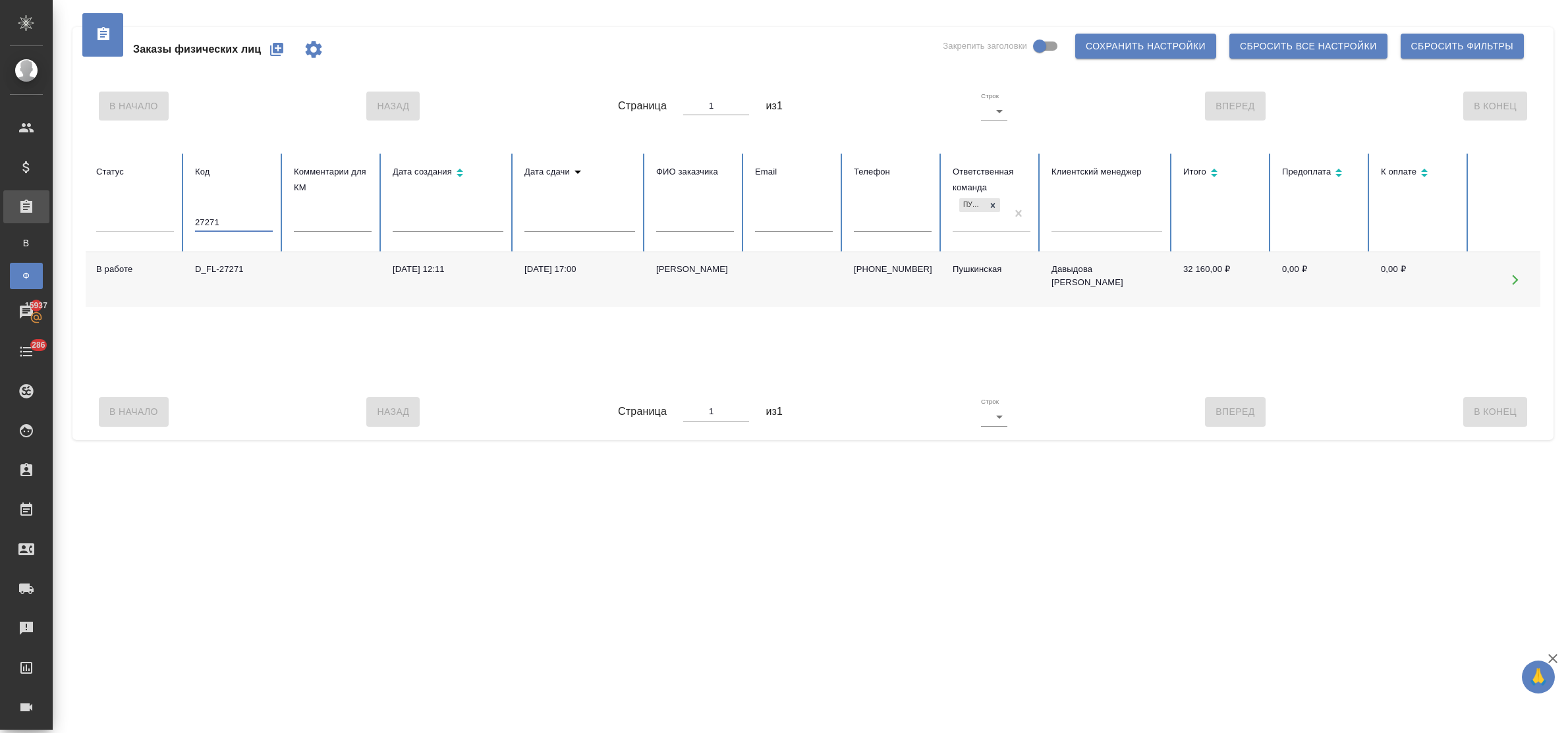
type input "27271"
click at [219, 271] on div "D_FL-27271" at bounding box center [234, 269] width 78 height 14
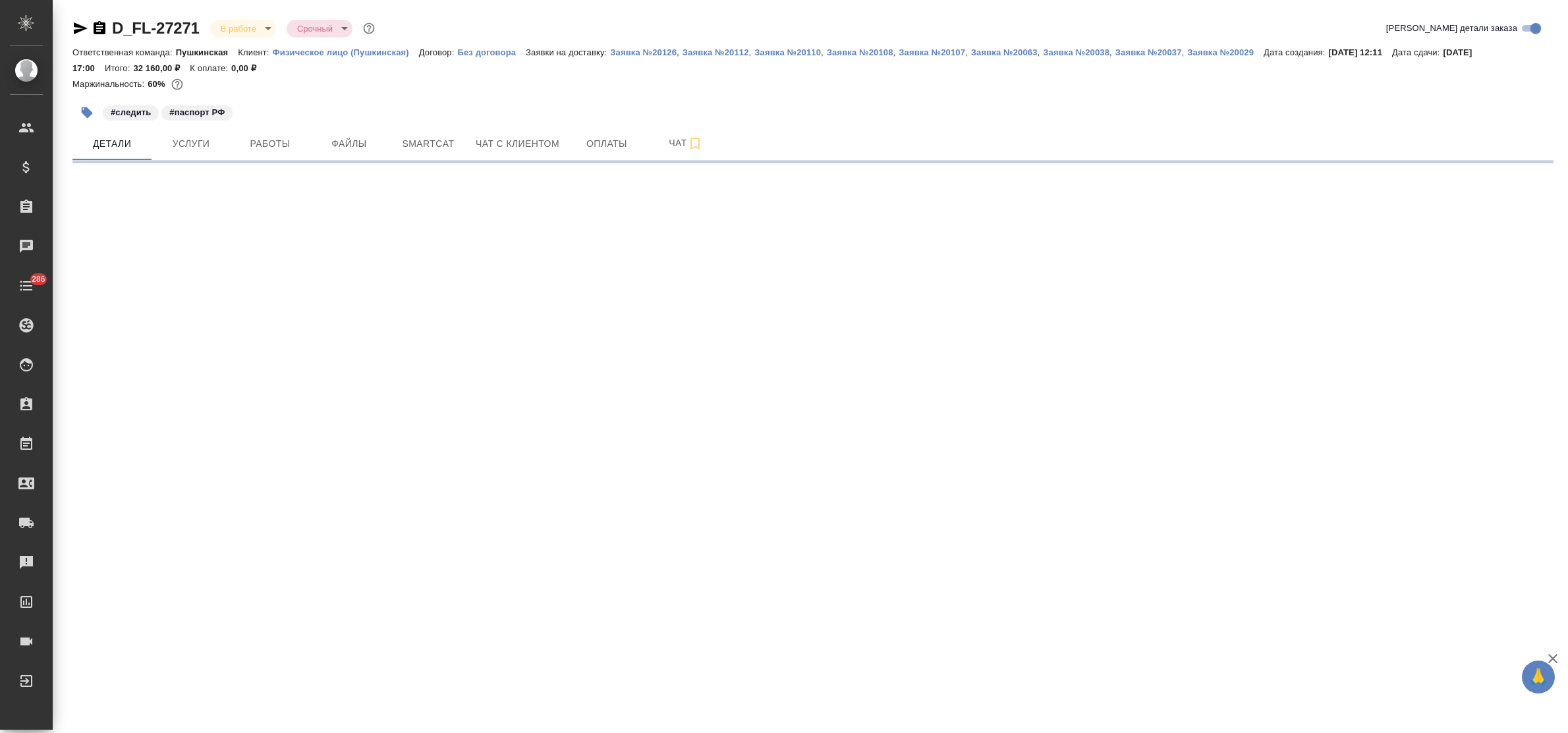
select select "RU"
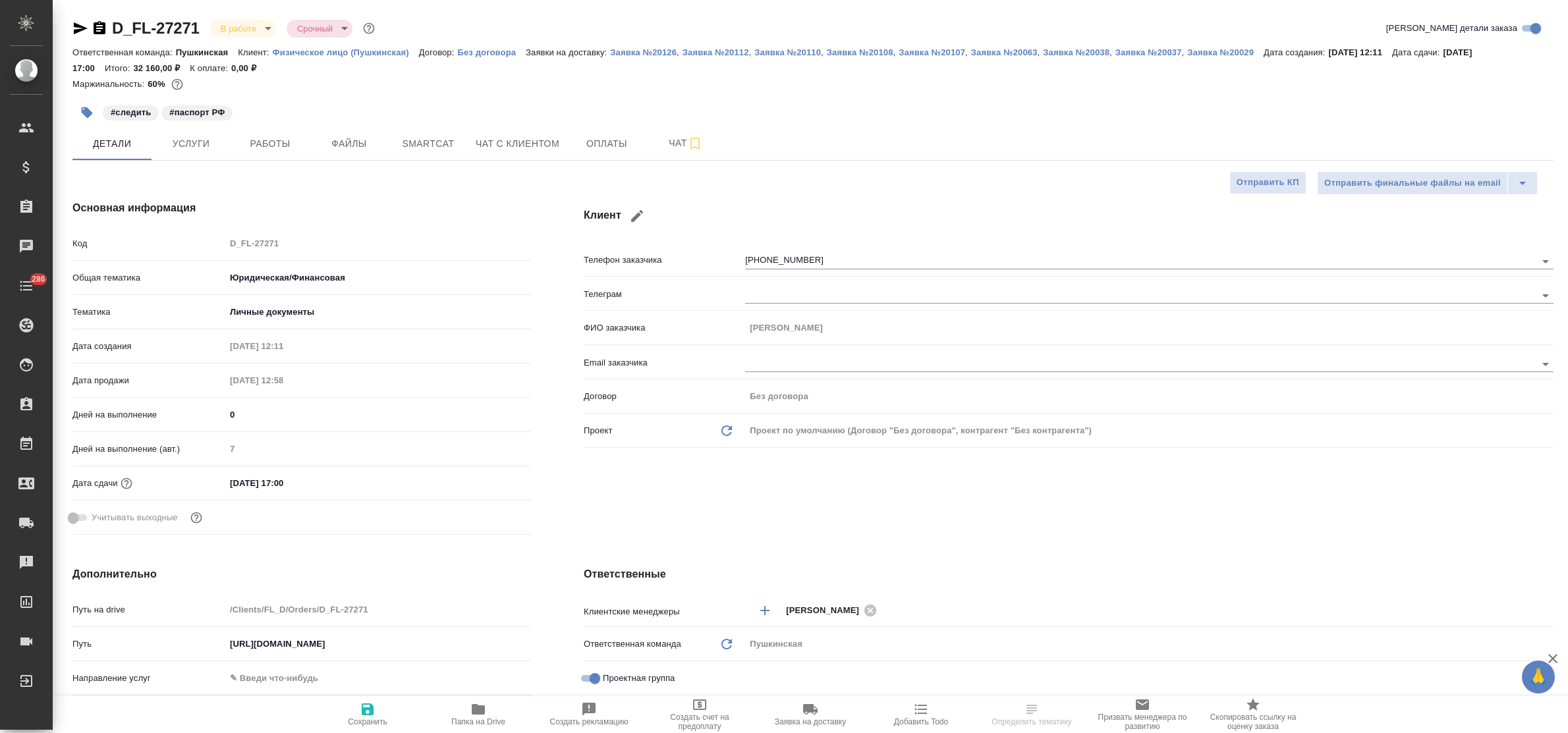
type textarea "x"
type input "[PERSON_NAME]"
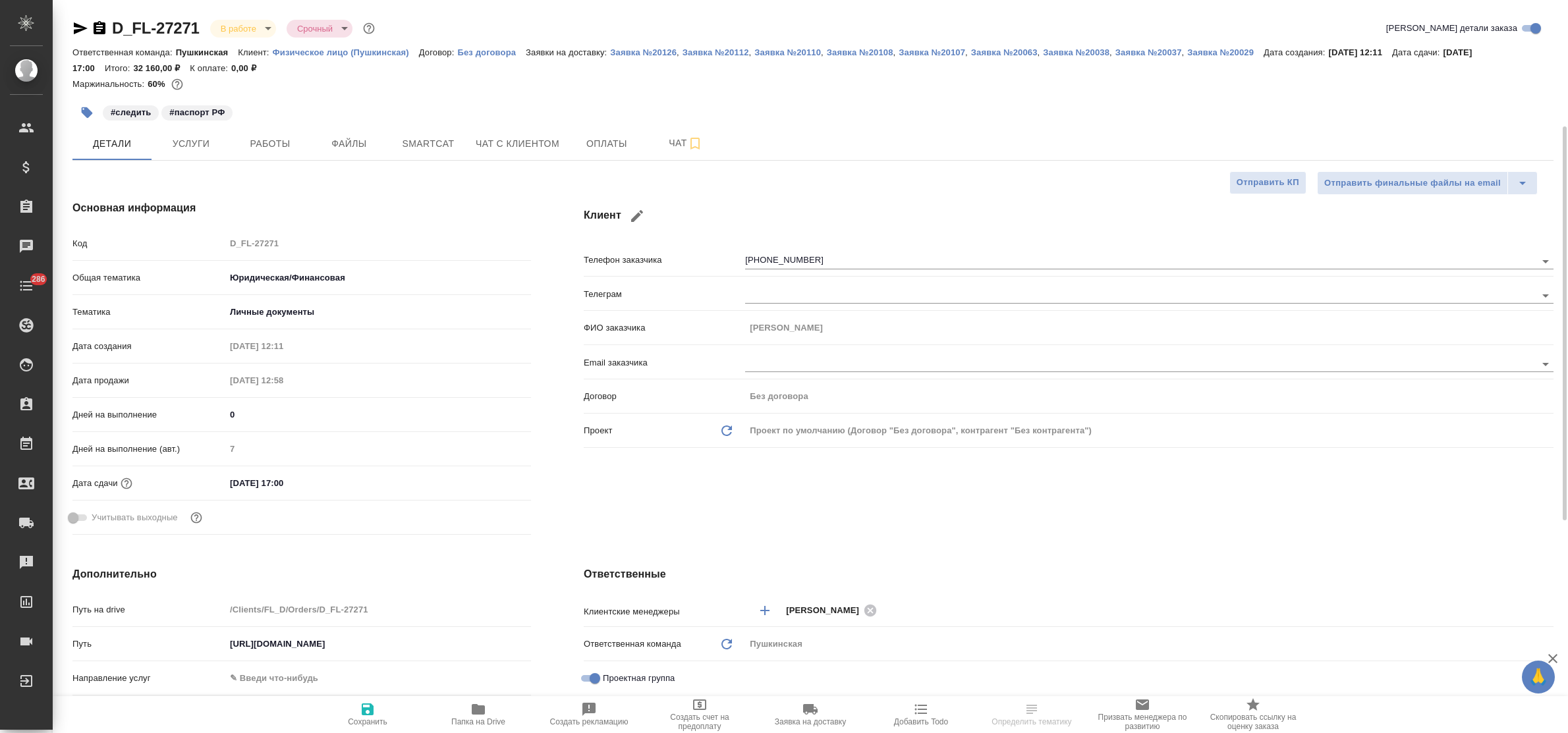
scroll to position [165, 0]
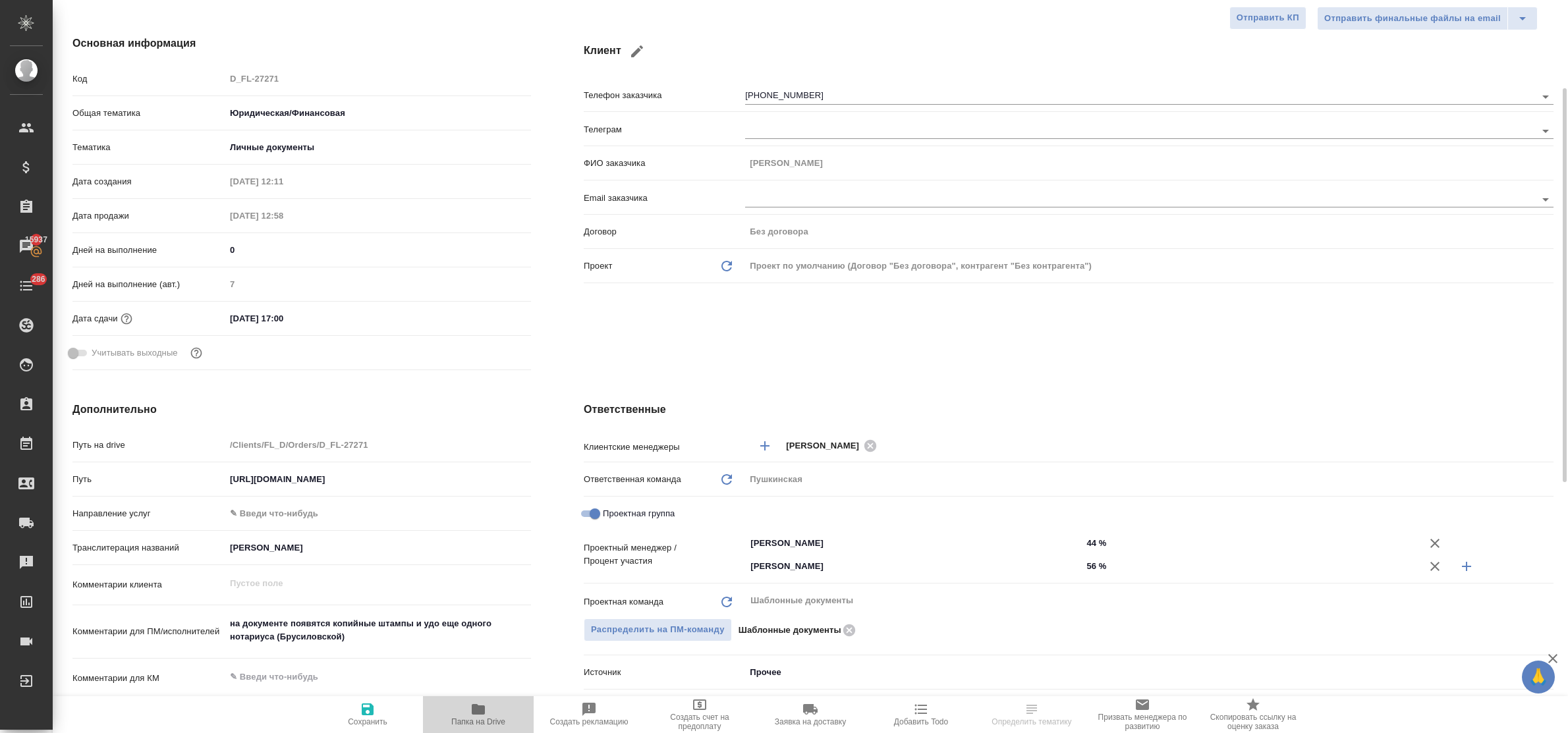
click at [475, 713] on icon "button" at bounding box center [479, 709] width 14 height 11
type textarea "x"
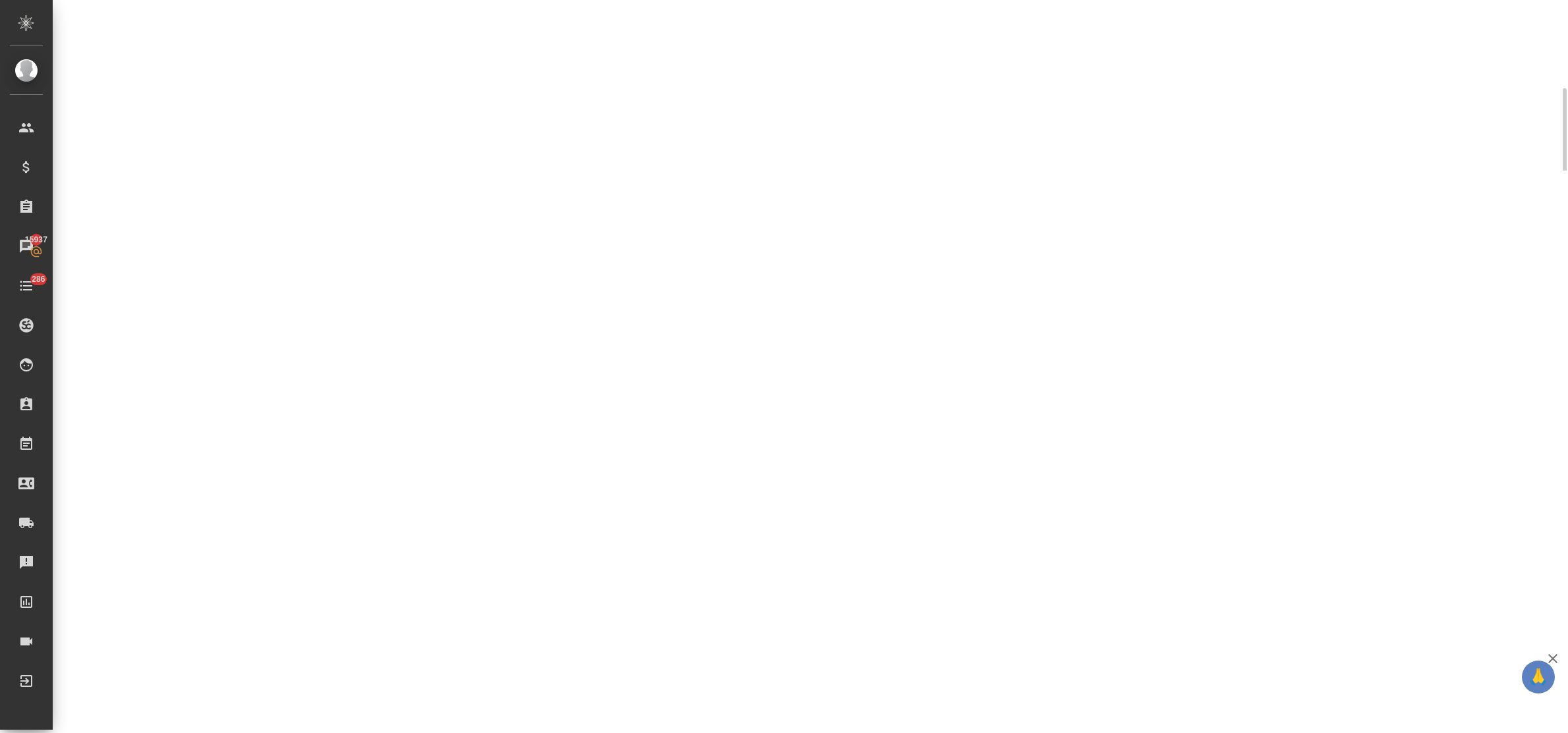
select select "RU"
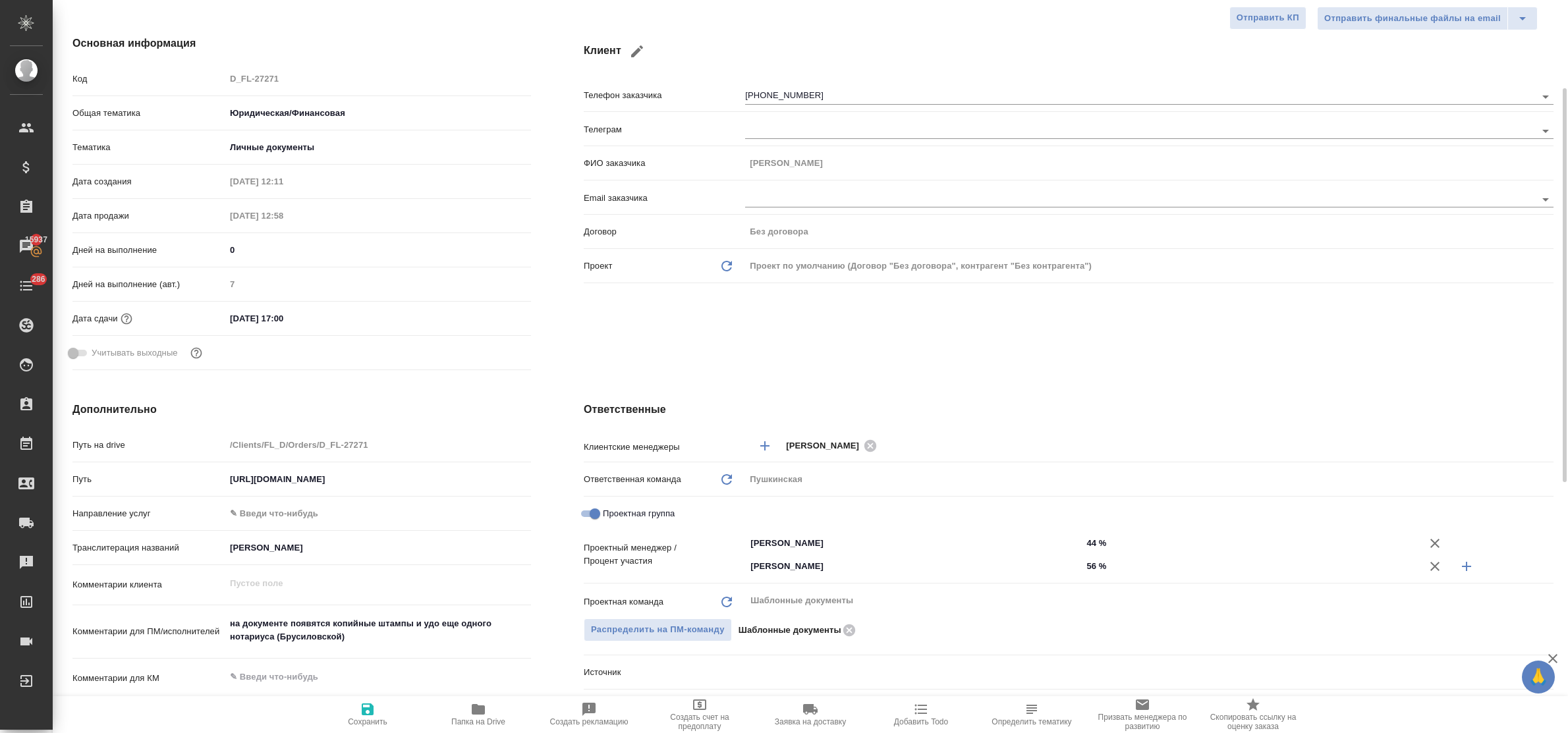
type textarea "x"
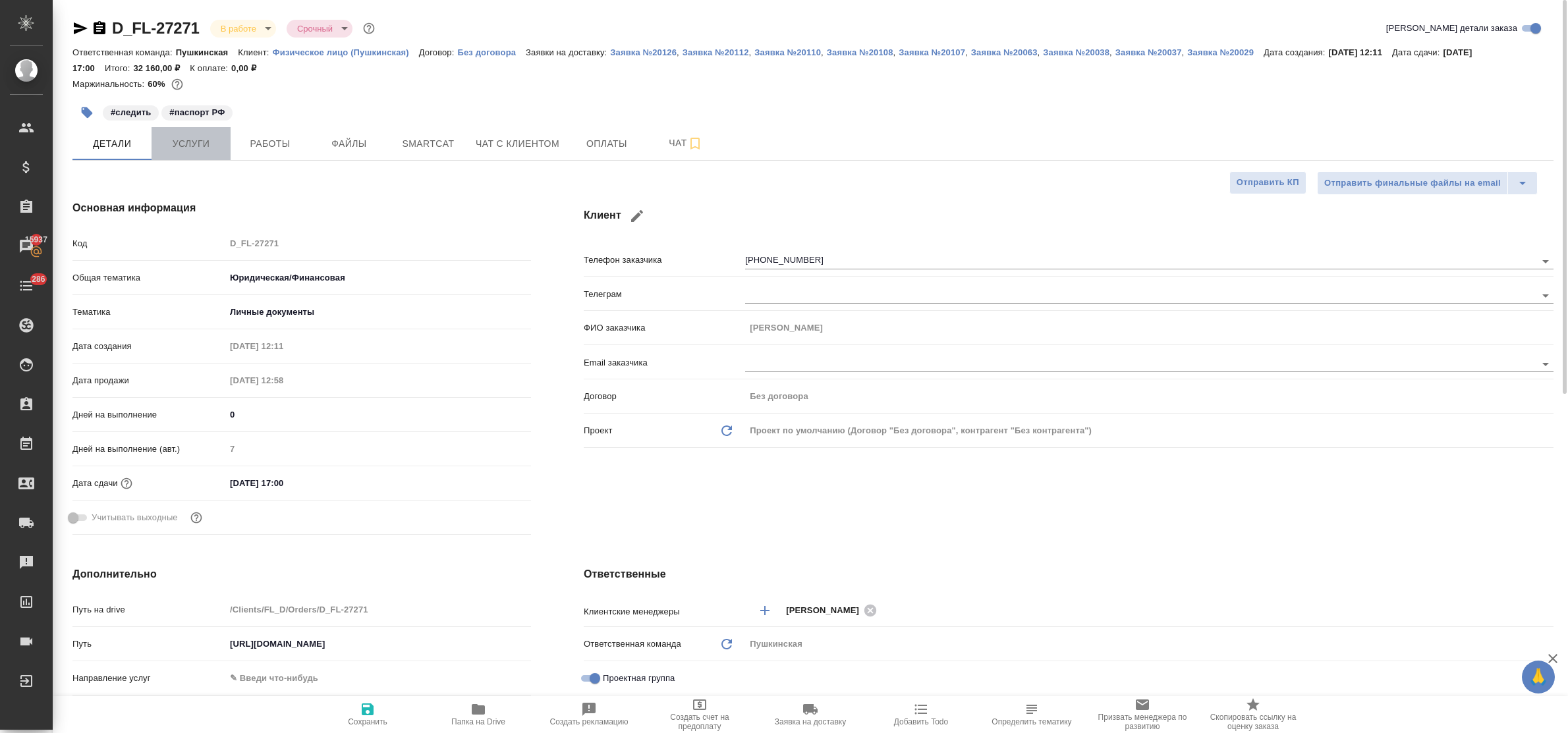
click at [195, 138] on span "Услуги" at bounding box center [191, 144] width 64 height 16
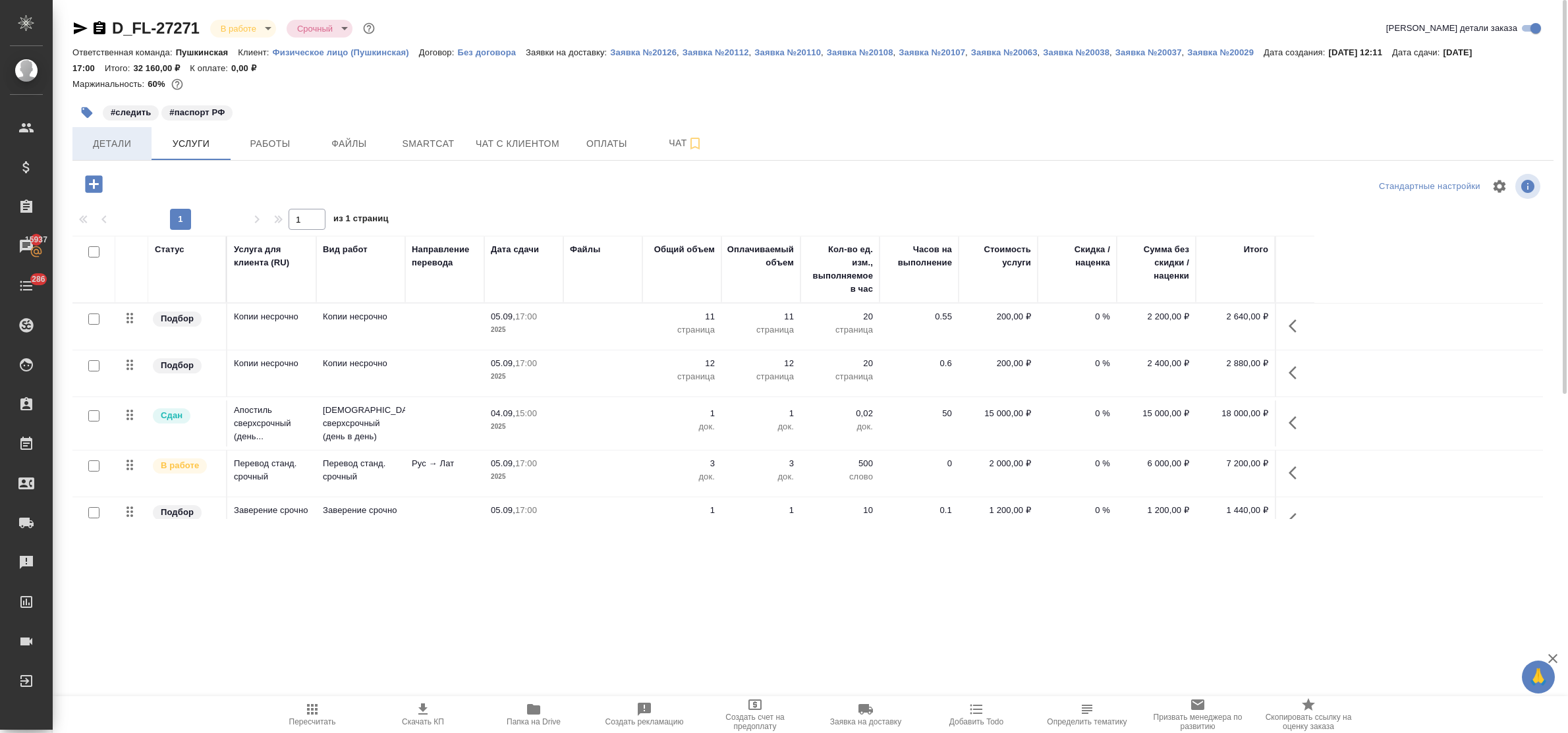
click at [107, 152] on button "Детали" at bounding box center [112, 144] width 79 height 33
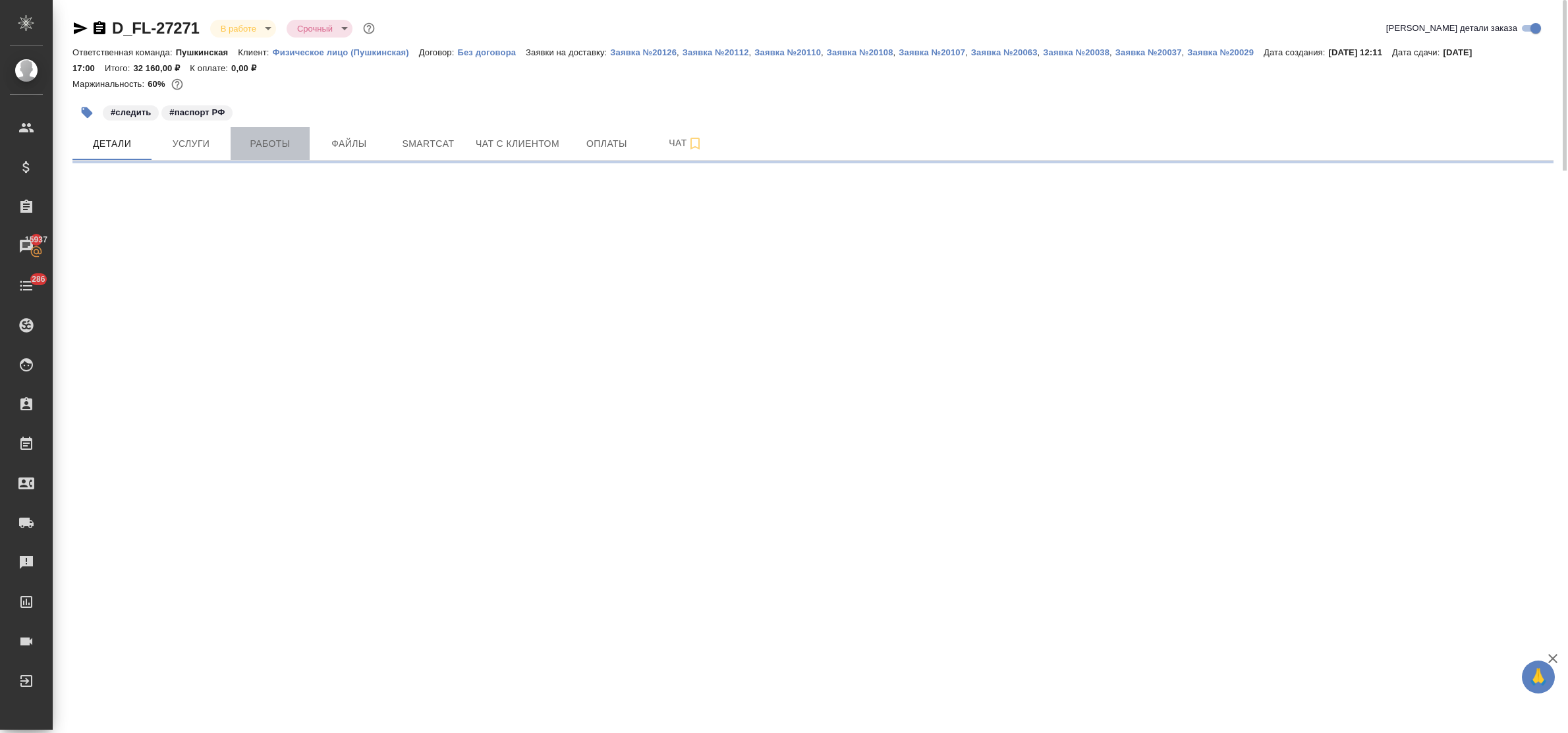
click at [248, 147] on span "Работы" at bounding box center [270, 144] width 64 height 16
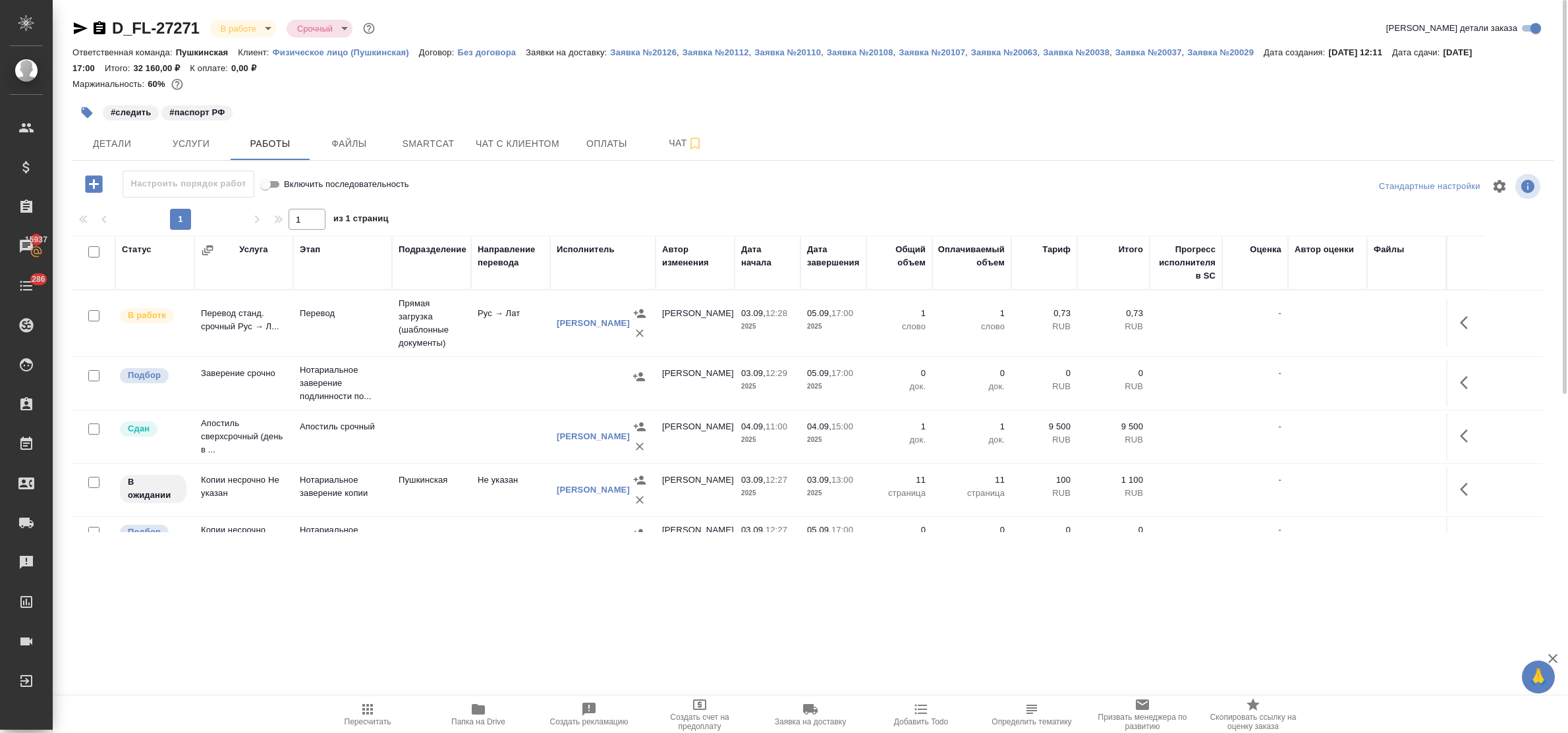
click at [478, 708] on icon "button" at bounding box center [479, 709] width 14 height 11
click at [124, 149] on span "Детали" at bounding box center [112, 144] width 64 height 16
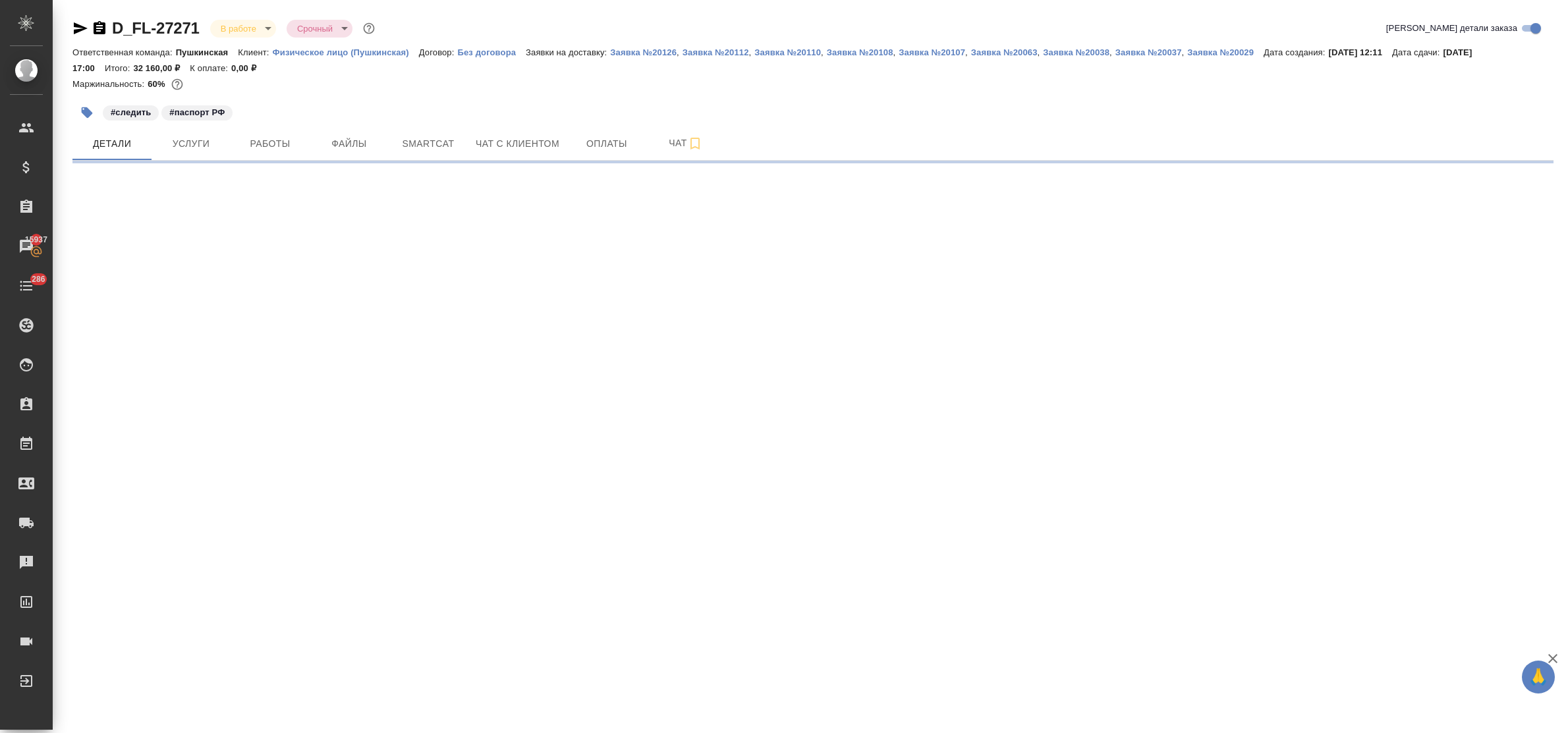
select select "RU"
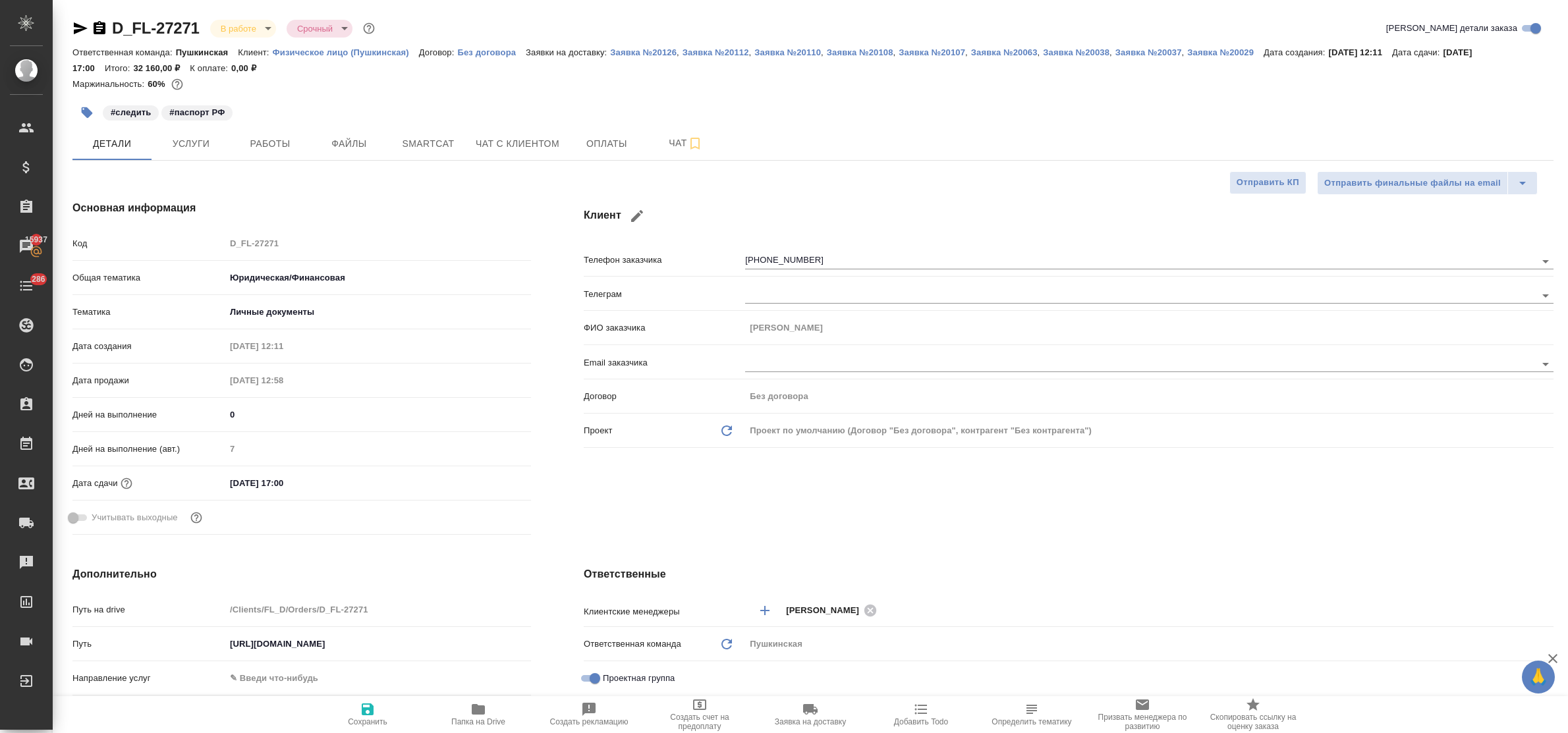
type textarea "x"
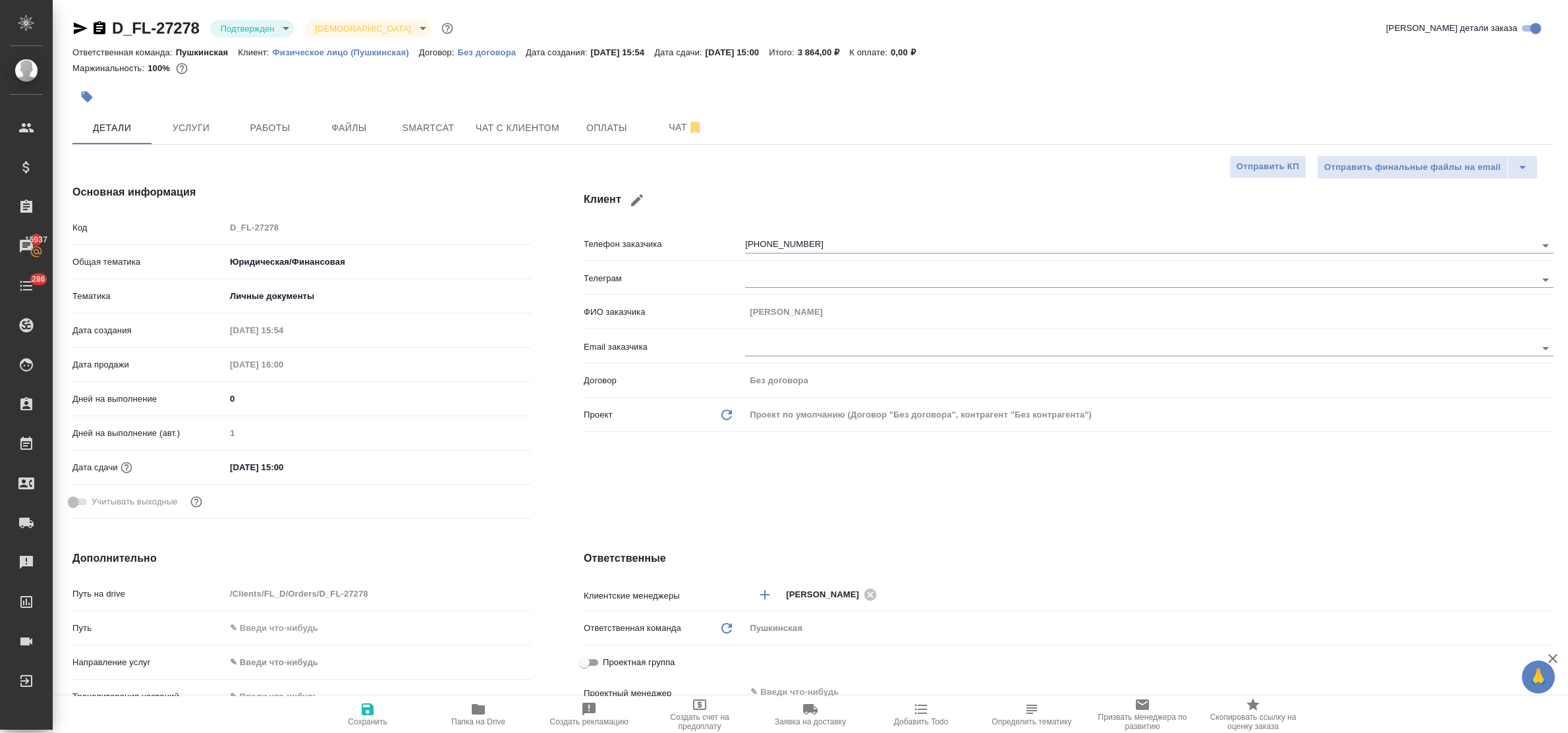
select select "RU"
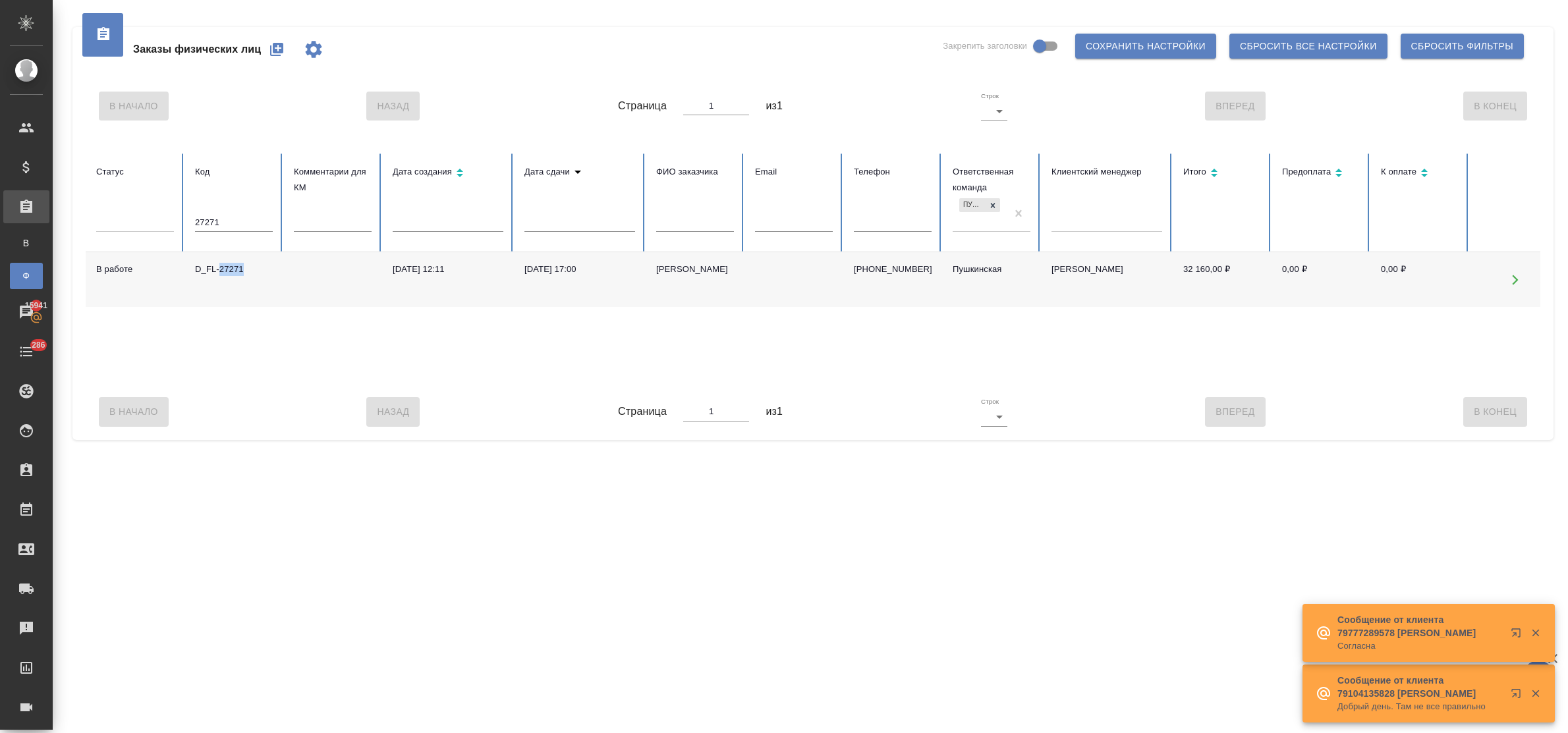
click at [244, 271] on div "D_FL-27271" at bounding box center [234, 269] width 78 height 14
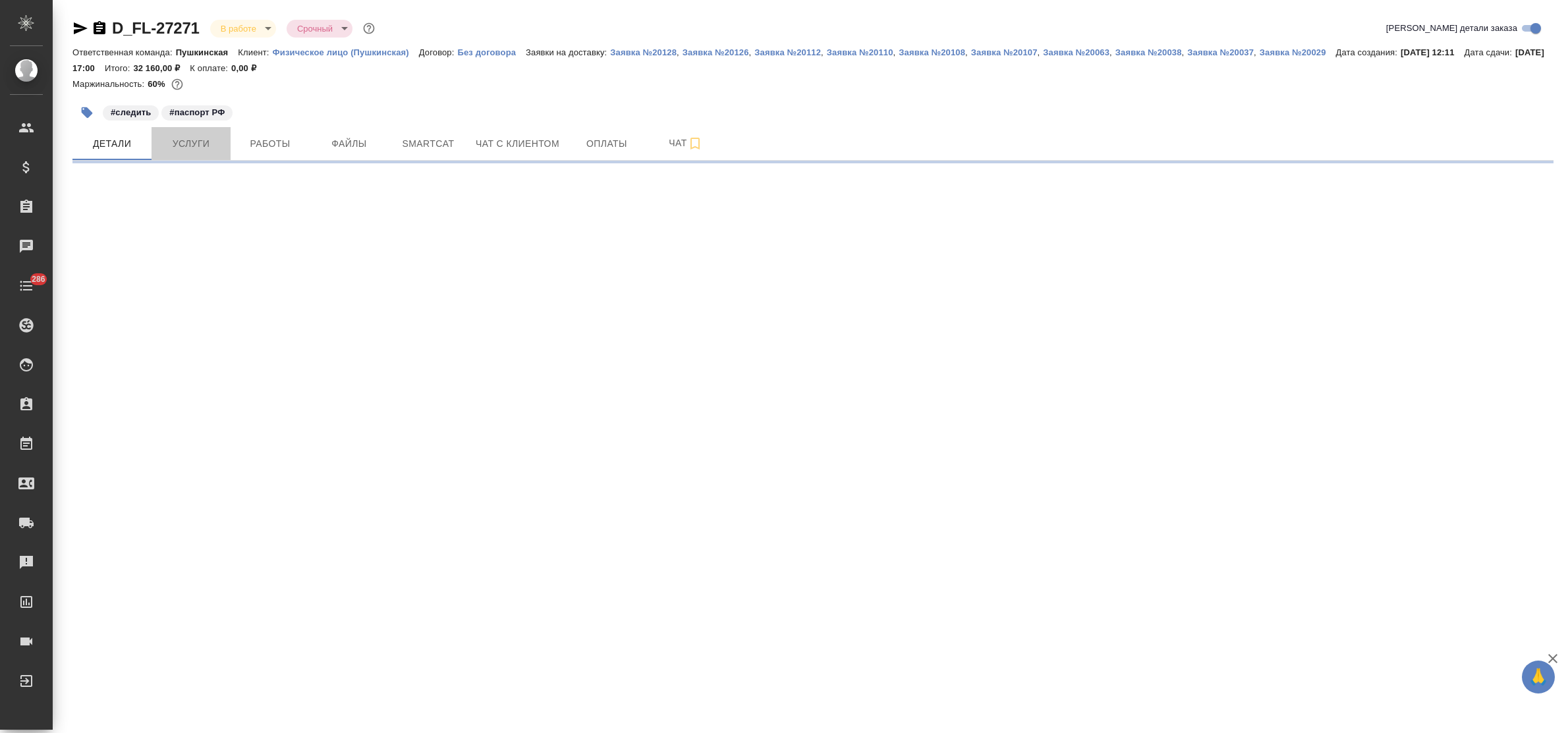
click at [186, 152] on button "Услуги" at bounding box center [191, 144] width 79 height 33
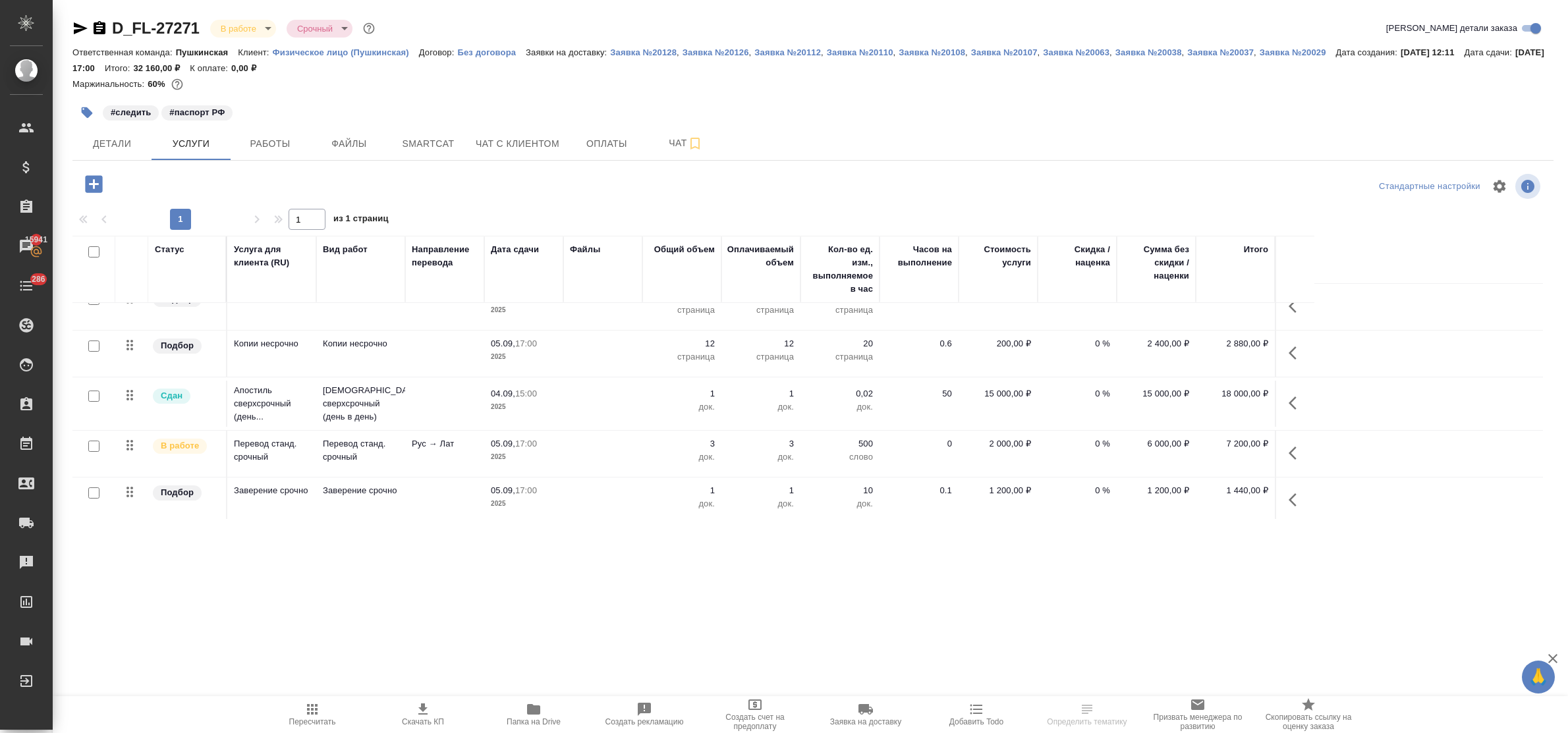
scroll to position [26, 0]
click at [248, 140] on span "Работы" at bounding box center [270, 144] width 64 height 16
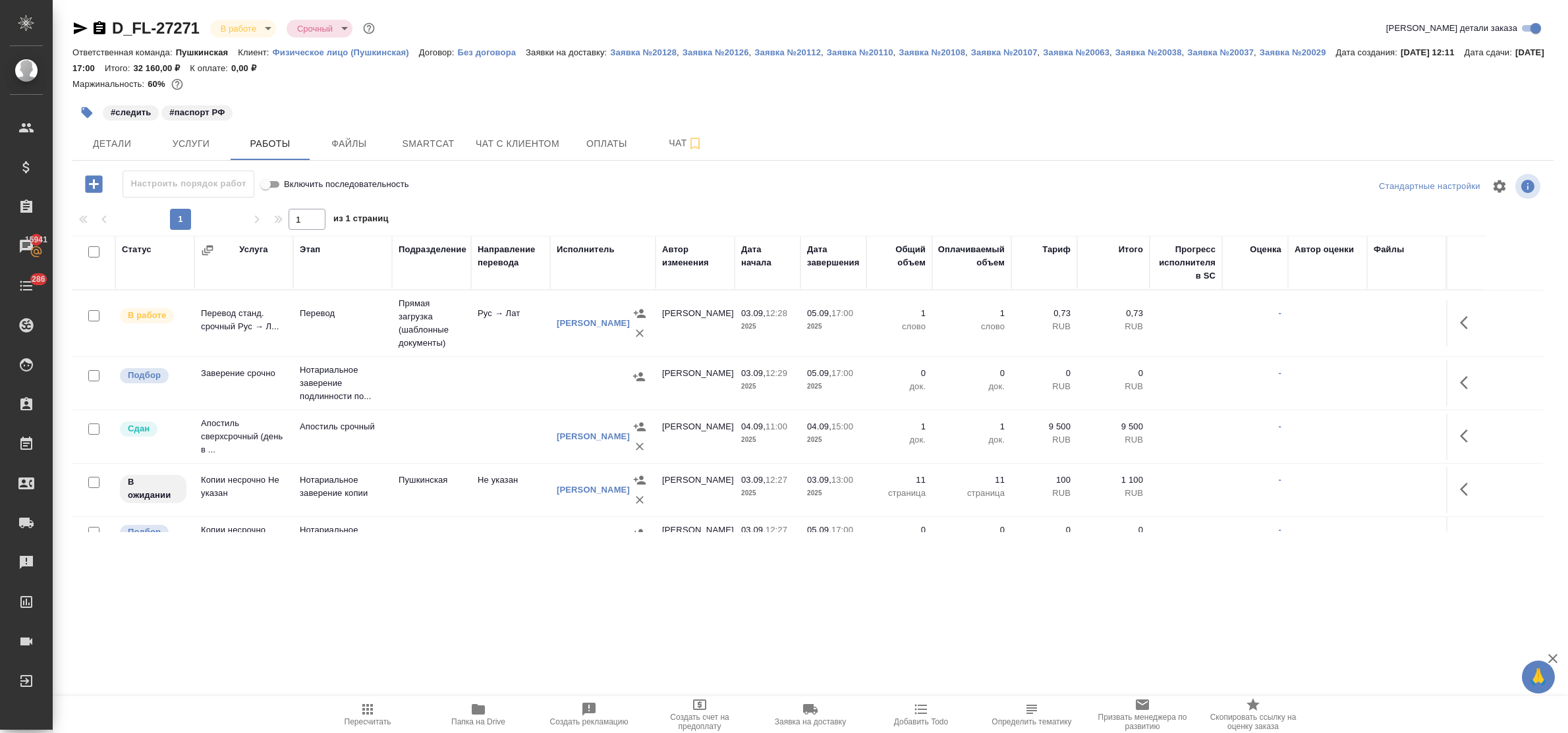
click at [221, 328] on td "Перевод станд. срочный Рус → Л..." at bounding box center [243, 323] width 98 height 46
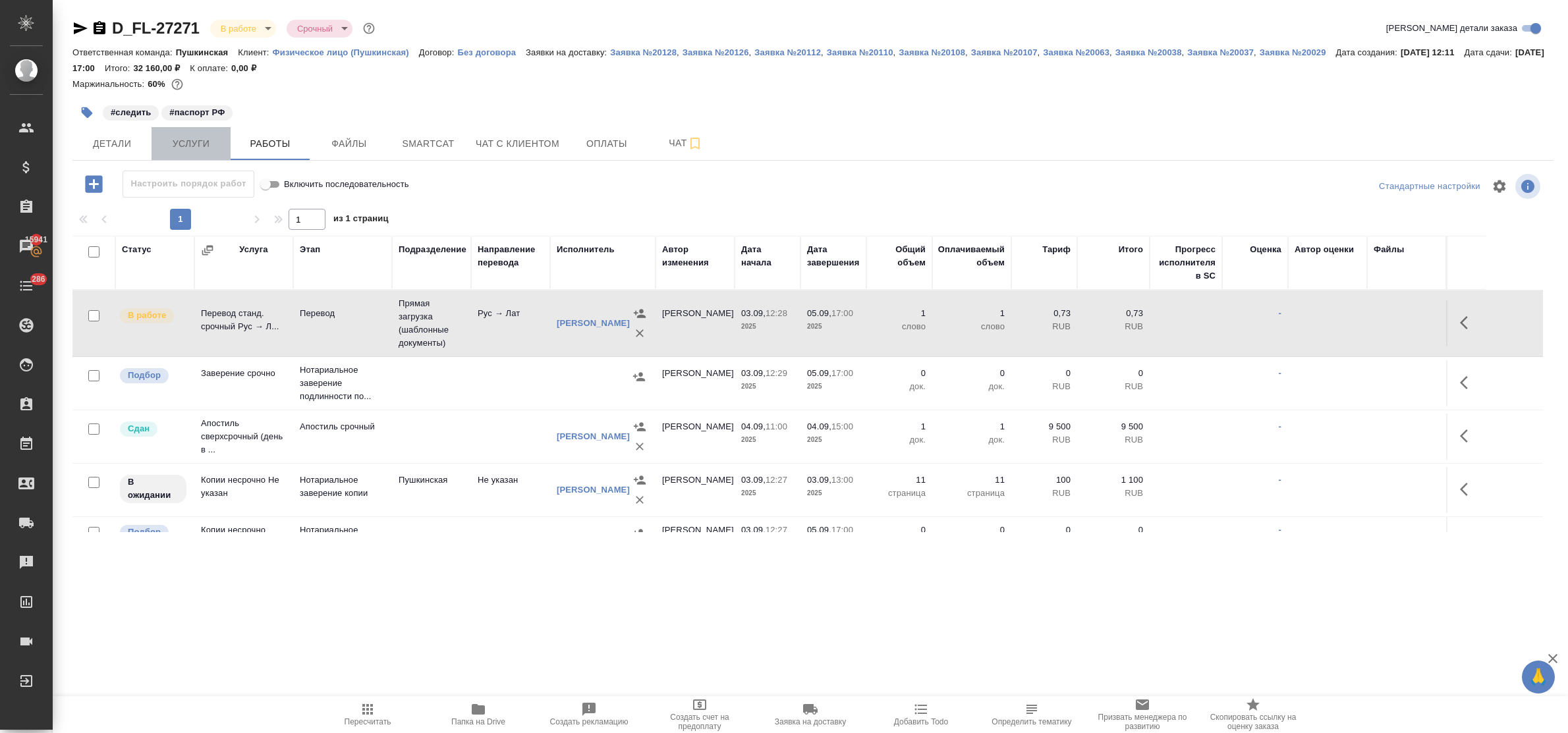
click at [191, 149] on span "Услуги" at bounding box center [191, 144] width 64 height 16
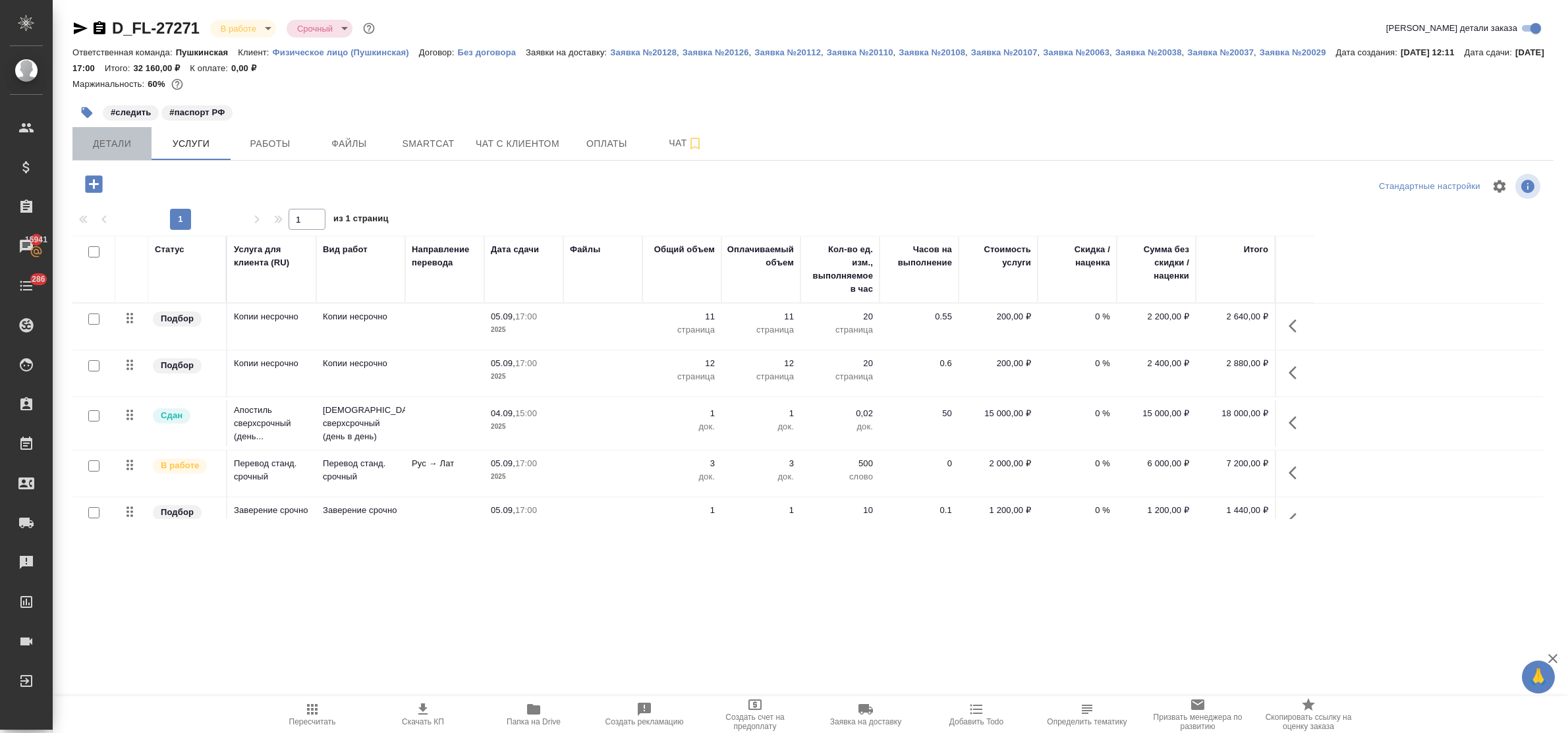
click at [125, 149] on span "Детали" at bounding box center [112, 144] width 64 height 16
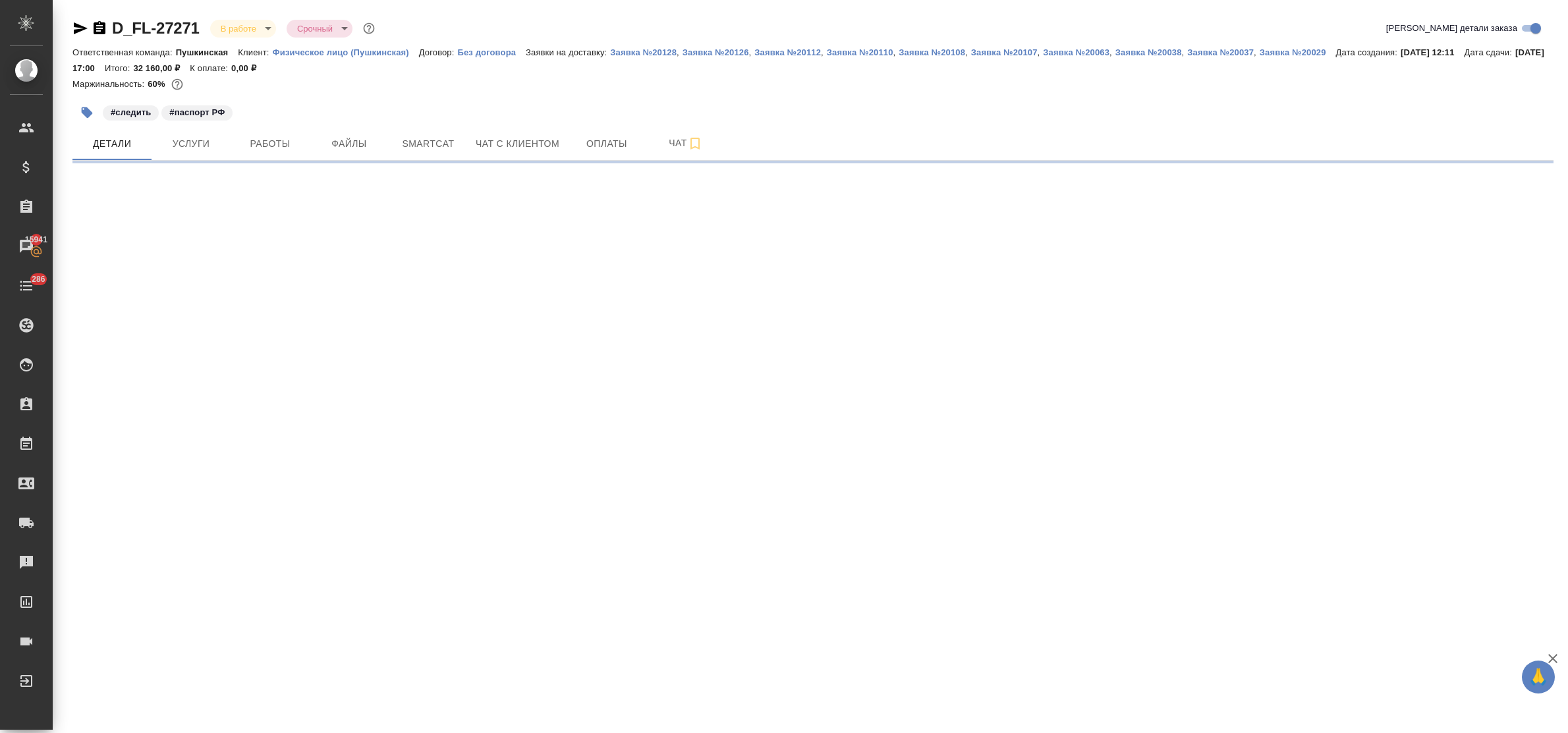
select select "RU"
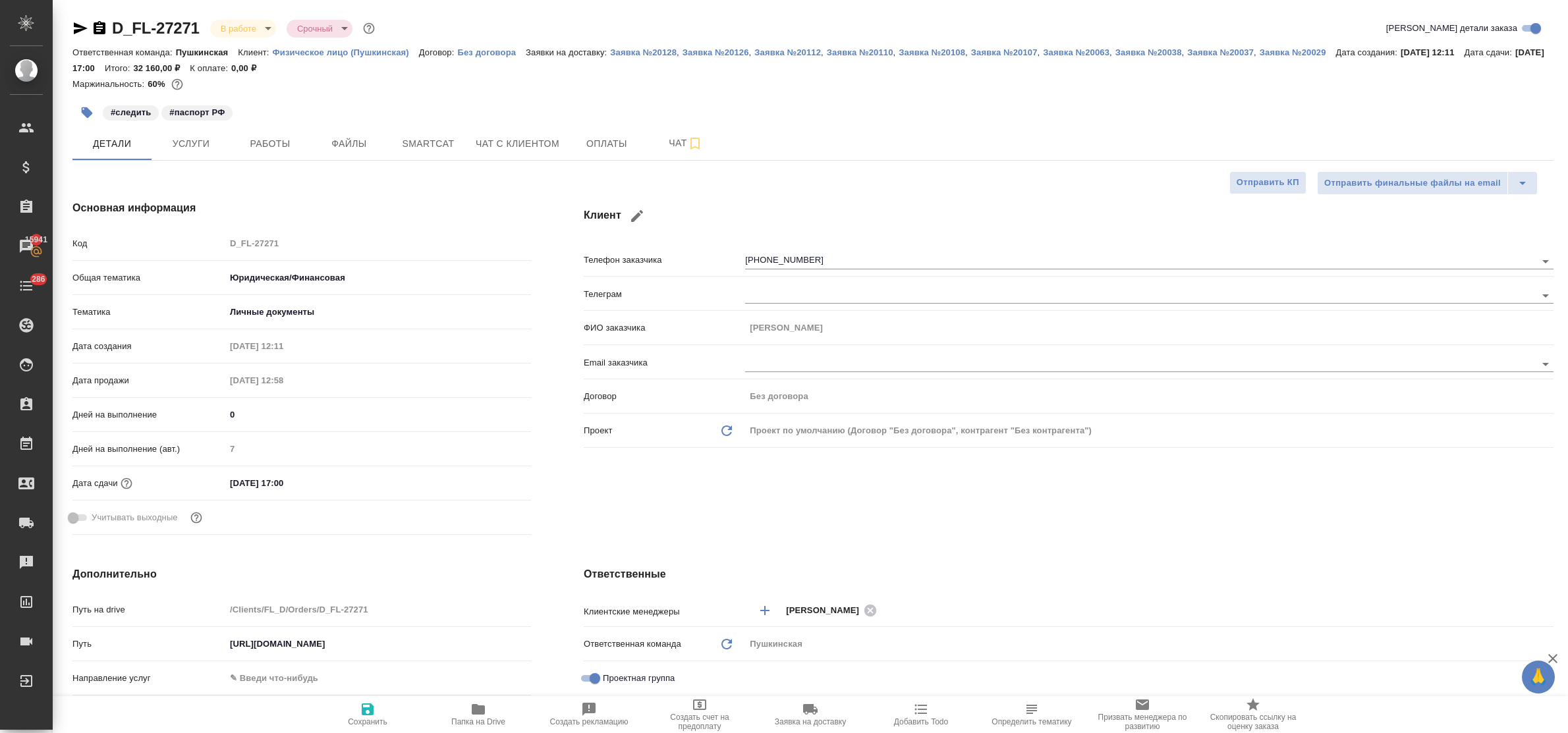
type textarea "x"
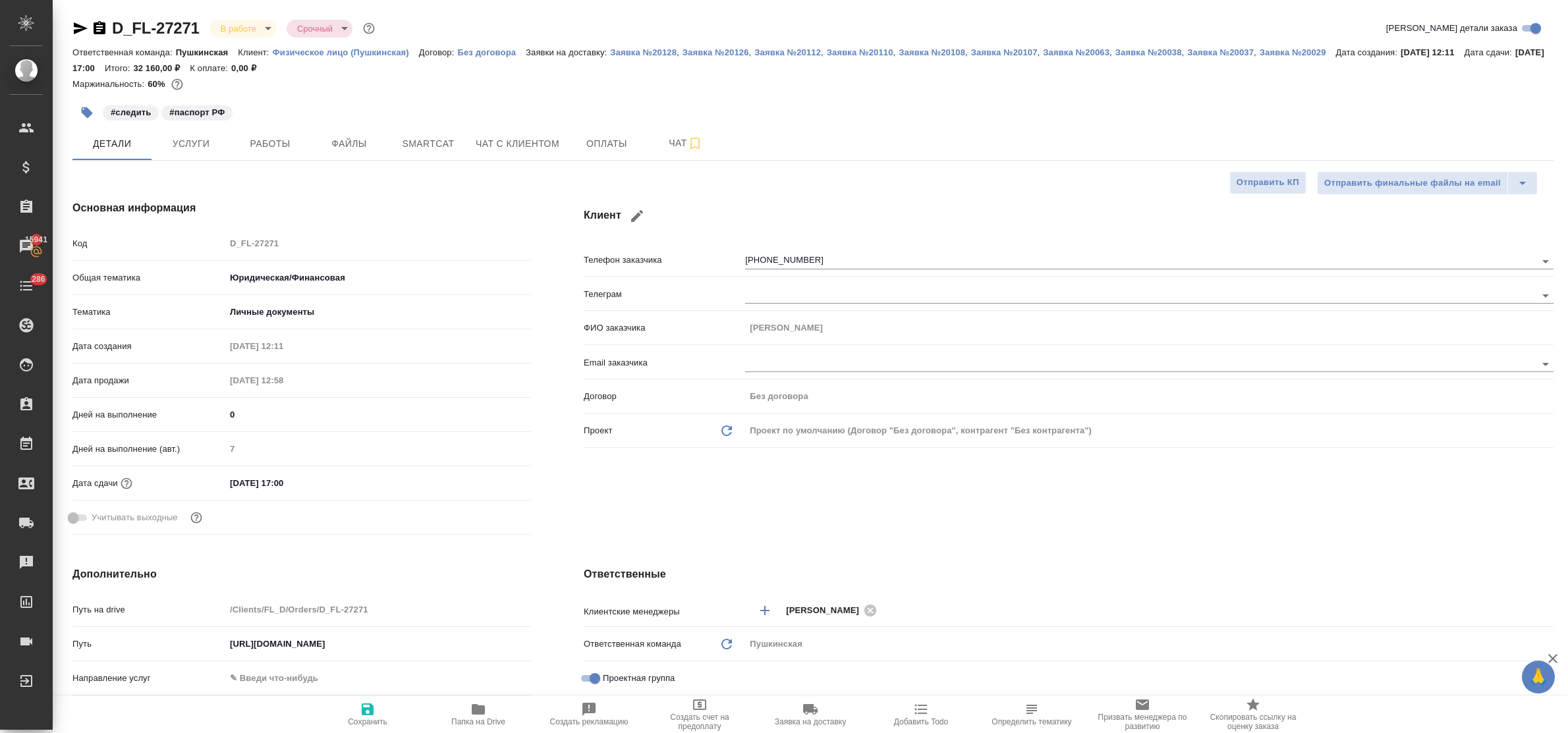
type textarea "x"
click at [575, 462] on div "Клиент Телефон заказчика +79255144536 Телеграм ФИО заказчика Петр Email заказчи…" at bounding box center [1069, 369] width 1023 height 393
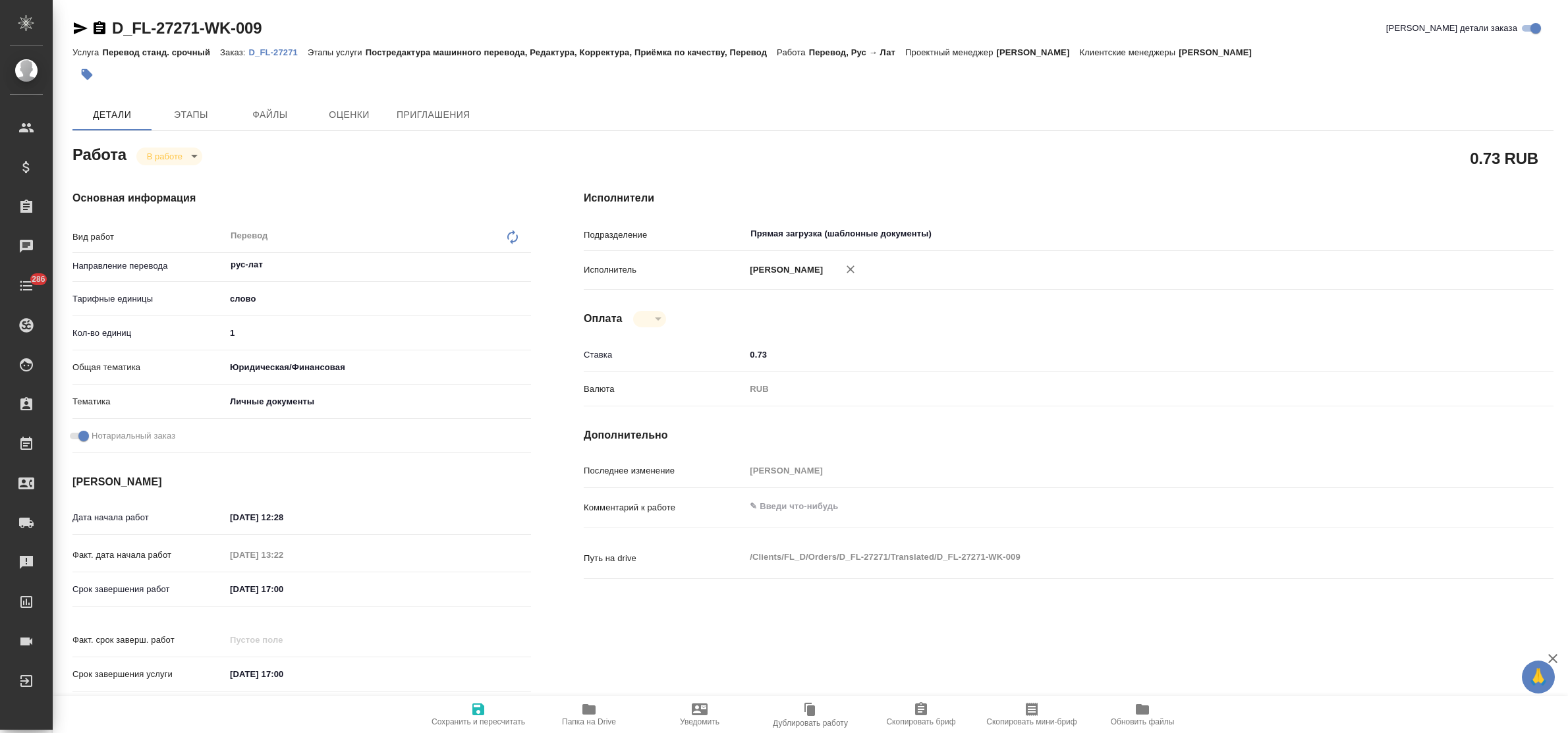
type textarea "x"
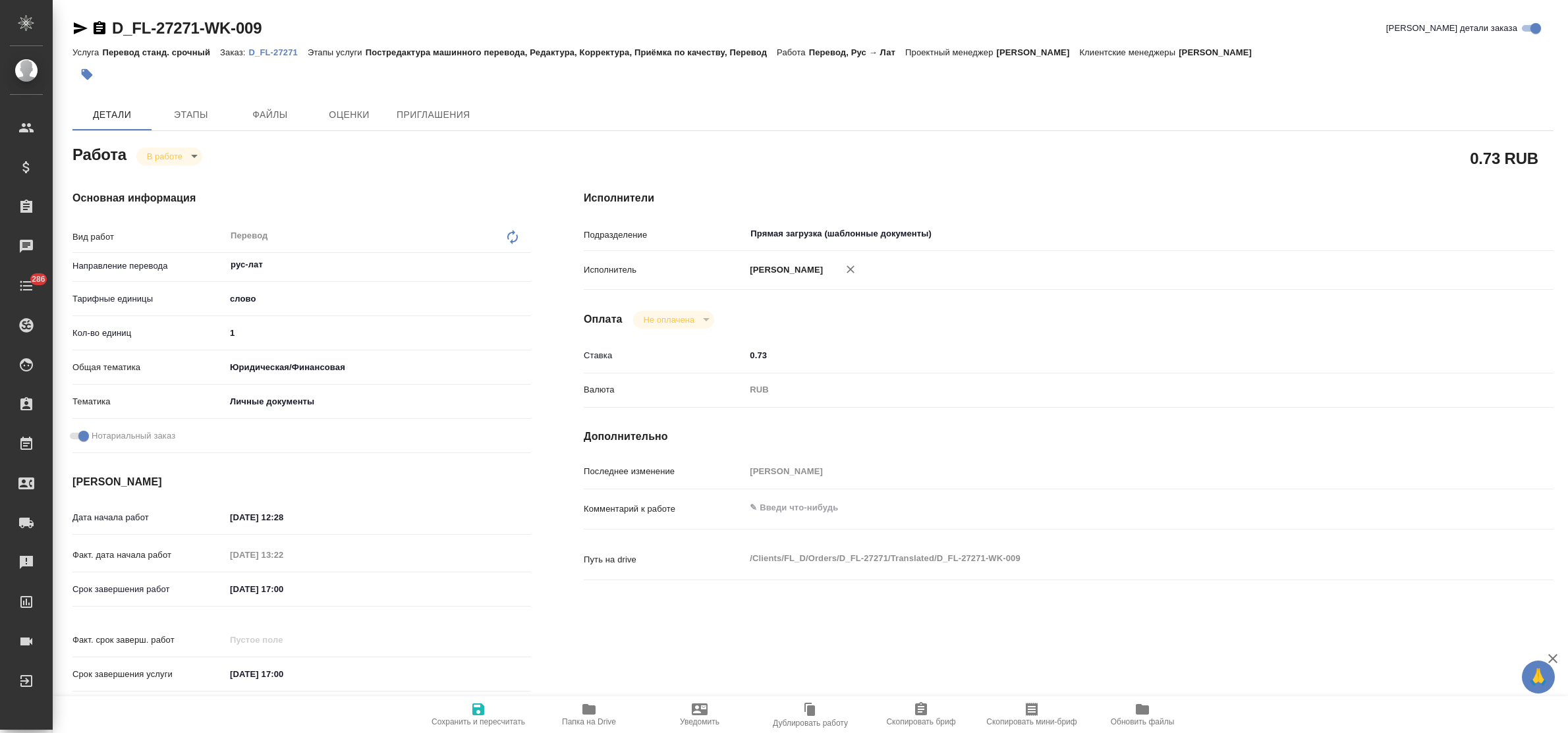
type textarea "x"
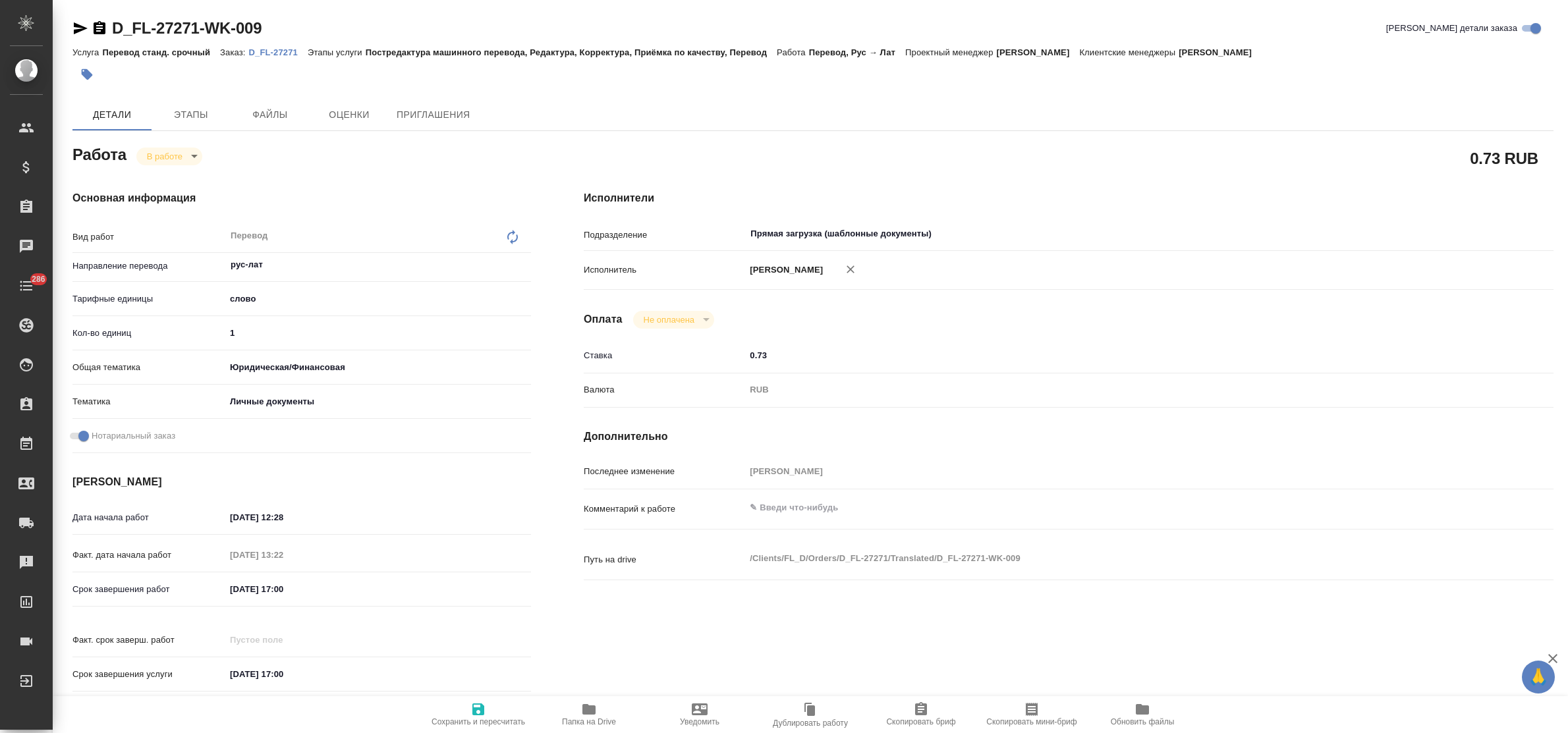
type textarea "x"
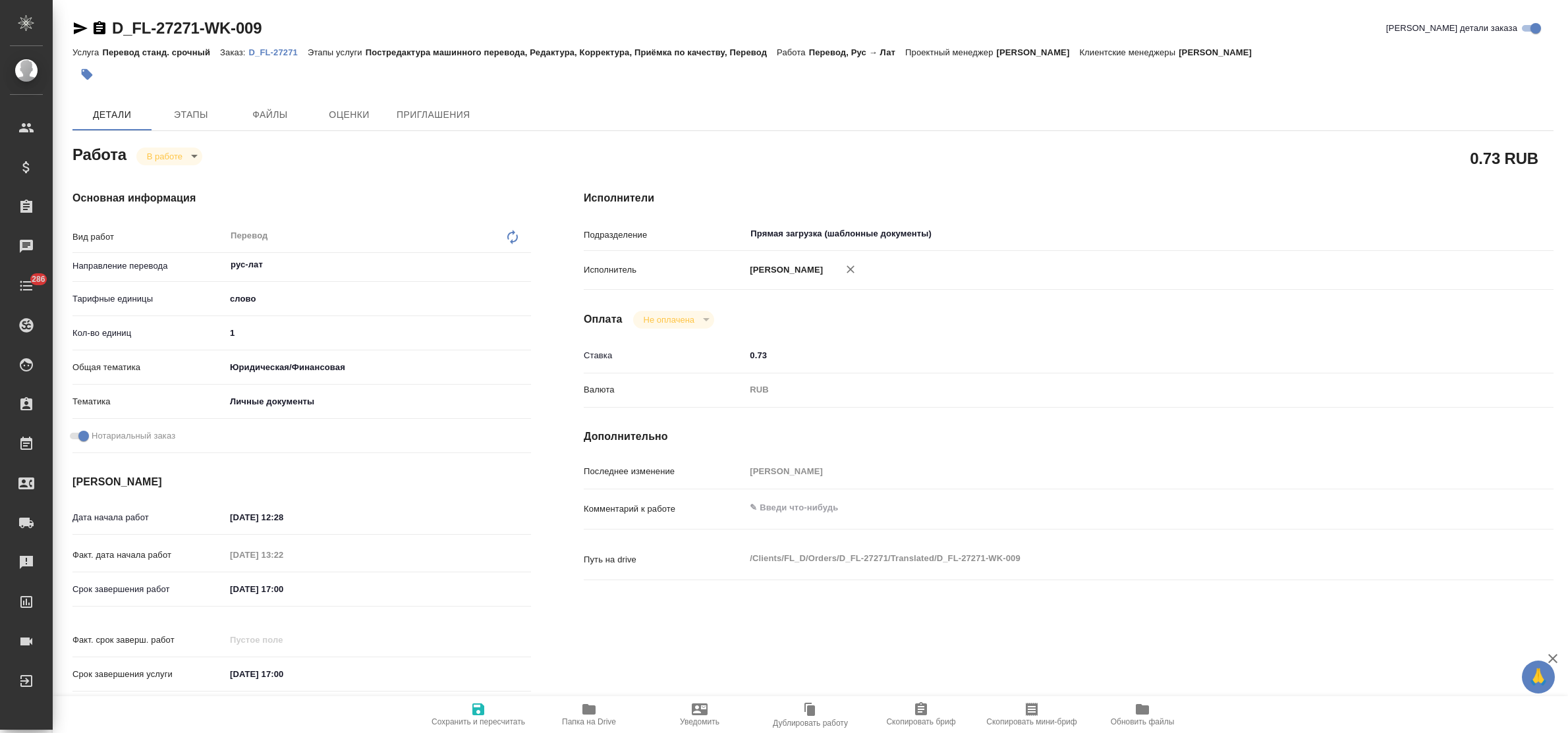
type textarea "x"
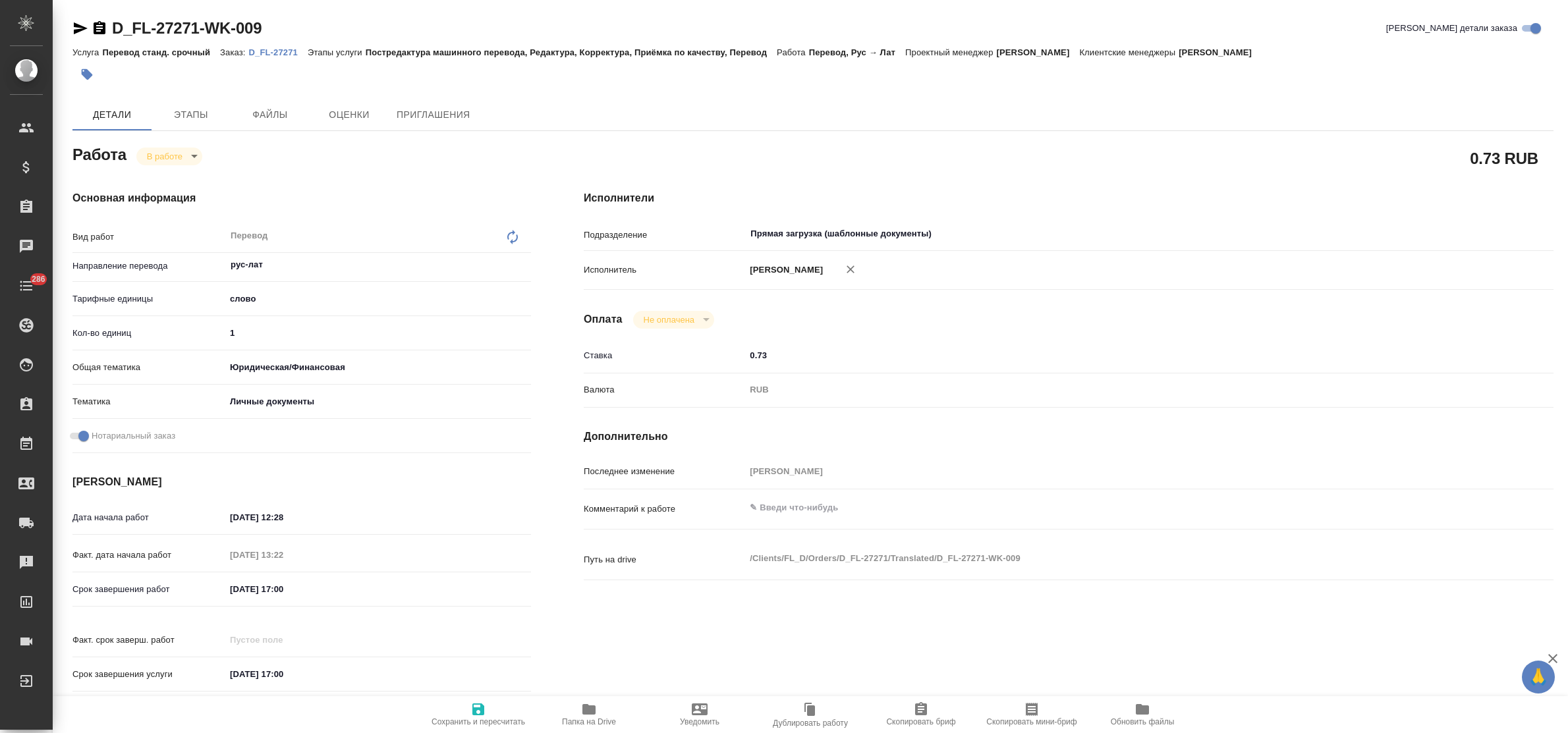
type textarea "x"
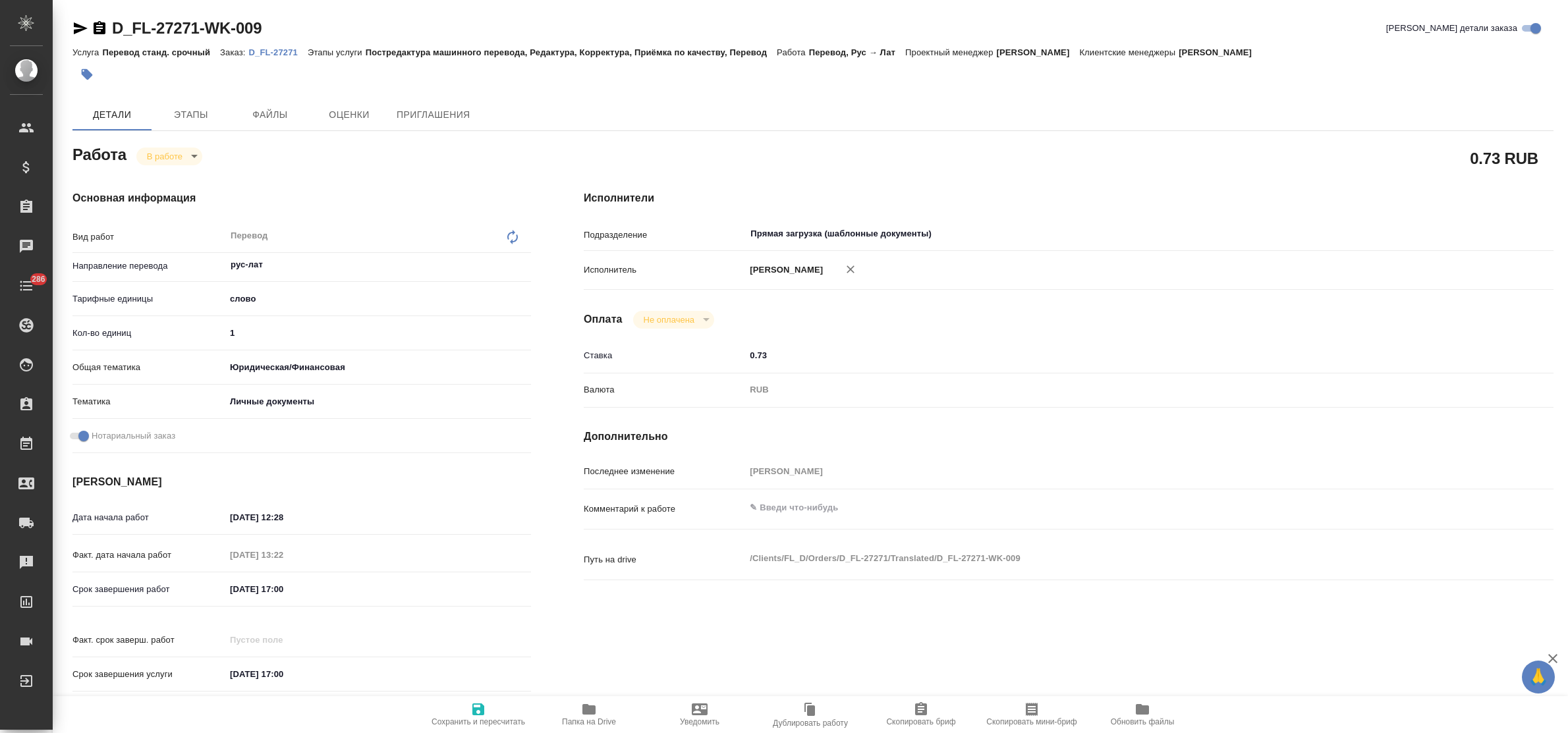
type textarea "x"
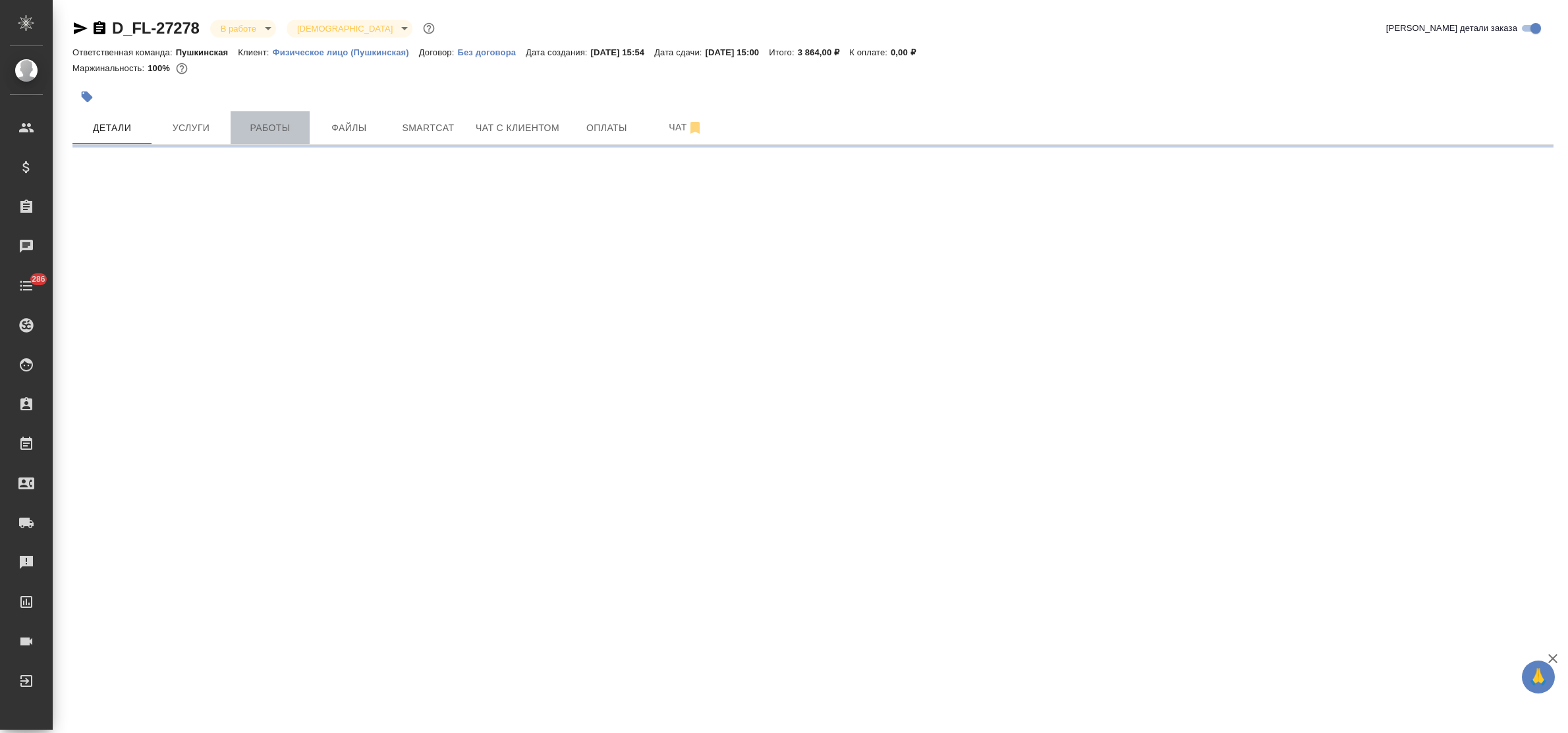
click at [261, 132] on span "Работы" at bounding box center [270, 127] width 64 height 16
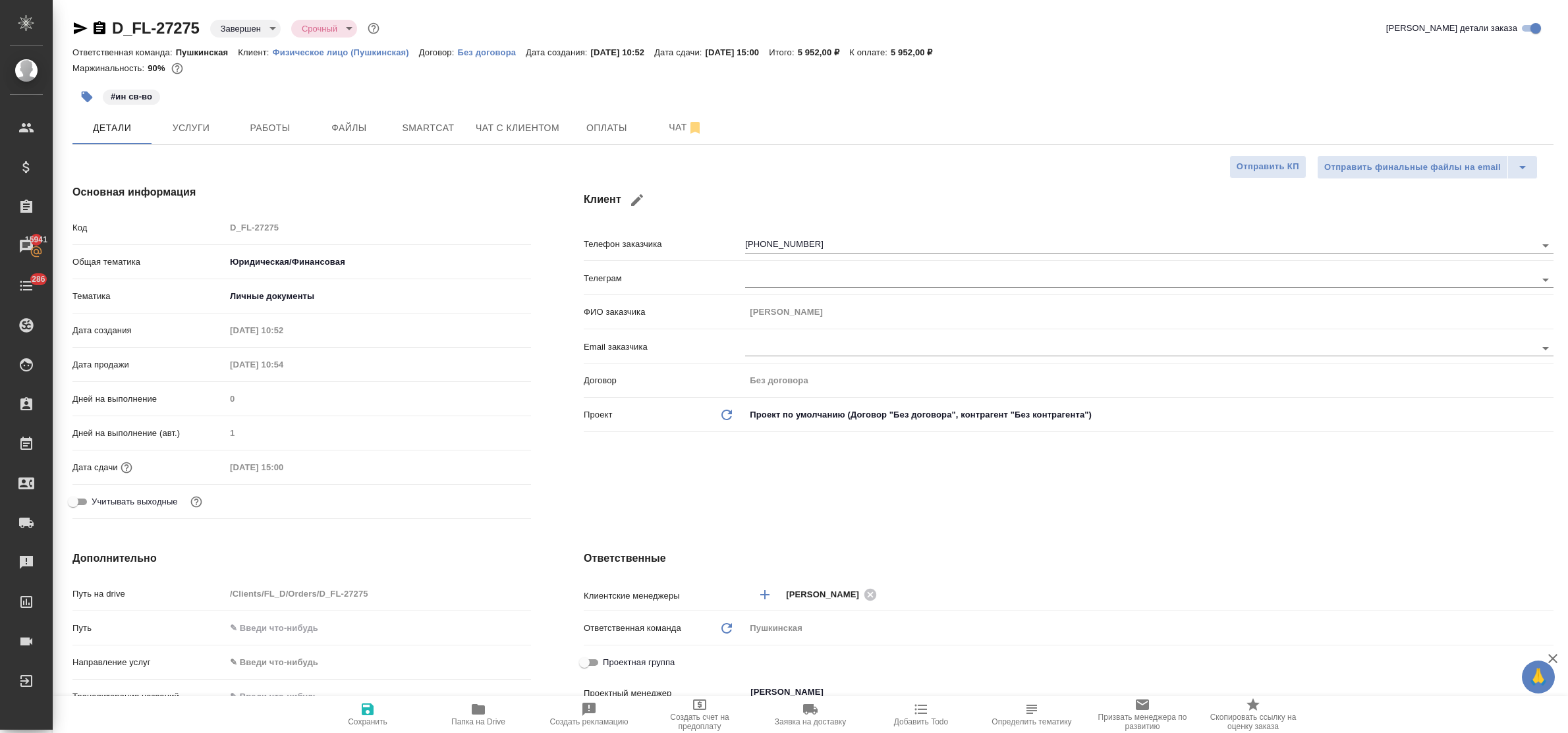
select select "RU"
click at [608, 122] on span "Оплаты" at bounding box center [607, 127] width 64 height 16
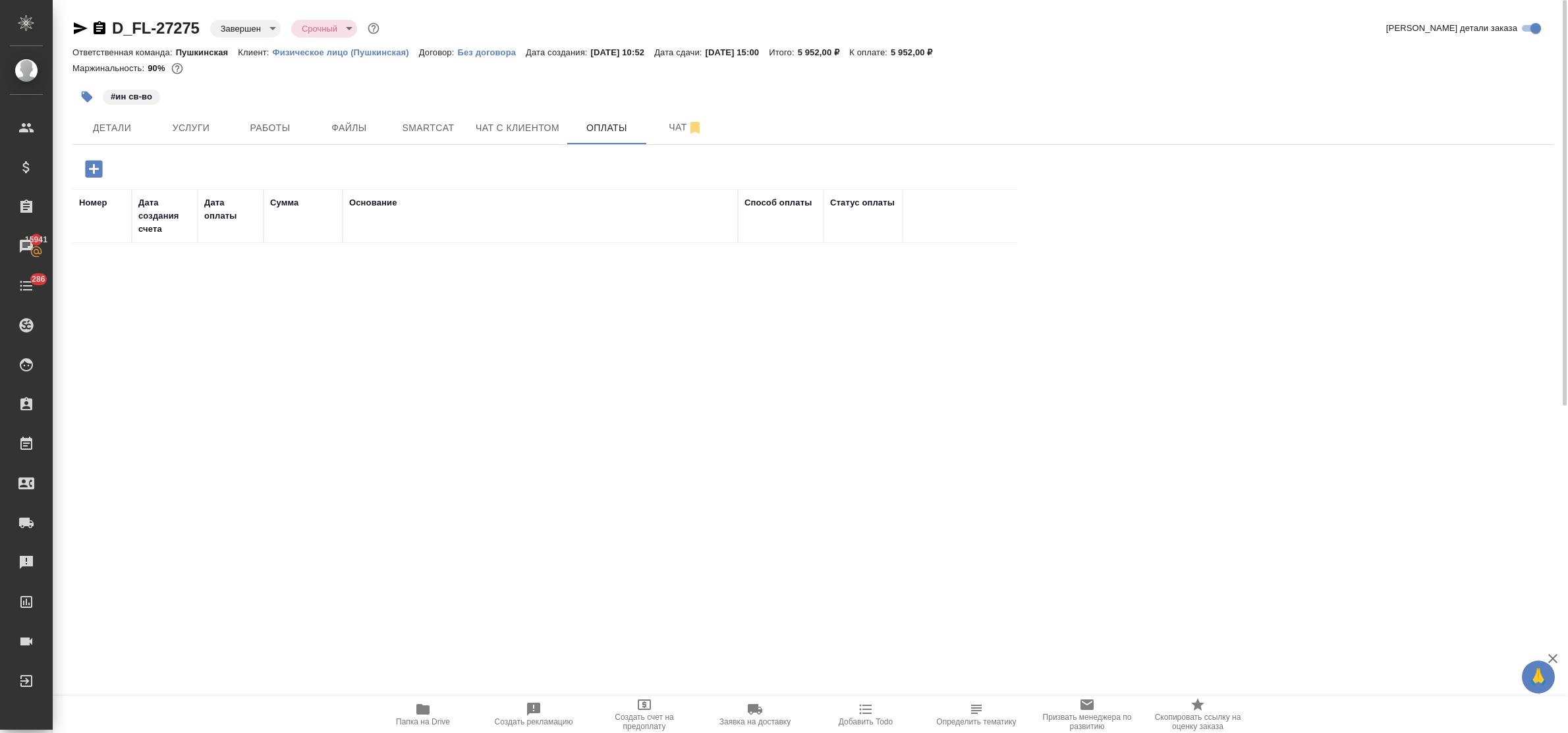
click at [89, 169] on icon "button" at bounding box center [94, 169] width 17 height 17
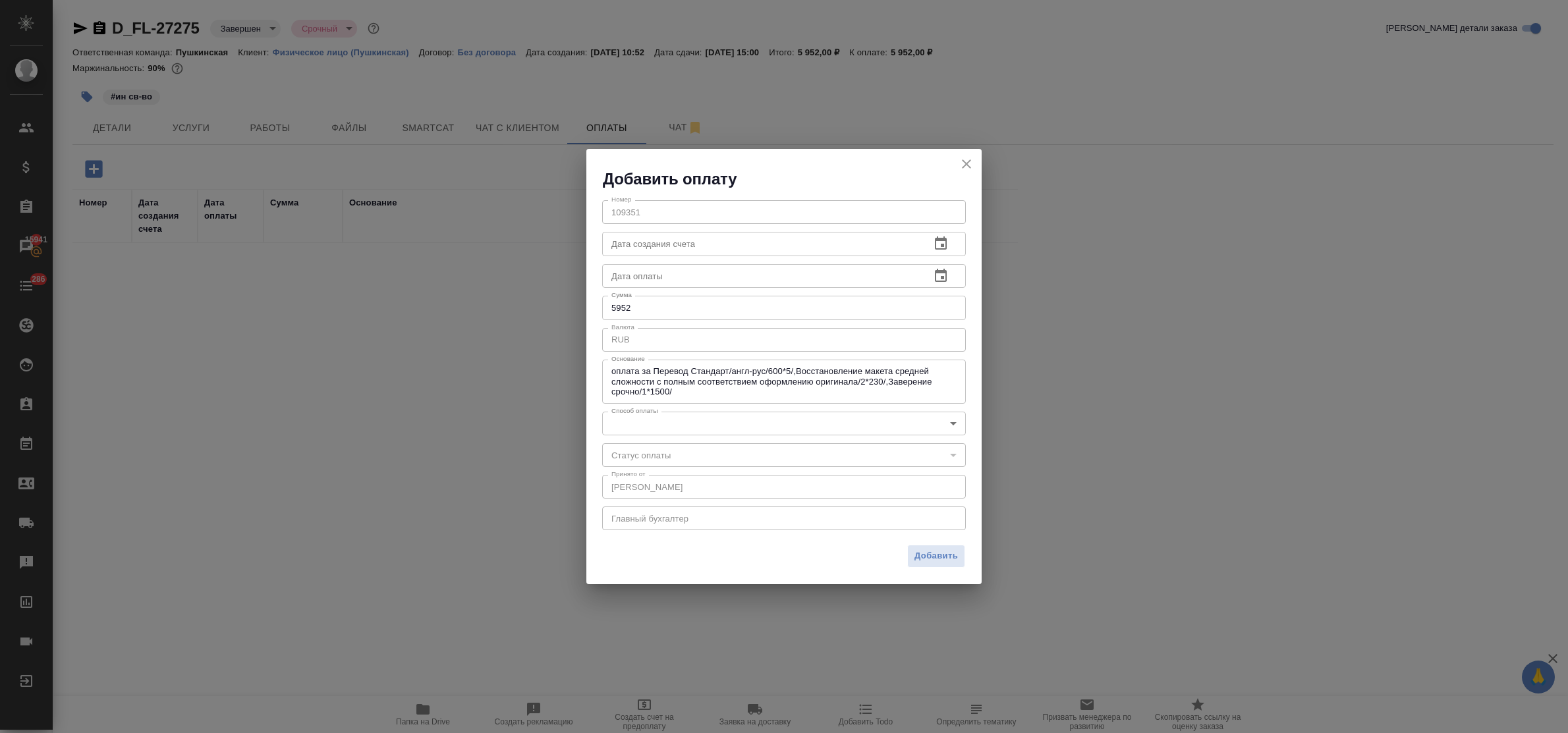
click at [699, 421] on body "🙏 .cls-1 fill:#fff; AWATERA Bulakhova [PERSON_NAME] Спецификации Заказы 15941 Ч…" at bounding box center [784, 366] width 1568 height 733
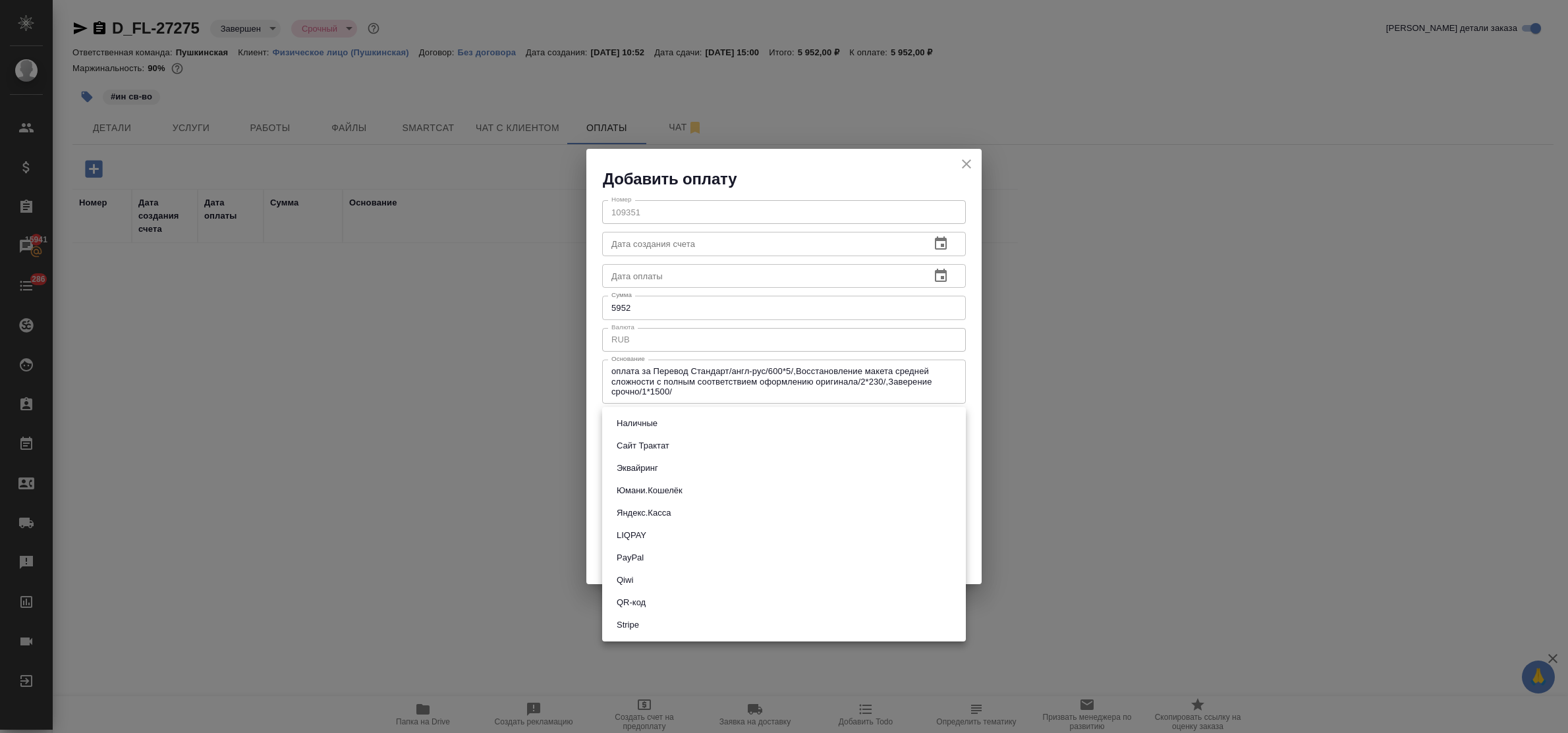
click at [690, 424] on li "Наличные" at bounding box center [784, 422] width 364 height 22
type input "cash"
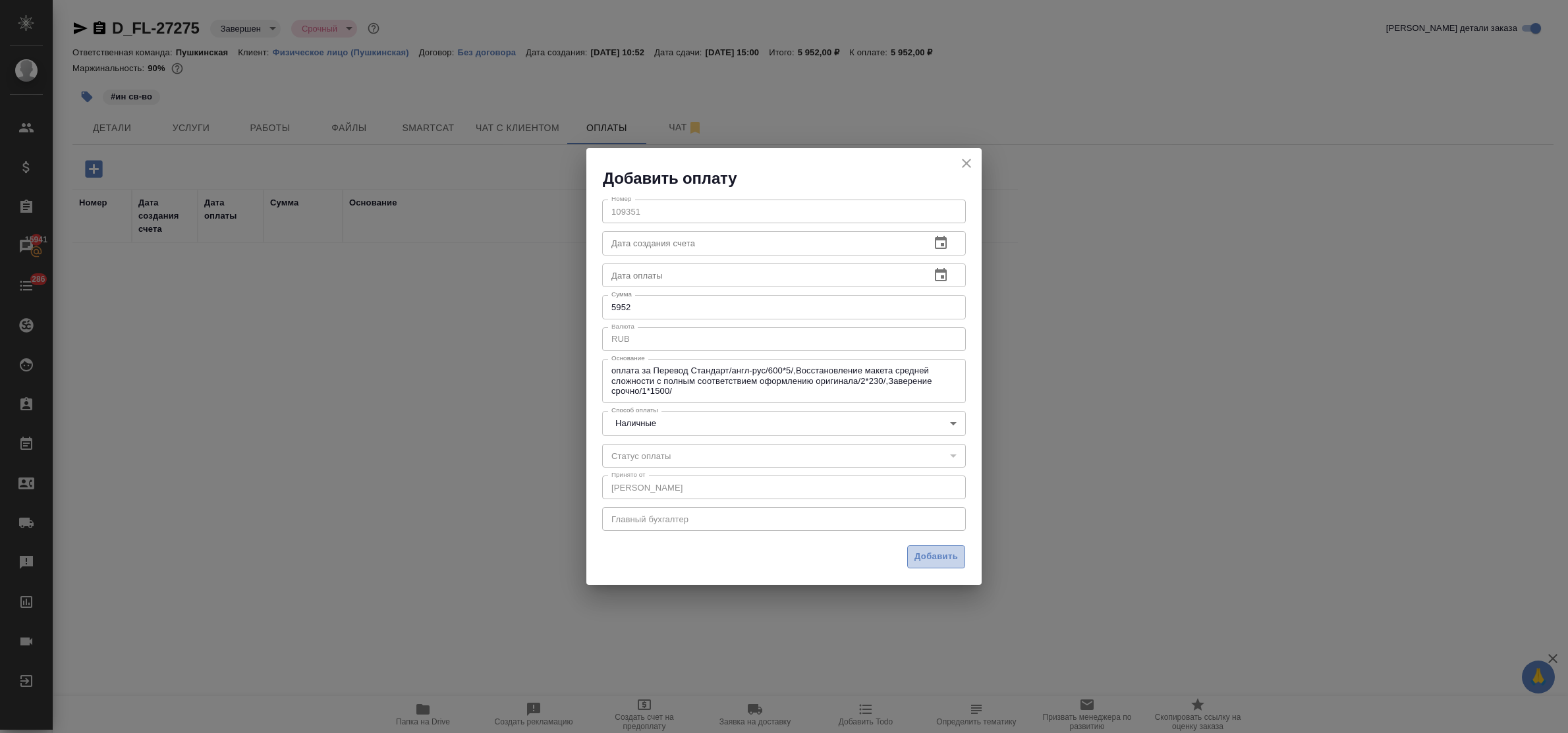
click at [939, 557] on span "Добавить" at bounding box center [936, 557] width 43 height 15
type input "0"
type input "auto-kassa"
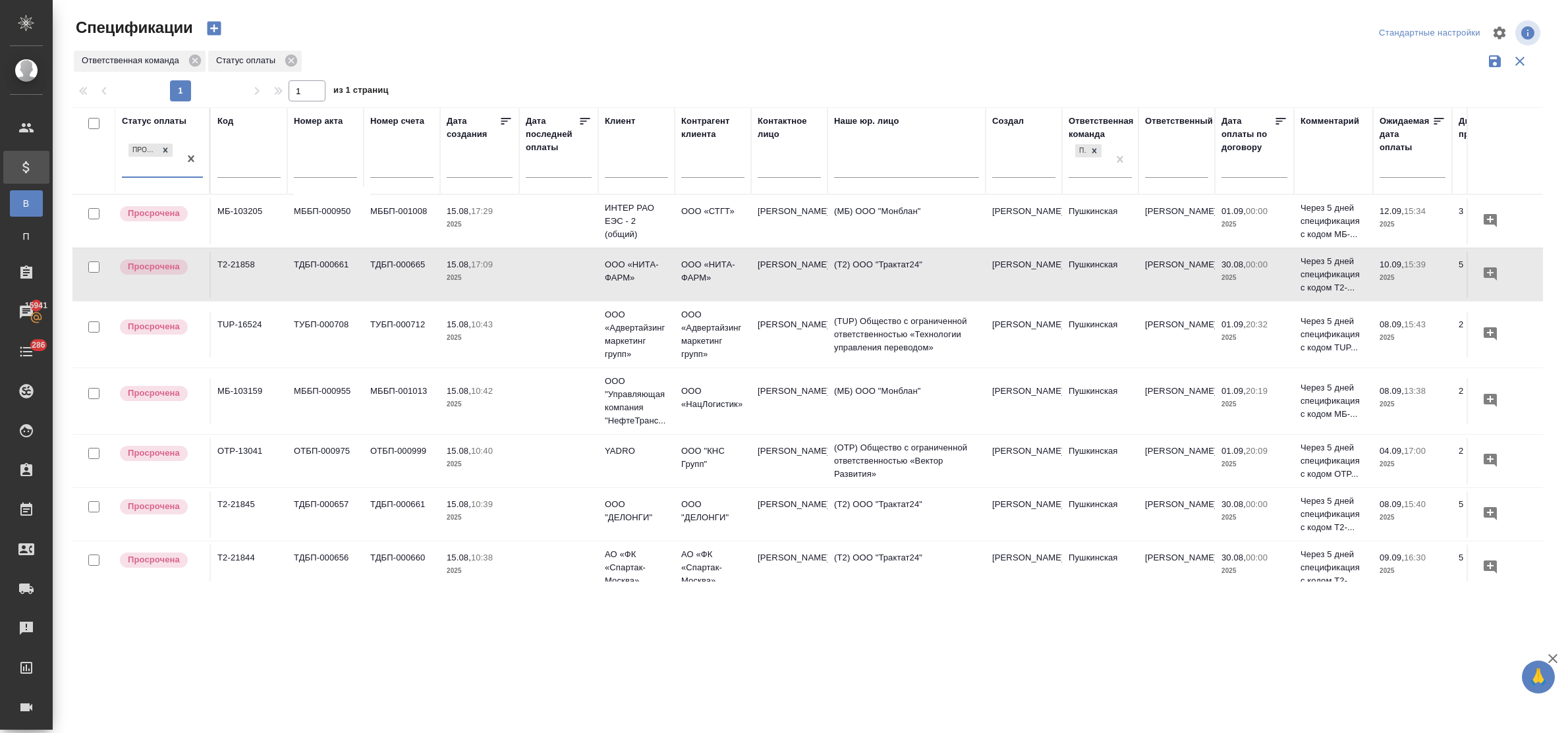
scroll to position [255, 0]
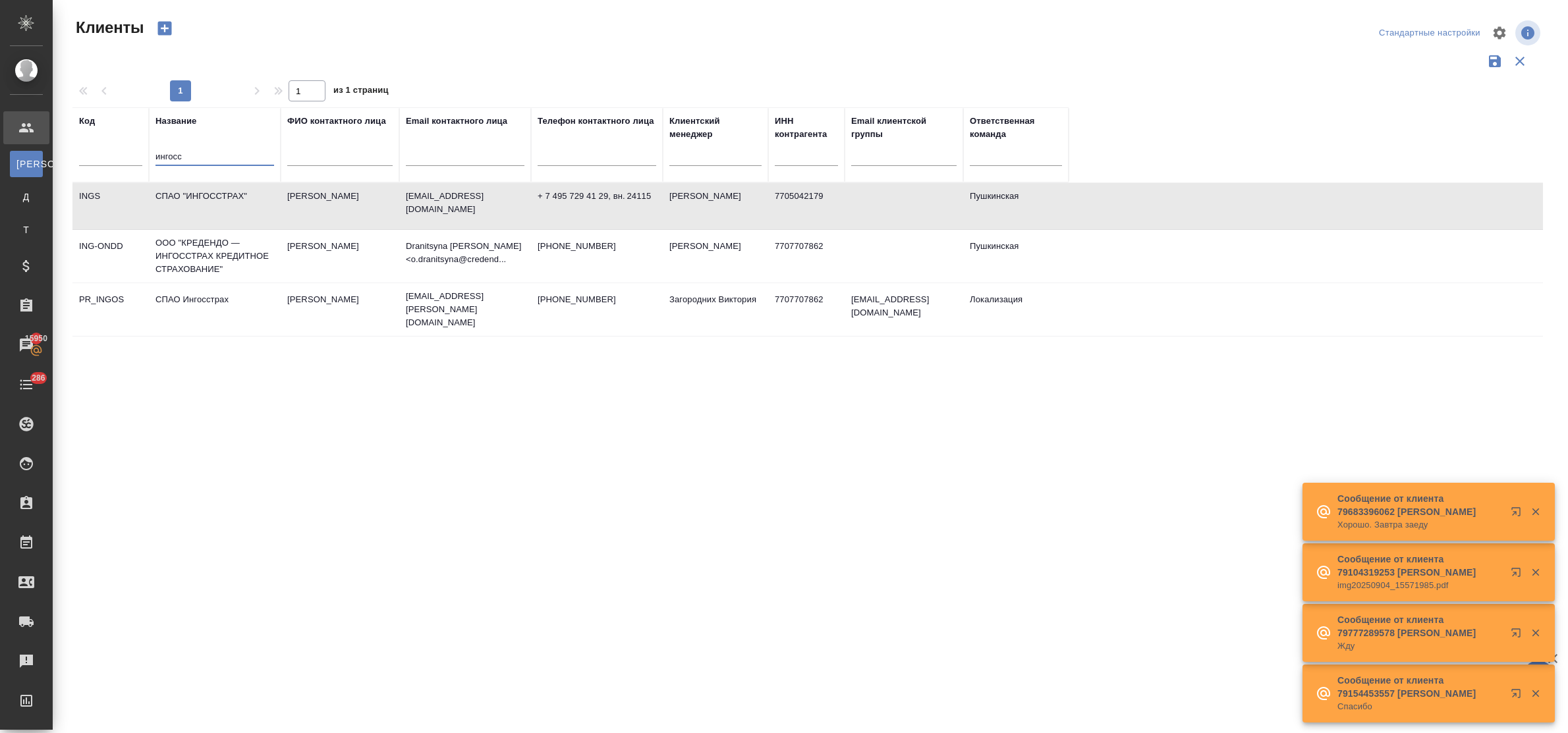
select select "RU"
click at [134, 159] on tr "Код Название ингосс ФИО контактного лица Email контактного лица Телефон контакт…" at bounding box center [570, 145] width 996 height 75
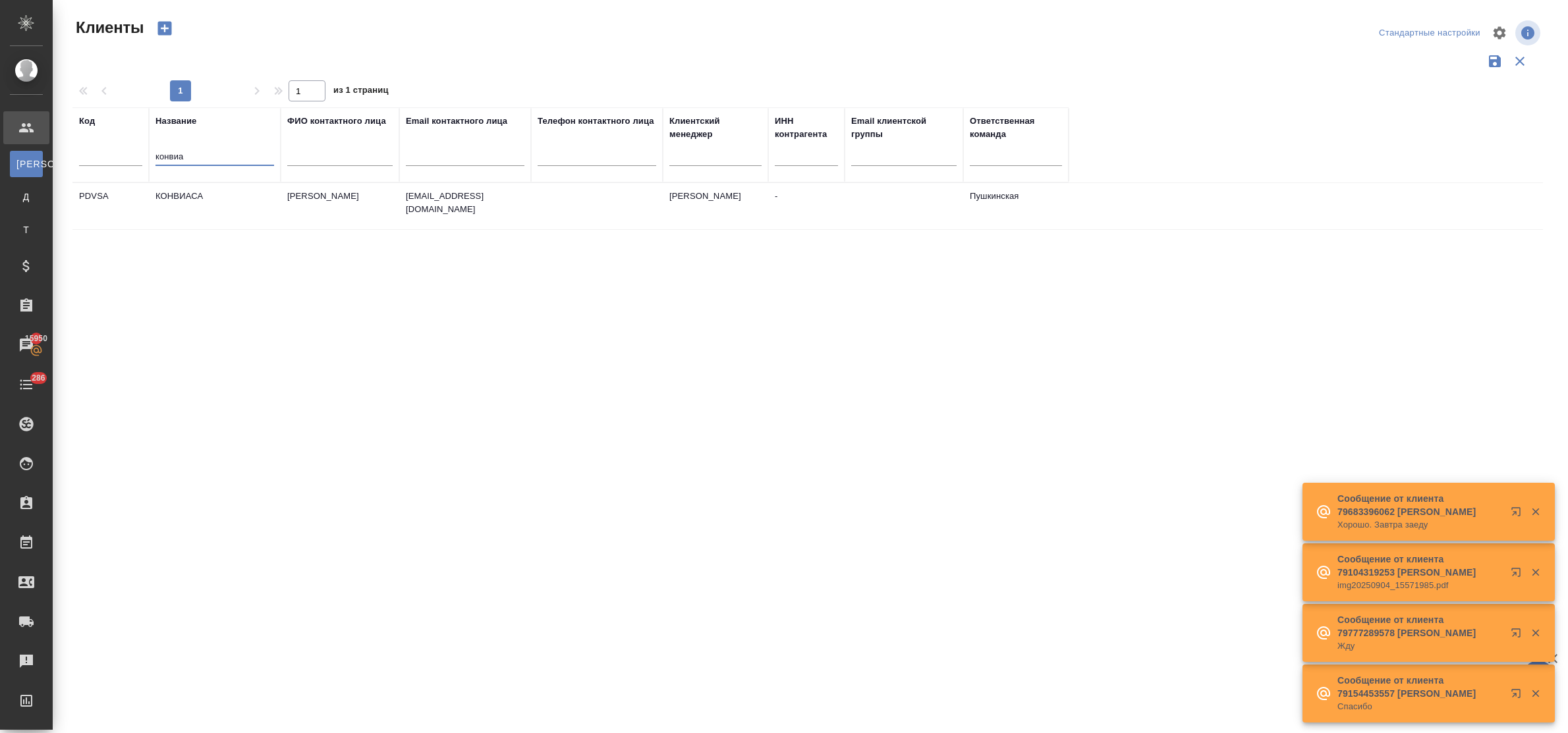
type input "конвиа"
click at [179, 196] on td "КОНВИАСА" at bounding box center [214, 206] width 132 height 46
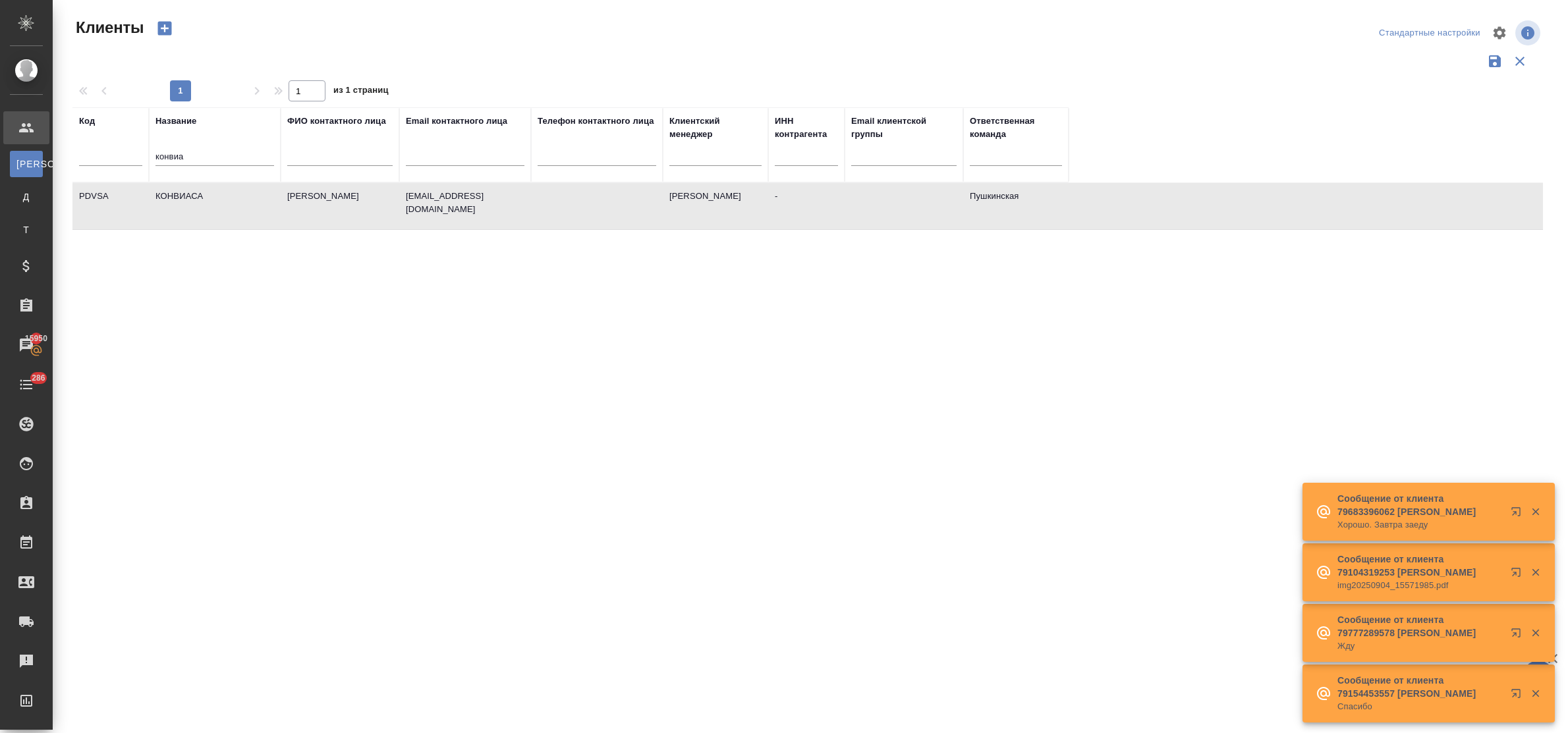
click at [179, 196] on td "КОНВИАСА" at bounding box center [214, 206] width 132 height 46
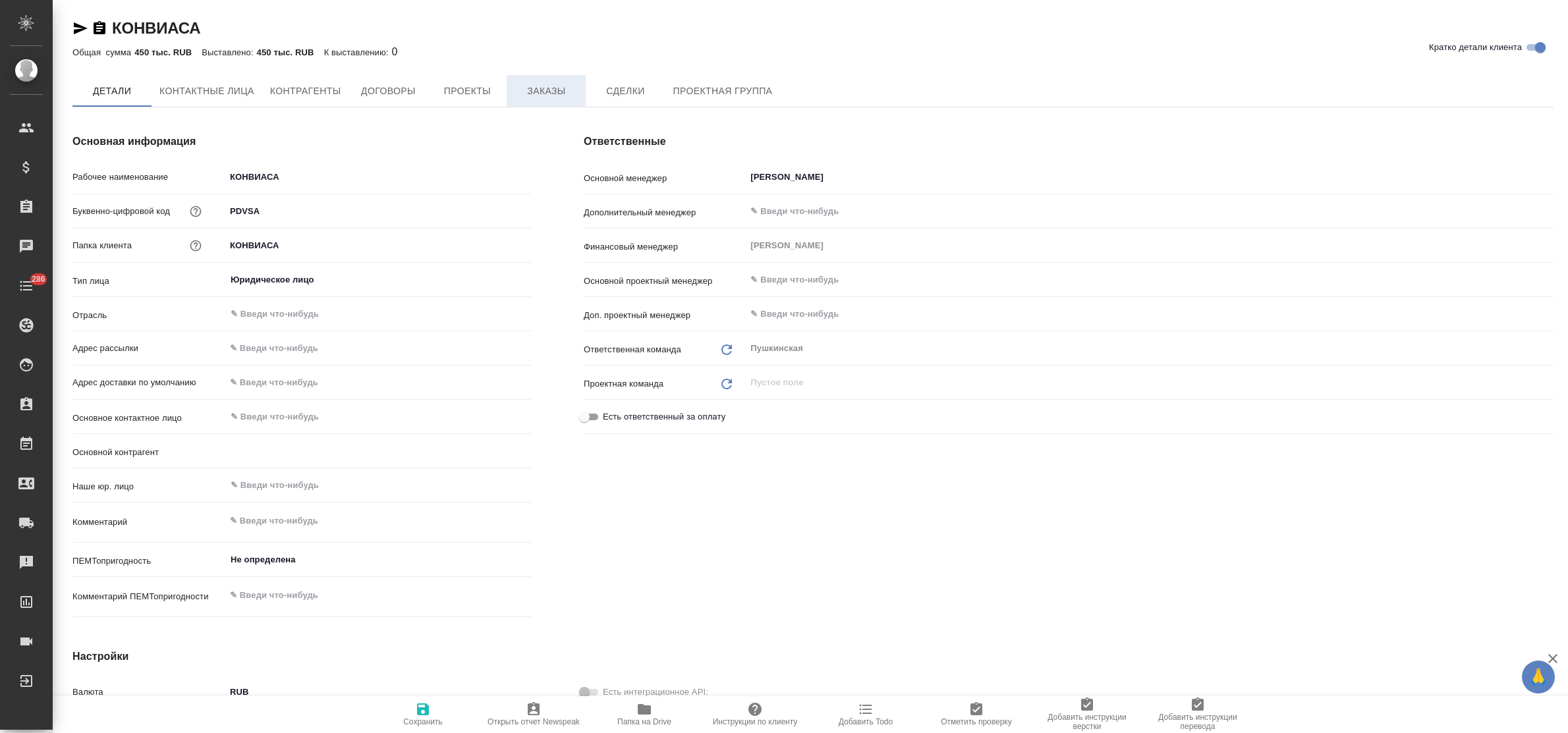
type textarea "x"
click at [533, 93] on span "Заказы" at bounding box center [546, 92] width 64 height 16
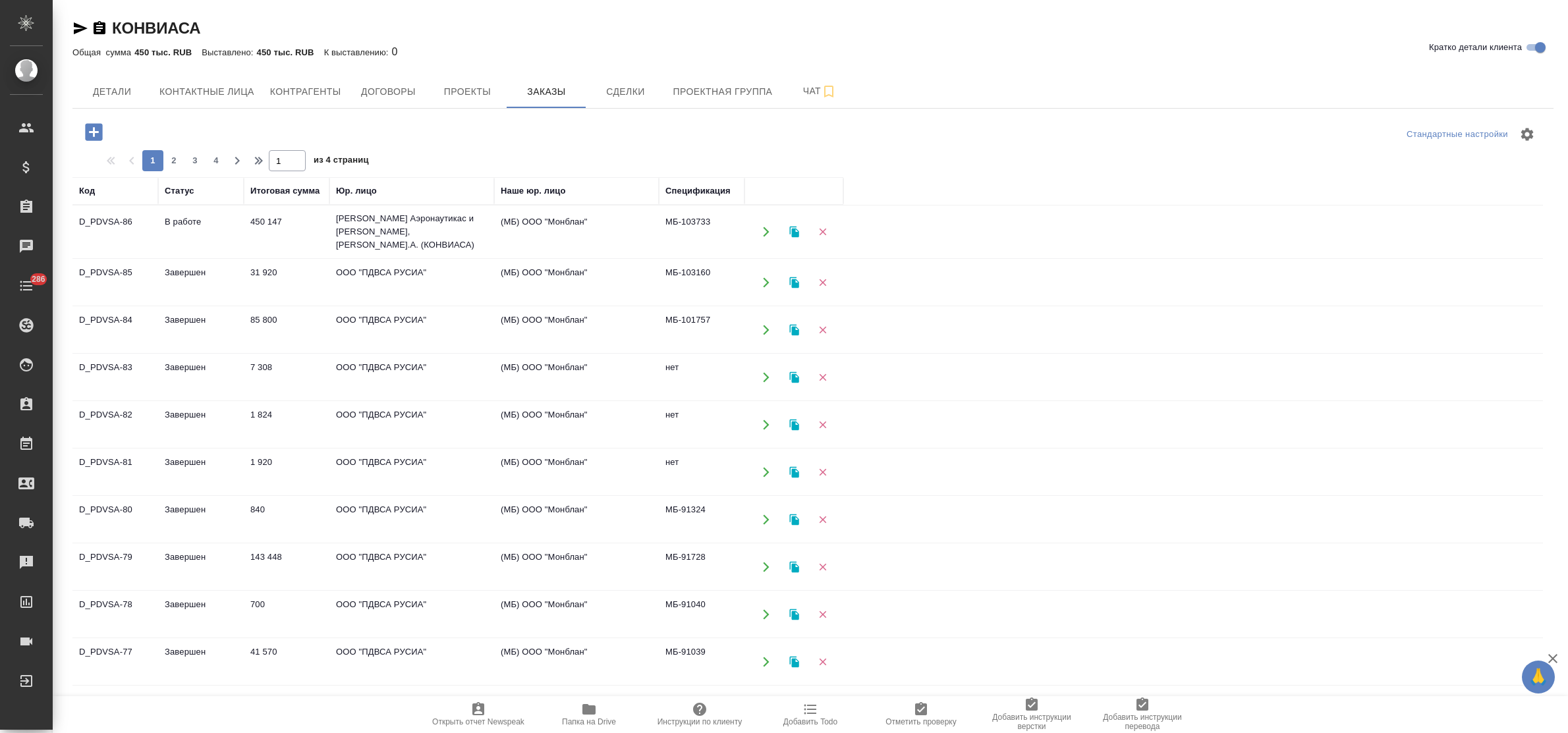
click at [270, 232] on td "450 147" at bounding box center [287, 231] width 86 height 46
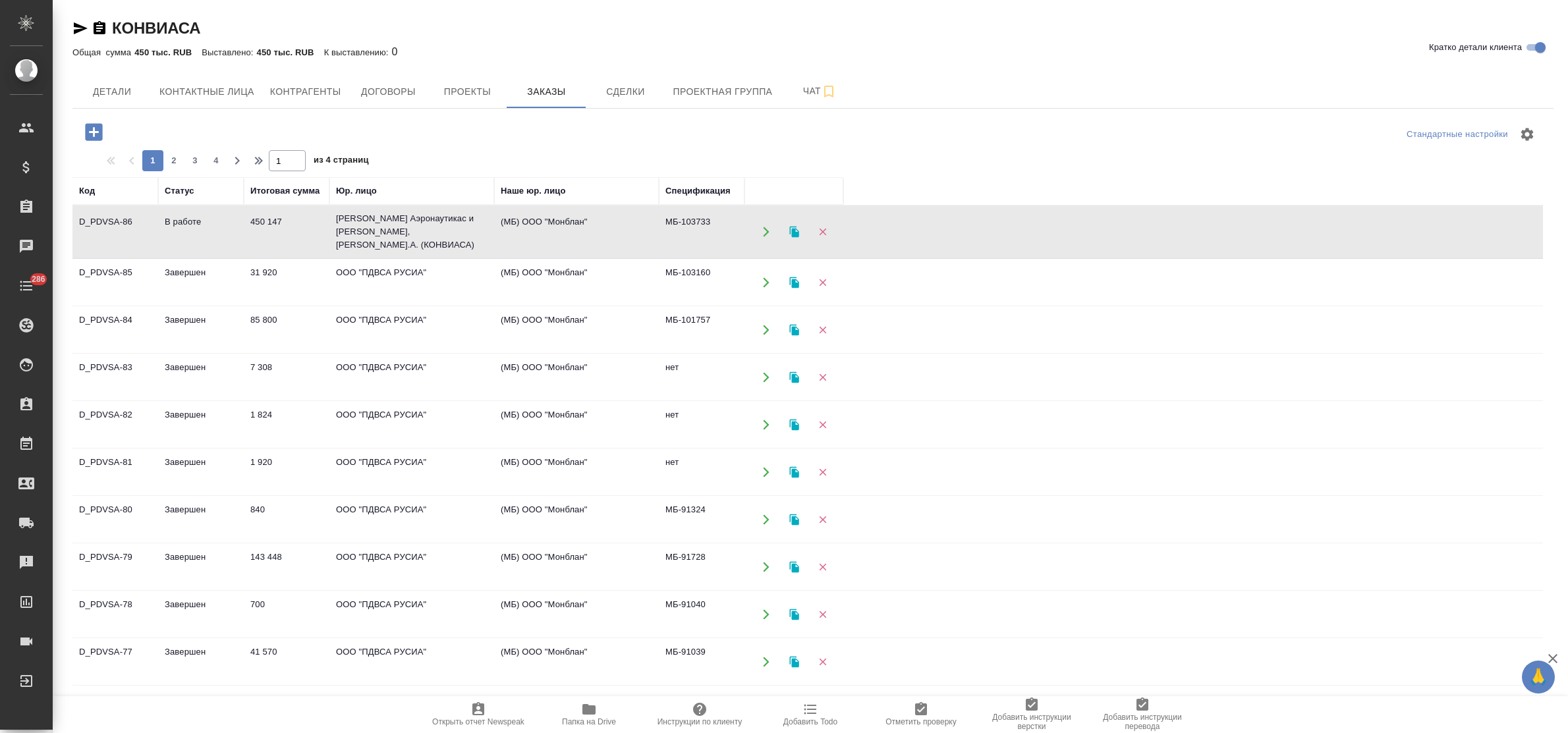
click at [270, 232] on td "450 147" at bounding box center [287, 231] width 86 height 46
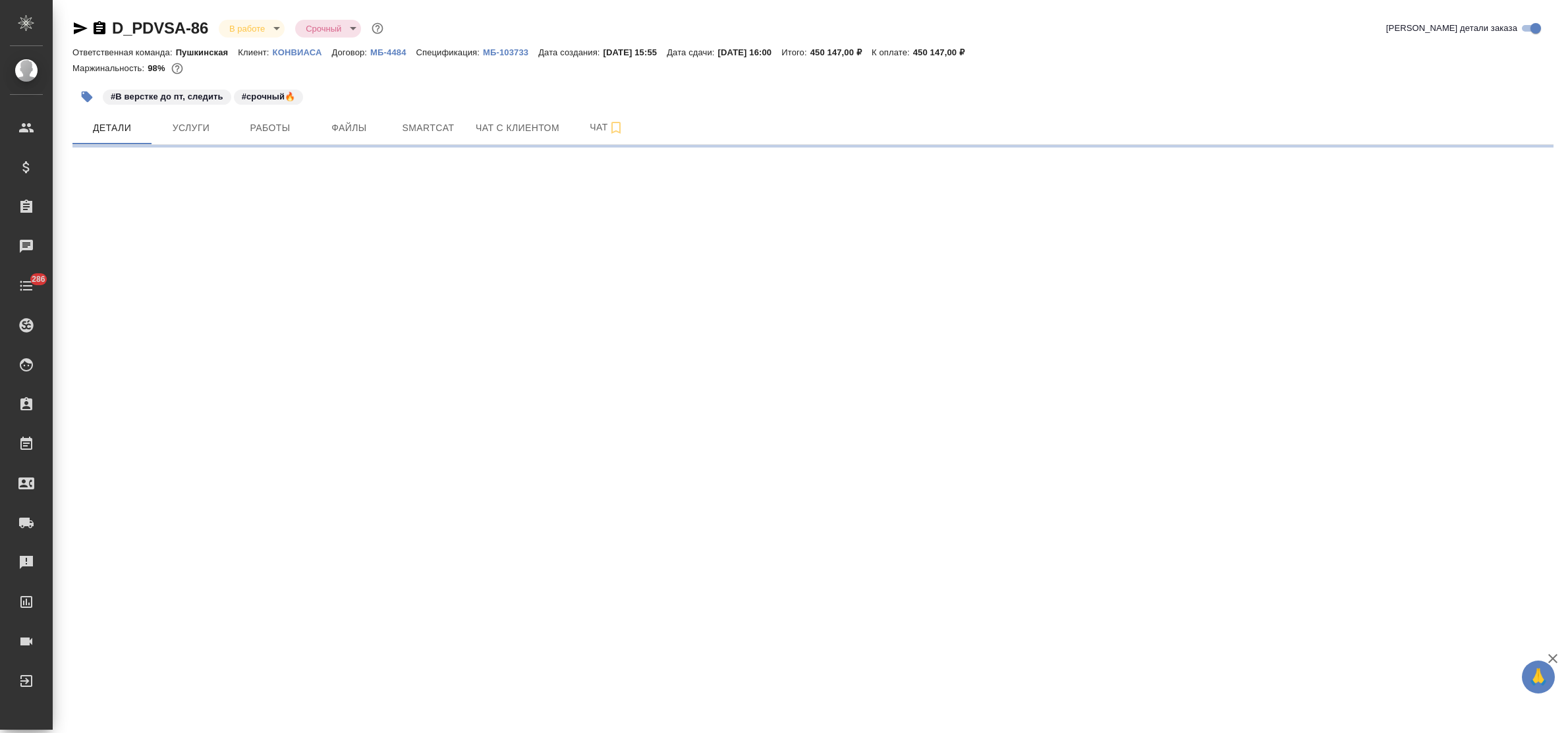
select select "RU"
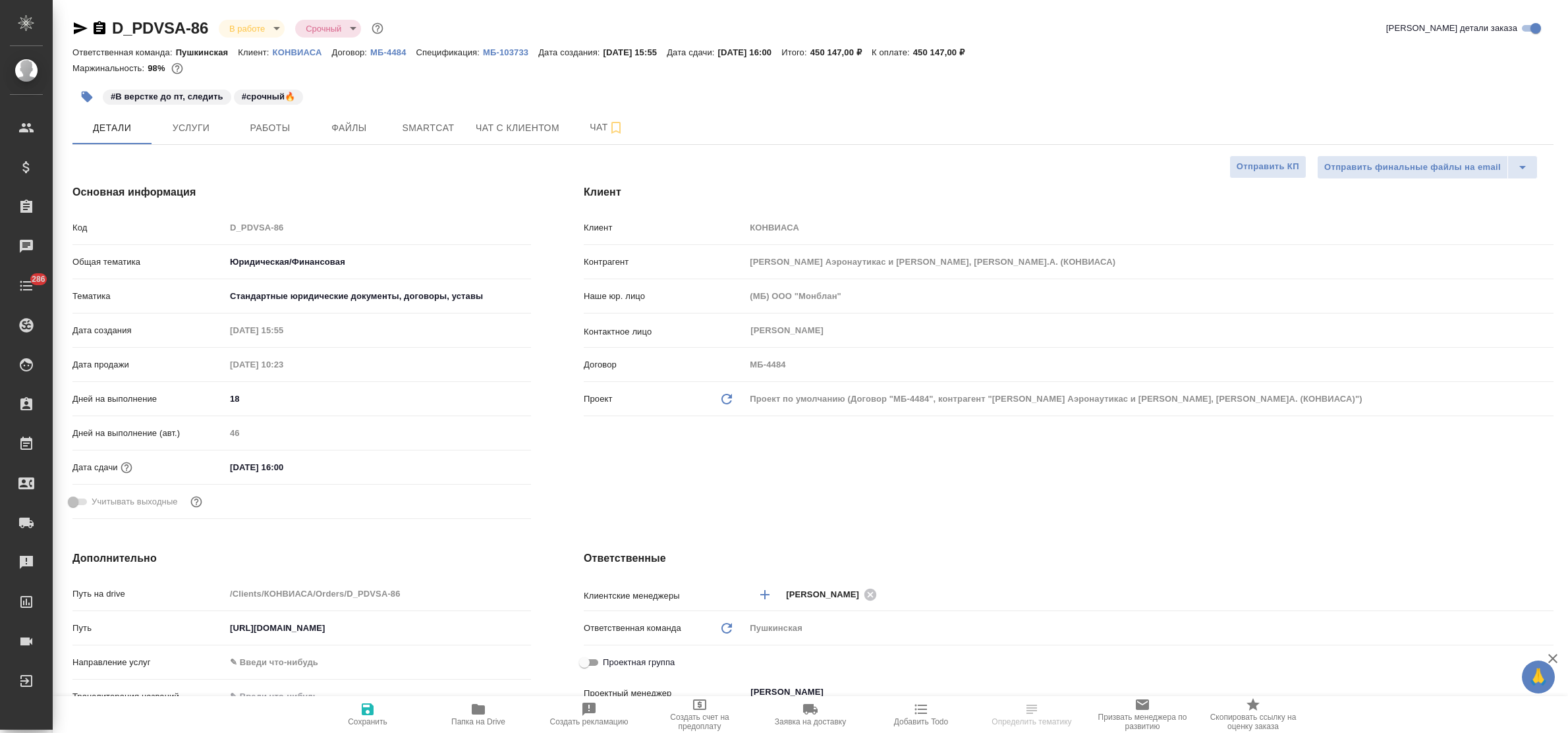
type textarea "x"
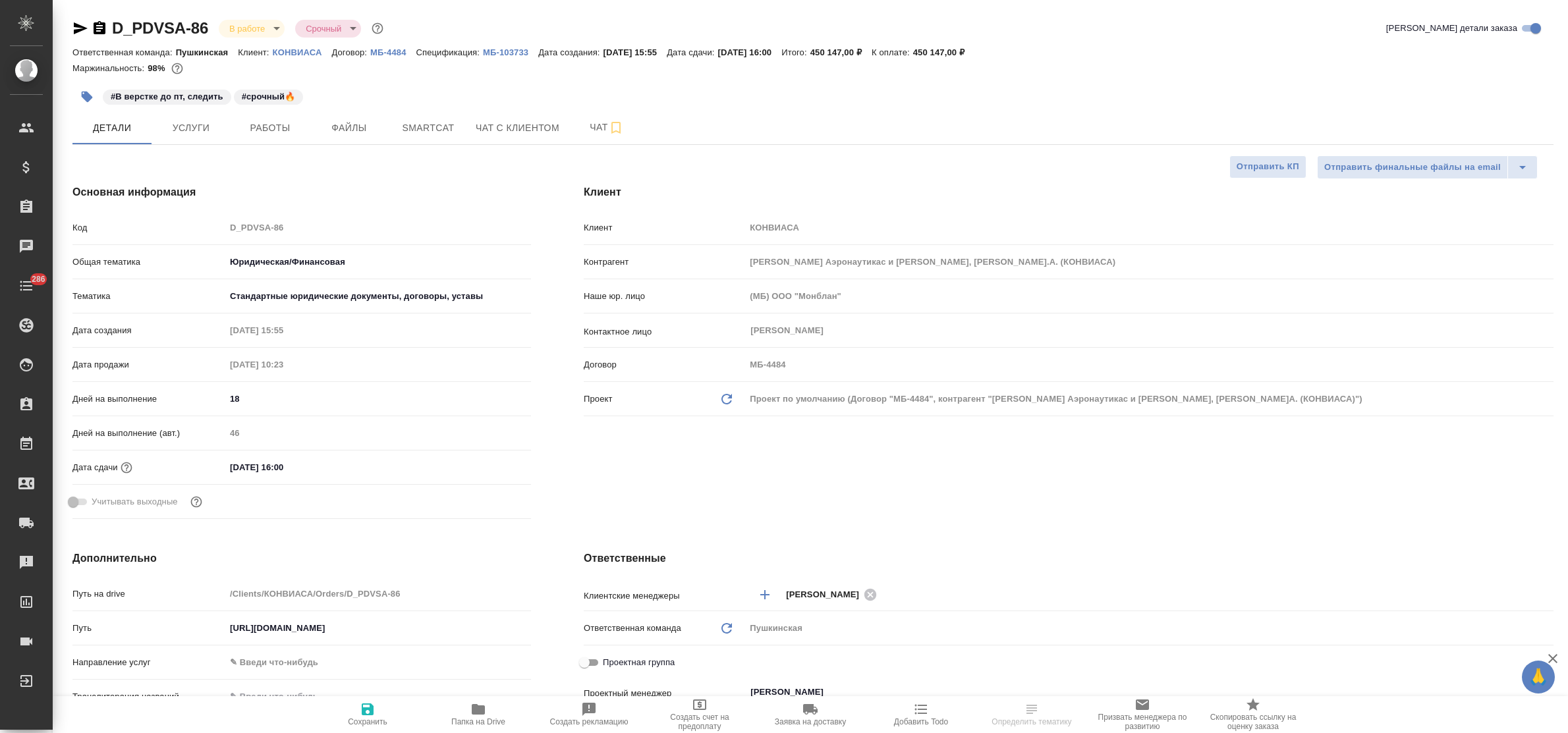
type textarea "x"
select select "RU"
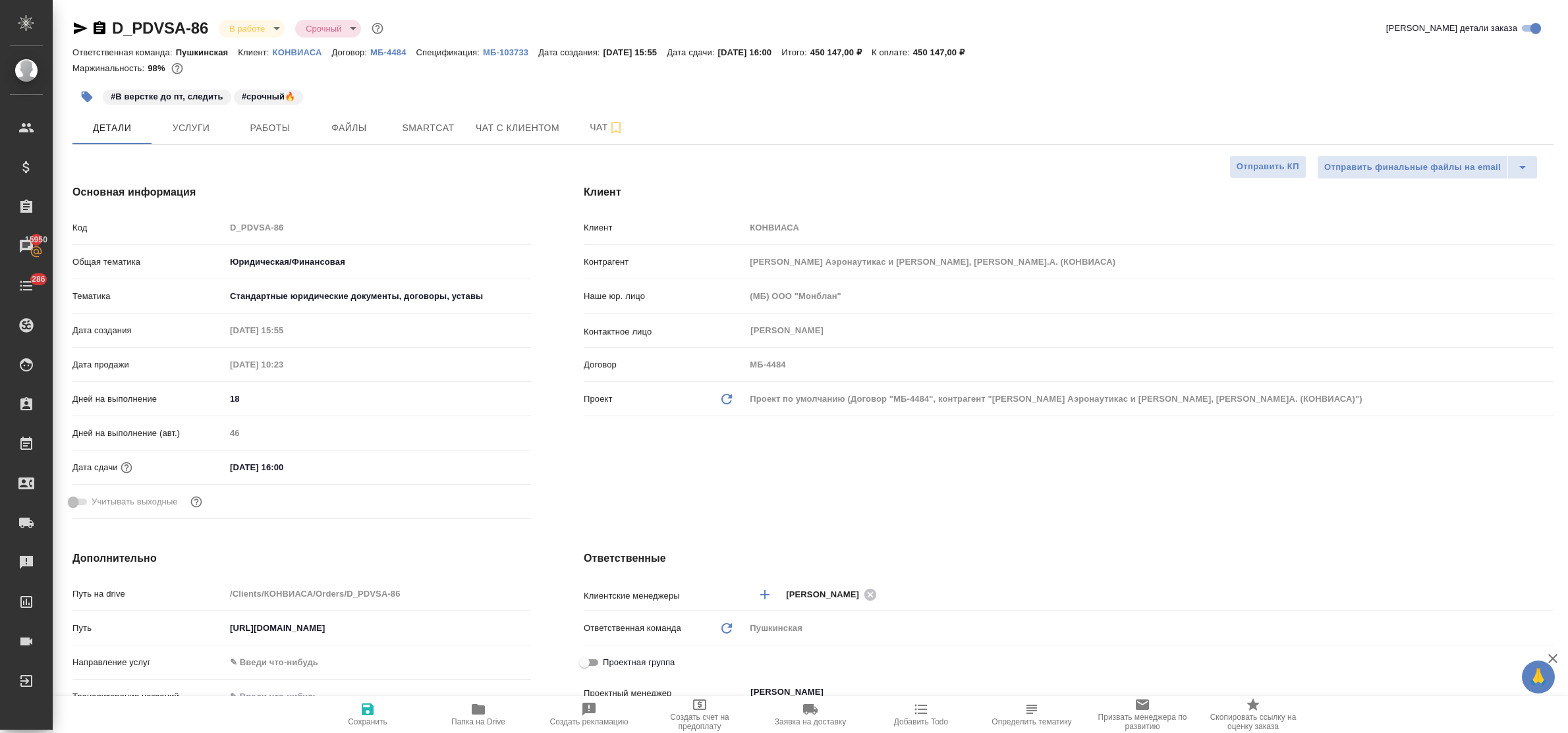
type textarea "x"
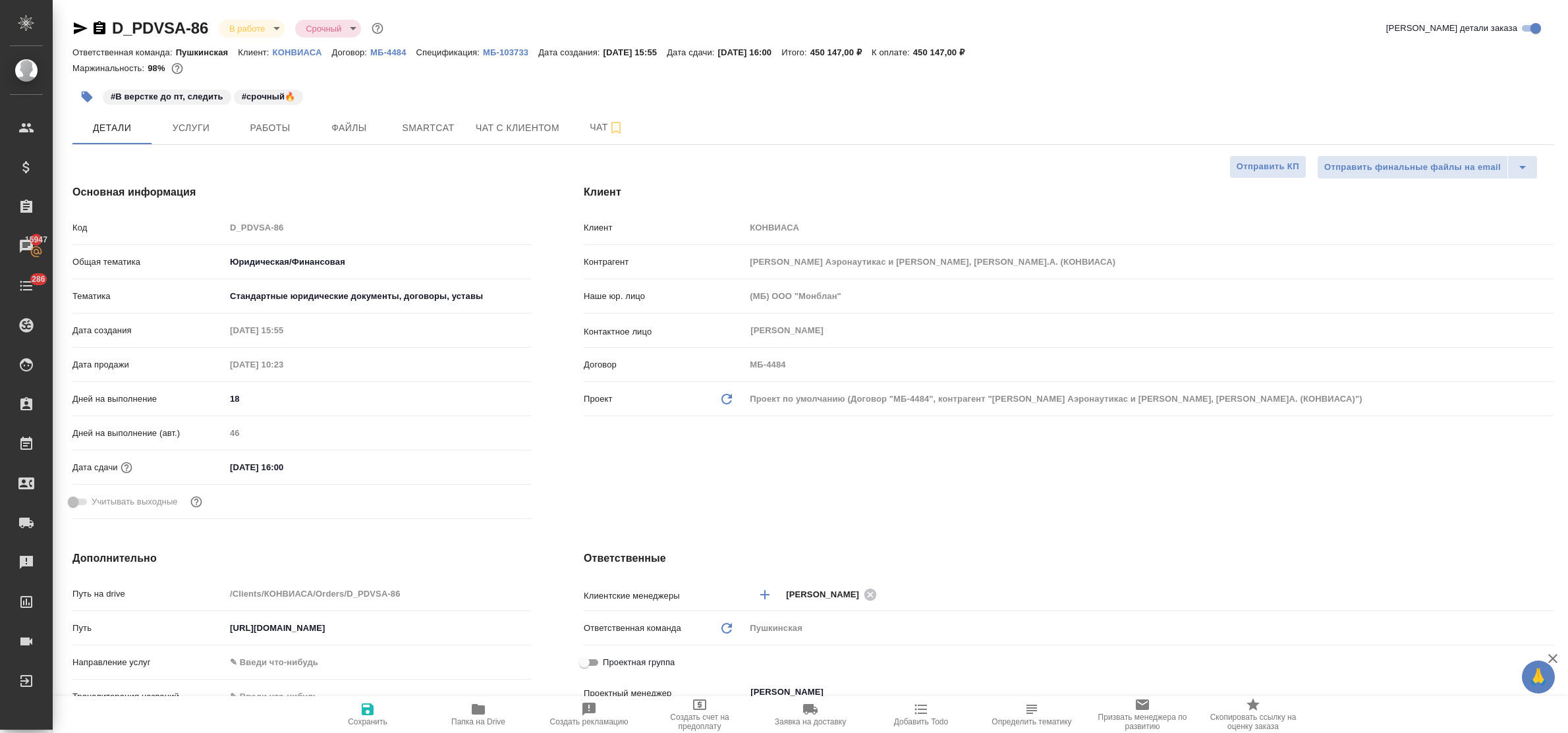
type textarea "x"
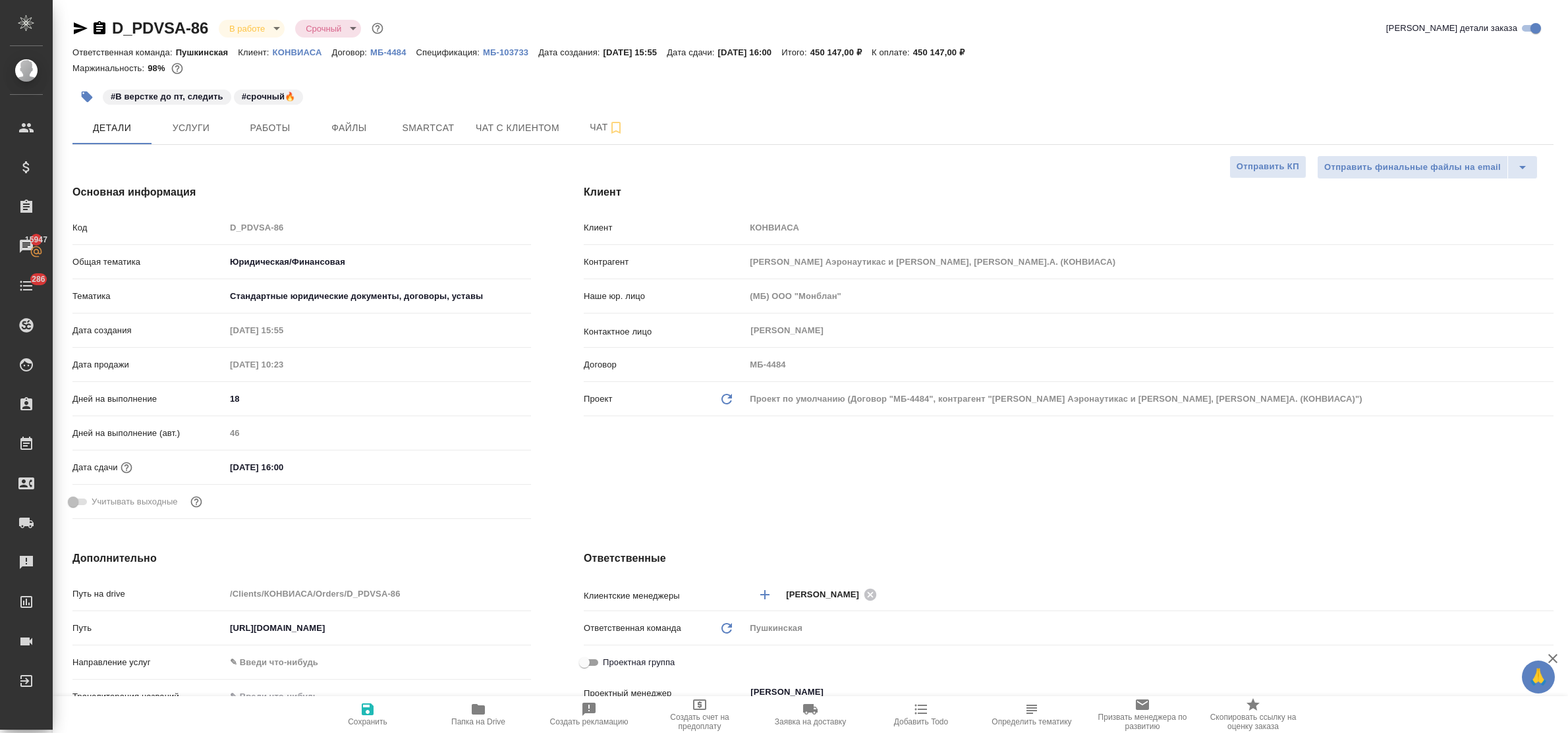
type textarea "x"
click at [511, 53] on p "МБ-103733" at bounding box center [509, 52] width 55 height 10
type textarea "x"
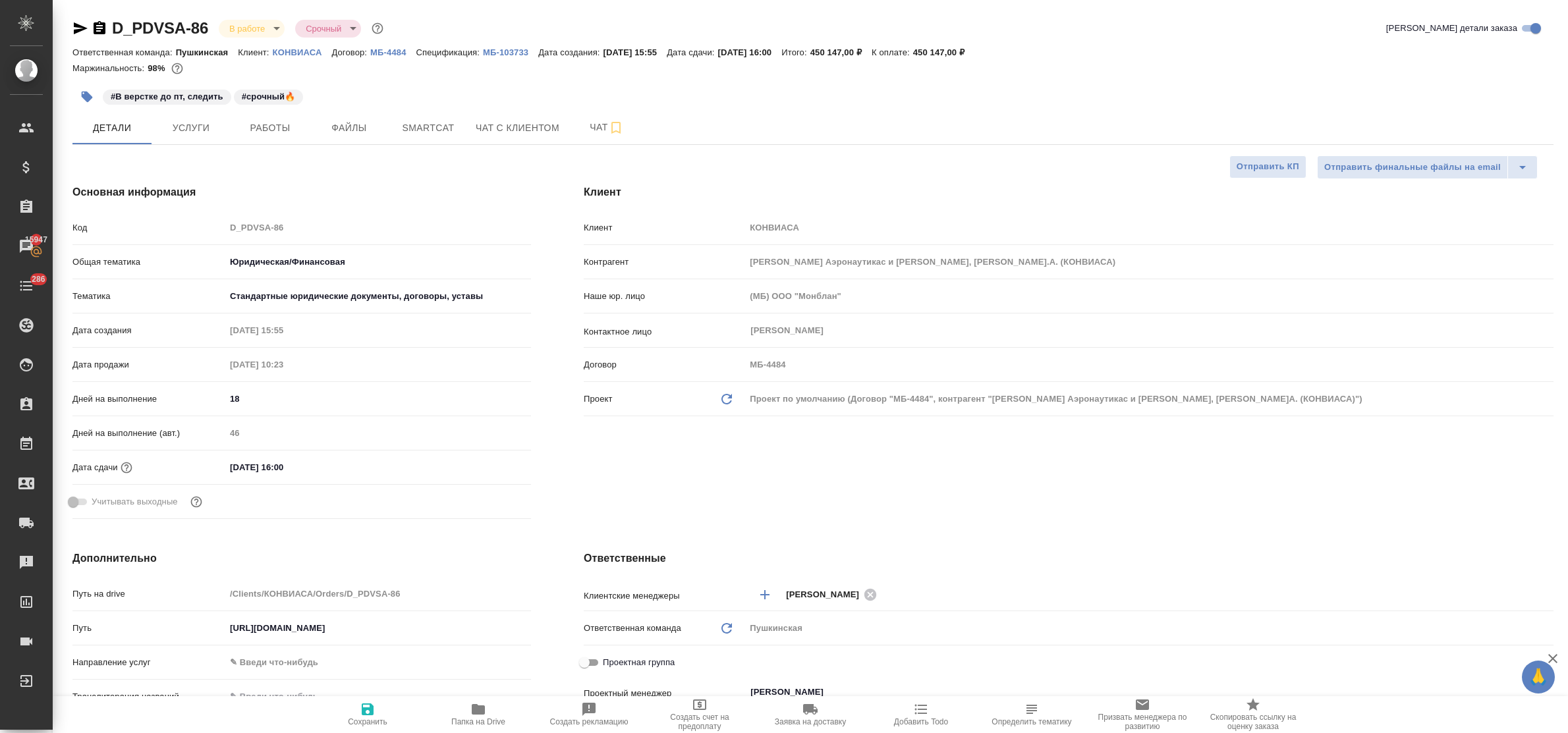
type textarea "x"
click at [312, 47] on link "КОНВИАСА" at bounding box center [302, 52] width 59 height 12
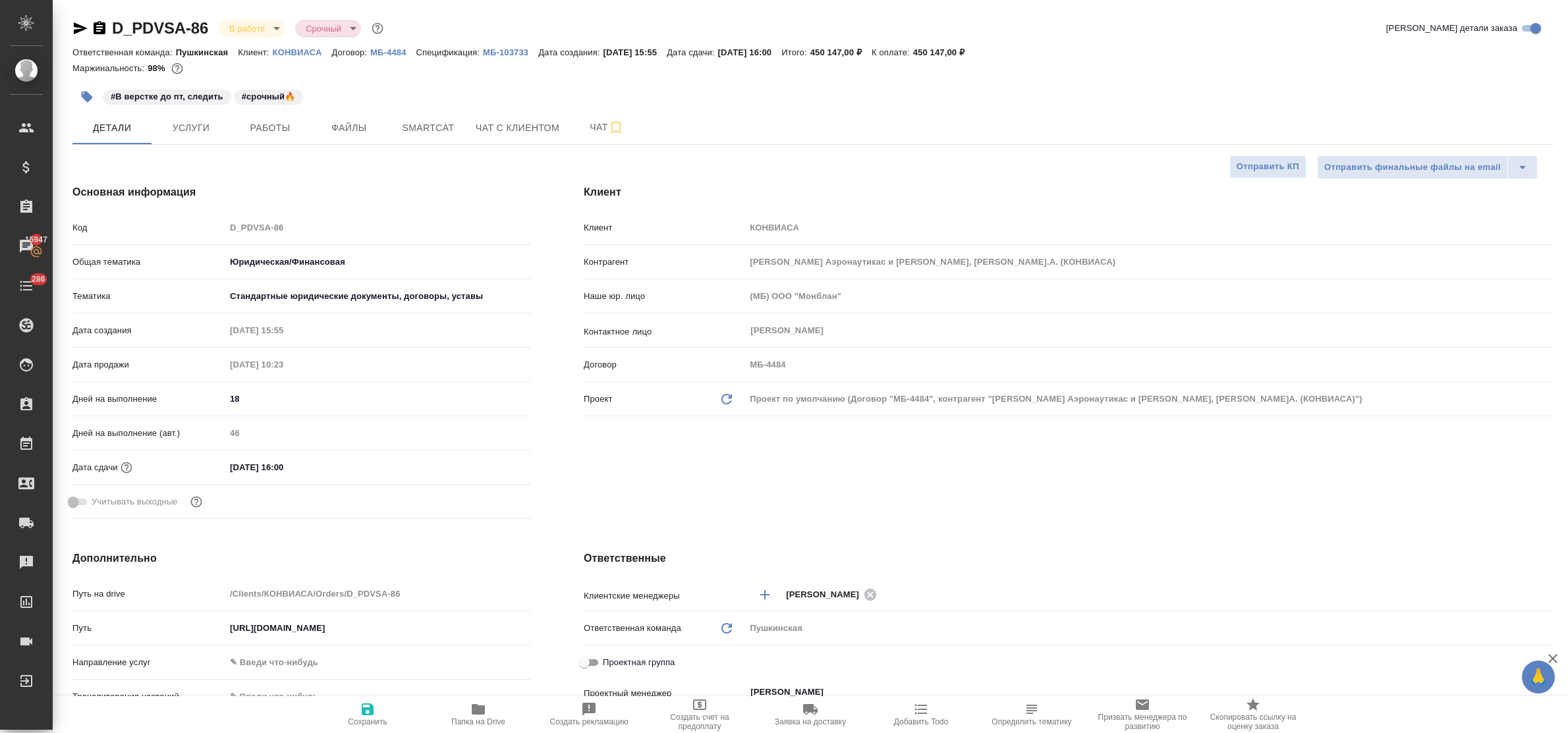
type textarea "x"
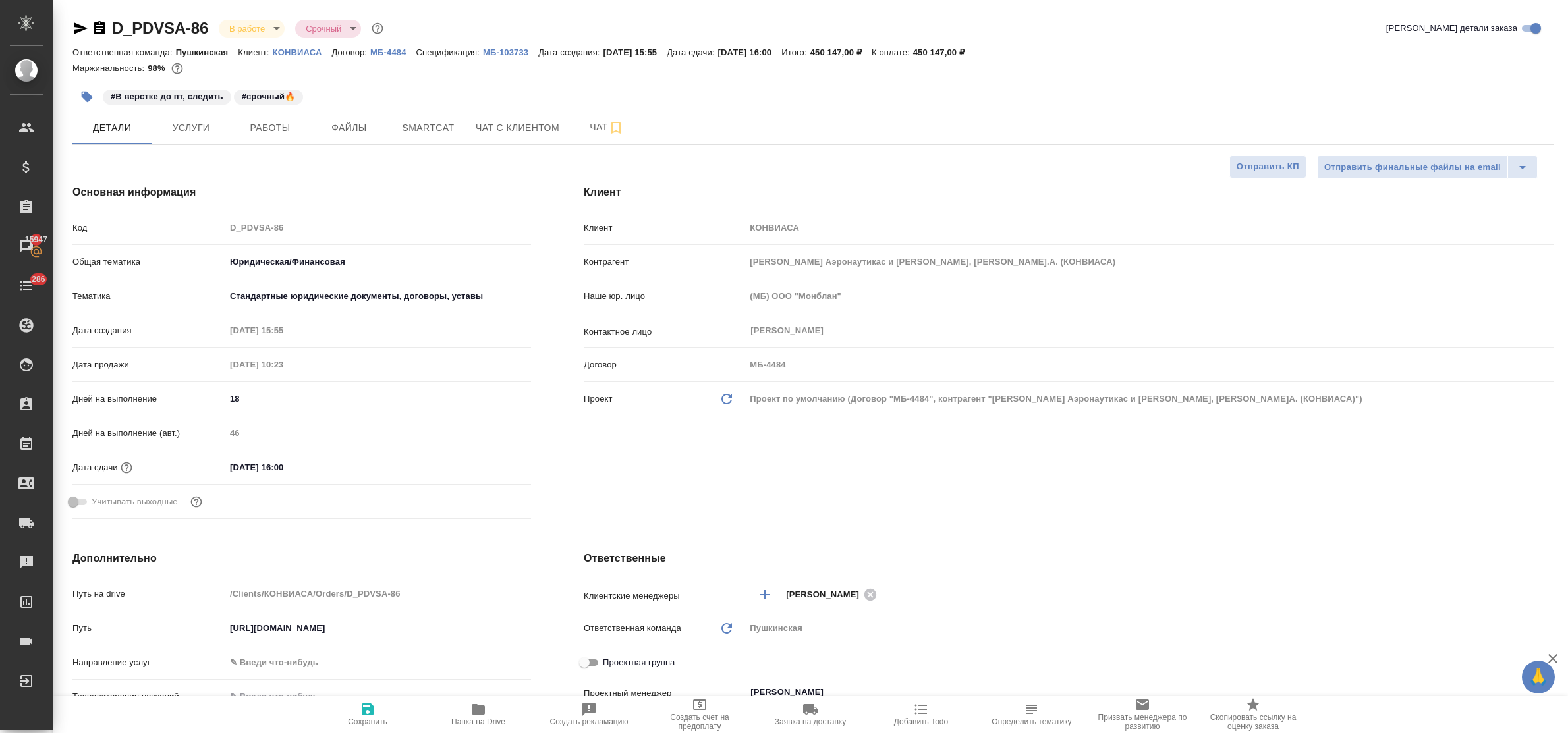
type textarea "x"
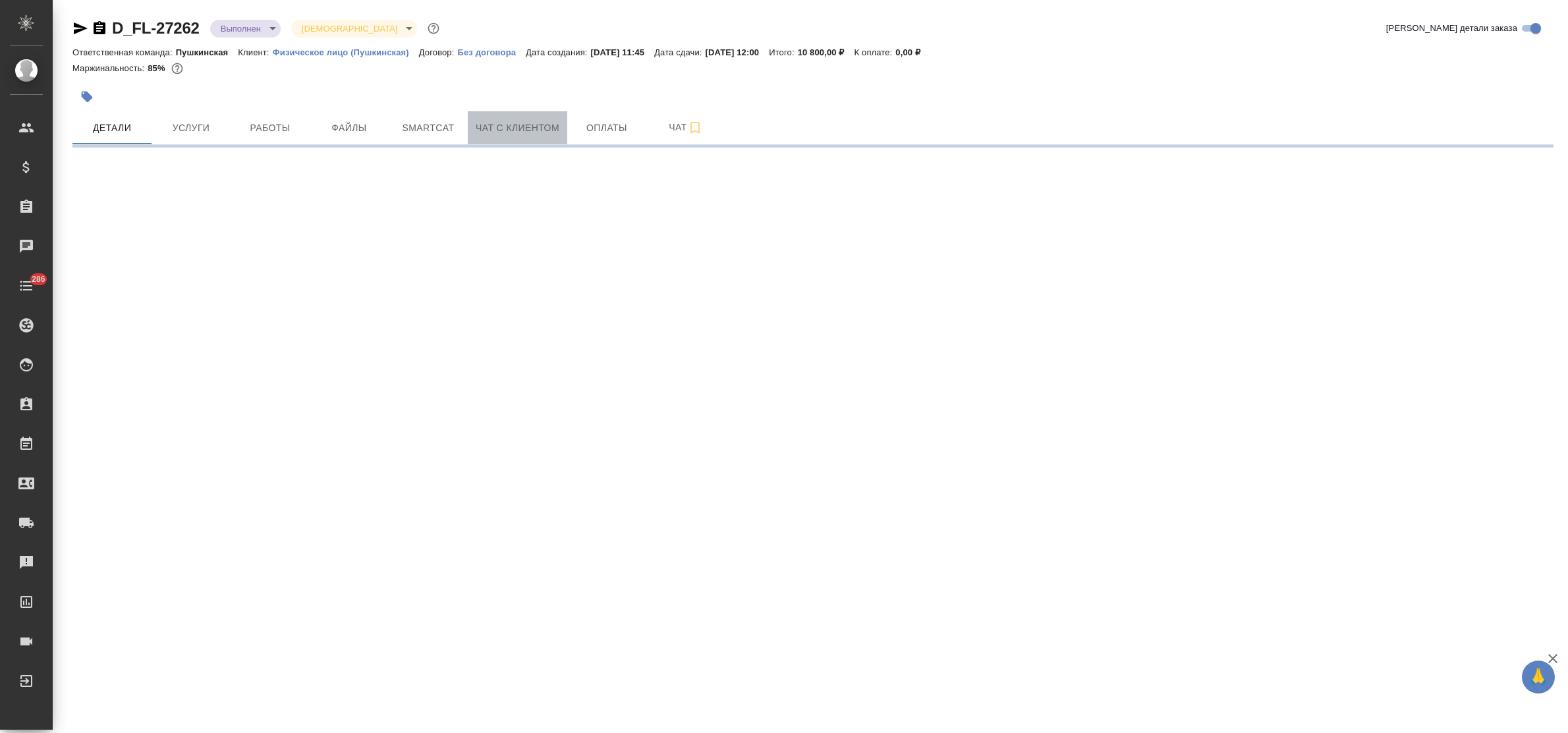
click at [519, 134] on span "Чат с клиентом" at bounding box center [517, 127] width 84 height 16
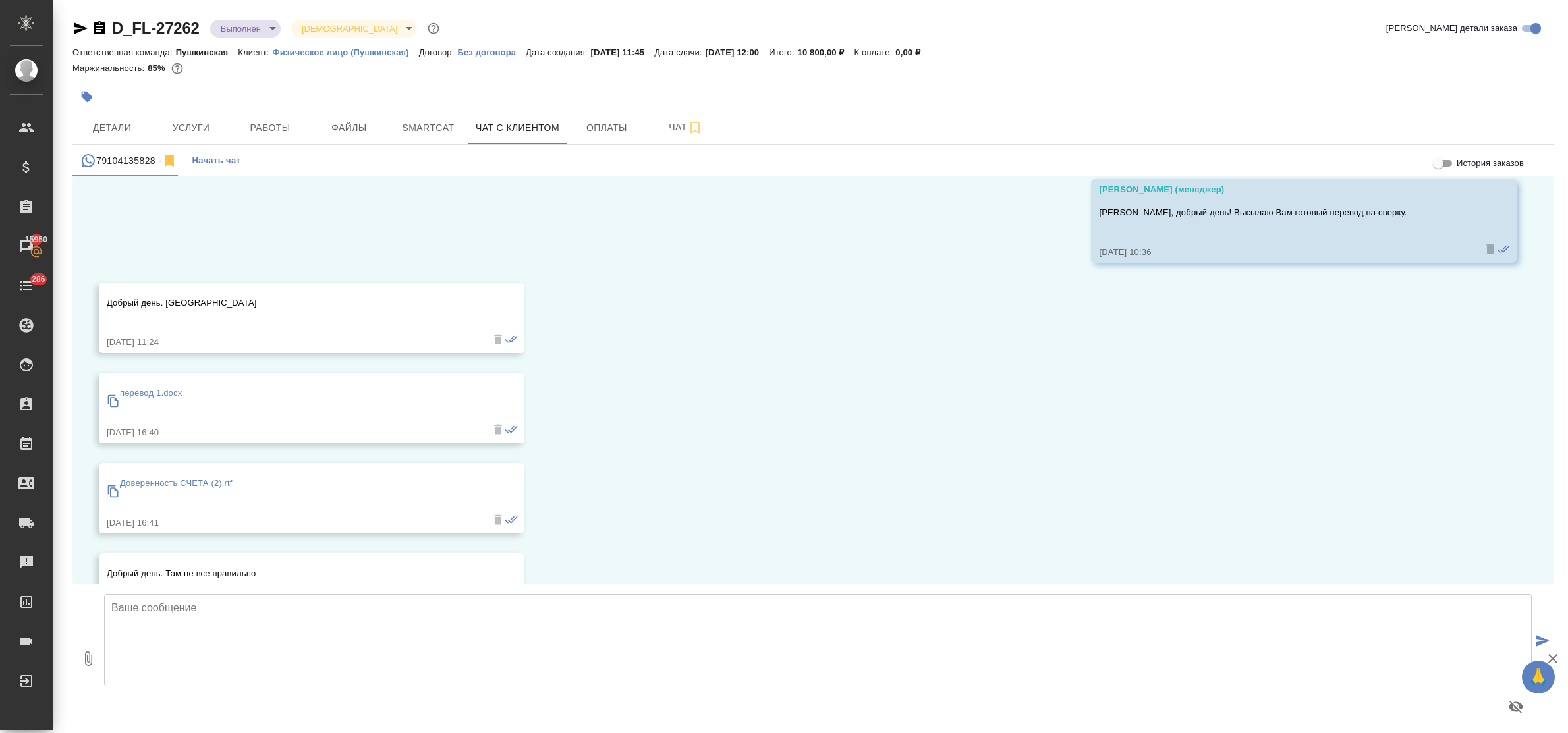
scroll to position [2069, 0]
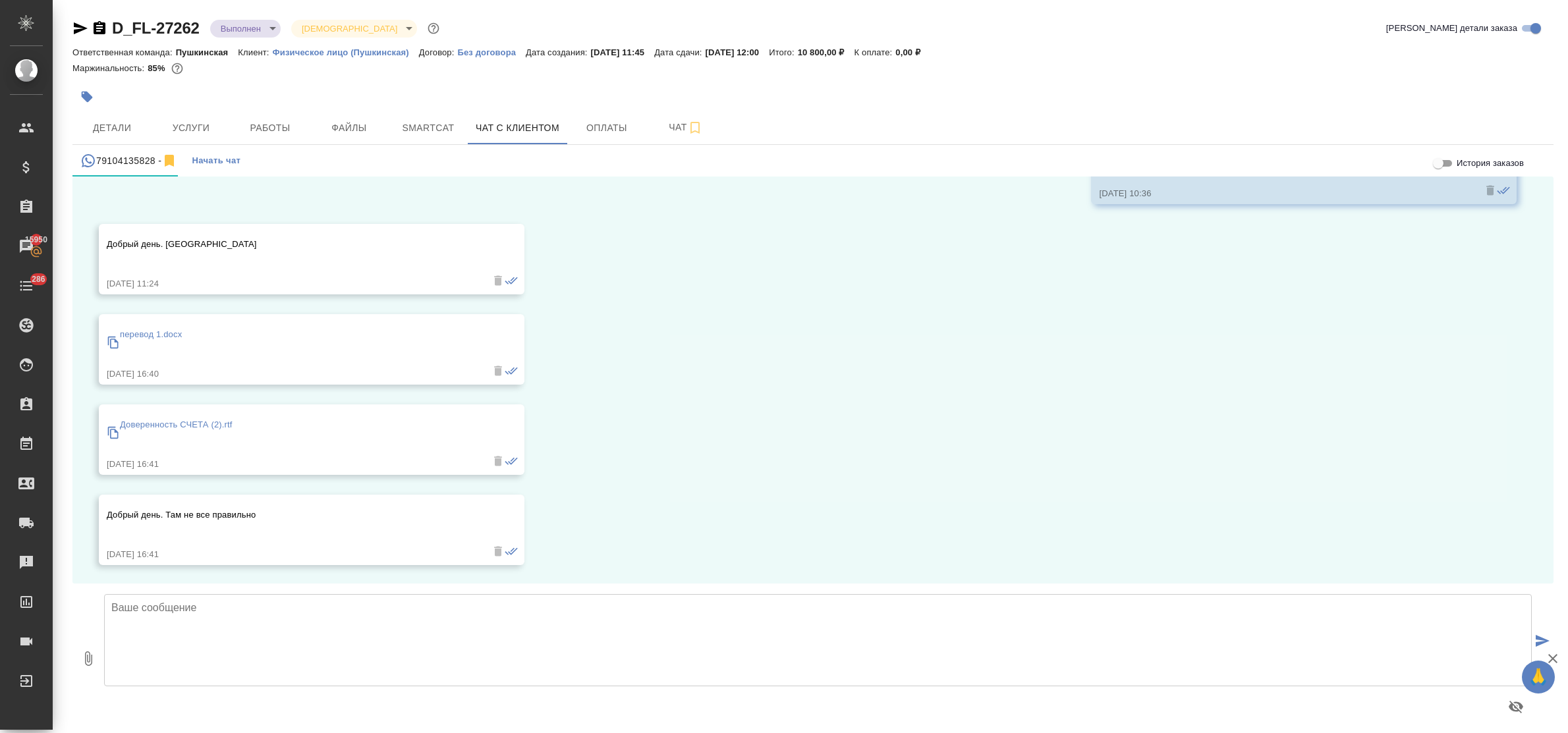
click at [303, 630] on textarea at bounding box center [818, 640] width 1428 height 93
click at [151, 333] on p "перевод 1.docx" at bounding box center [151, 335] width 62 height 14
click at [183, 422] on p "Доверенность СЧЕТА (2).rtf" at bounding box center [176, 425] width 113 height 14
click at [308, 628] on textarea at bounding box center [818, 640] width 1428 height 93
click at [124, 626] on textarea at bounding box center [818, 640] width 1428 height 93
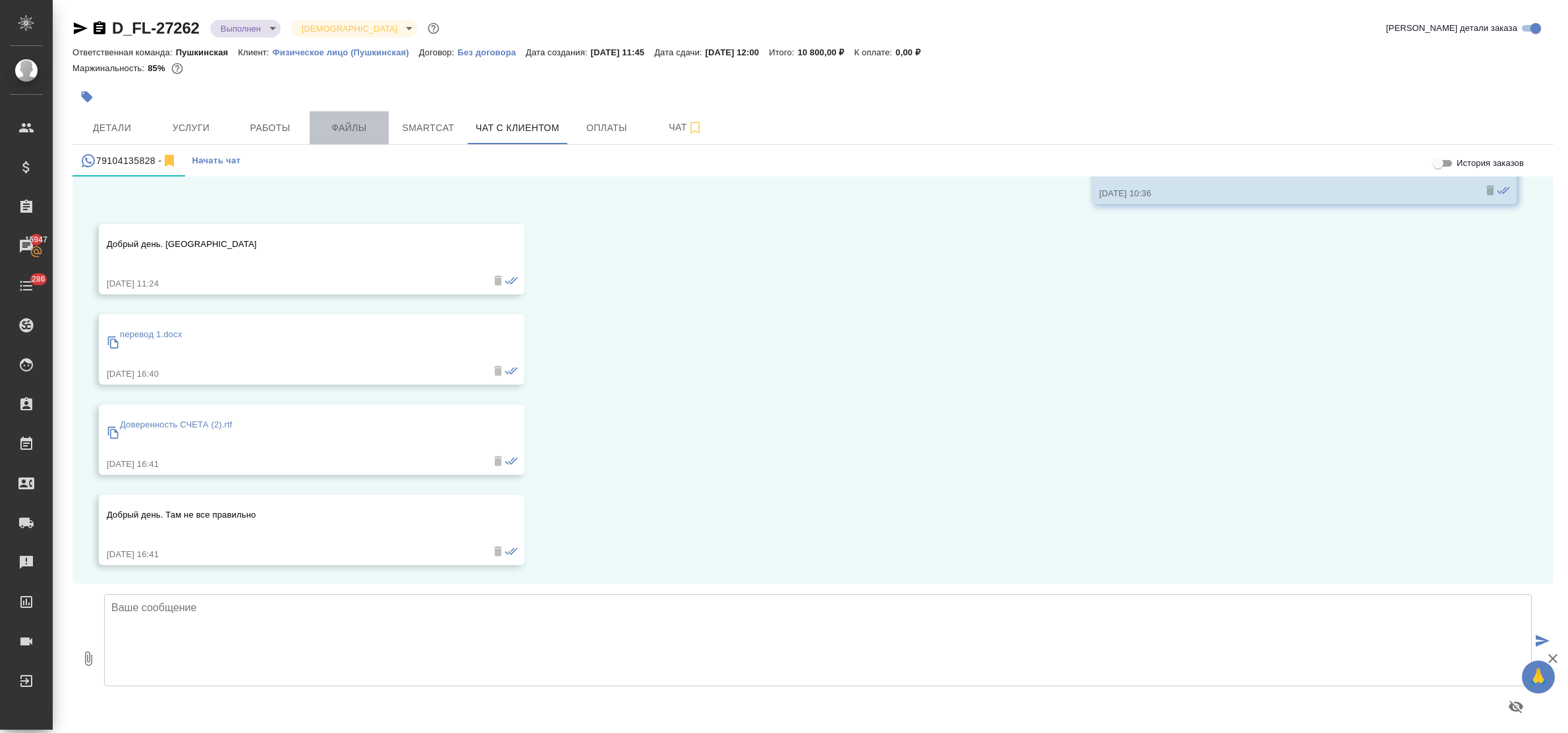
click at [350, 132] on span "Файлы" at bounding box center [349, 127] width 64 height 16
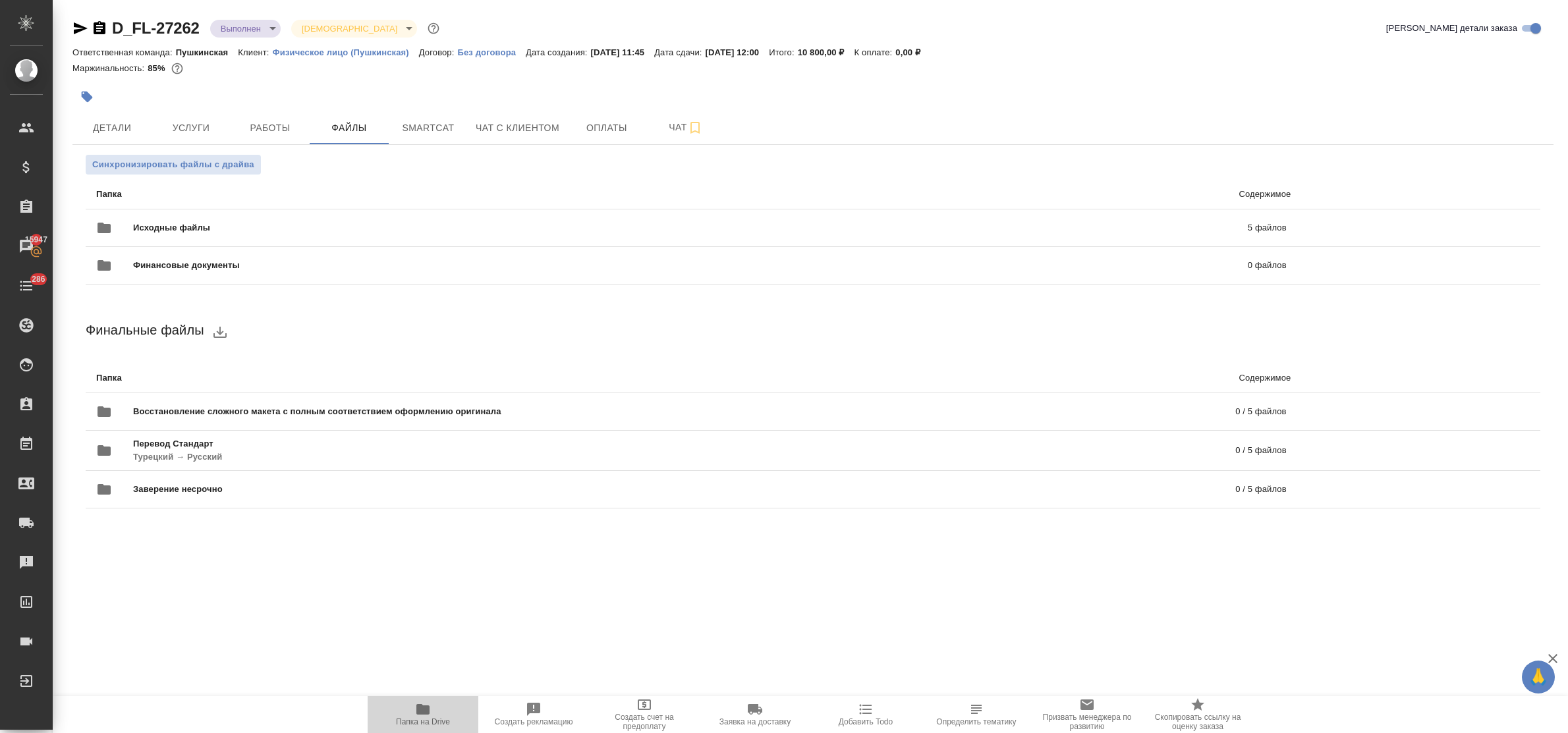
click at [410, 713] on span "Папка на Drive" at bounding box center [423, 714] width 95 height 25
click at [127, 122] on span "Детали" at bounding box center [112, 127] width 64 height 16
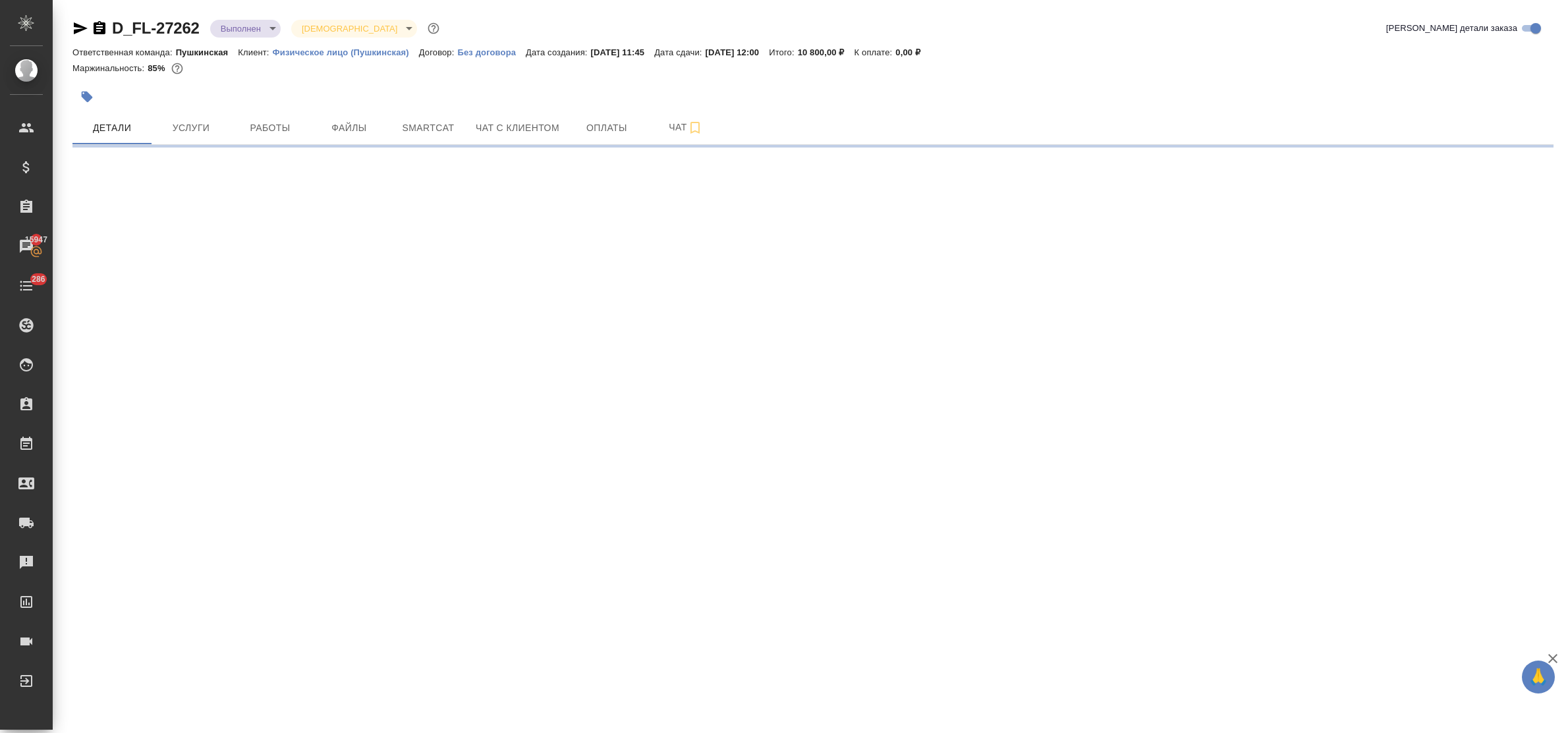
select select "RU"
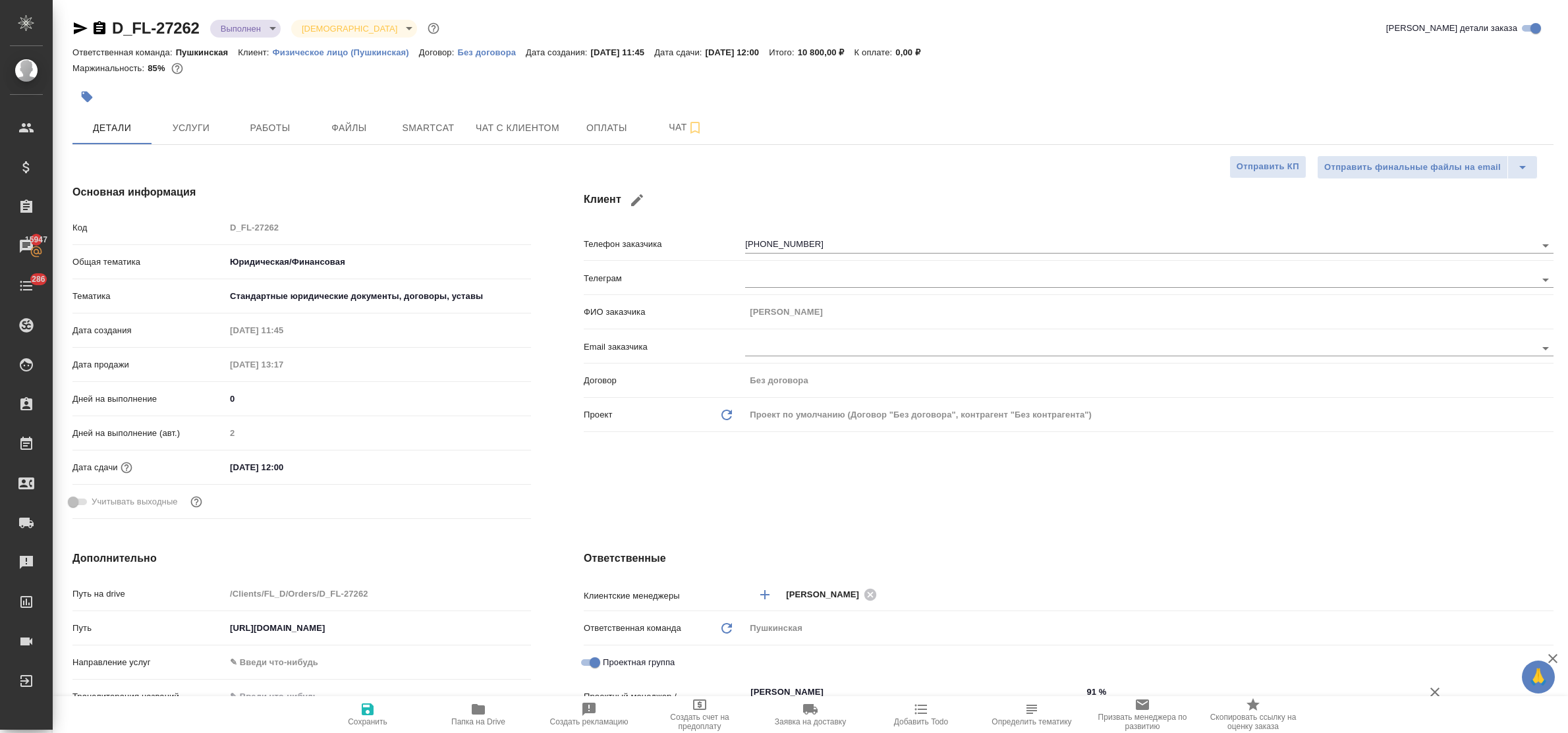
type textarea "x"
click at [74, 26] on icon "button" at bounding box center [80, 28] width 14 height 12
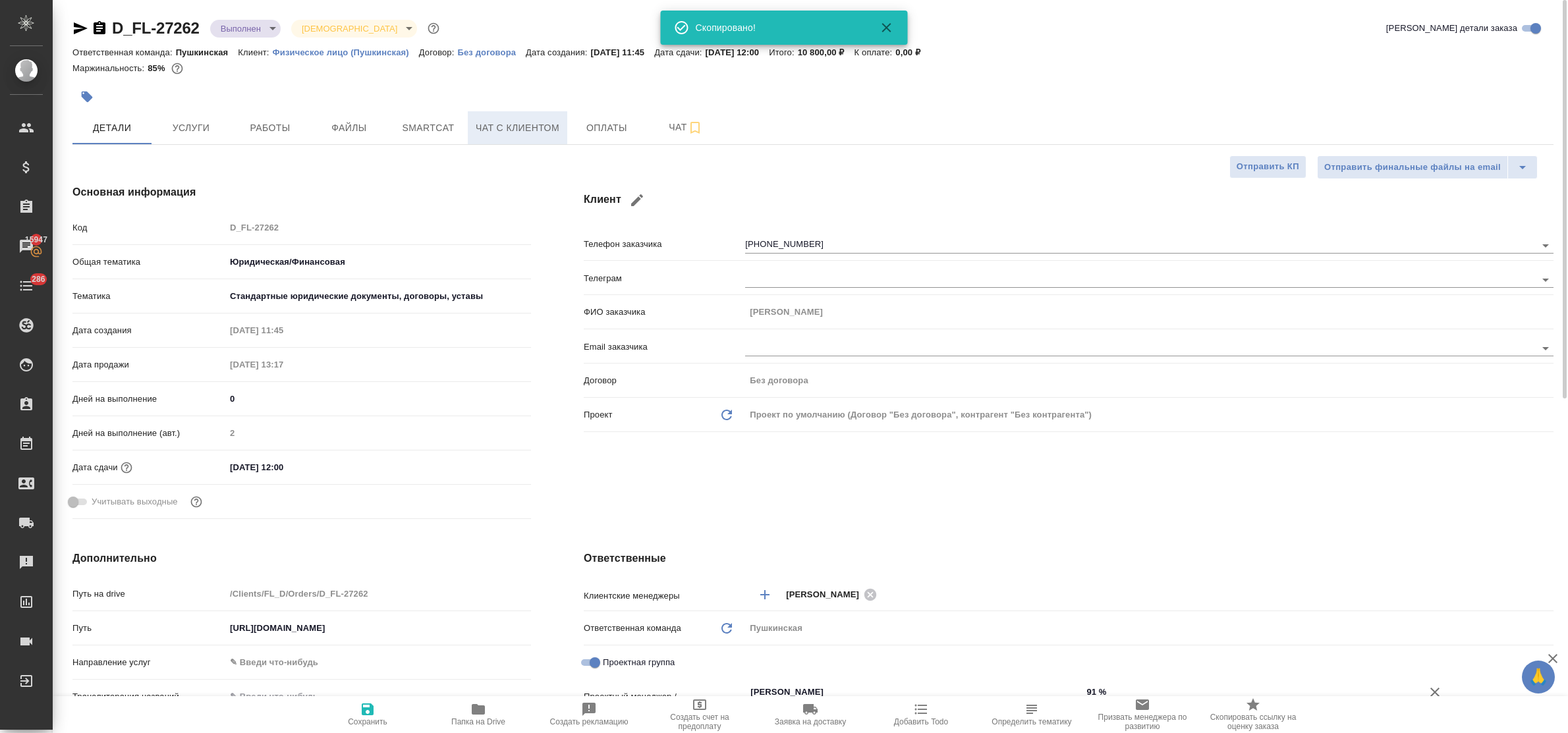
click at [538, 127] on span "Чат с клиентом" at bounding box center [517, 127] width 84 height 16
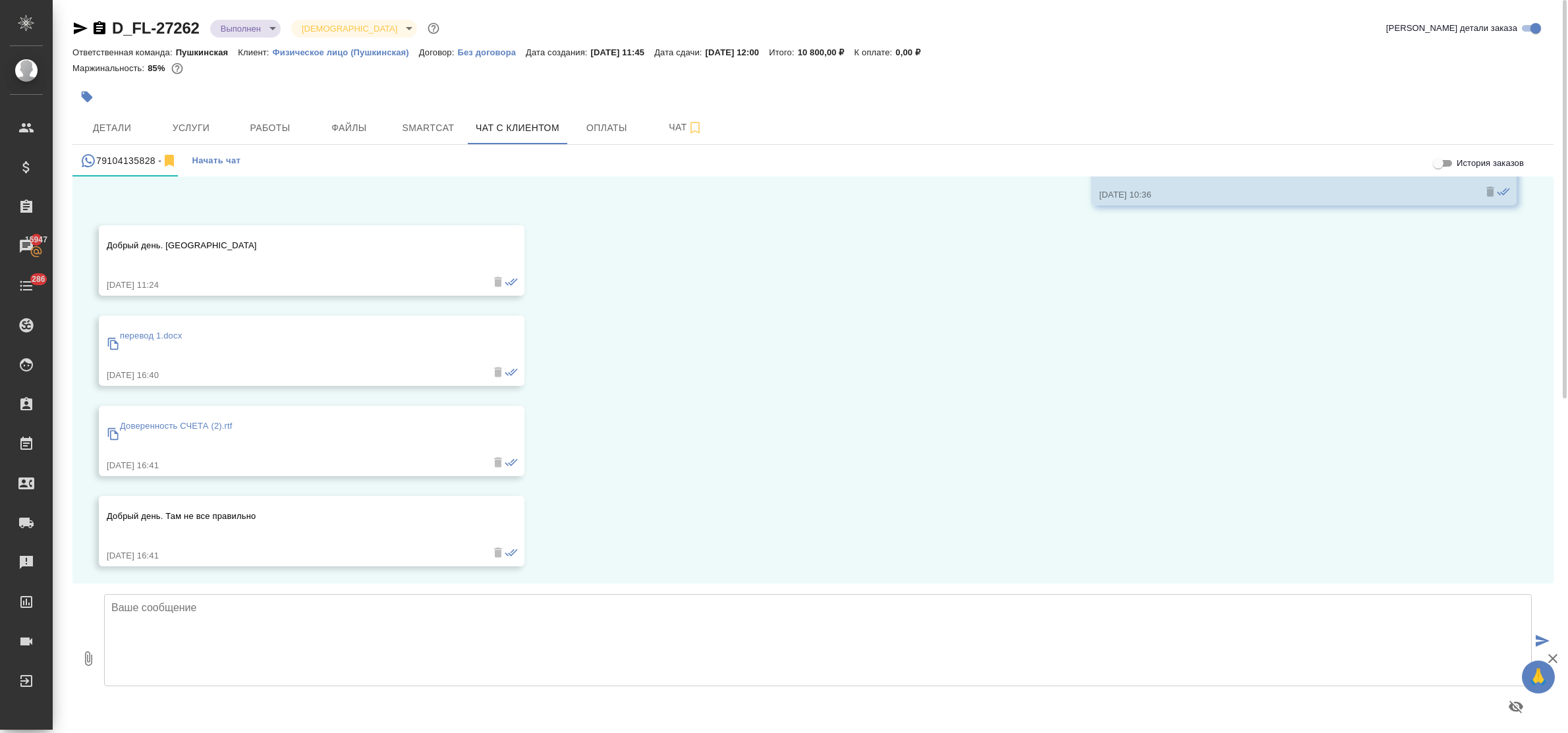
scroll to position [2069, 0]
click at [255, 628] on textarea at bounding box center [818, 640] width 1428 height 93
type textarea "Галина, перенаправила в производственный отдел! Проверят и вышлю Вам исправленн…"
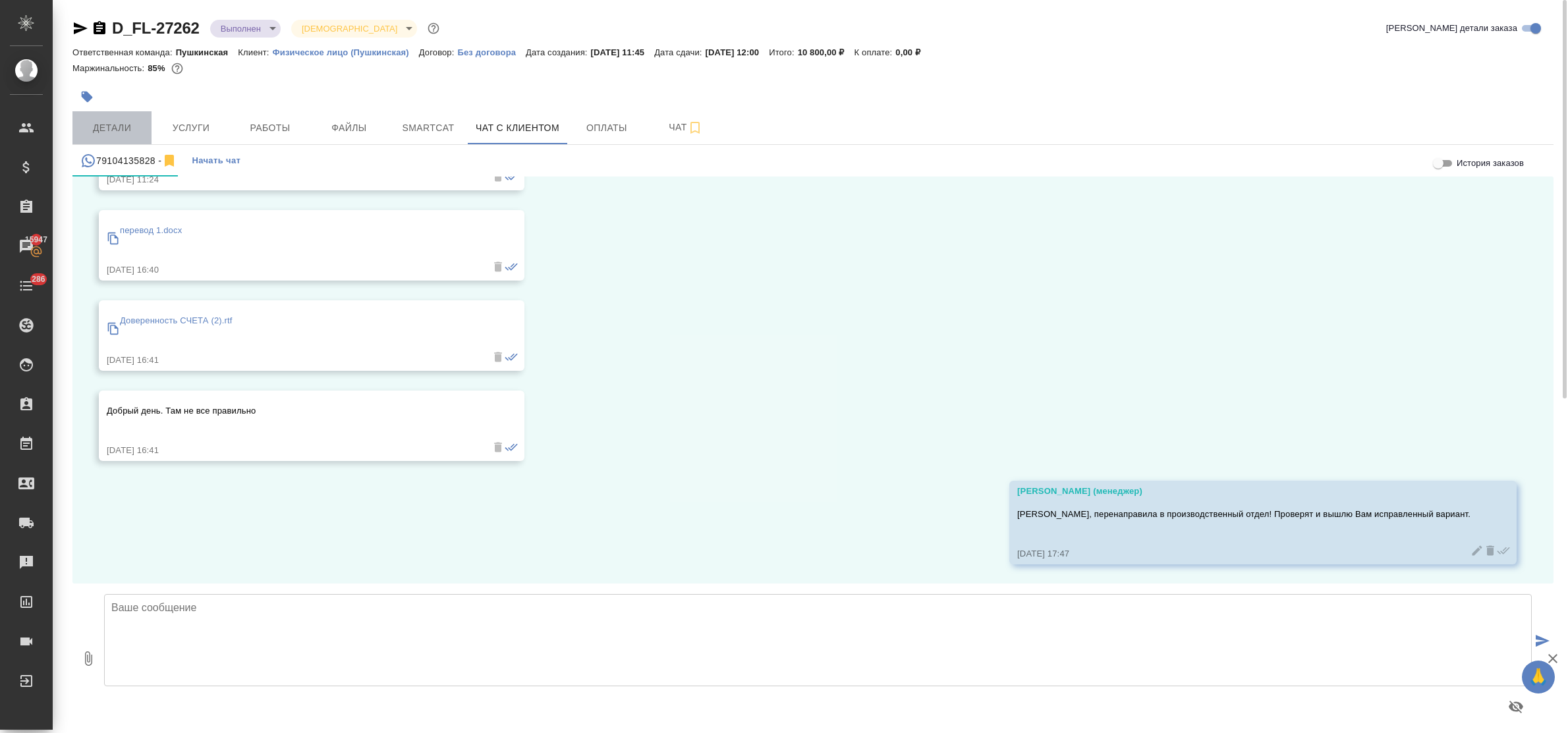
click at [132, 132] on span "Детали" at bounding box center [112, 127] width 64 height 16
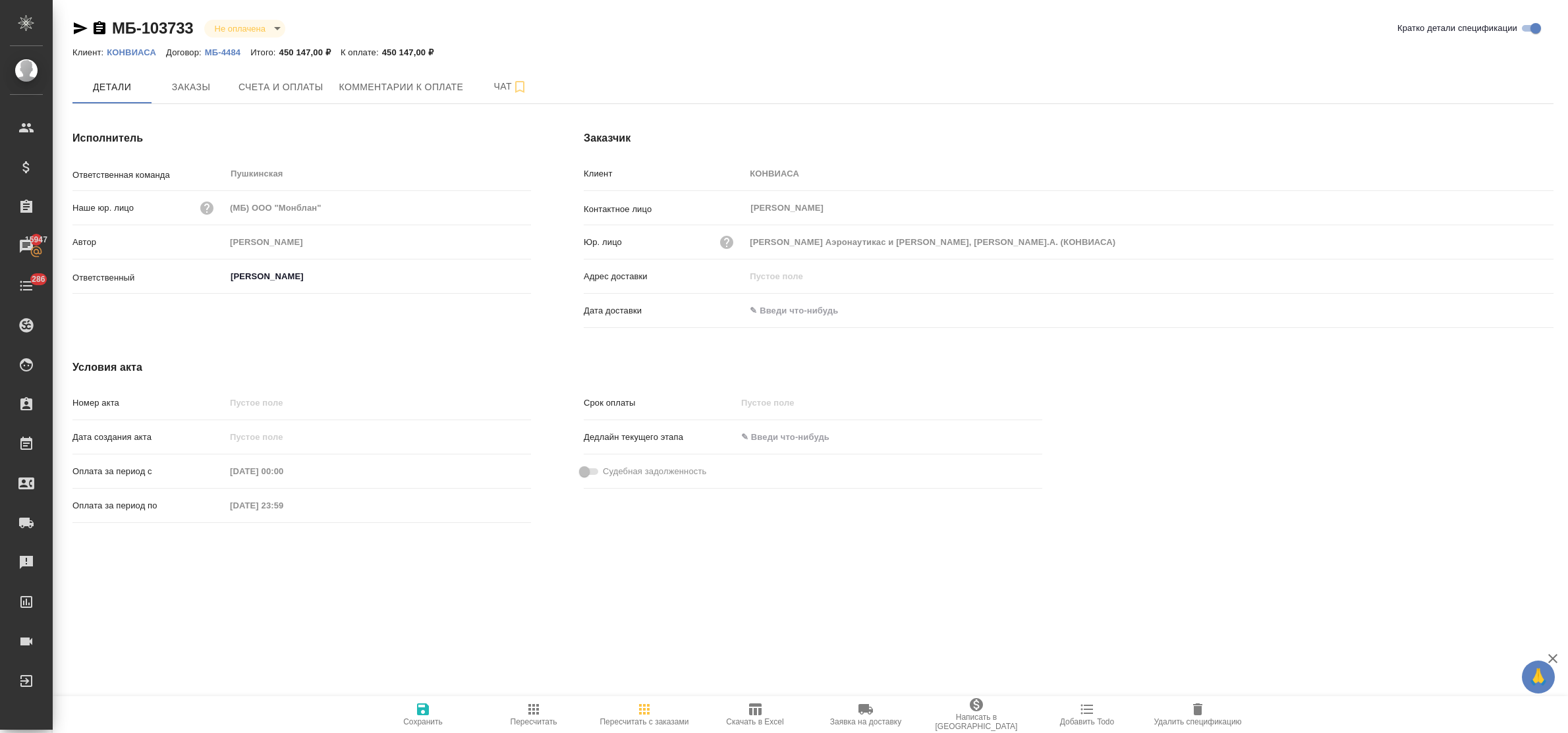
click at [479, 383] on div "Номер акта Дата создания акта Оплата за период с [DATE] 00:00 Оплата за период …" at bounding box center [302, 459] width 511 height 190
click at [80, 30] on icon "button" at bounding box center [80, 28] width 14 height 12
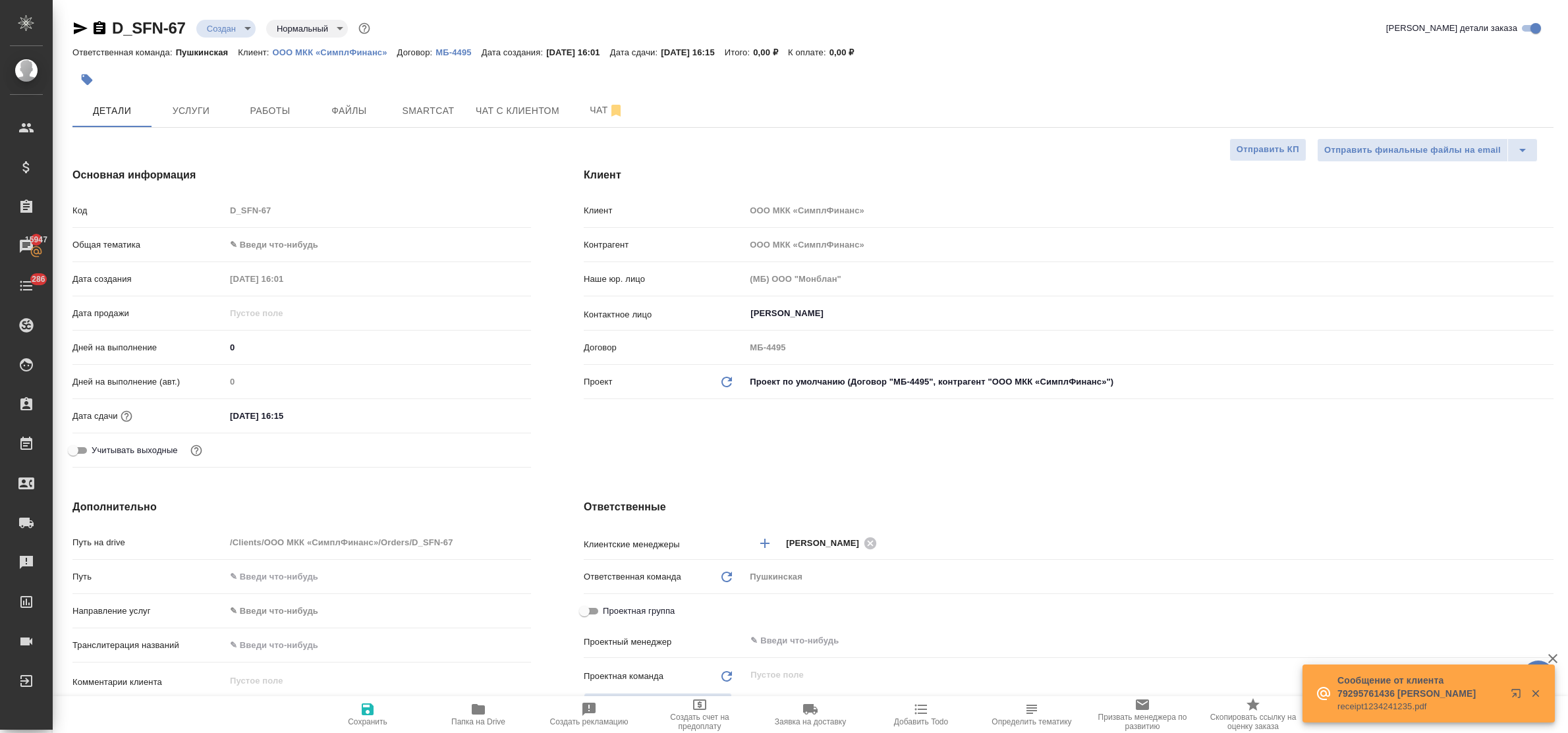
select select "RU"
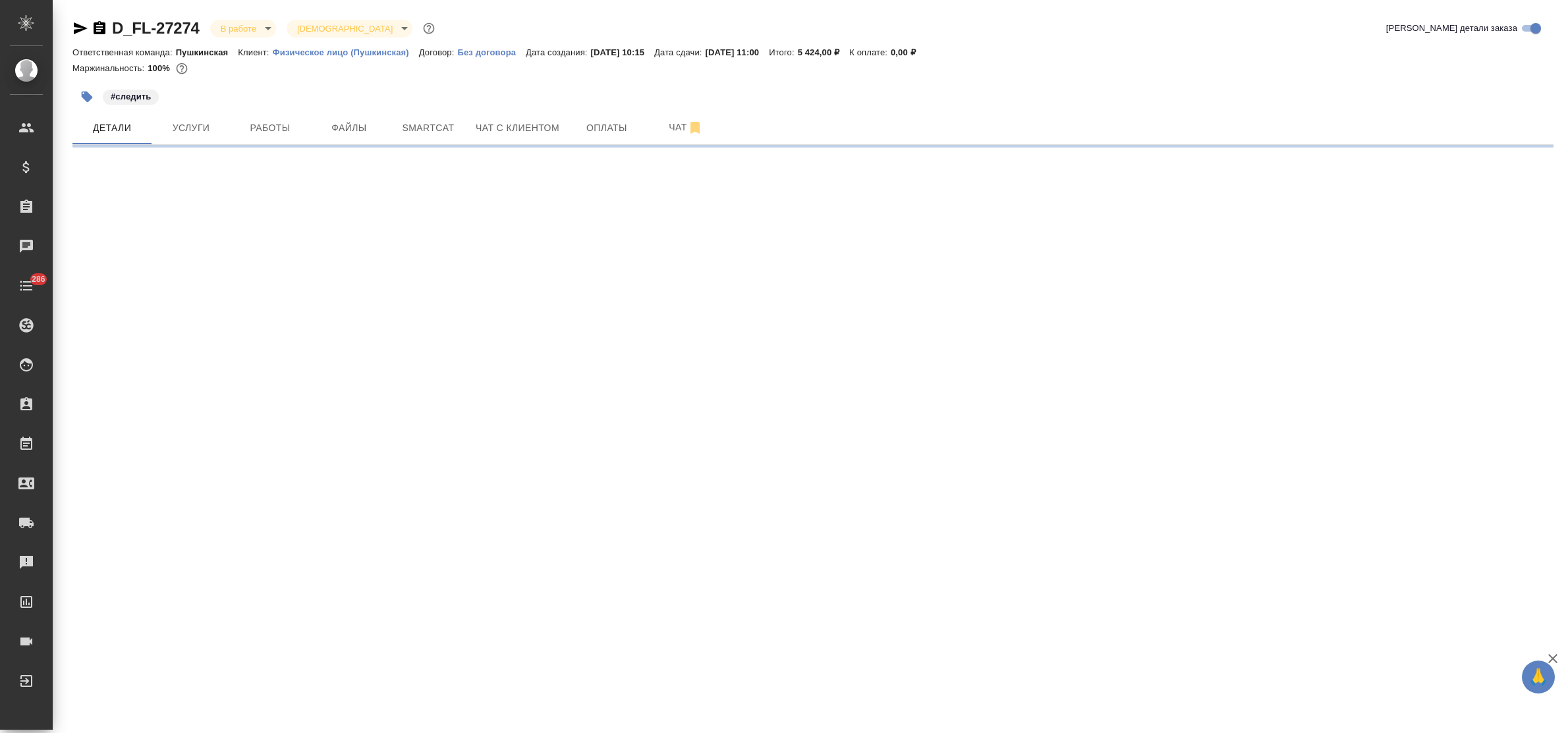
select select "RU"
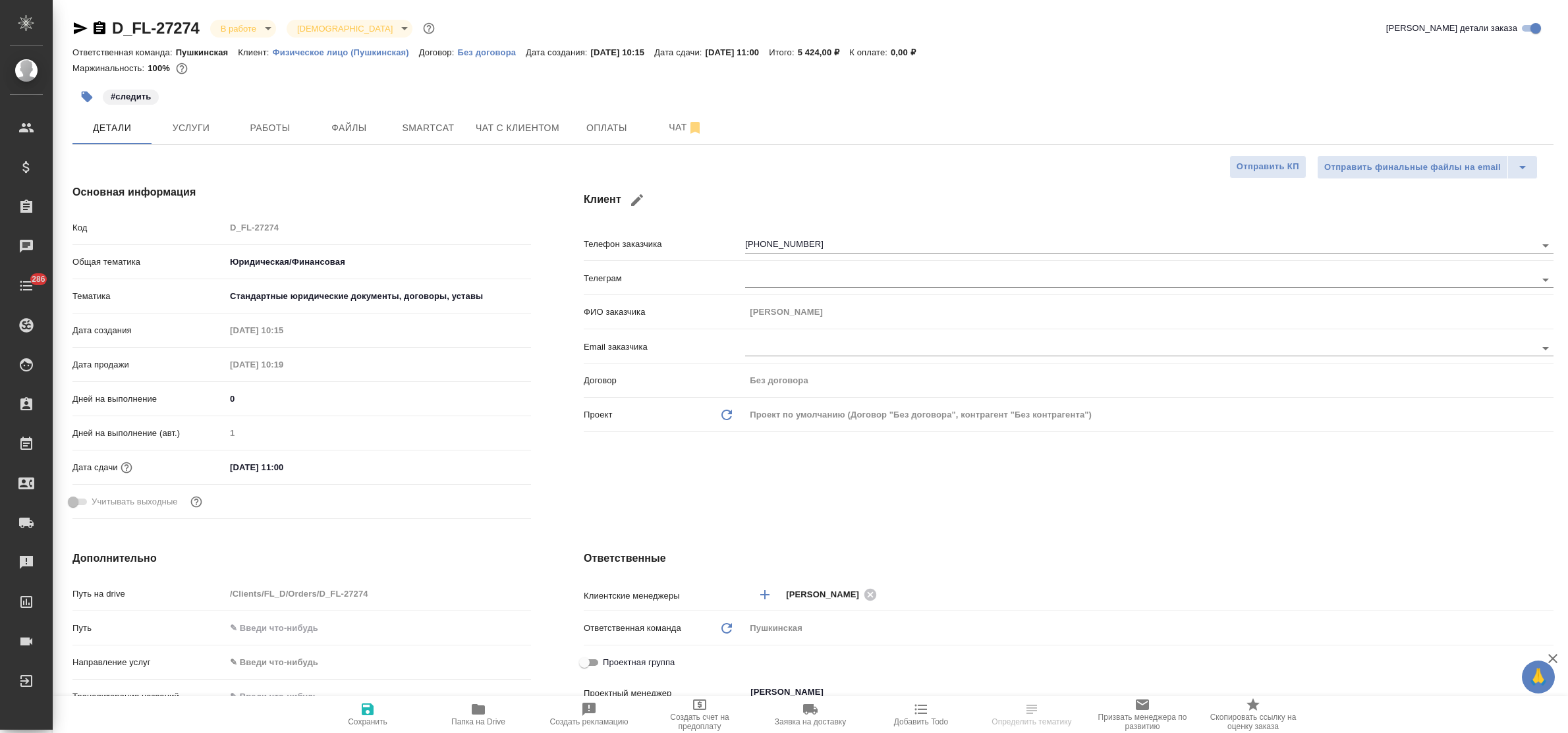
type textarea "x"
click at [188, 132] on span "Услуги" at bounding box center [191, 127] width 64 height 16
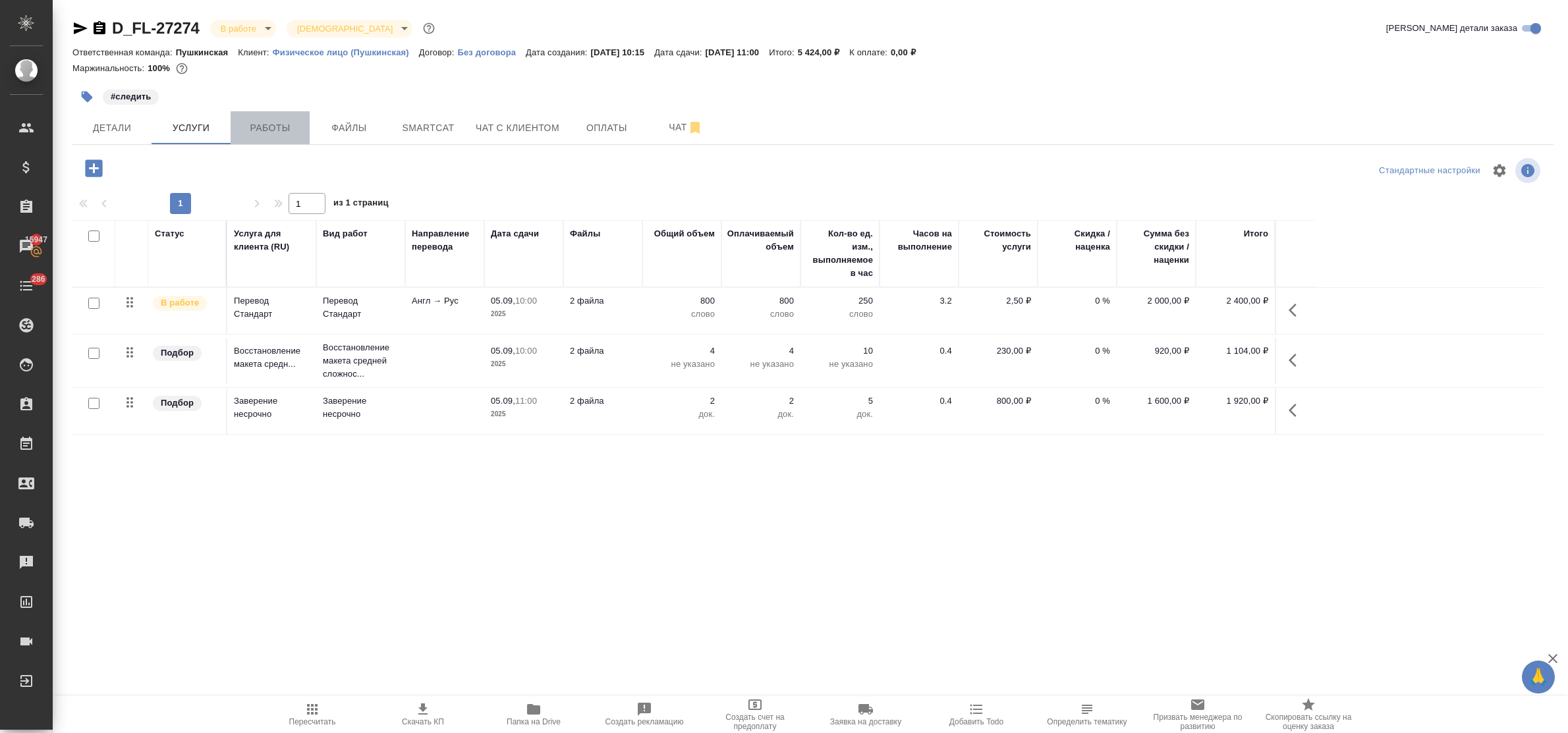
click at [271, 127] on span "Работы" at bounding box center [270, 127] width 64 height 16
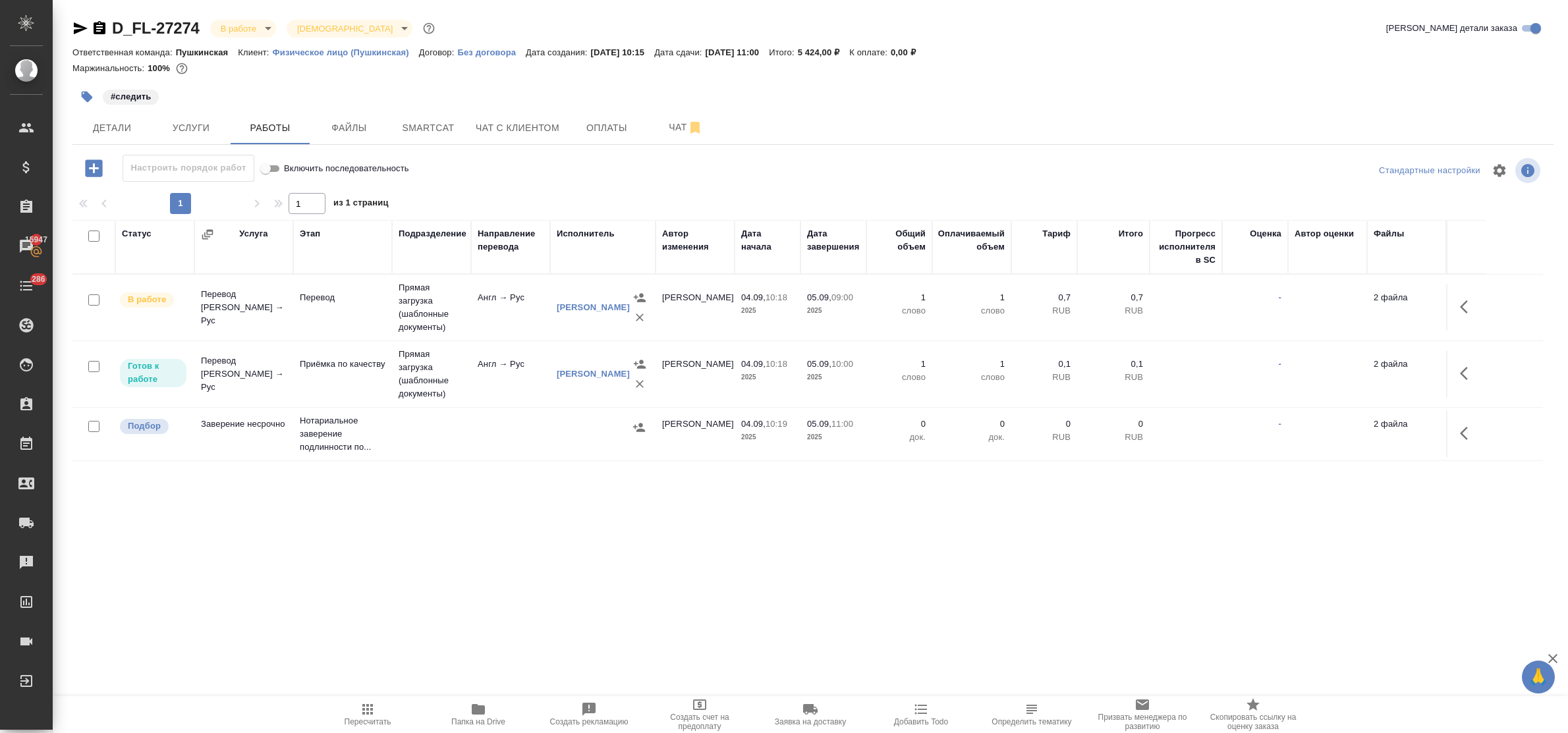
click at [79, 33] on icon "button" at bounding box center [80, 28] width 15 height 15
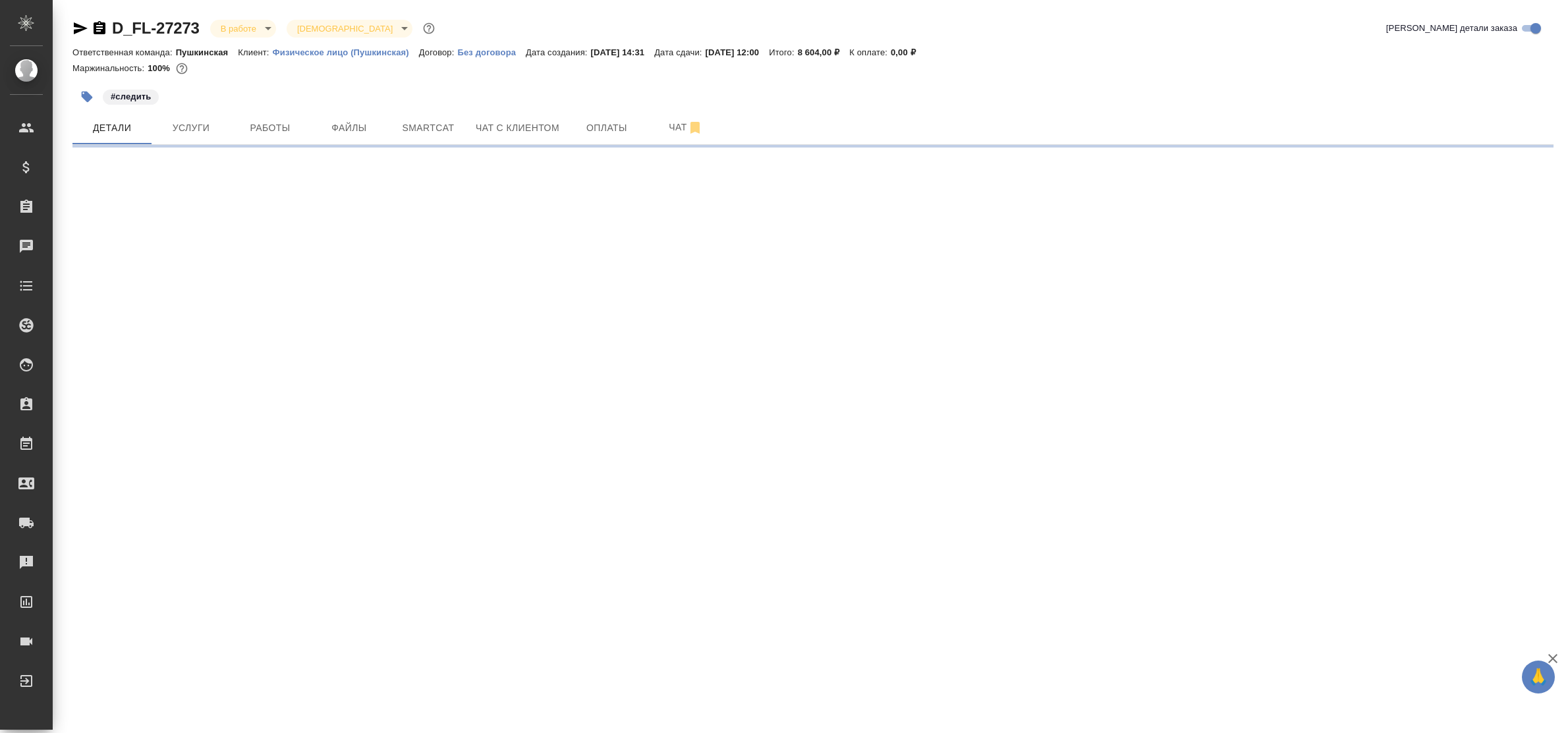
select select "RU"
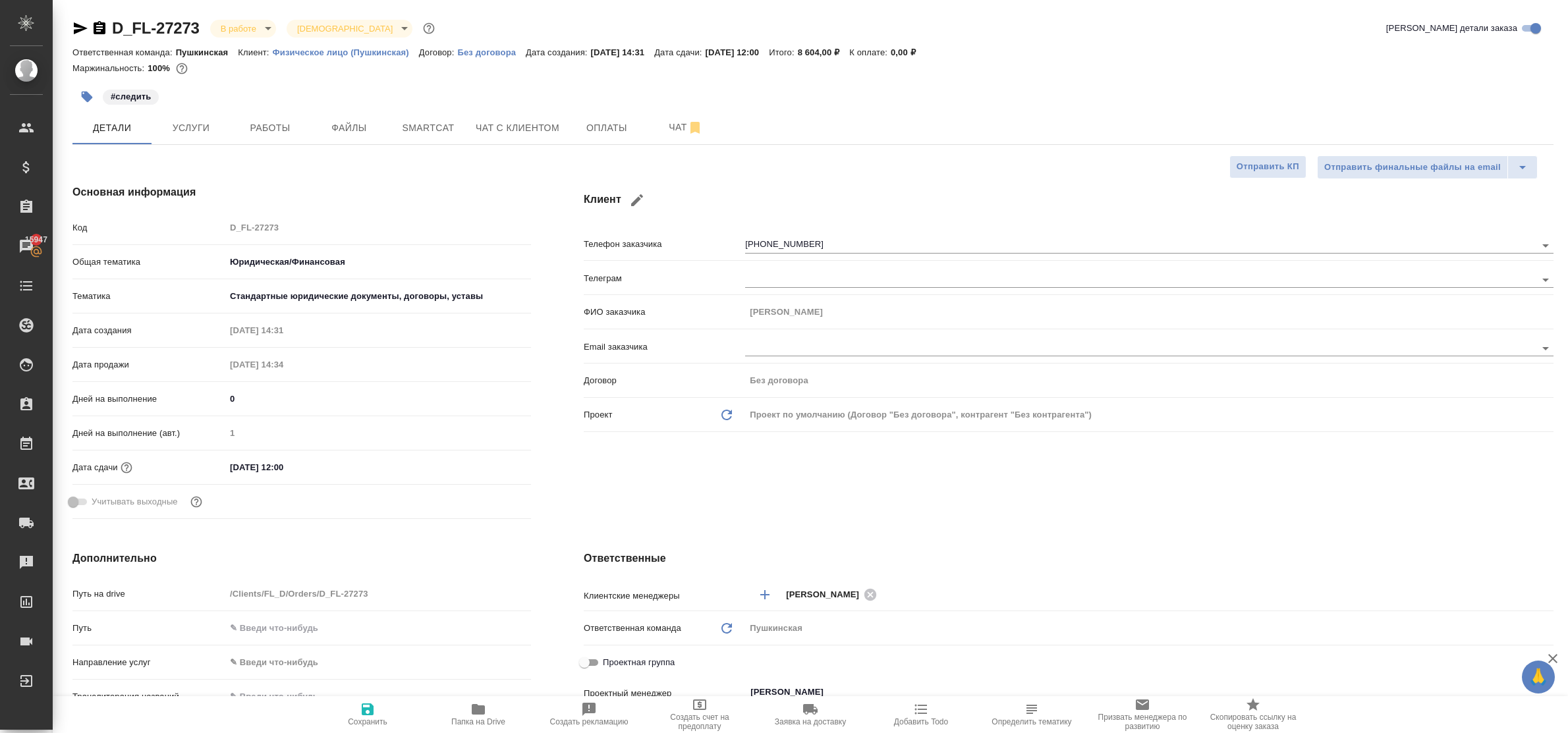
type textarea "x"
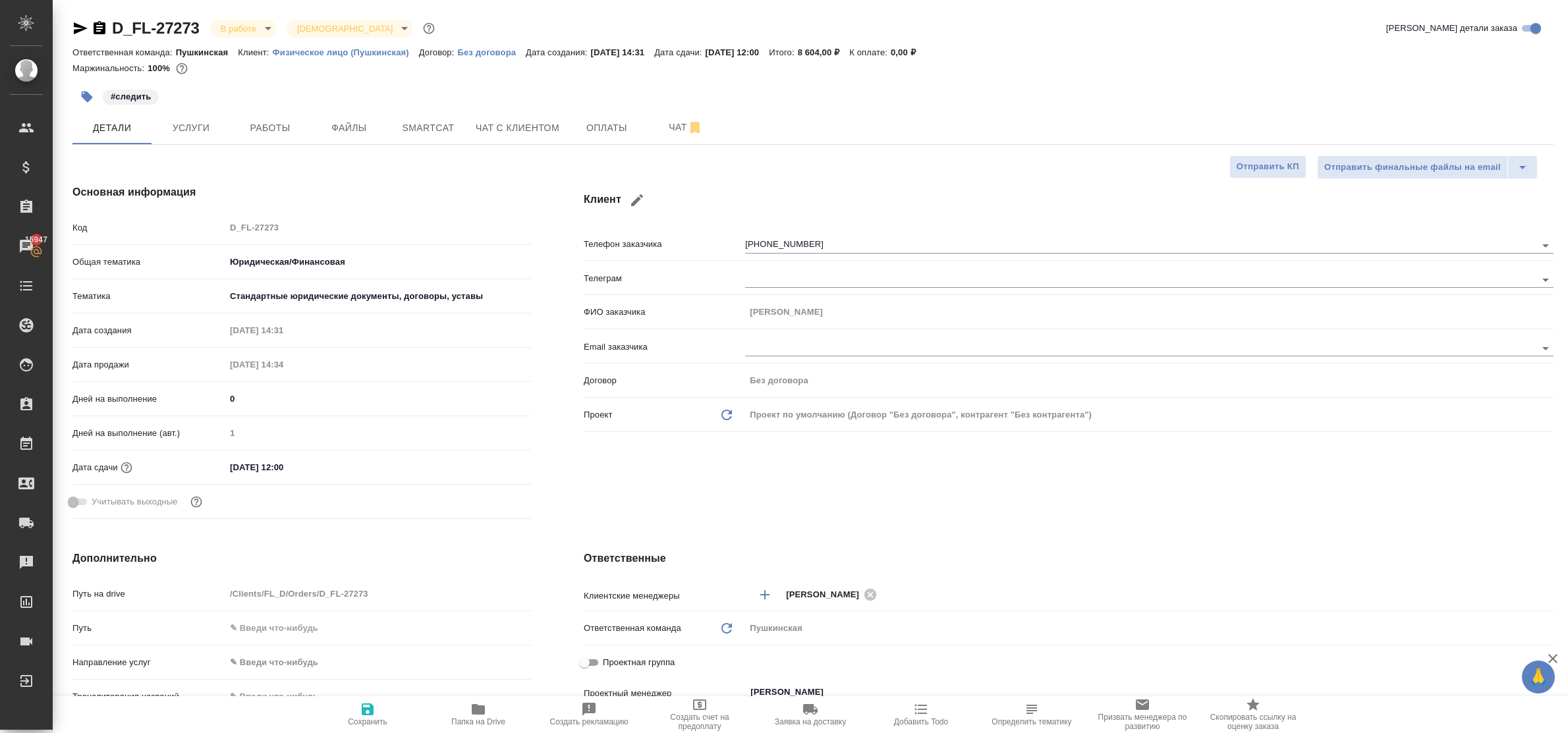
type textarea "x"
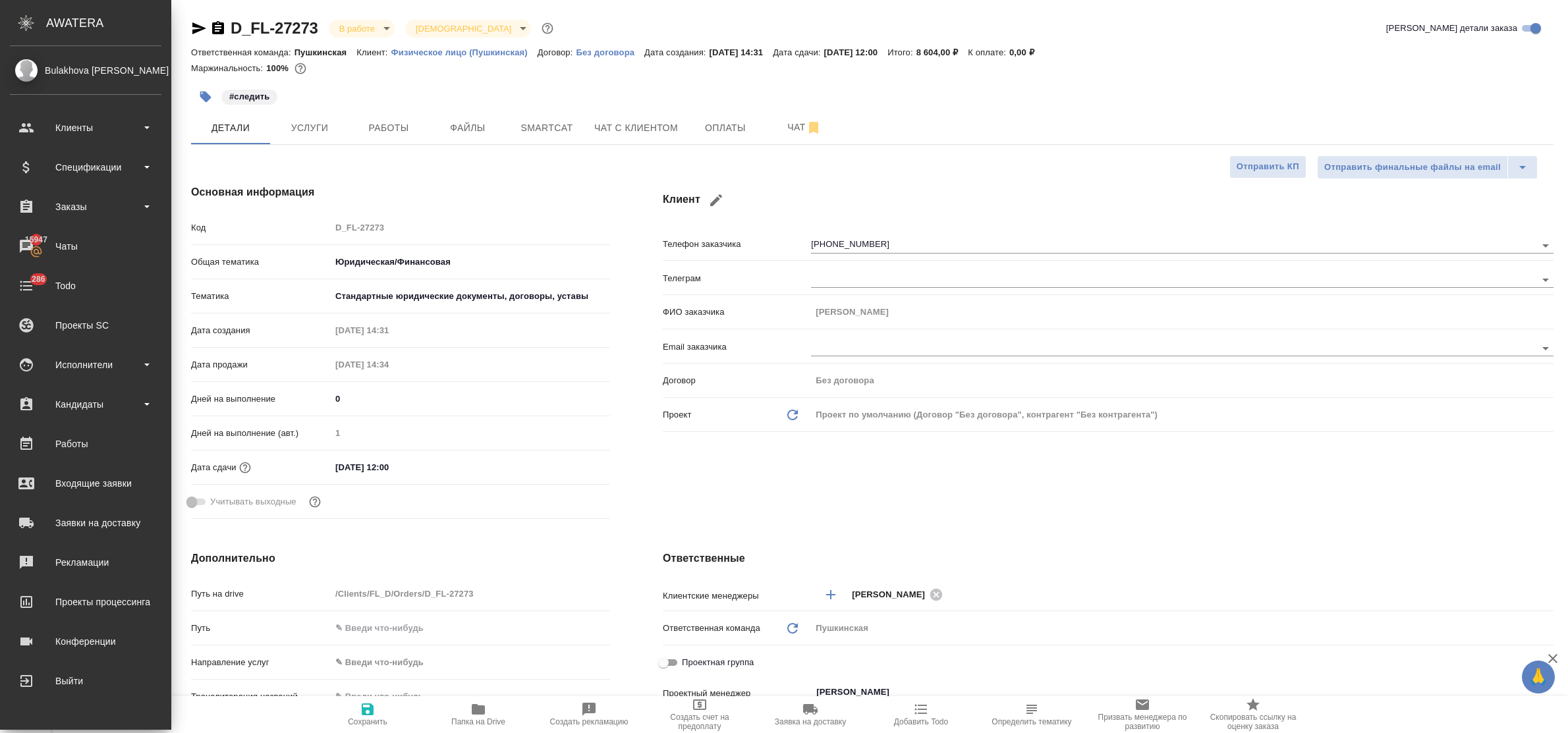
type textarea "x"
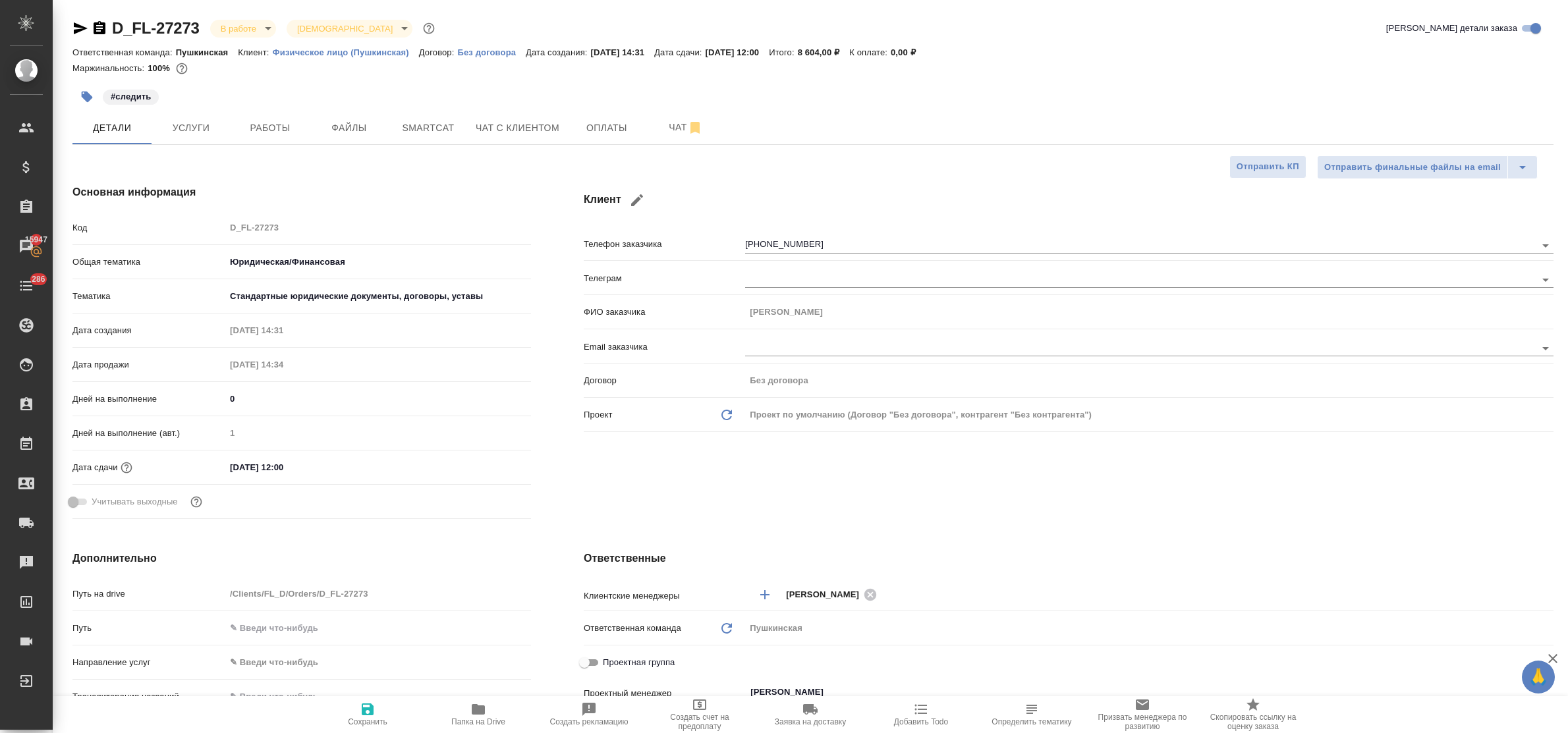
click at [79, 26] on icon "button" at bounding box center [80, 28] width 14 height 12
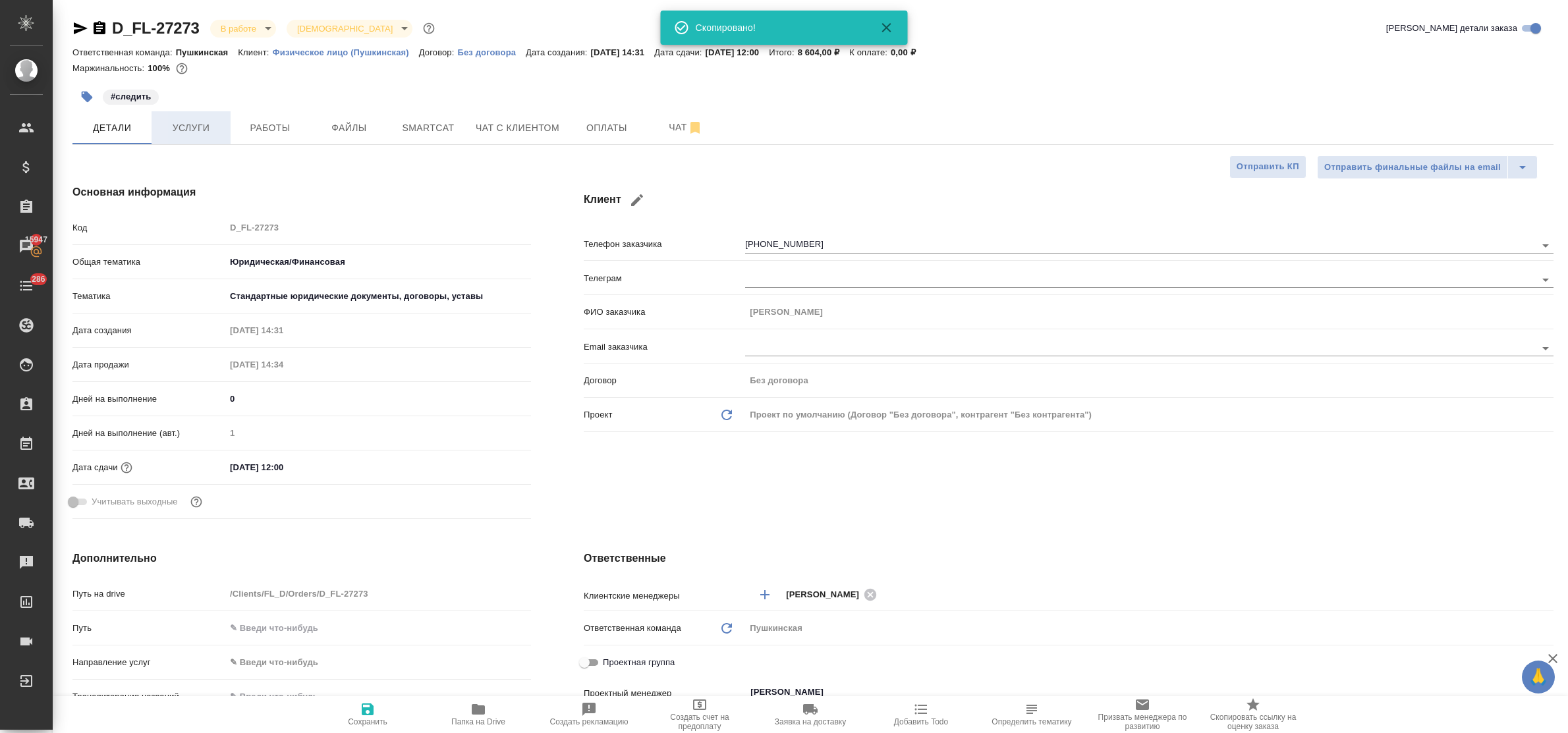
click at [189, 125] on span "Услуги" at bounding box center [191, 127] width 64 height 16
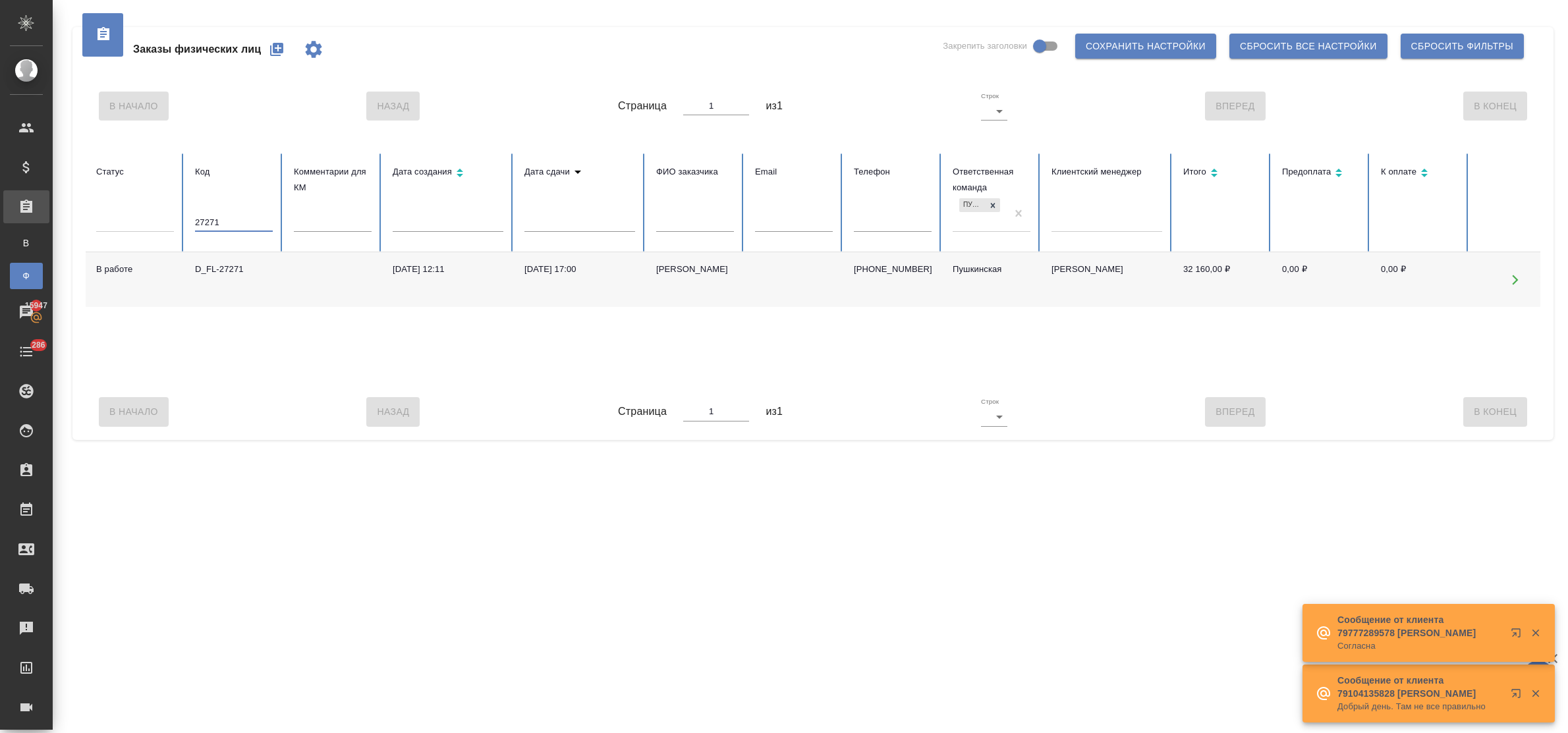
click at [241, 219] on input "27271" at bounding box center [234, 222] width 78 height 18
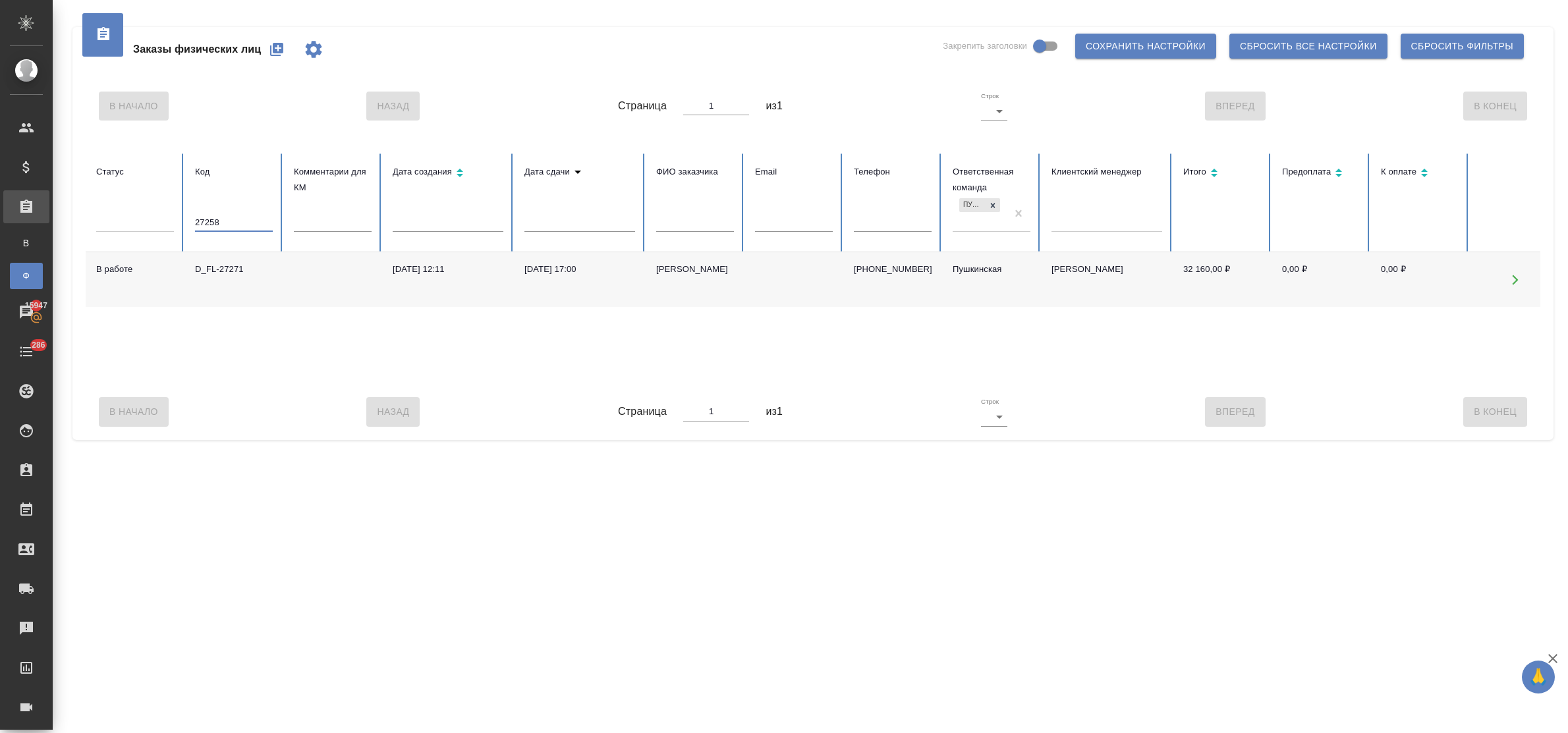
type input "27258"
click at [235, 268] on div "D_FL-27258" at bounding box center [234, 269] width 78 height 14
click at [230, 269] on div "D_FL-27258" at bounding box center [234, 269] width 78 height 14
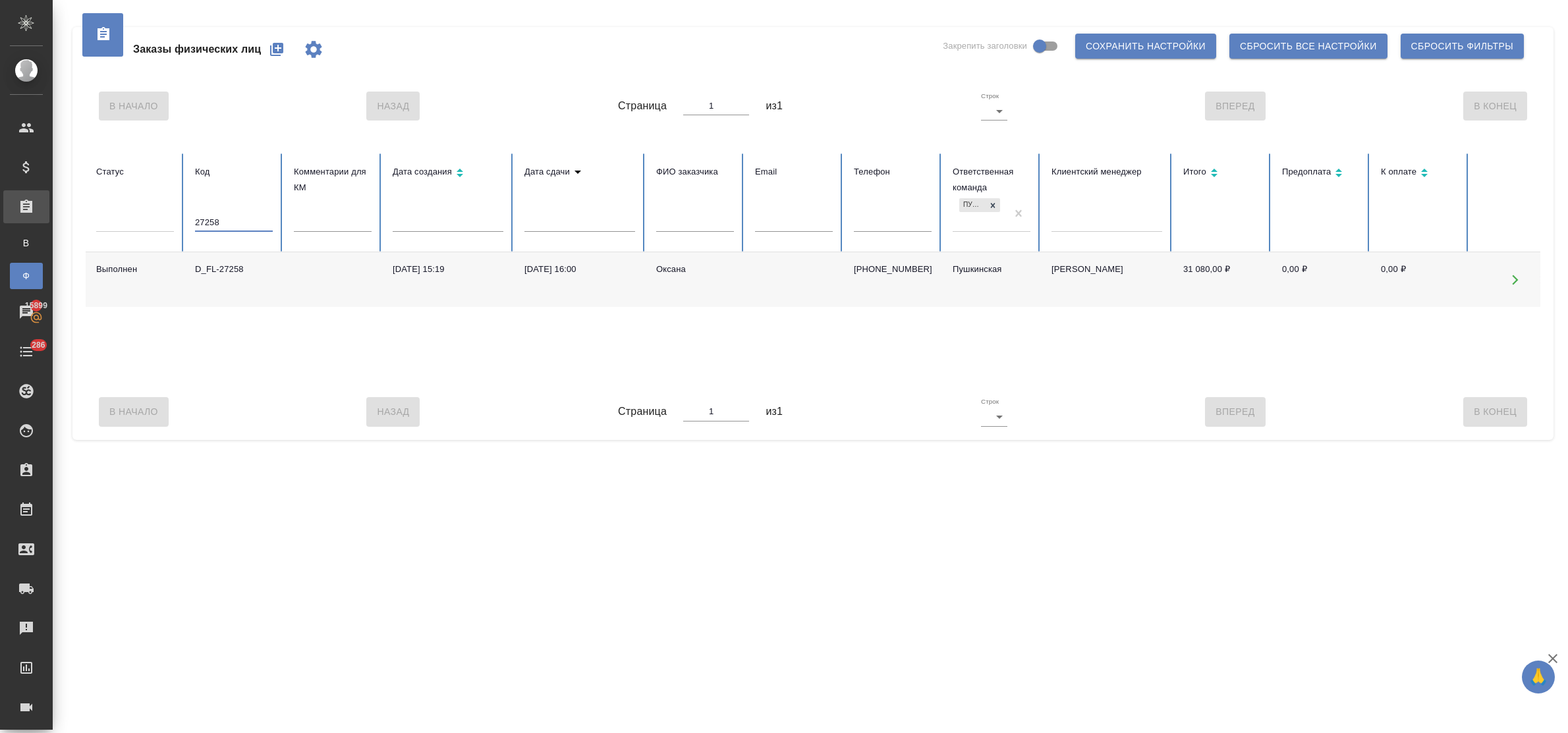
drag, startPoint x: 224, startPoint y: 219, endPoint x: 166, endPoint y: 216, distance: 58.1
click at [166, 216] on tr "Статус Код 27258 Комментарии для КМ Дата создания Дата сдачи ФИО заказчика Emai…" at bounding box center [827, 203] width 1482 height 98
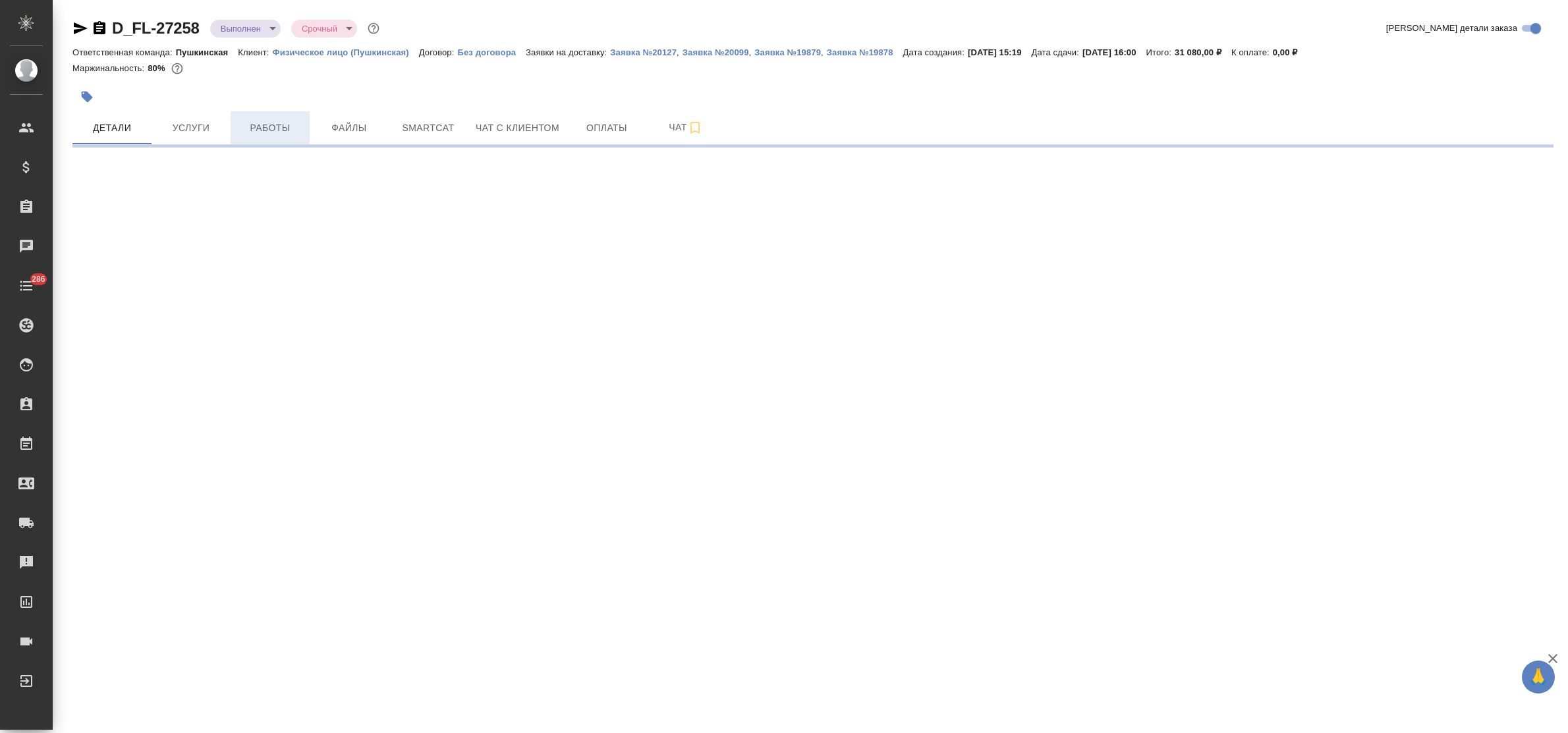
click at [244, 126] on span "Работы" at bounding box center [270, 127] width 64 height 16
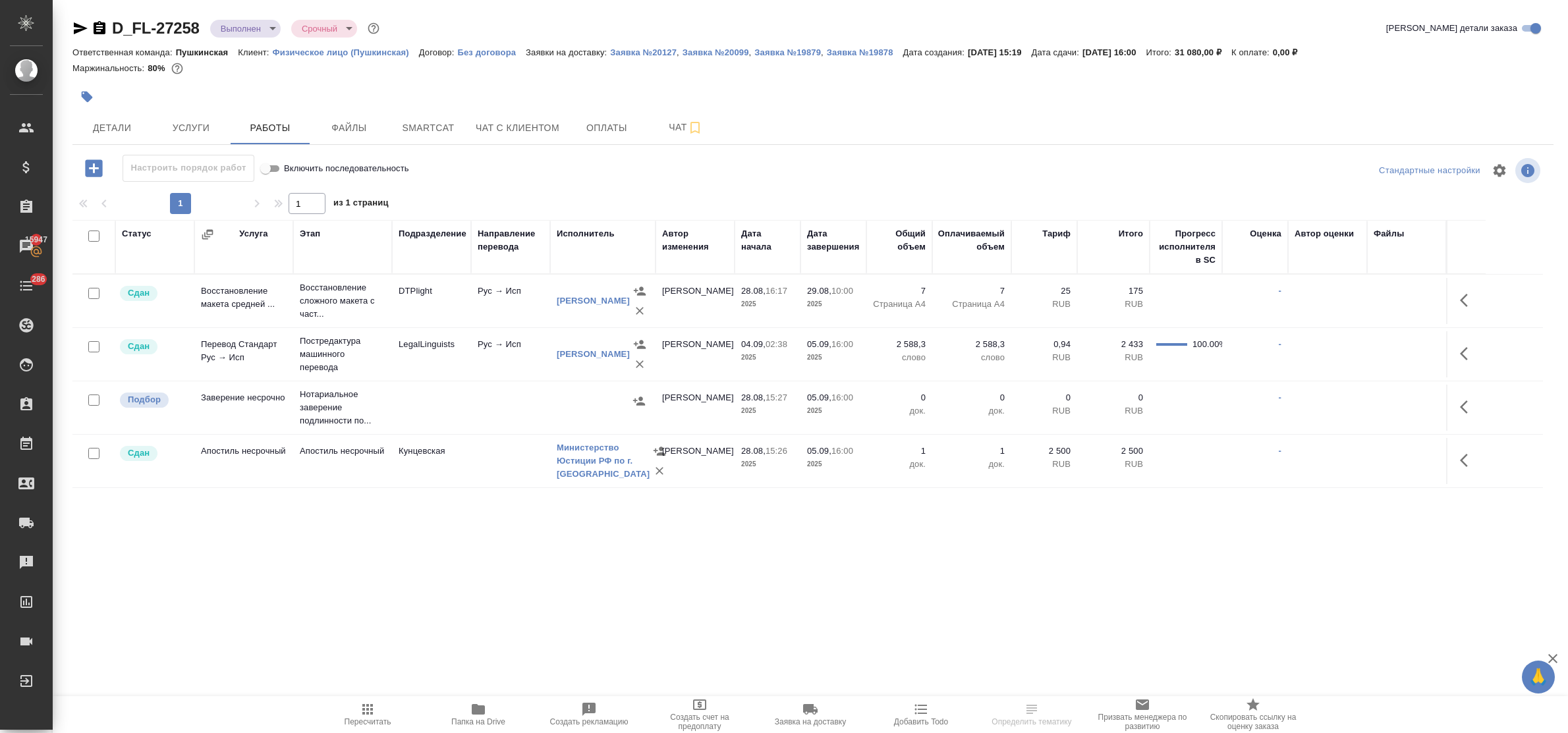
click at [484, 707] on icon "button" at bounding box center [479, 709] width 14 height 11
click at [111, 134] on span "Детали" at bounding box center [112, 127] width 64 height 16
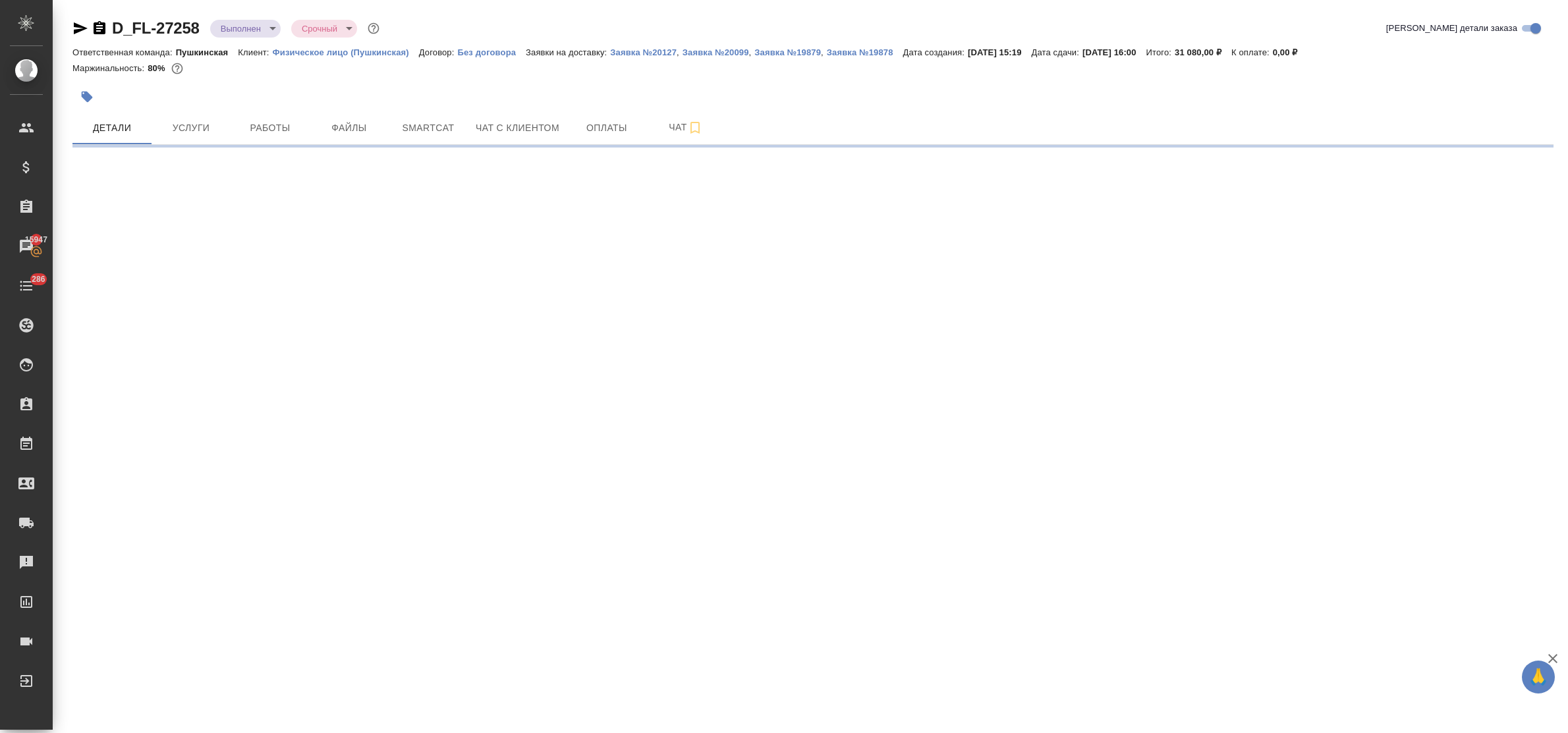
select select "RU"
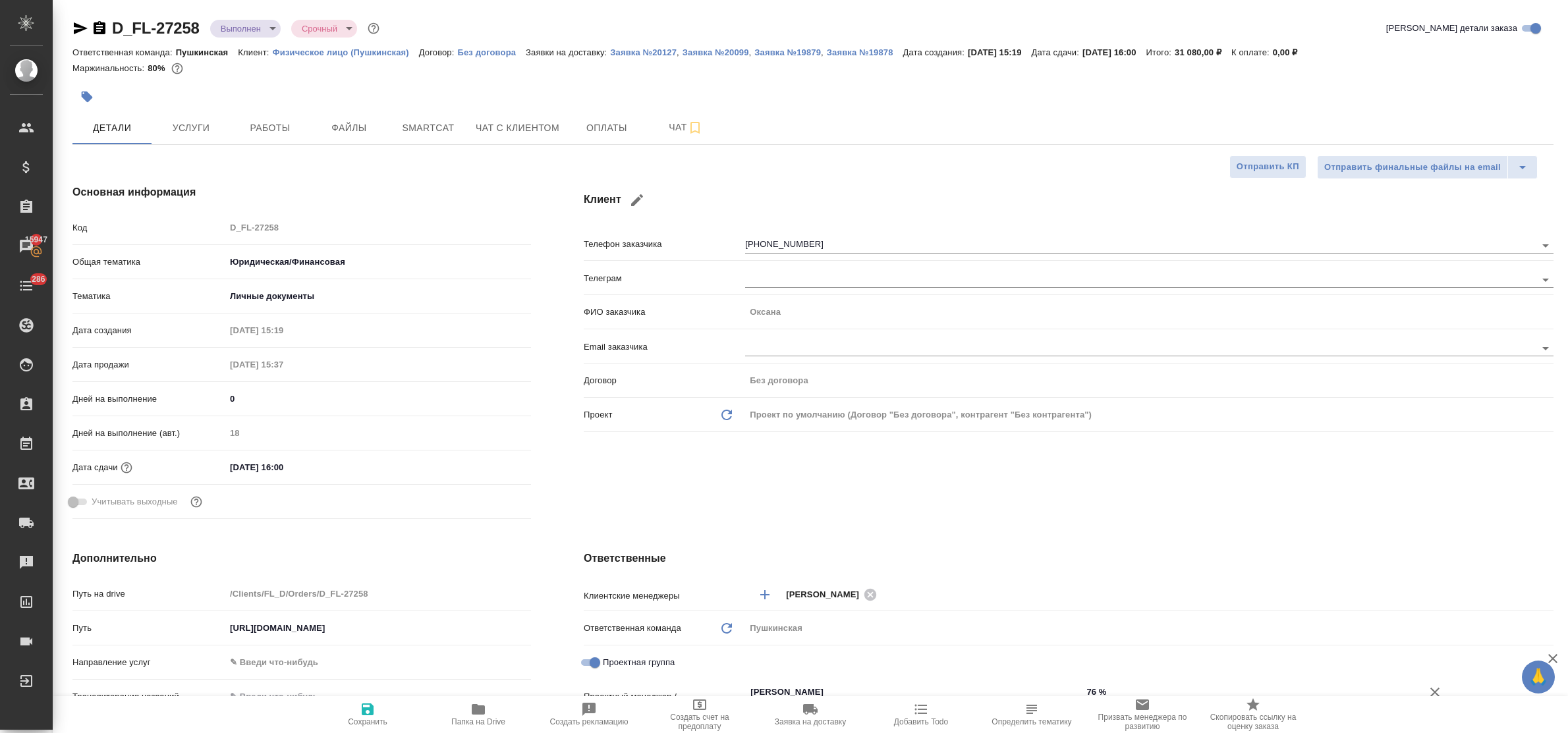
type textarea "x"
click at [73, 27] on icon "button" at bounding box center [80, 28] width 15 height 15
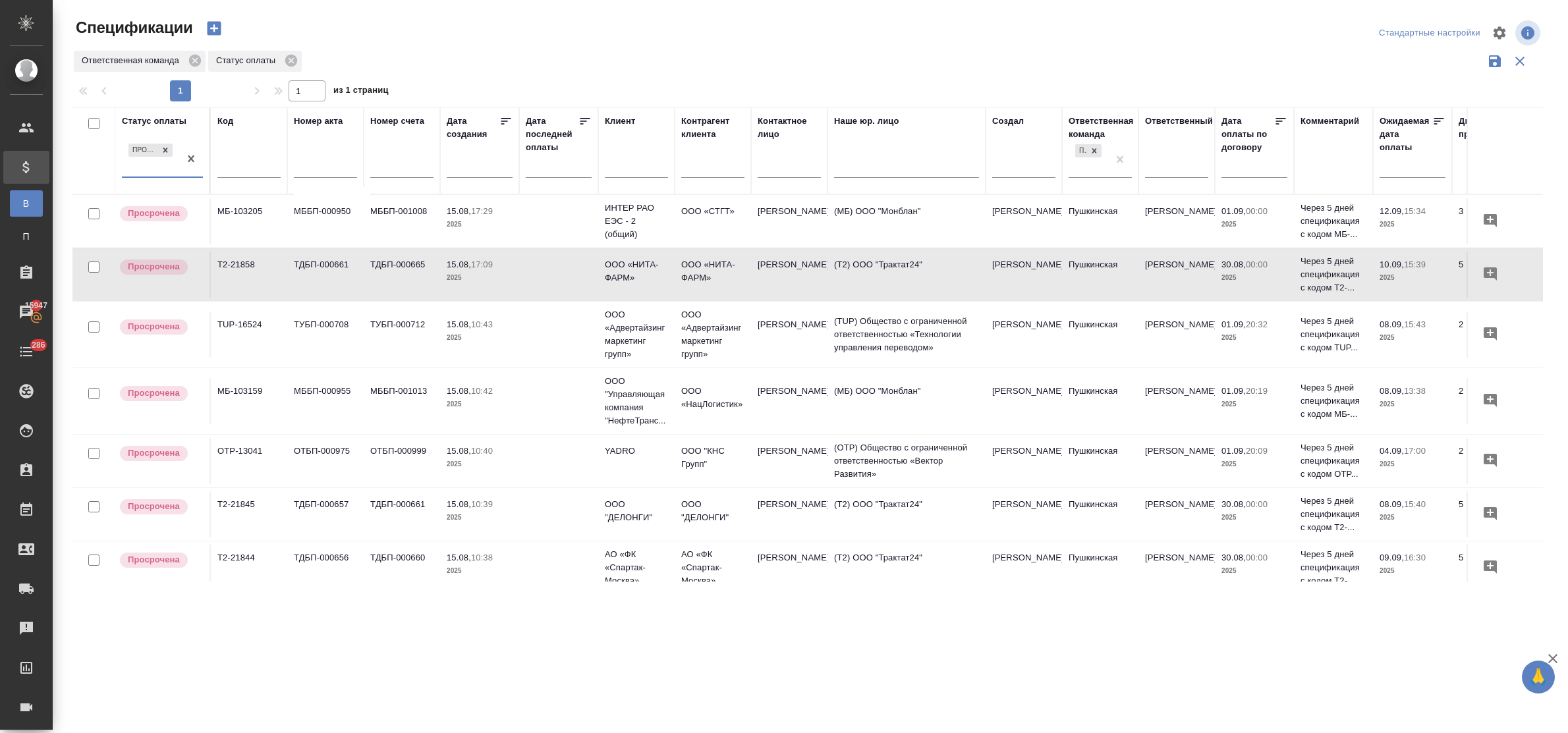
scroll to position [255, 0]
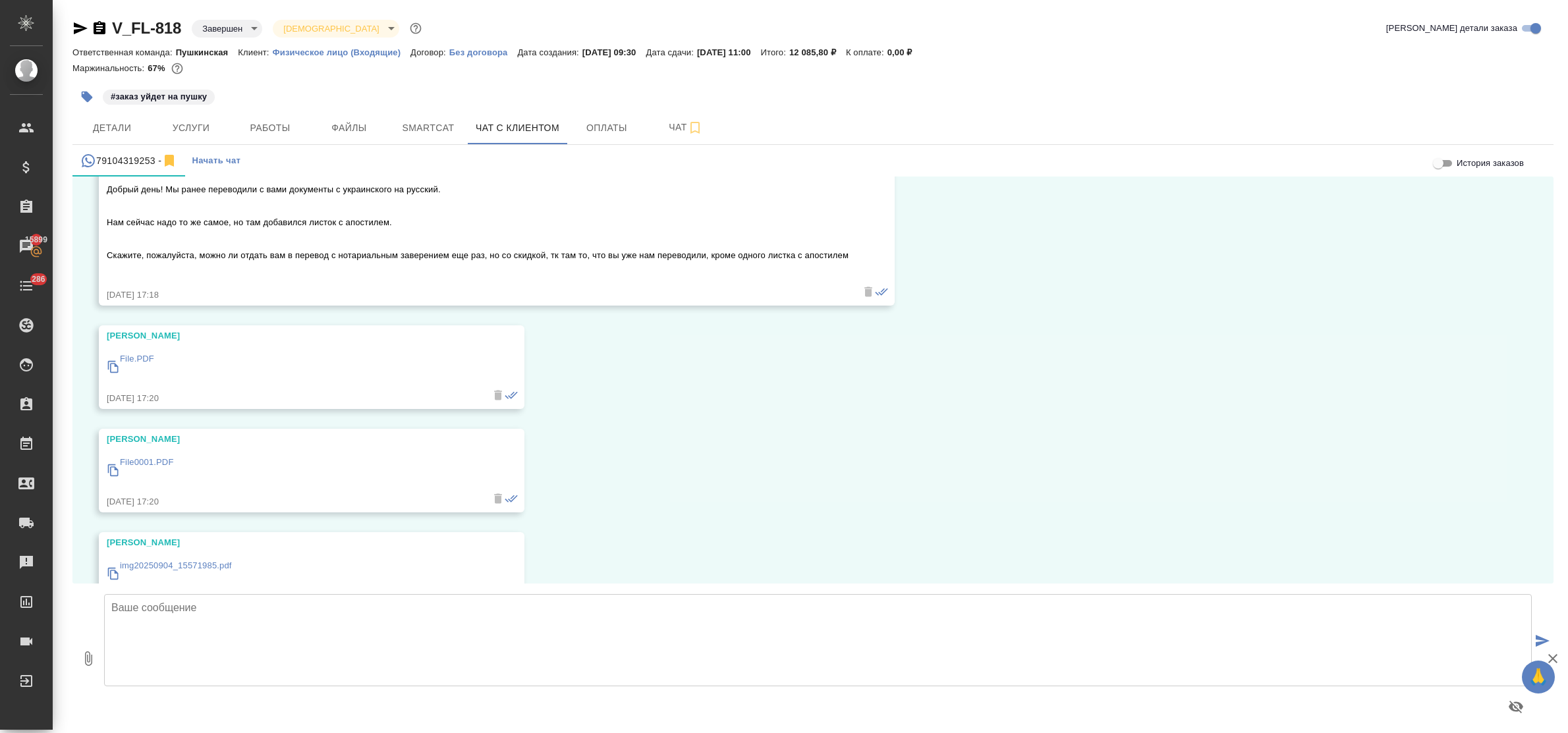
scroll to position [11846, 0]
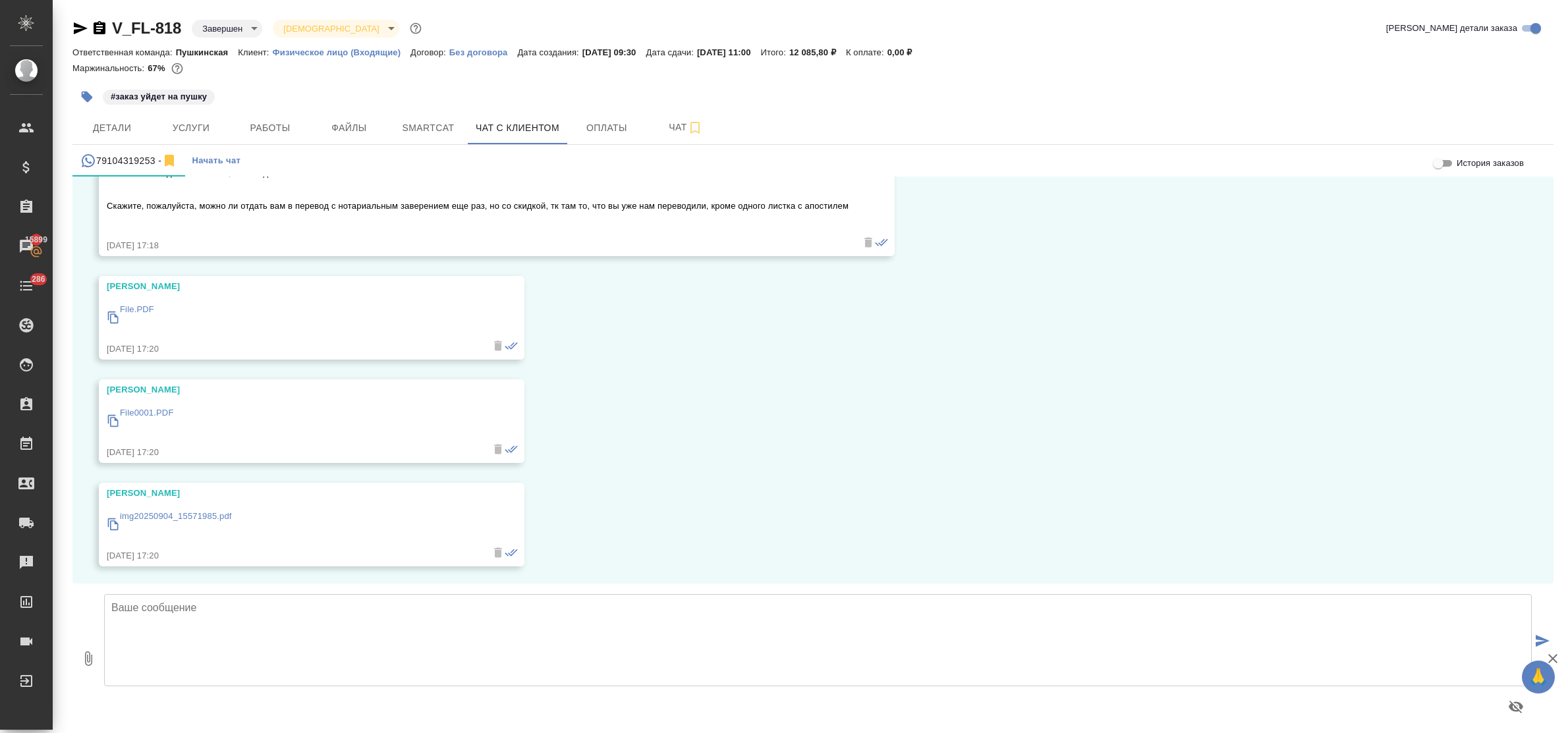
click at [132, 304] on p "File.PDF" at bounding box center [137, 310] width 35 height 14
click at [157, 407] on p "File0001.PDF" at bounding box center [147, 413] width 54 height 14
click at [156, 509] on p "img20250904_15571985.pdf" at bounding box center [176, 516] width 112 height 14
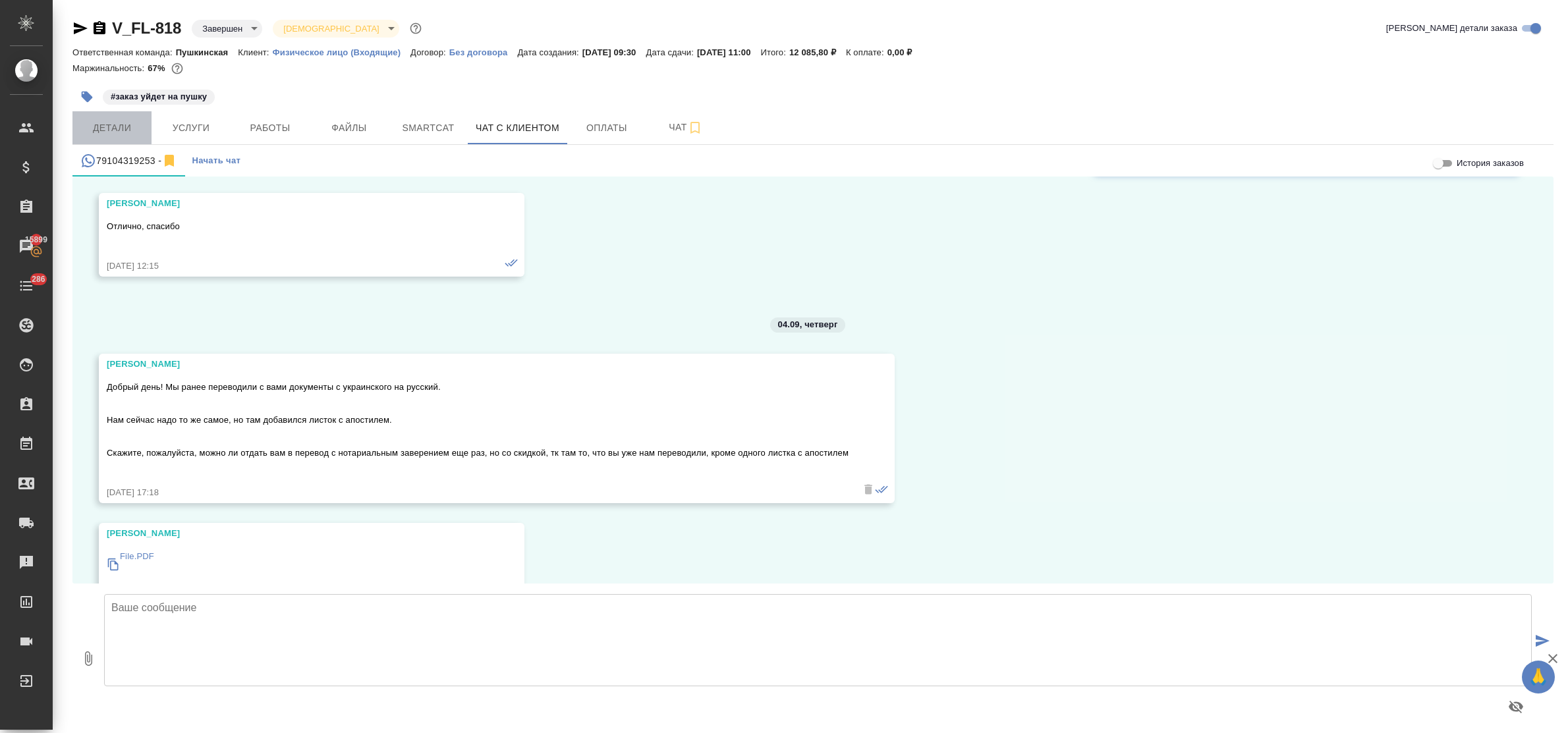
click at [94, 118] on button "Детали" at bounding box center [112, 127] width 79 height 33
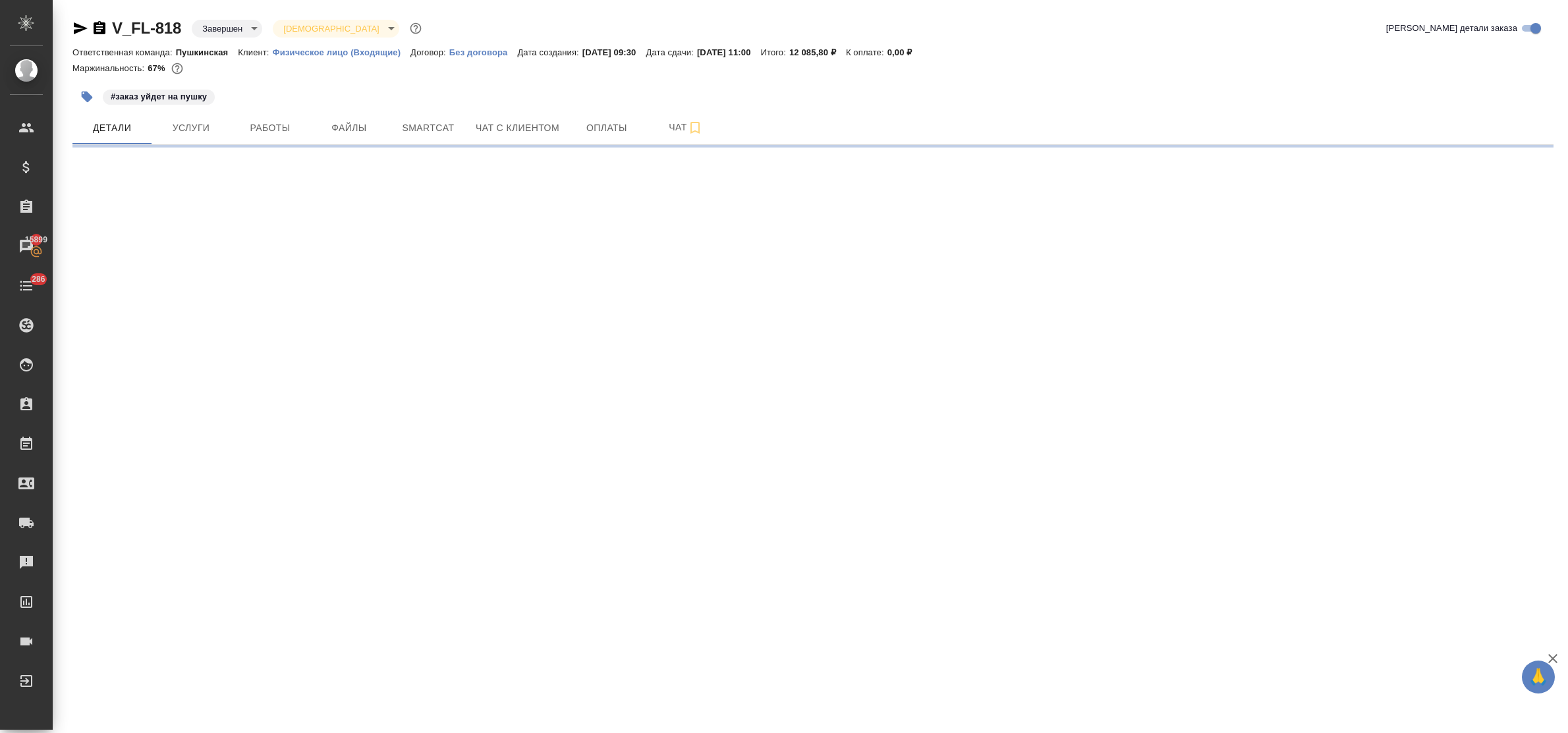
select select "RU"
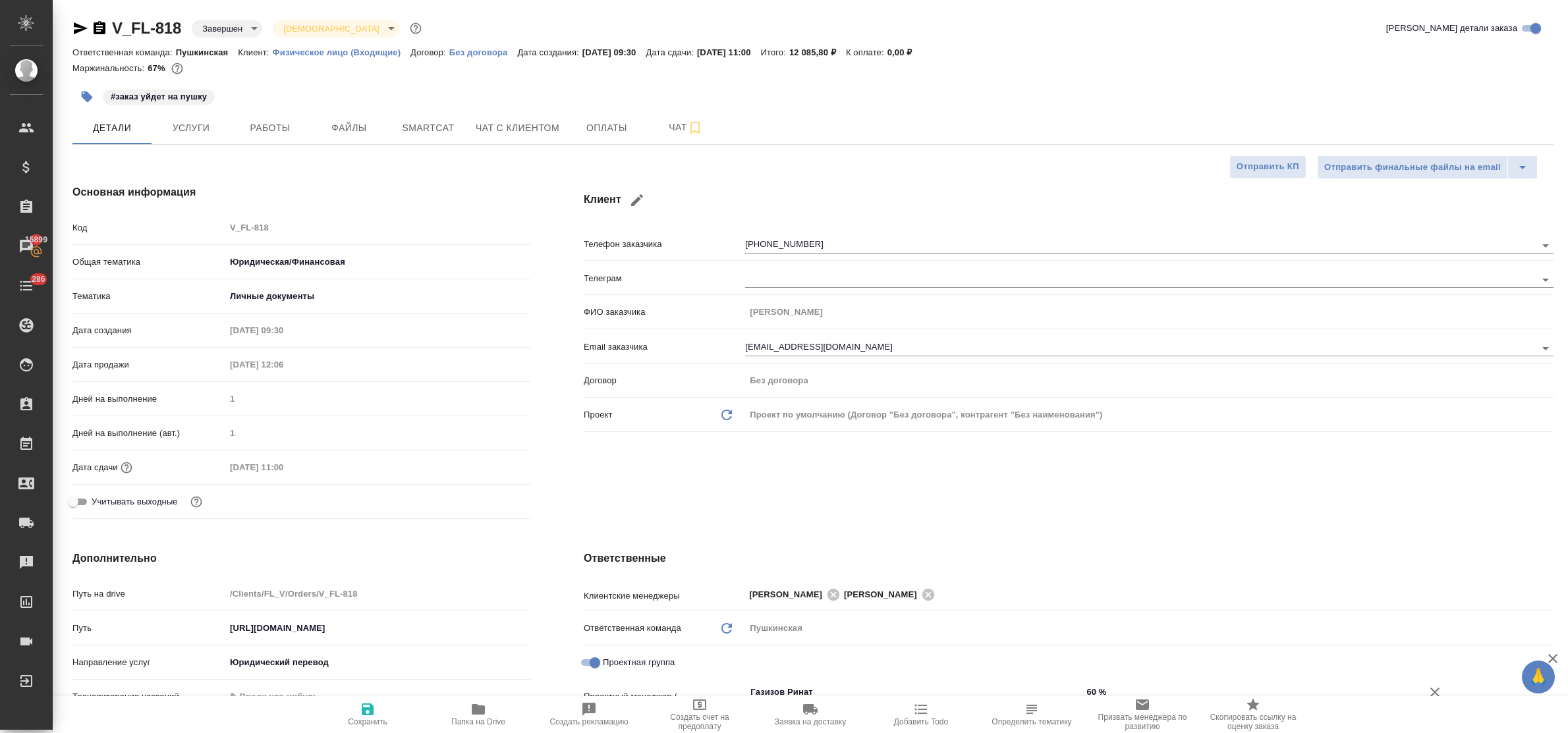
type textarea "x"
click at [538, 122] on span "Чат с клиентом" at bounding box center [517, 127] width 84 height 16
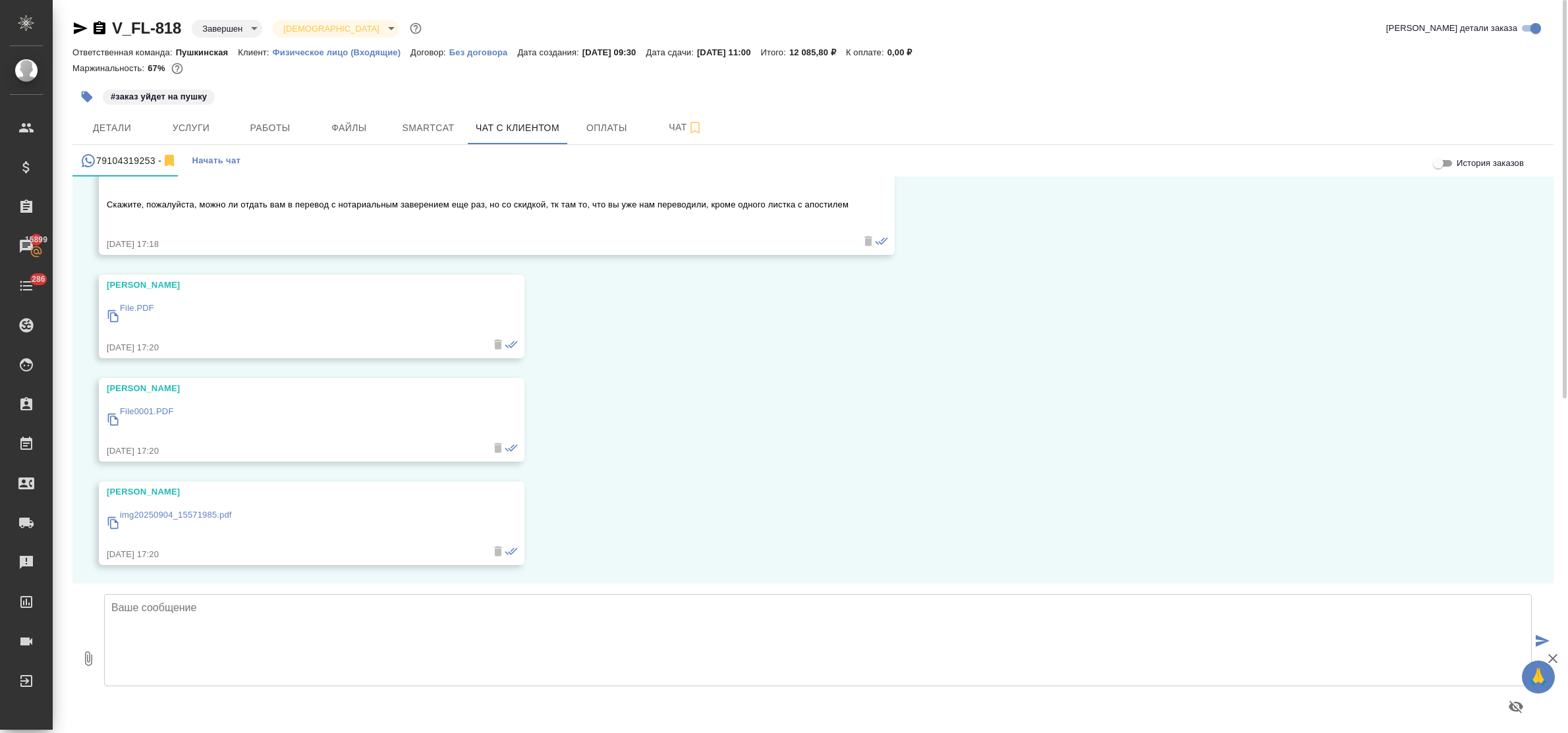
scroll to position [11846, 0]
click at [255, 610] on textarea at bounding box center [818, 640] width 1428 height 93
click at [166, 136] on button "Услуги" at bounding box center [191, 127] width 79 height 33
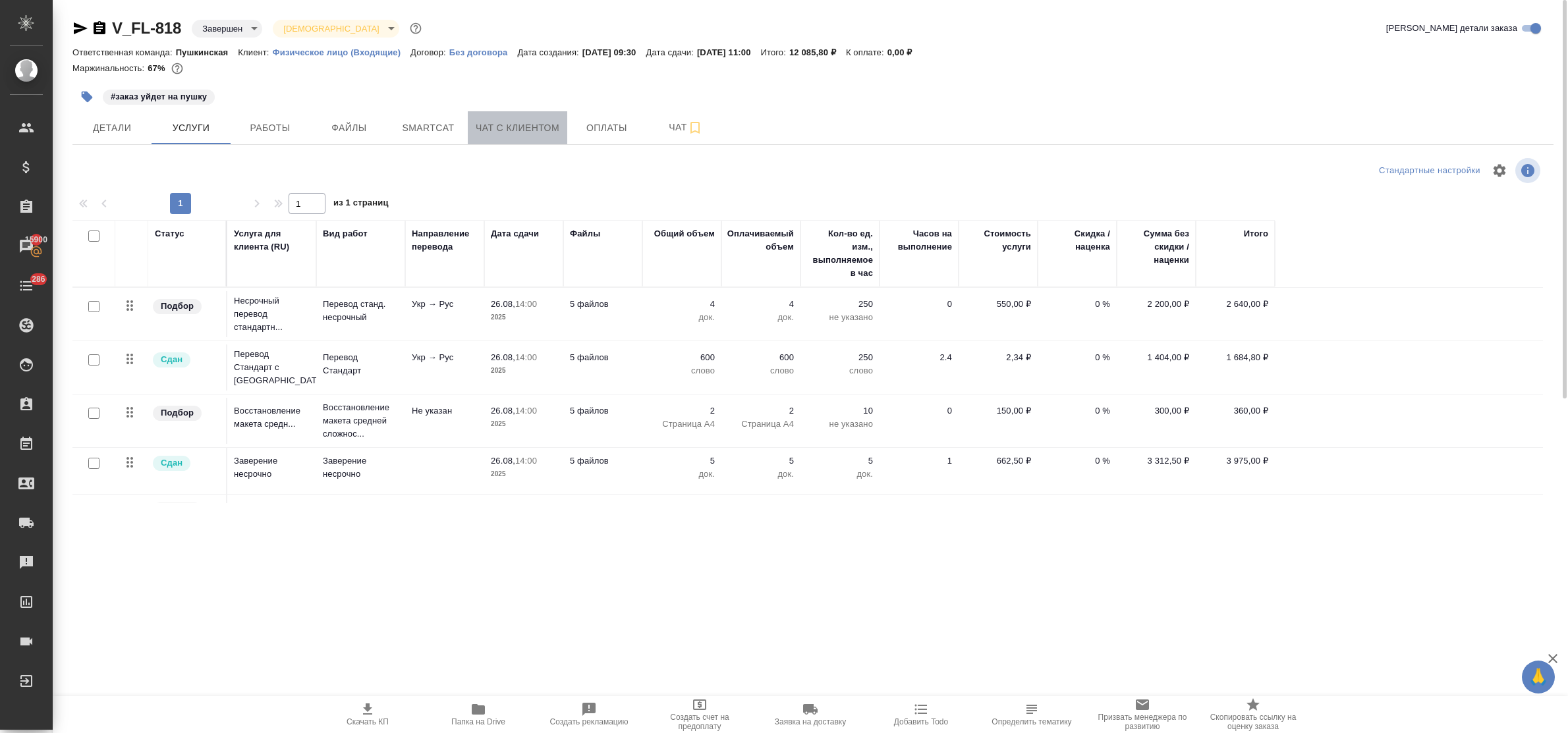
click at [487, 135] on span "Чат с клиентом" at bounding box center [517, 127] width 84 height 16
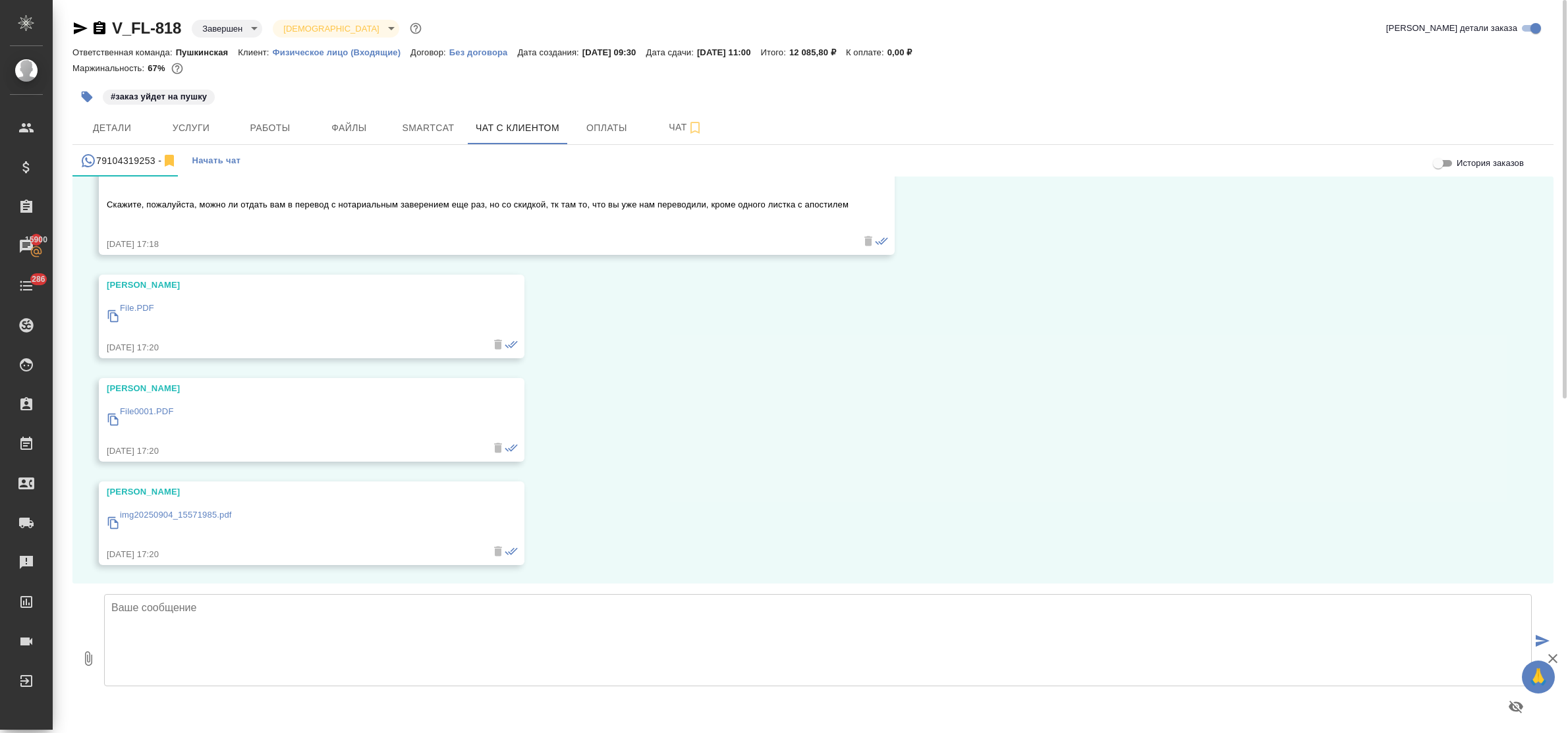
scroll to position [11846, 0]
click at [161, 622] on textarea at bounding box center [818, 640] width 1428 height 93
click at [610, 610] on textarea "Юрий, добрый день! Стоимость заказа составит - 4860 руб., срок выполнения - 2 р…" at bounding box center [818, 640] width 1428 height 93
type textarea "Юрий, добрый день! Стоимость заказа составит - 4860 руб., срок выполнения - 2 р…"
click at [199, 130] on span "Услуги" at bounding box center [191, 127] width 64 height 16
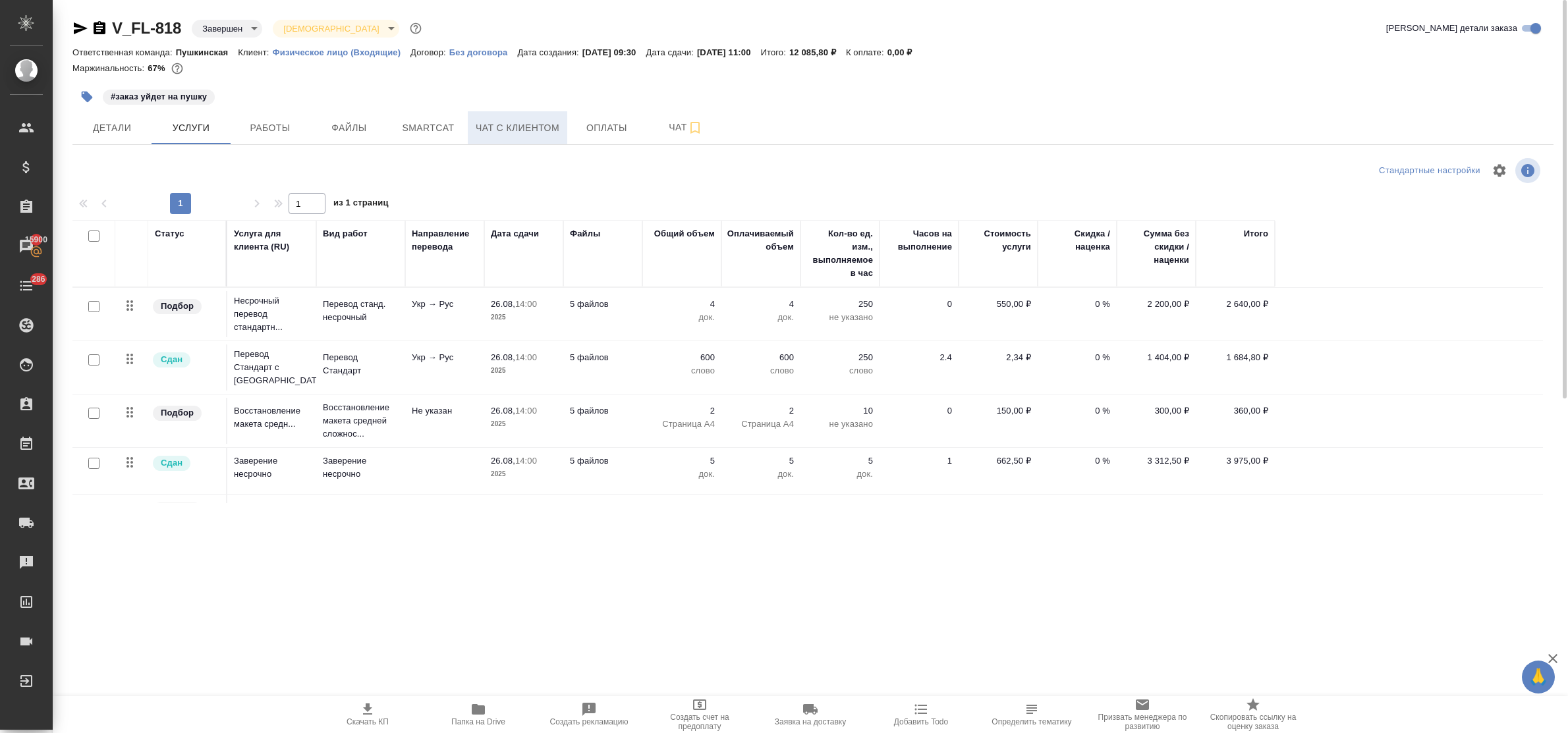
click at [522, 129] on span "Чат с клиентом" at bounding box center [517, 127] width 84 height 16
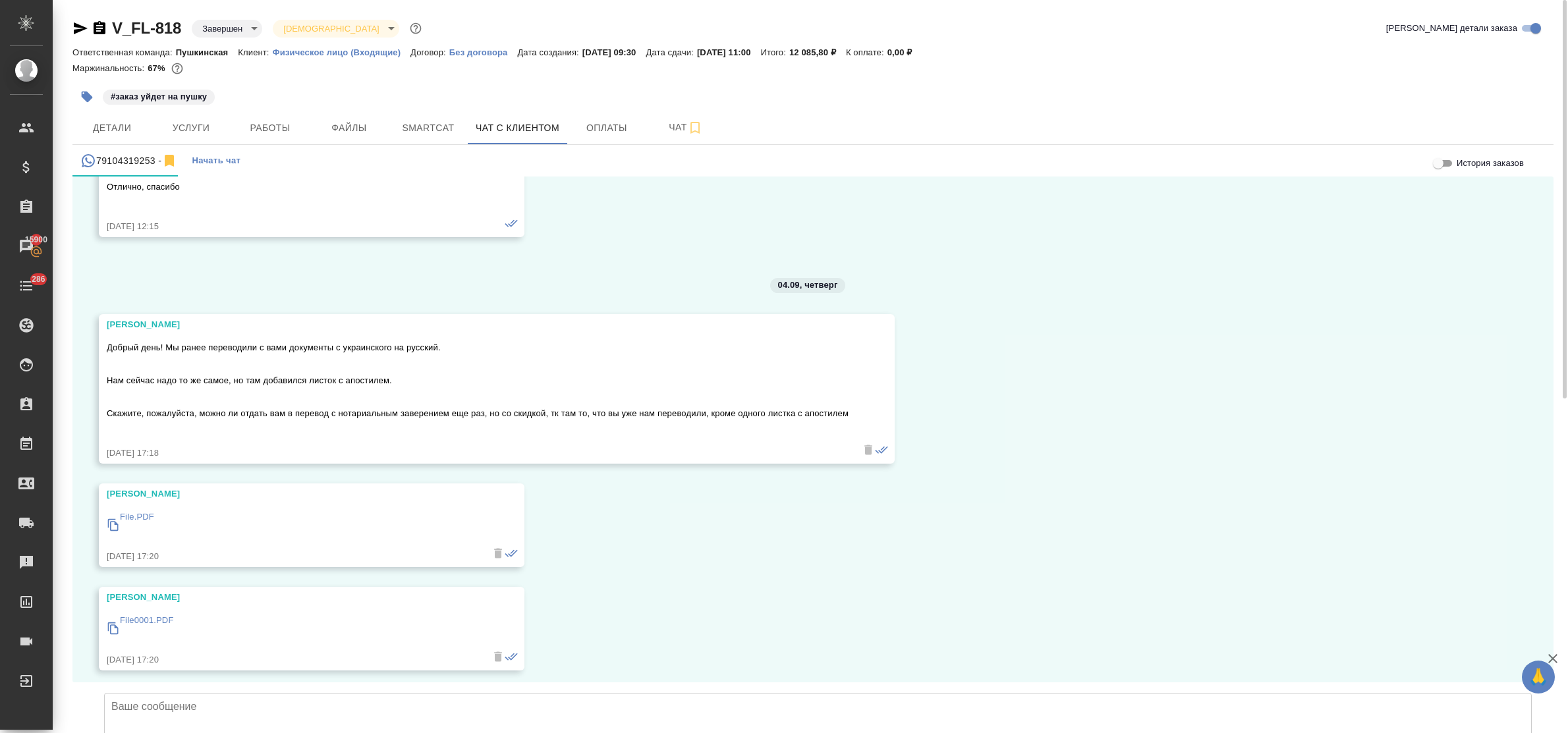
click at [235, 692] on textarea at bounding box center [818, 739] width 1428 height 93
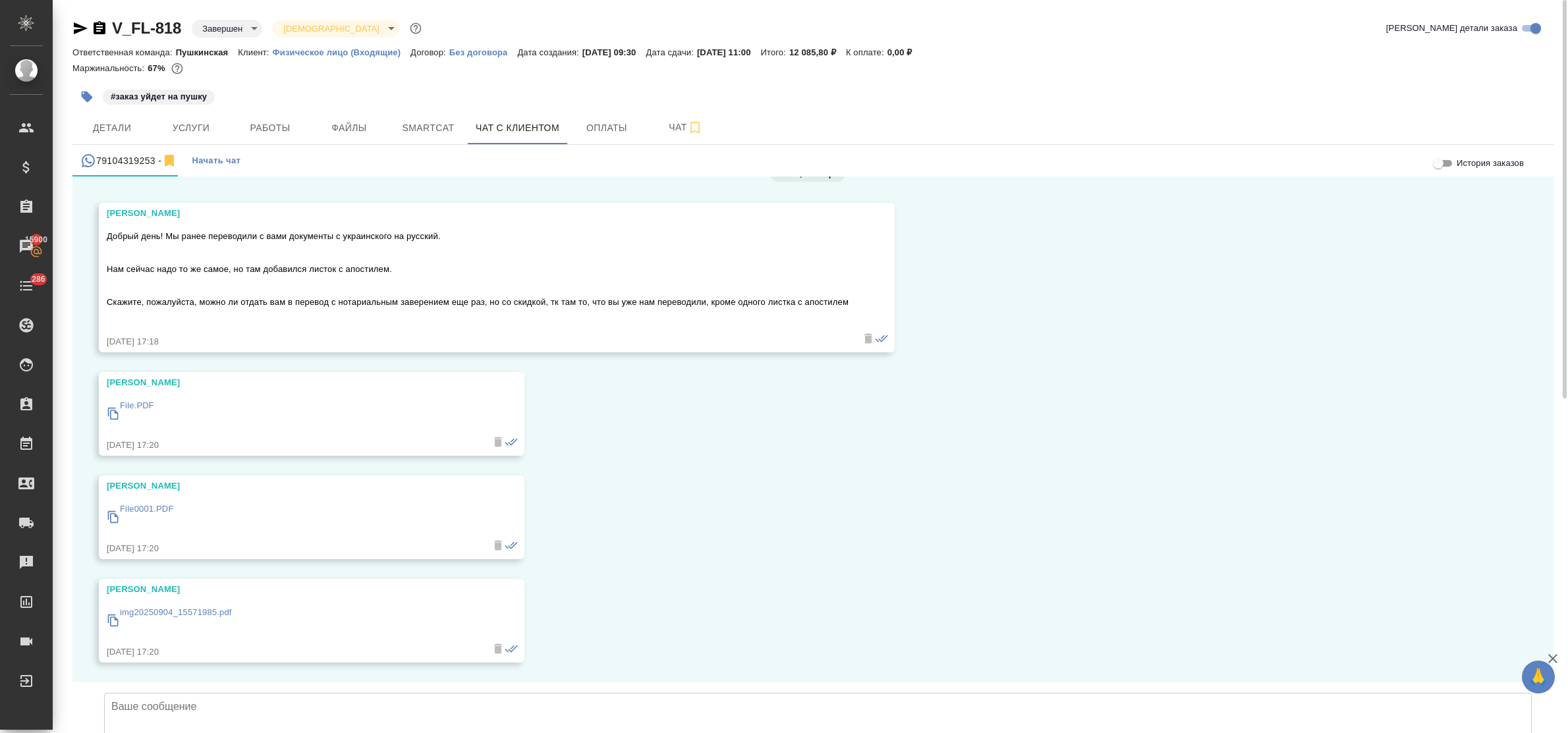
scroll to position [11848, 0]
paste textarea "Юрий, добрый день! Стоимость заказа составит - 4860 руб., срок выполнения - 2 р…"
click at [368, 692] on textarea "Юрий, добрый день! Стоимость заказа составит - 4860 руб., срок выполнения - 2 р…" at bounding box center [818, 739] width 1428 height 93
click at [726, 692] on textarea "[PERSON_NAME], добрый день! Стоимость заказа составит - 4365 руб., срок выполне…" at bounding box center [818, 739] width 1428 height 93
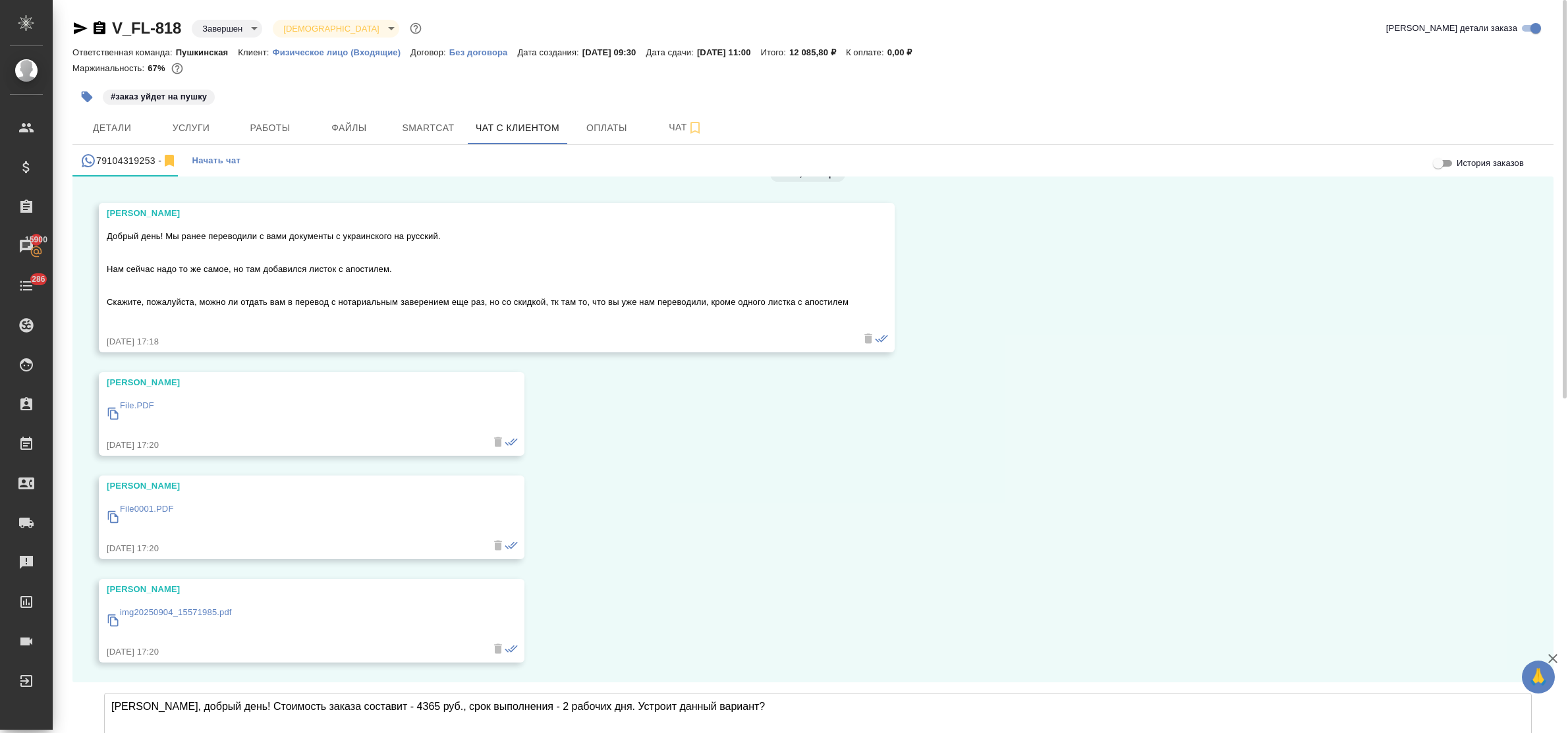
type textarea "[PERSON_NAME], добрый день! Стоимость заказа составит - 4365 руб., срок выполне…"
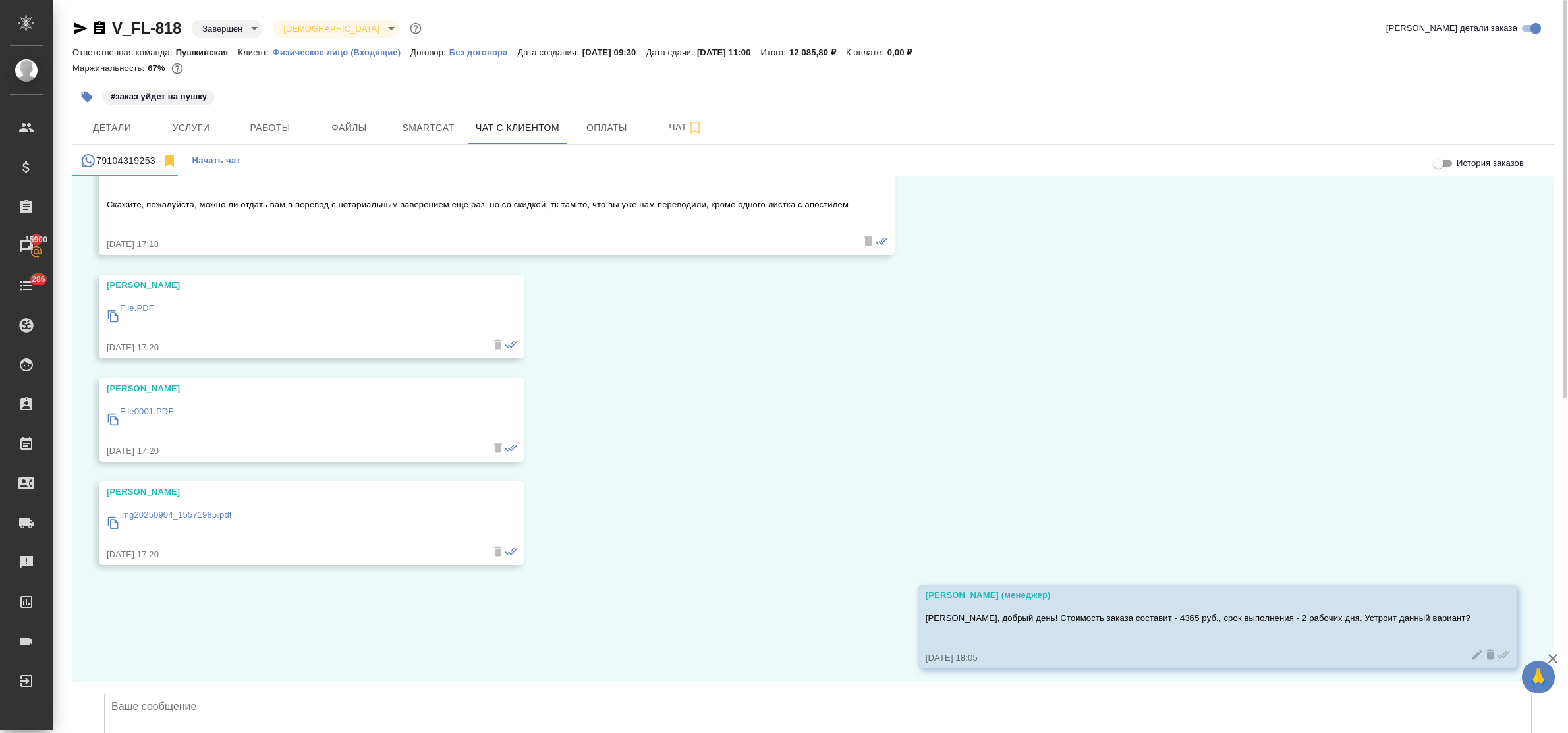
scroll to position [11950, 0]
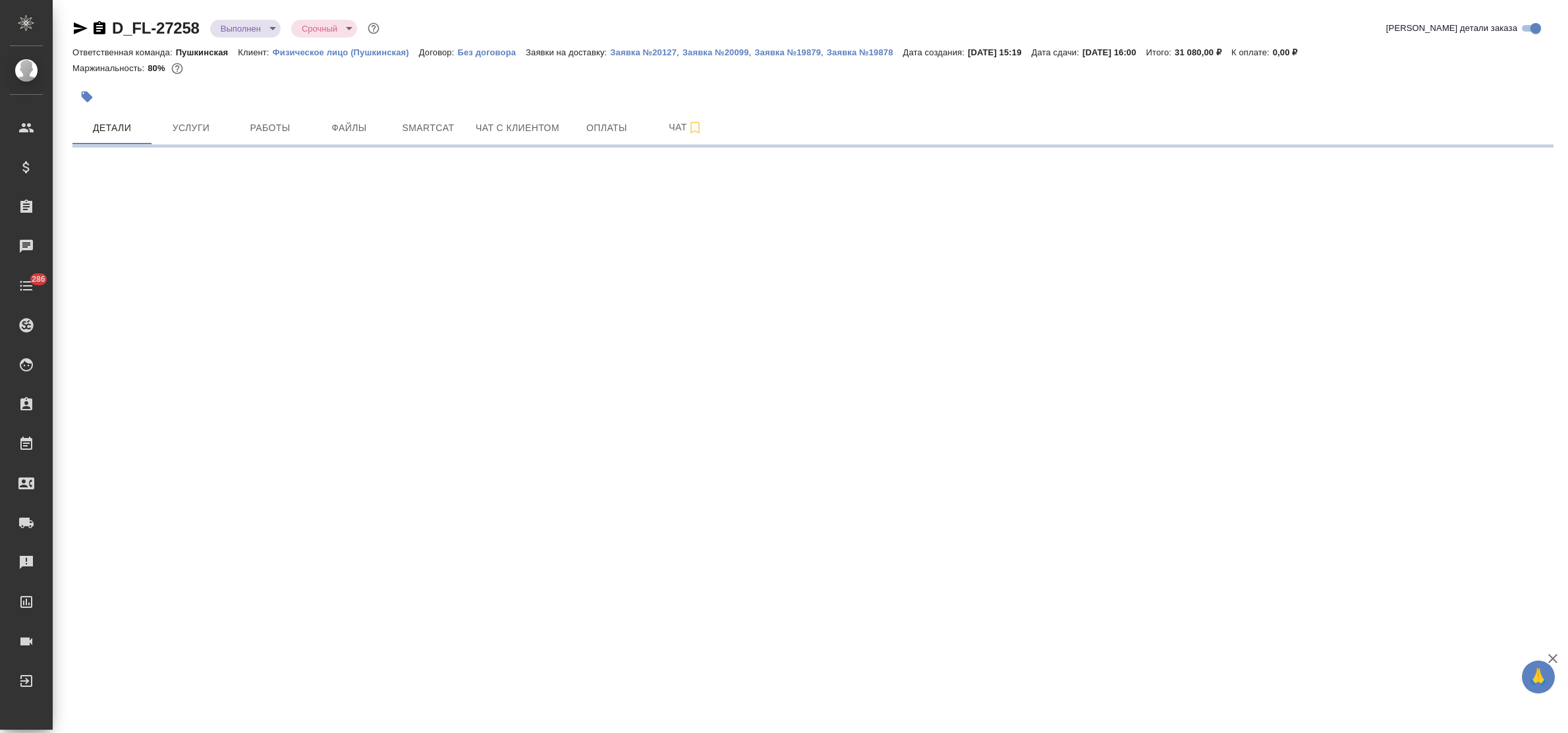
click at [73, 28] on icon "button" at bounding box center [80, 28] width 15 height 15
select select "RU"
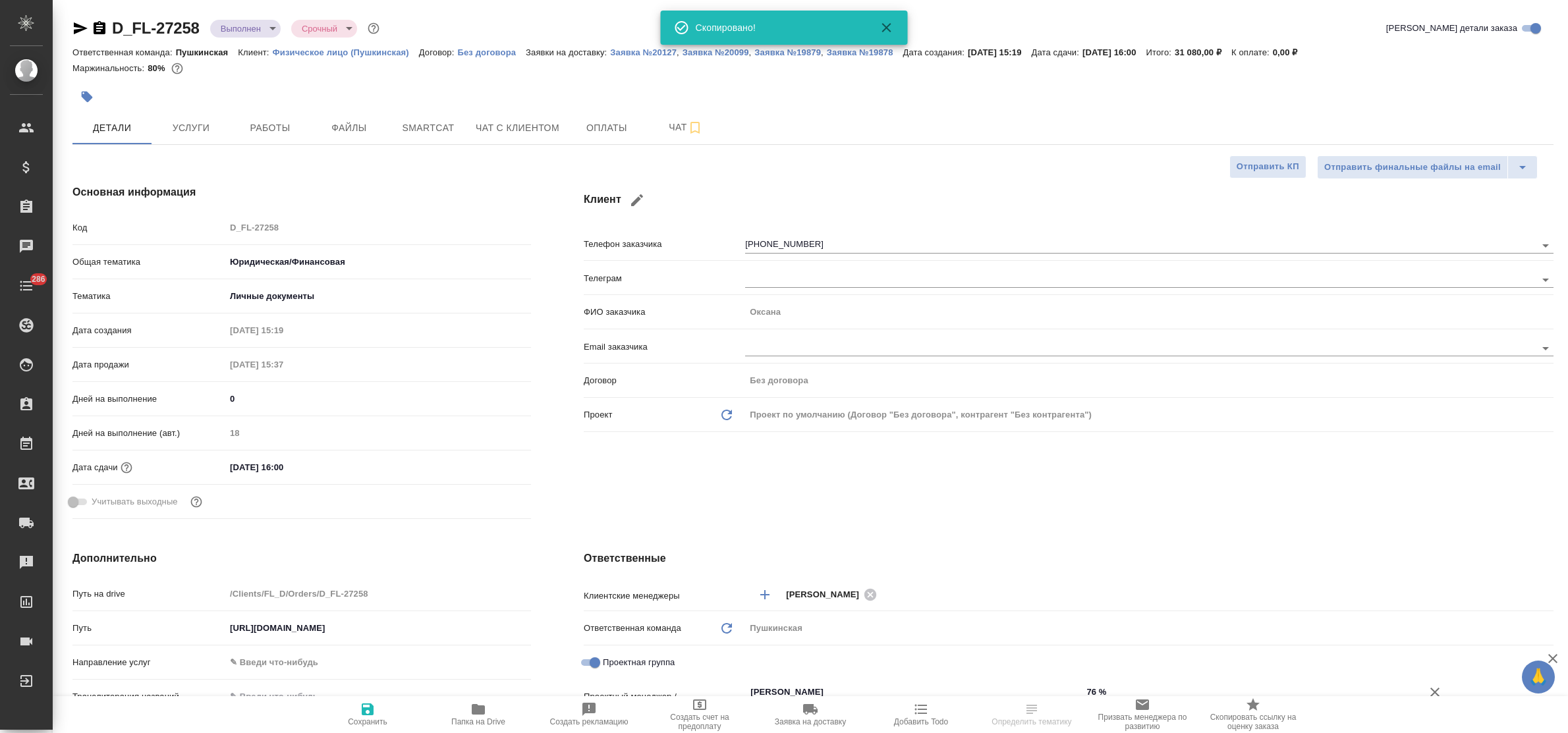
type textarea "x"
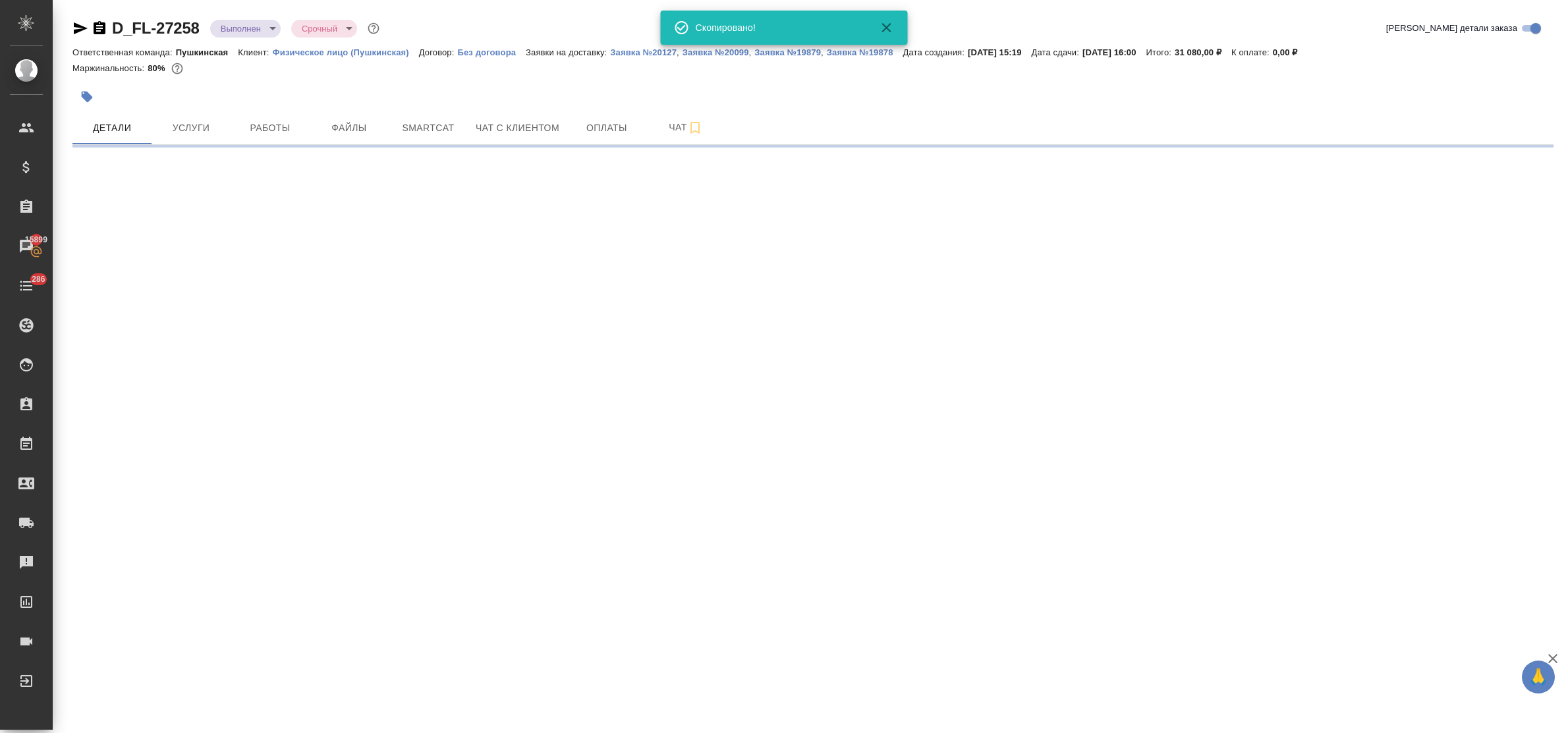
select select "RU"
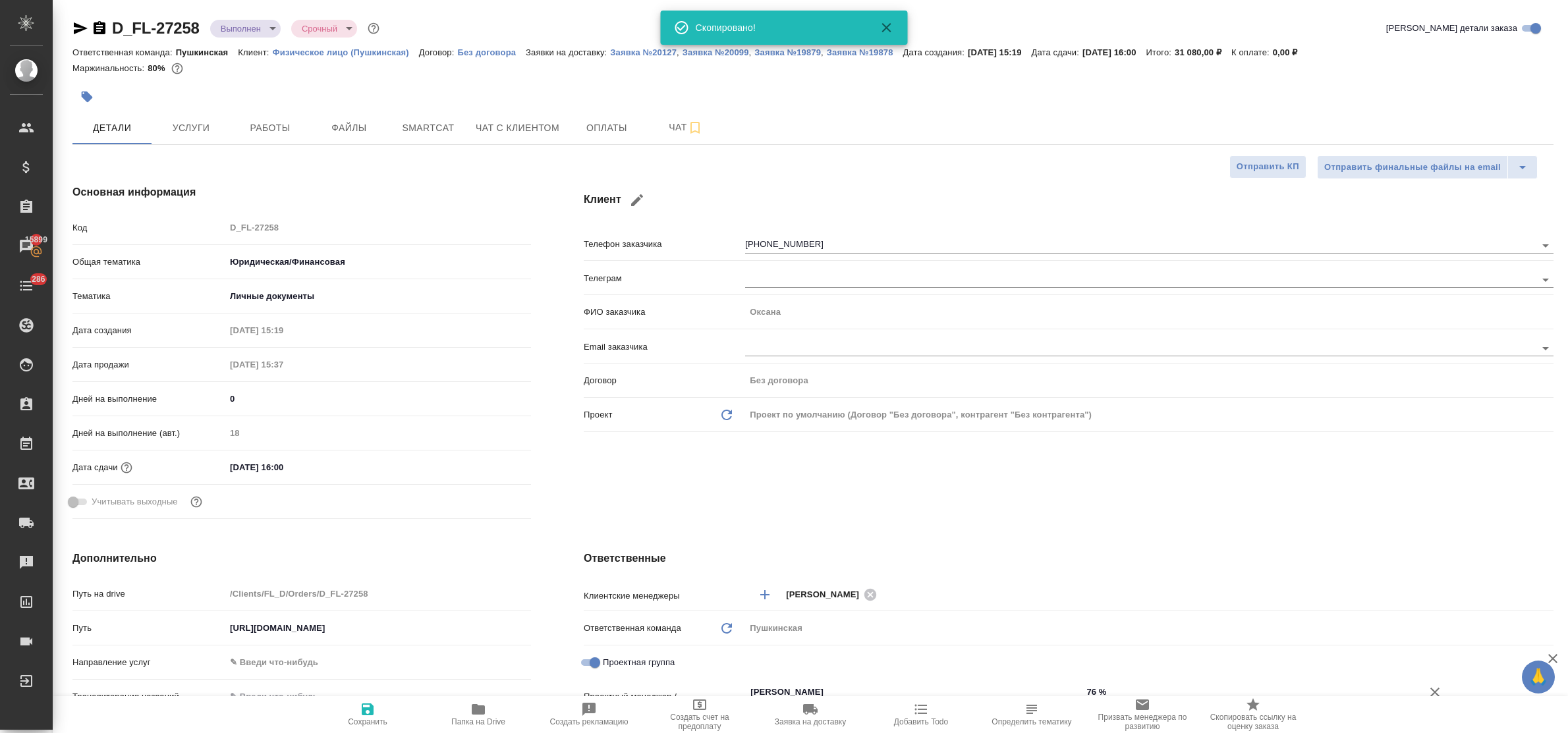
type textarea "x"
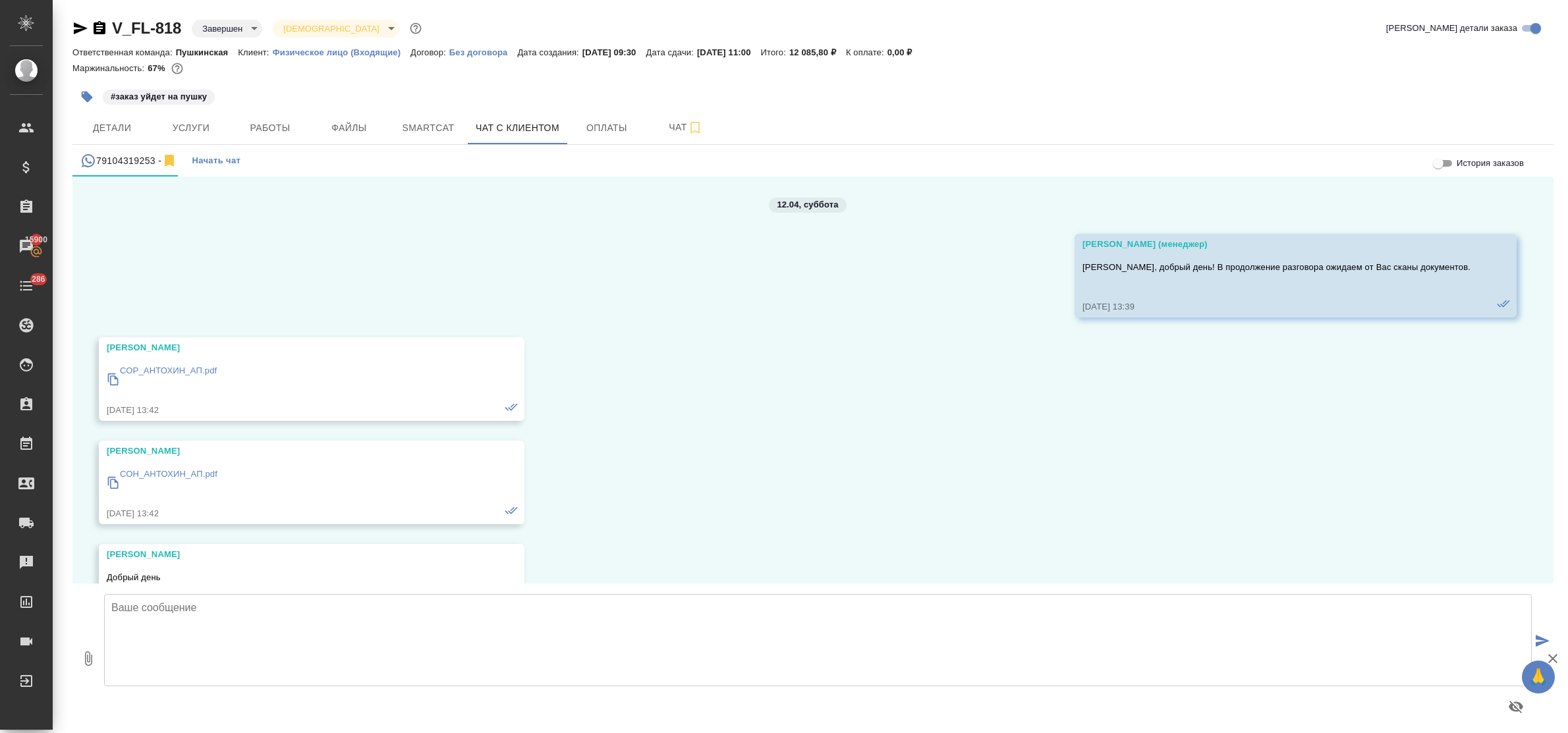
scroll to position [11950, 0]
